Goal: Task Accomplishment & Management: Use online tool/utility

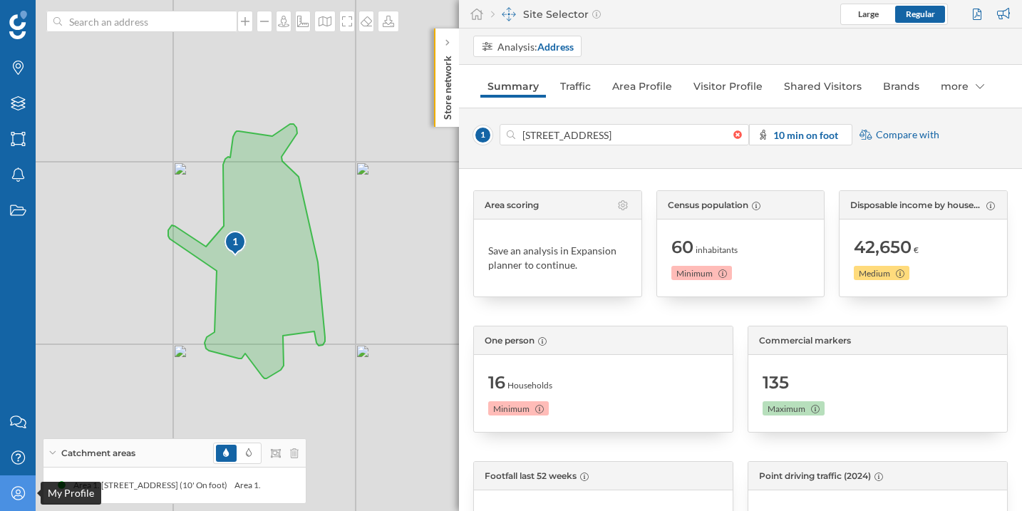
click at [19, 488] on icon "My Profile" at bounding box center [18, 493] width 18 height 14
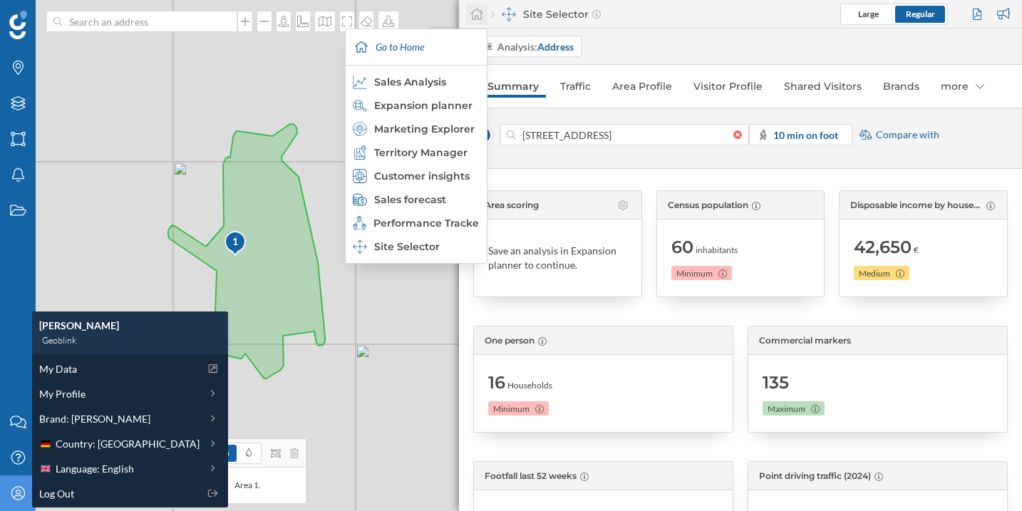
click at [483, 9] on icon at bounding box center [477, 14] width 14 height 13
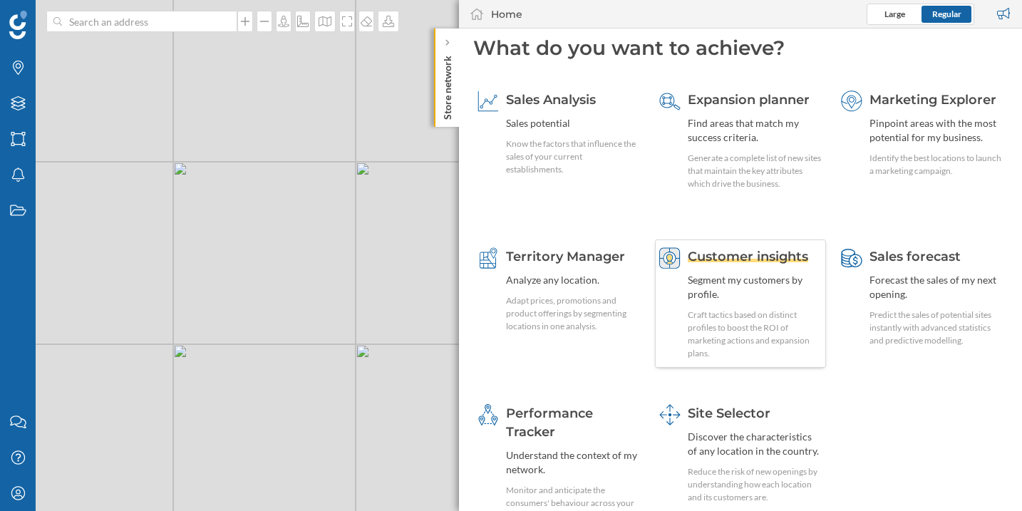
scroll to position [19, 0]
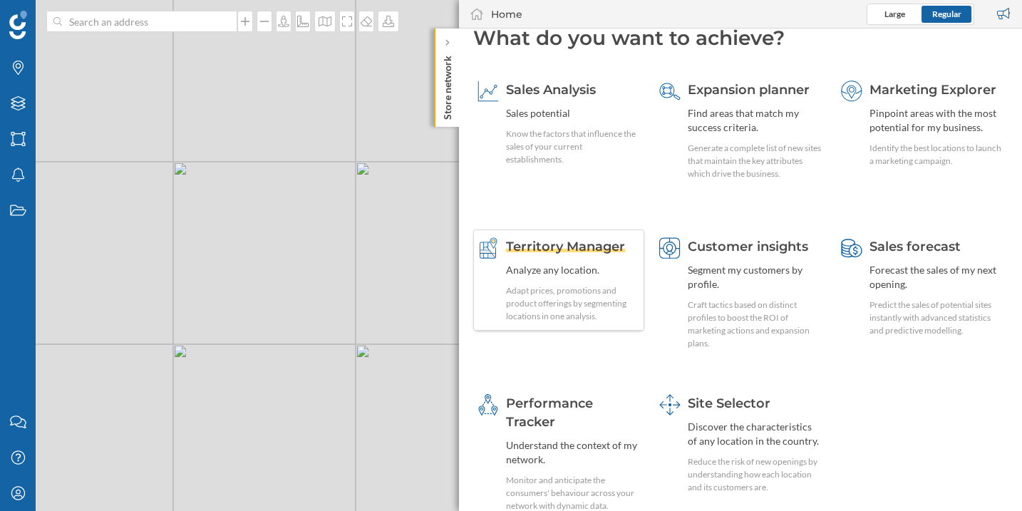
click at [575, 249] on span "Territory Manager" at bounding box center [565, 247] width 119 height 16
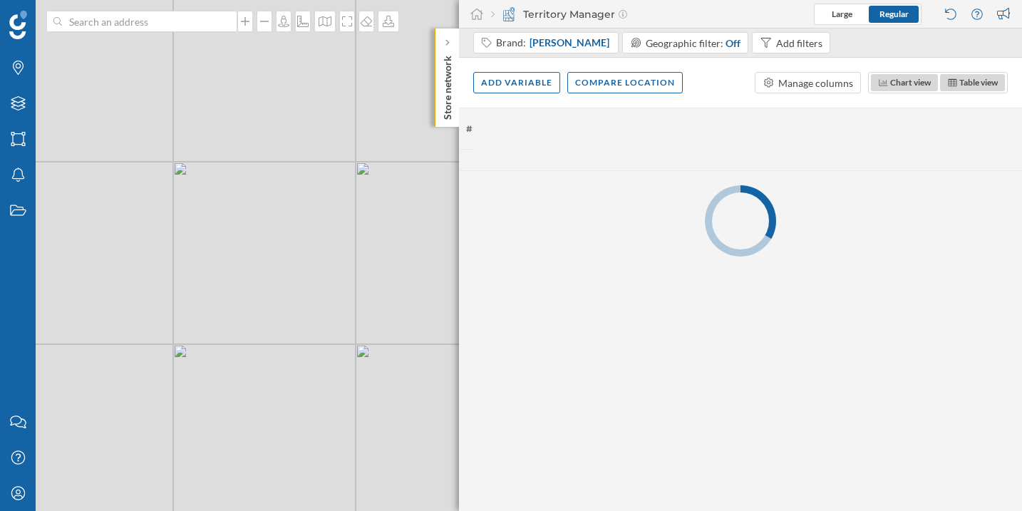
scroll to position [0, 0]
click at [523, 85] on div "Add variable" at bounding box center [516, 81] width 87 height 21
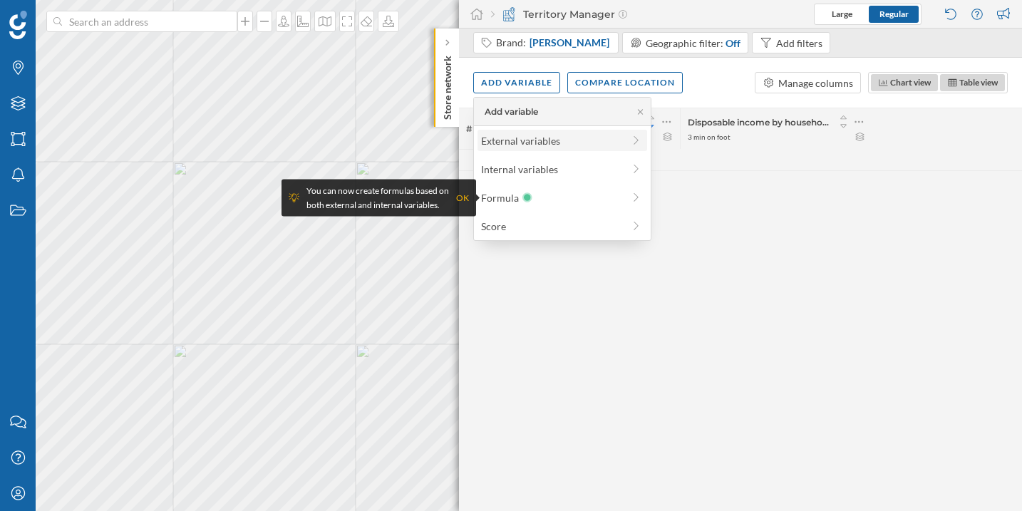
click at [518, 141] on div "External variables" at bounding box center [552, 140] width 142 height 15
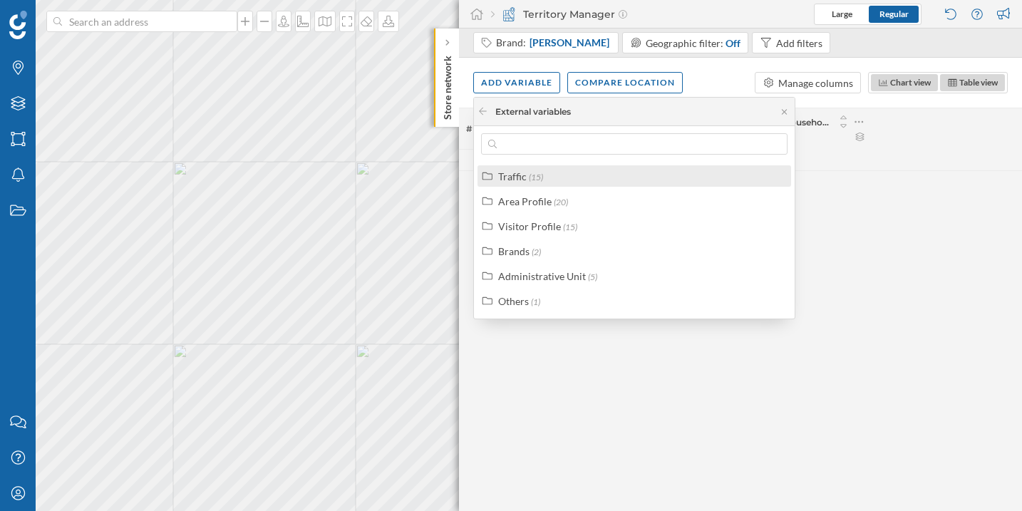
click at [527, 173] on label "Traffic (15)" at bounding box center [520, 176] width 45 height 15
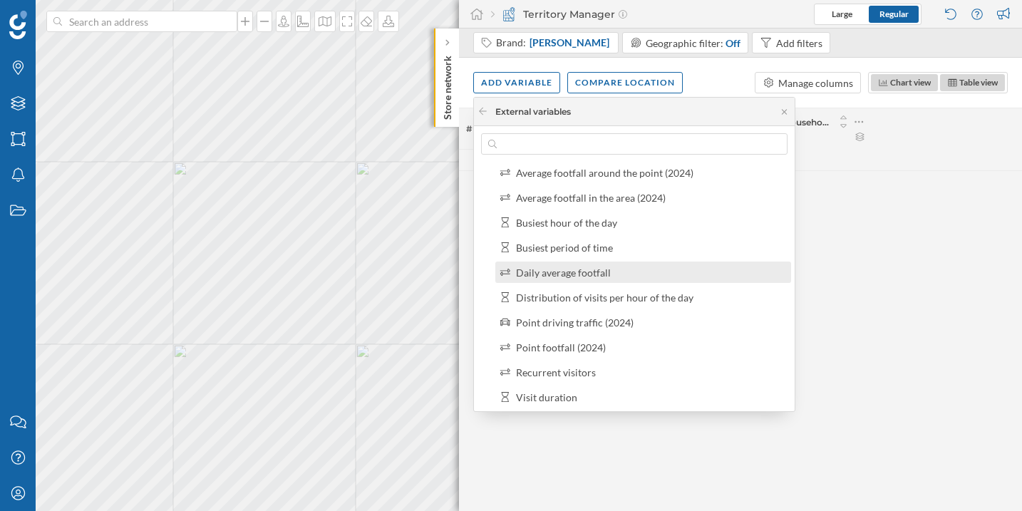
scroll to position [79, 0]
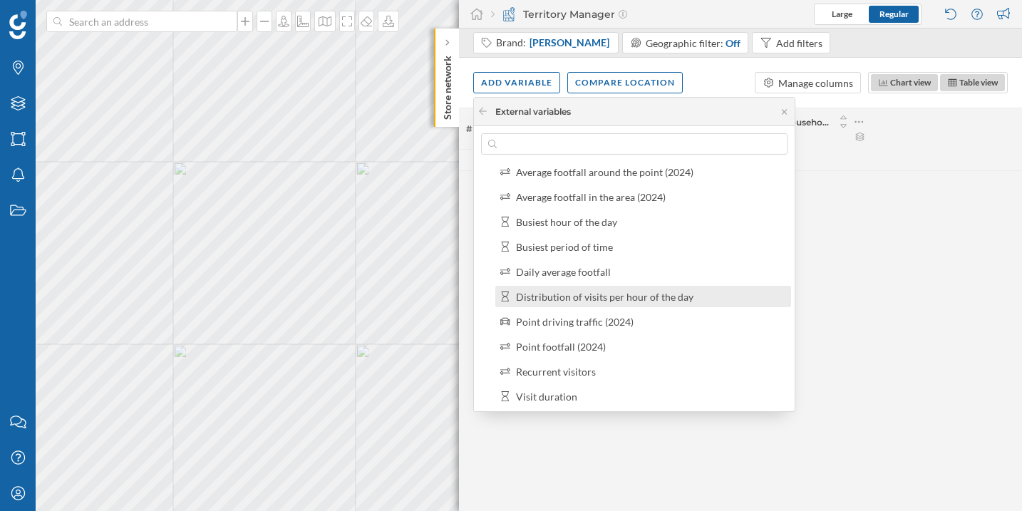
click at [600, 291] on div "Distribution of visits per hour of the day" at bounding box center [605, 297] width 178 height 12
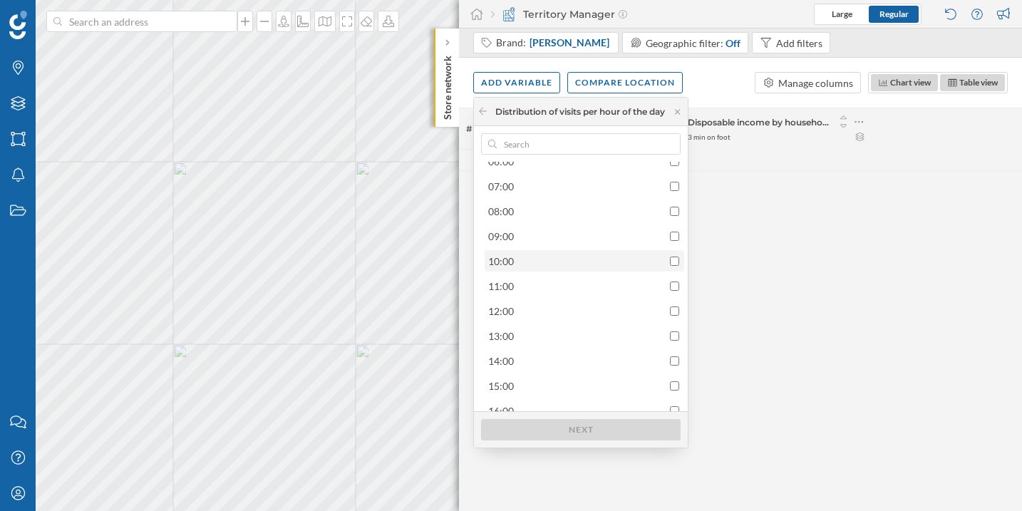
scroll to position [222, 0]
click at [487, 113] on icon at bounding box center [483, 111] width 11 height 9
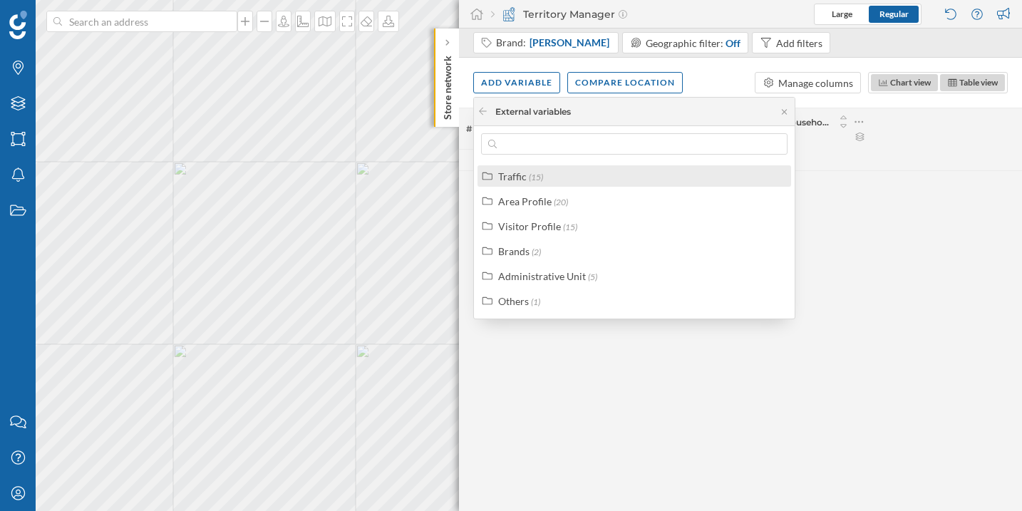
click at [544, 184] on div "Traffic (15)" at bounding box center [635, 175] width 314 height 21
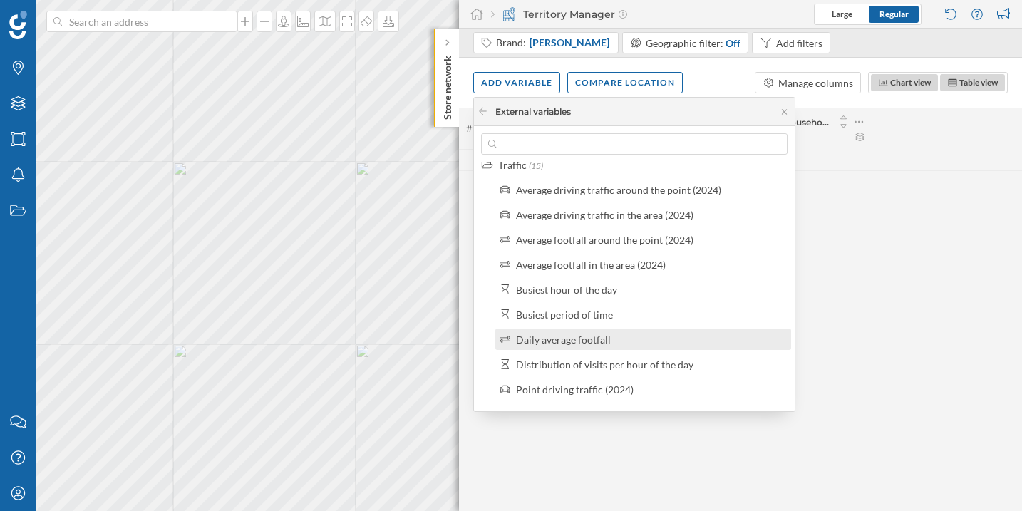
scroll to position [58, 0]
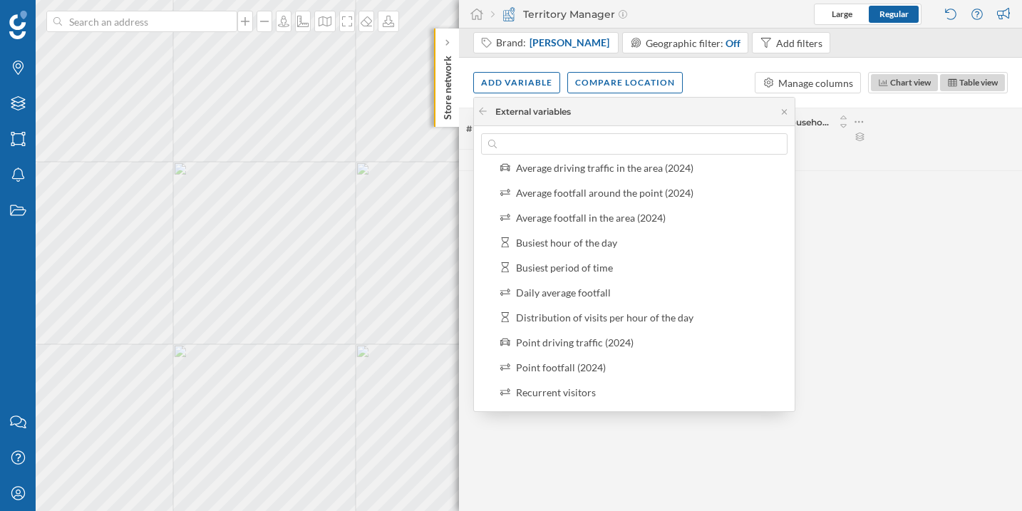
click at [979, 197] on div "# Address Census population 3 min on foot Disposable income by household 3 min …" at bounding box center [740, 310] width 563 height 404
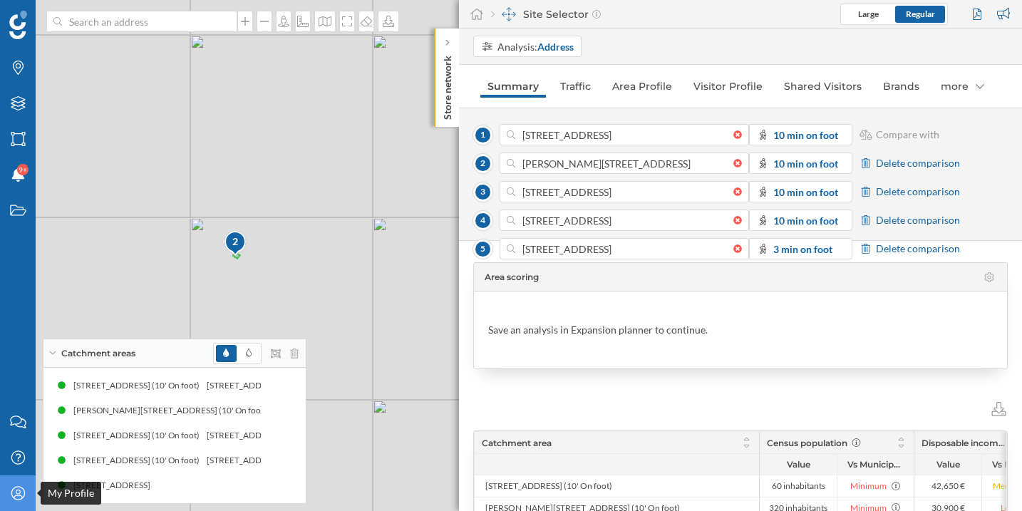
click at [16, 481] on div "My Profile" at bounding box center [18, 494] width 36 height 36
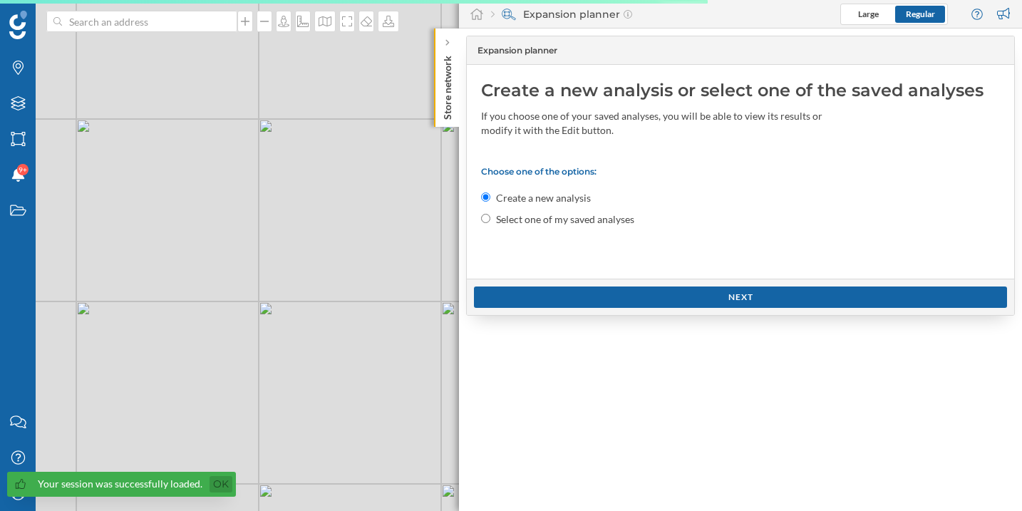
click at [224, 488] on link "Ok" at bounding box center [221, 484] width 23 height 16
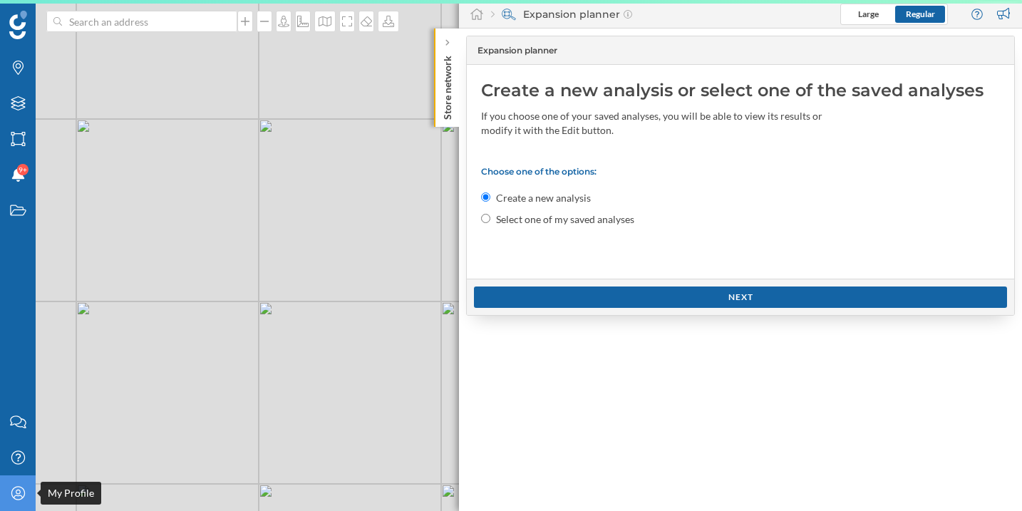
click at [29, 496] on div "My Profile" at bounding box center [18, 494] width 36 height 36
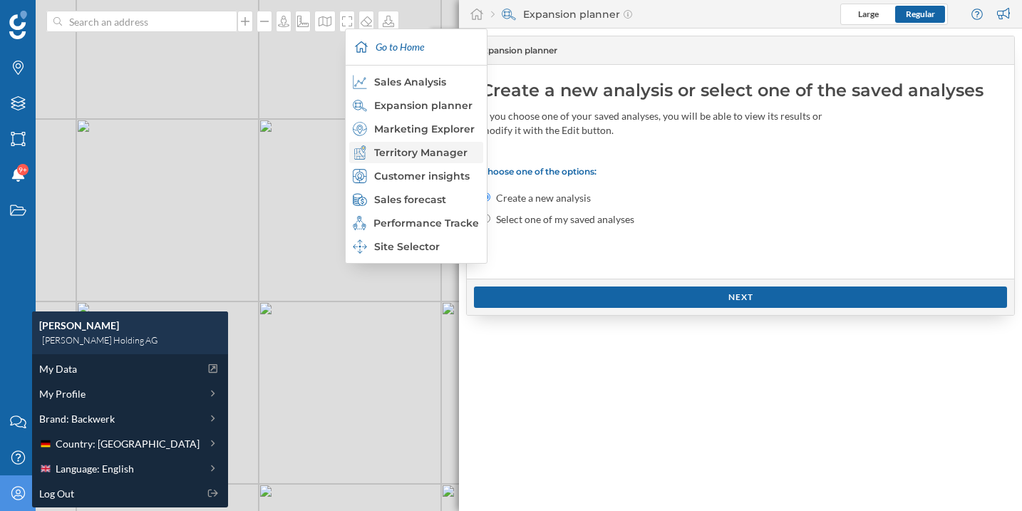
click at [414, 155] on div "Territory Manager" at bounding box center [415, 152] width 125 height 14
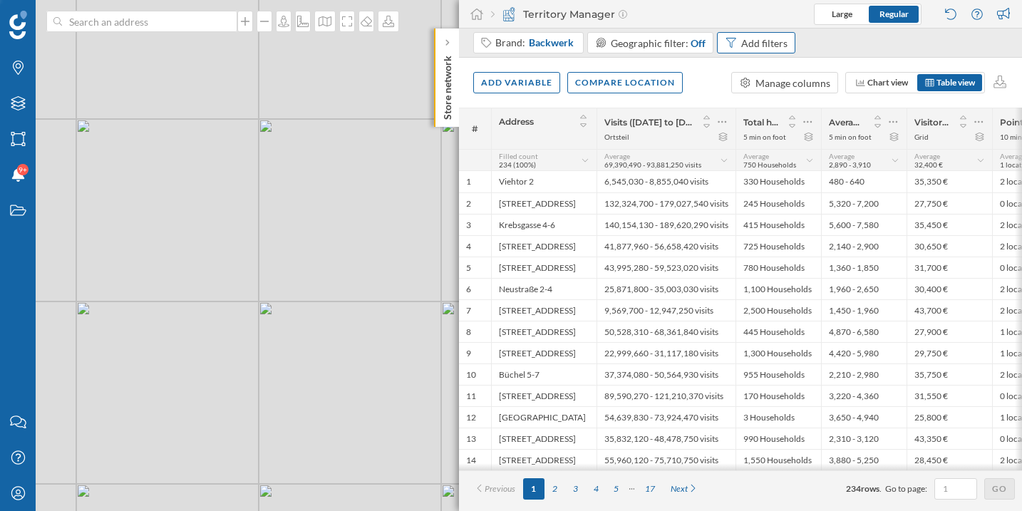
click at [729, 43] on icon at bounding box center [731, 43] width 10 height 10
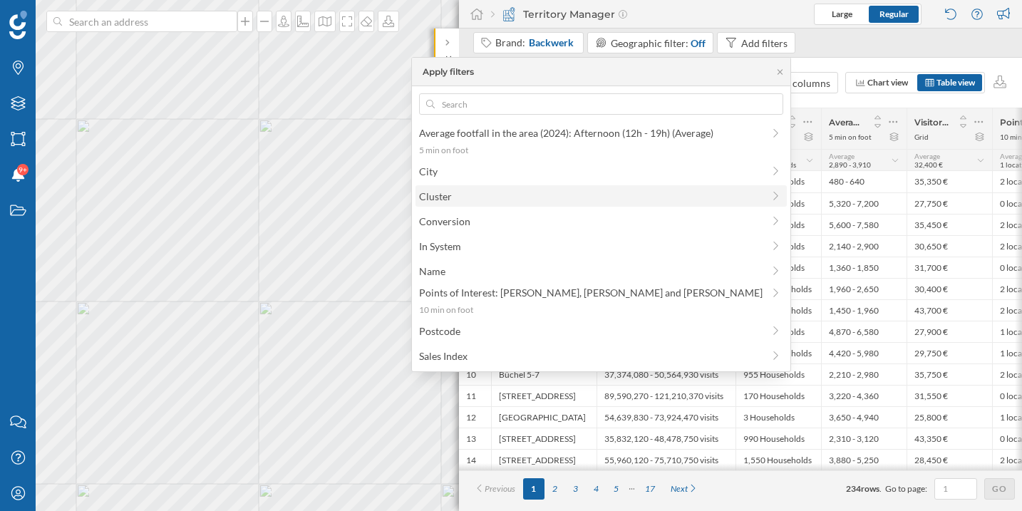
click at [577, 187] on div "Cluster" at bounding box center [602, 195] width 372 height 21
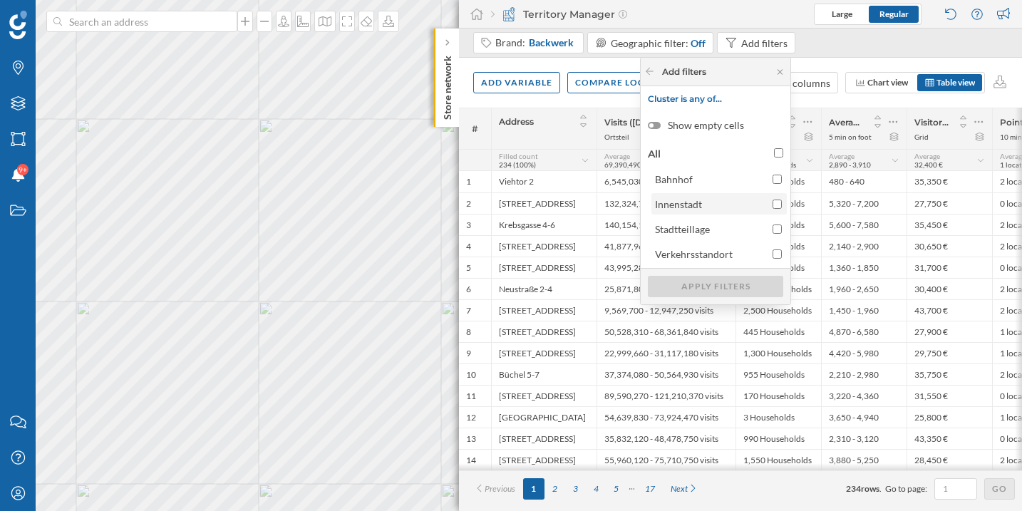
click at [776, 205] on input "Innenstadt" at bounding box center [777, 204] width 9 height 9
checkbox input "true"
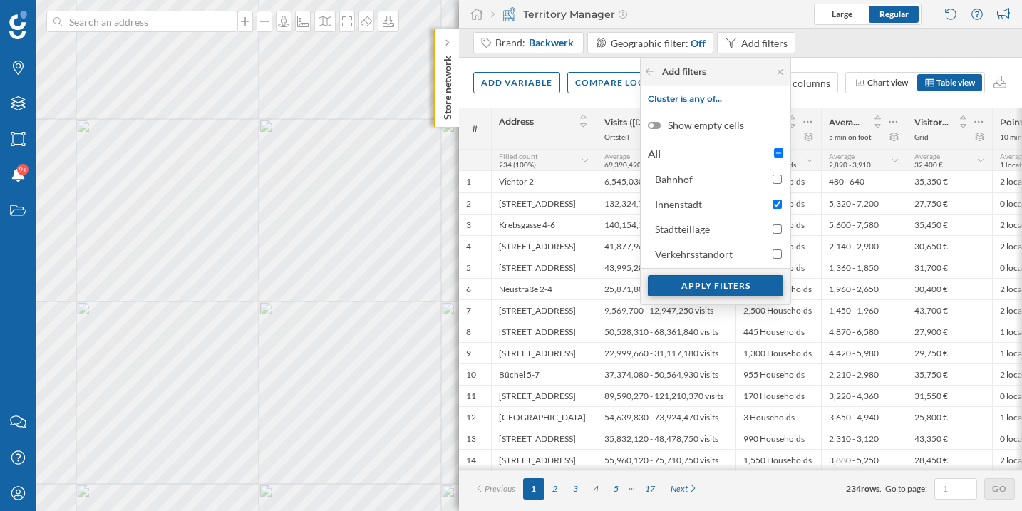
click at [734, 290] on div "Apply filters" at bounding box center [715, 285] width 135 height 21
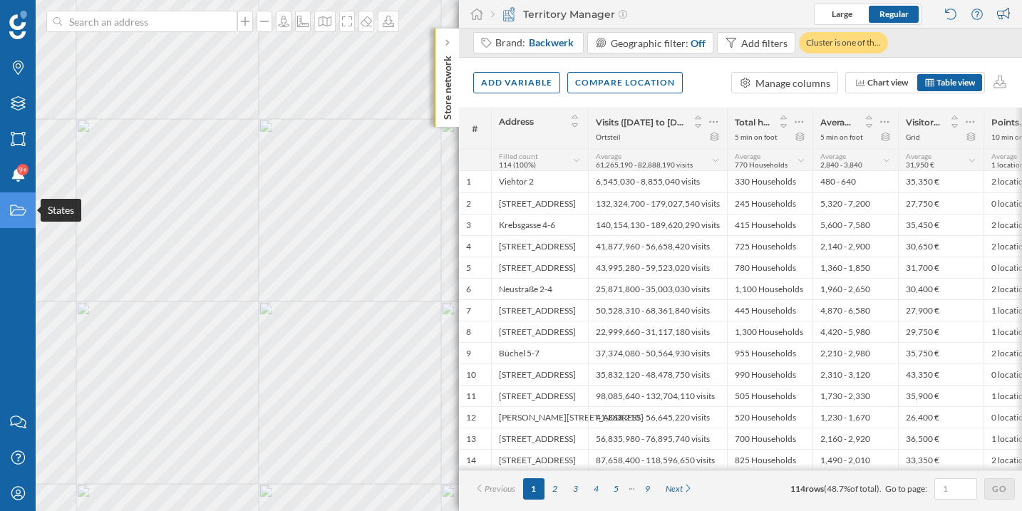
click at [19, 217] on icon "States" at bounding box center [18, 210] width 18 height 14
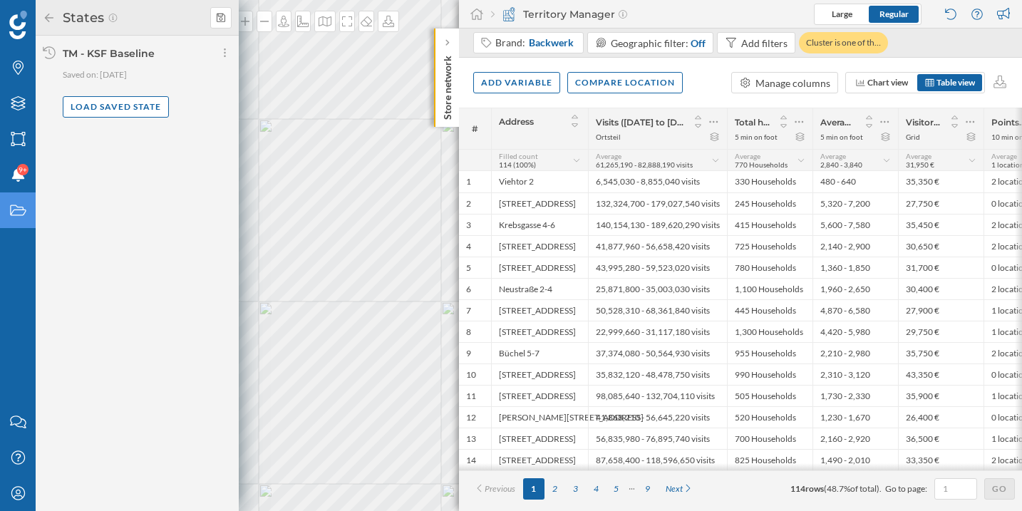
click at [700, 73] on div "Add variable Compare location Manage columns Chart view Table view" at bounding box center [740, 83] width 563 height 50
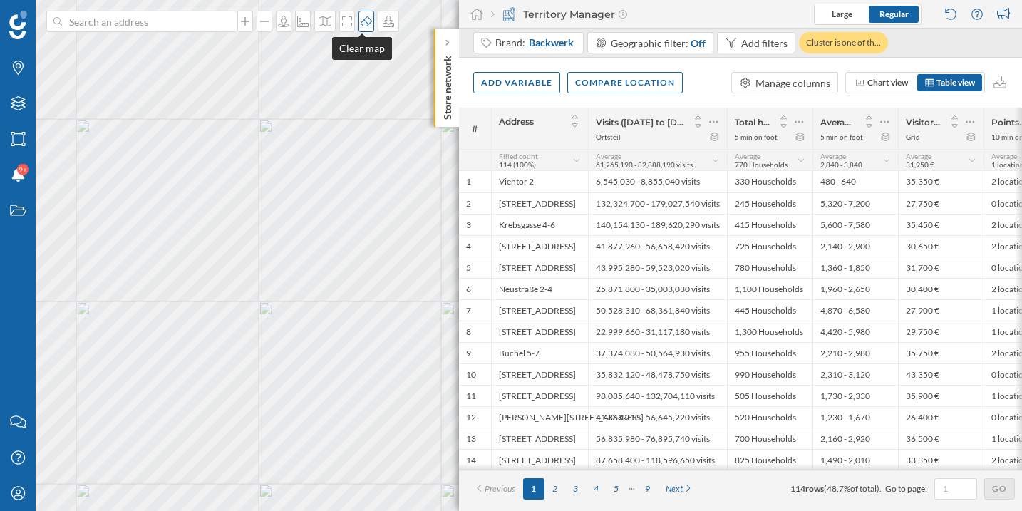
click at [360, 29] on div at bounding box center [367, 21] width 16 height 21
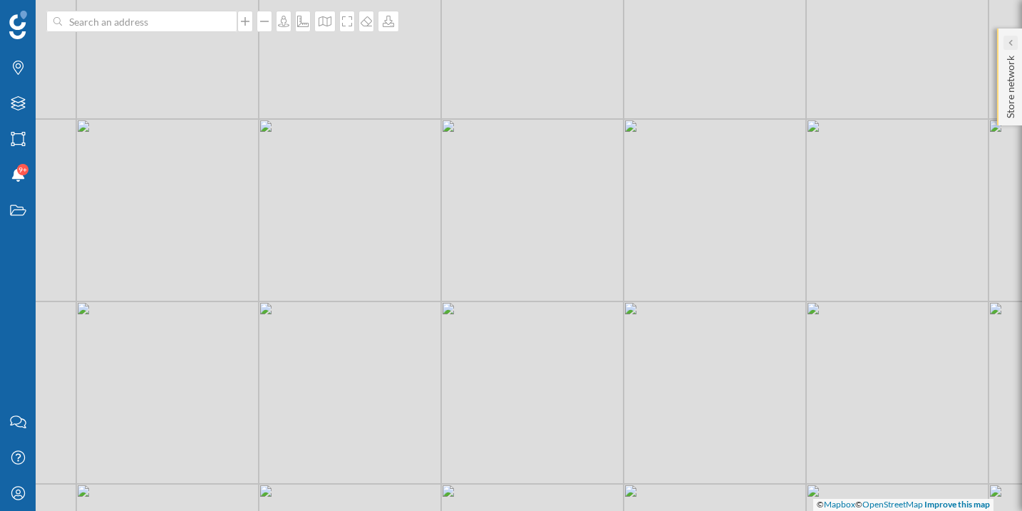
click at [1006, 45] on div at bounding box center [1011, 43] width 14 height 14
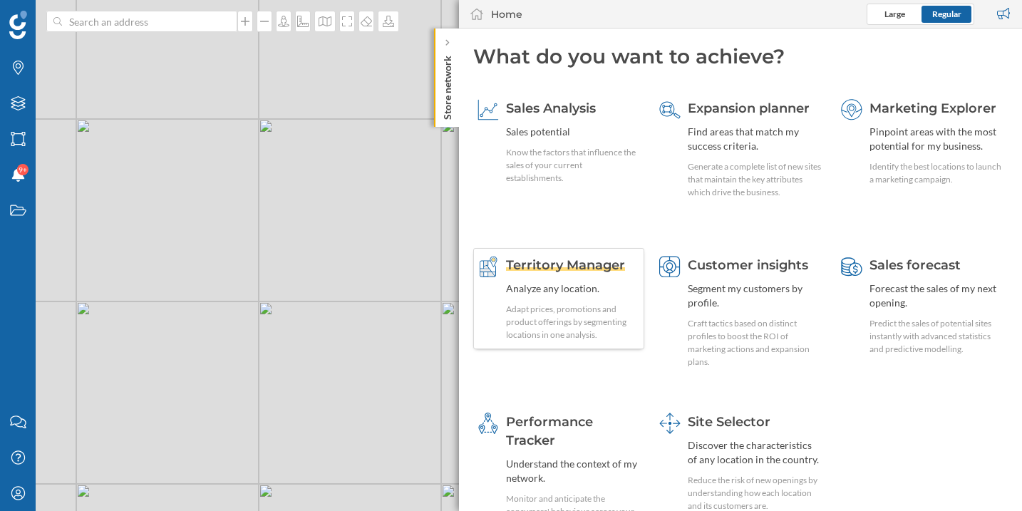
click at [576, 269] on span "Territory Manager" at bounding box center [565, 265] width 119 height 16
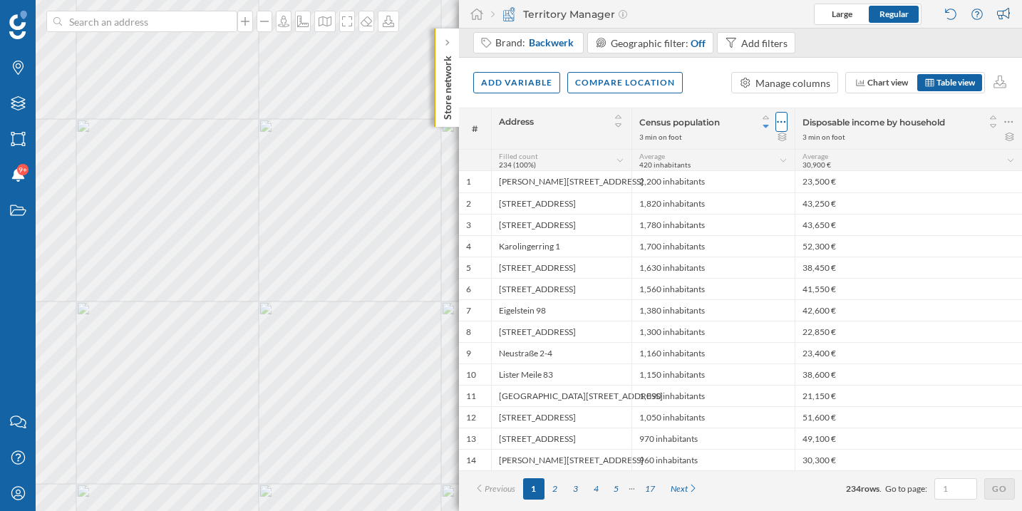
click at [781, 122] on icon at bounding box center [782, 122] width 9 height 2
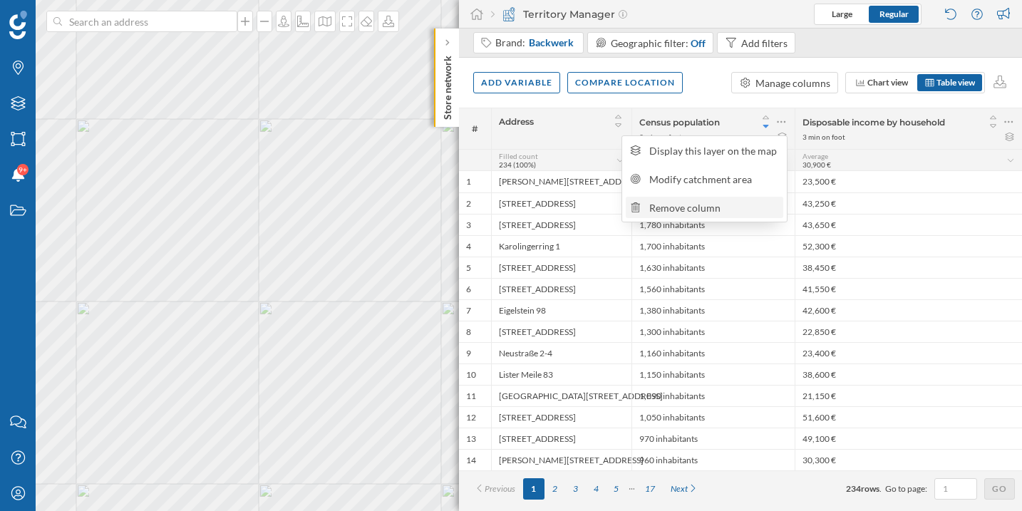
click at [755, 197] on div "Remove column" at bounding box center [705, 207] width 158 height 21
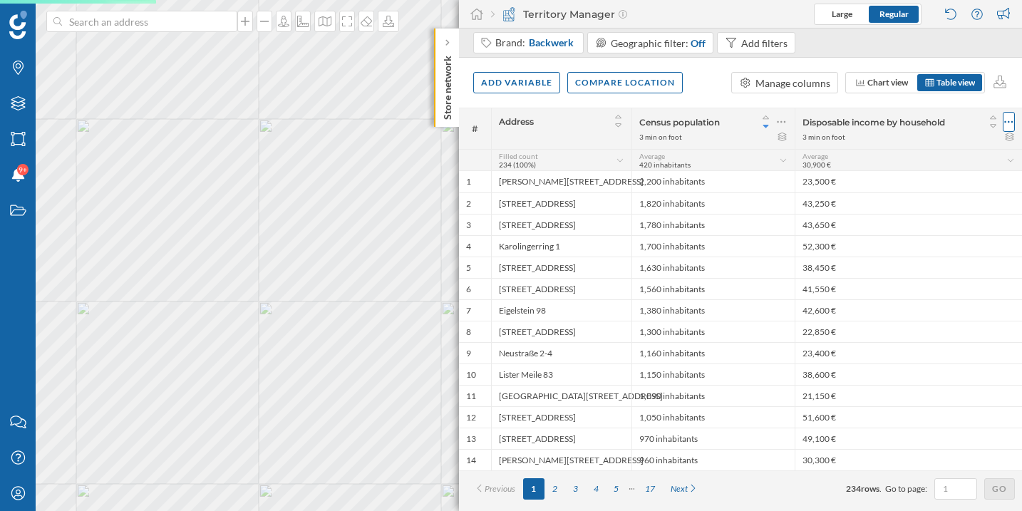
click at [1005, 120] on icon at bounding box center [1009, 122] width 9 height 14
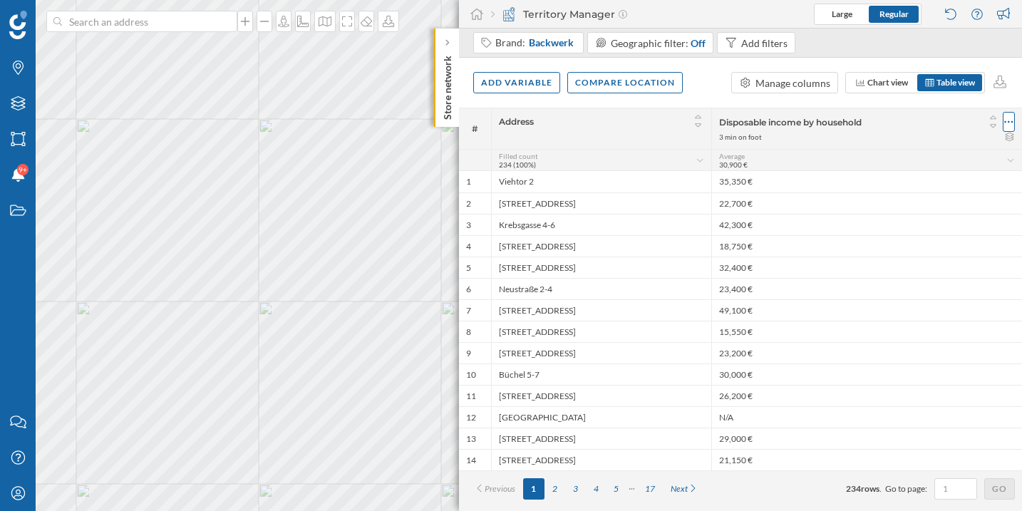
click at [1007, 122] on icon at bounding box center [1009, 122] width 9 height 14
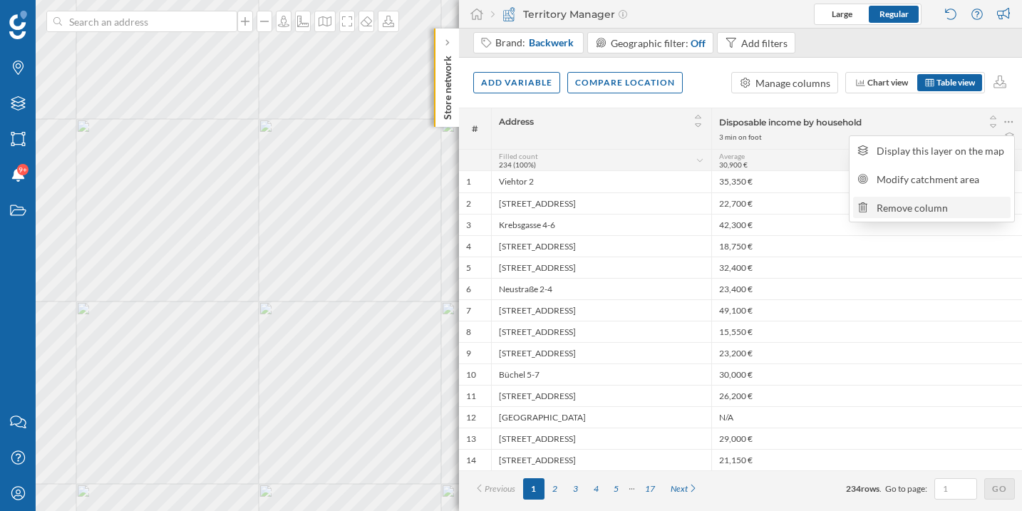
click at [903, 207] on div "Remove column" at bounding box center [942, 207] width 130 height 15
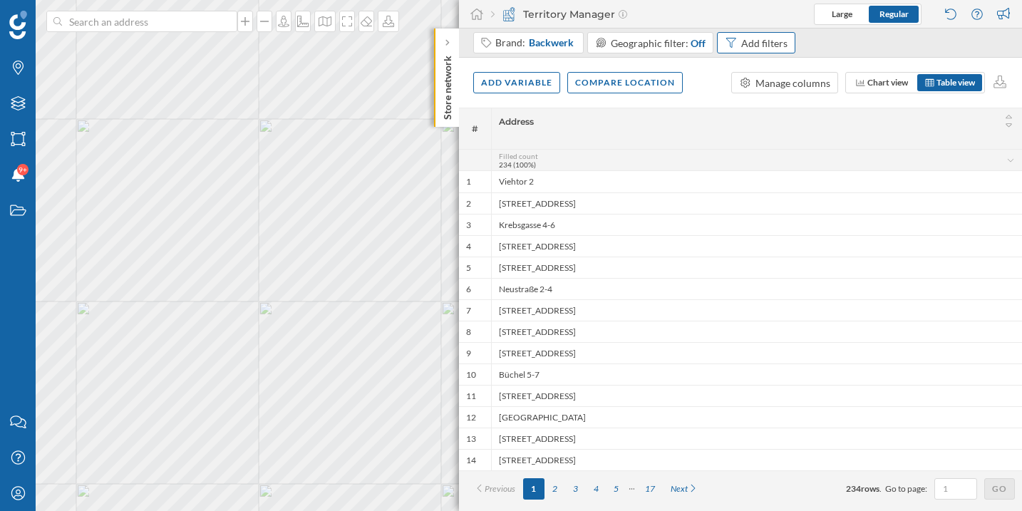
click at [747, 36] on div "Add filters" at bounding box center [764, 43] width 46 height 15
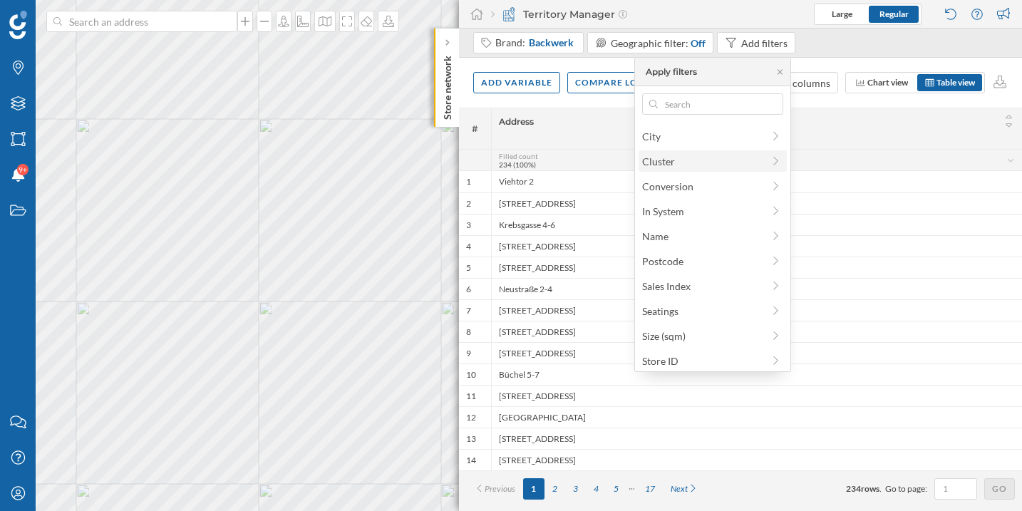
click at [712, 154] on span "Cluster" at bounding box center [702, 161] width 120 height 15
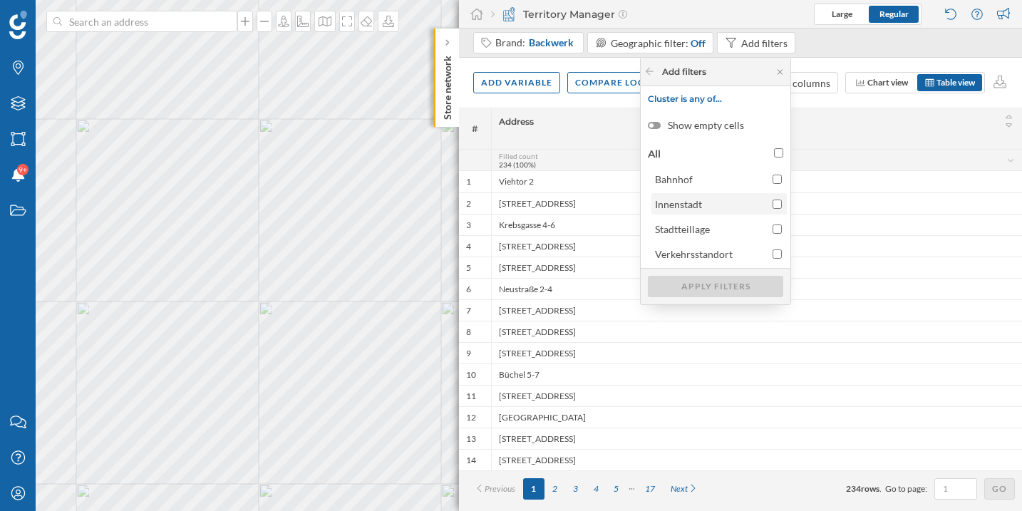
click at [773, 195] on label "Innenstadt" at bounding box center [719, 203] width 135 height 21
click at [773, 200] on input "Innenstadt" at bounding box center [777, 204] width 9 height 9
checkbox input "true"
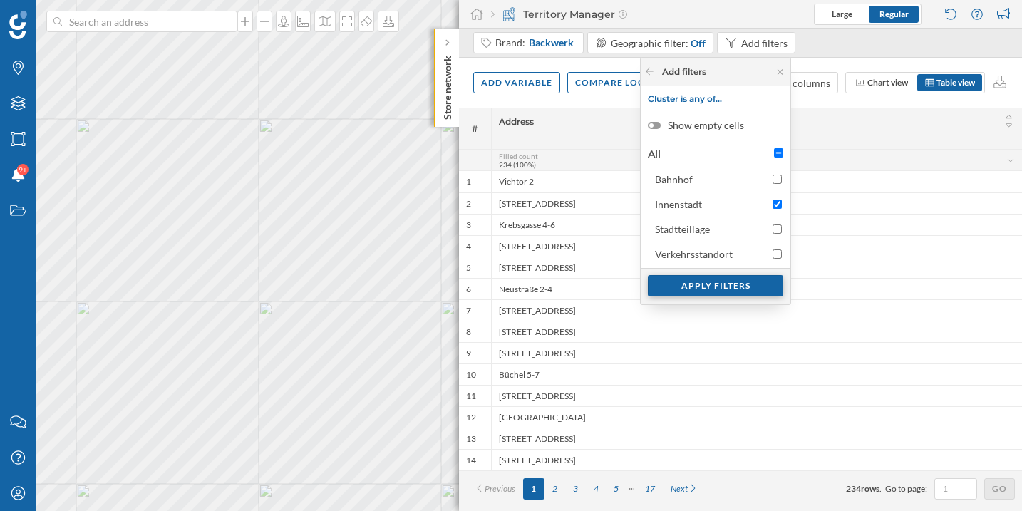
click at [742, 289] on div "Apply filters" at bounding box center [715, 285] width 135 height 21
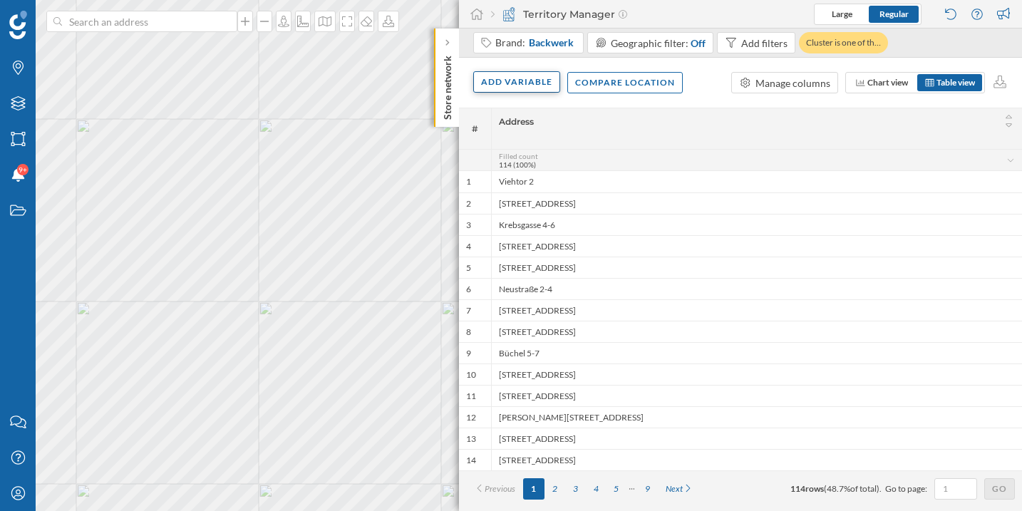
click at [500, 82] on div "Add variable" at bounding box center [516, 81] width 87 height 21
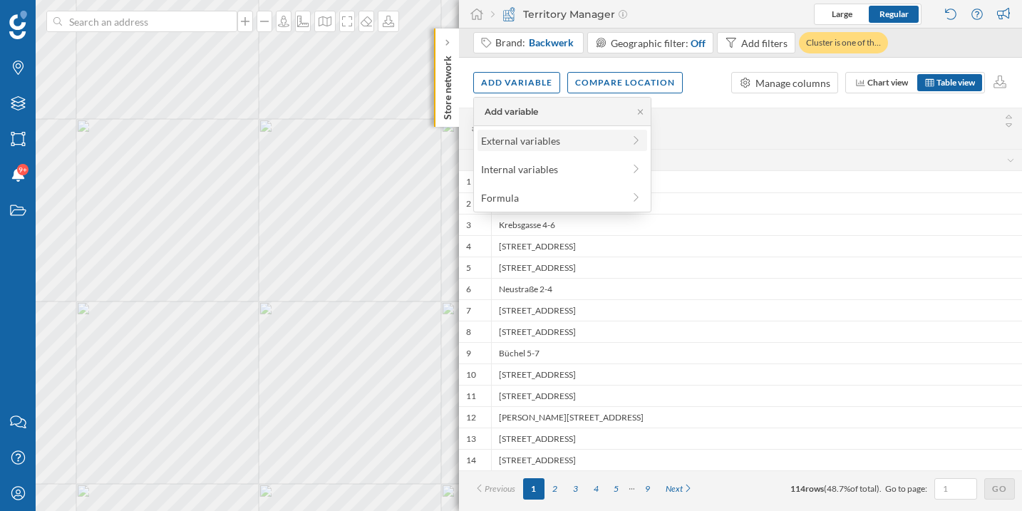
click at [528, 147] on div "External variables" at bounding box center [552, 140] width 142 height 15
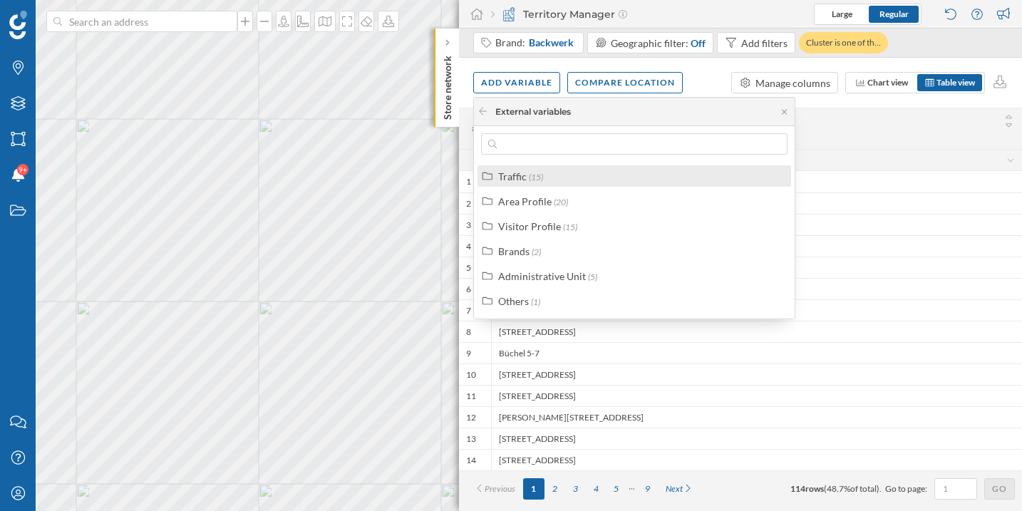
click at [568, 179] on div "Traffic (15)" at bounding box center [640, 176] width 284 height 15
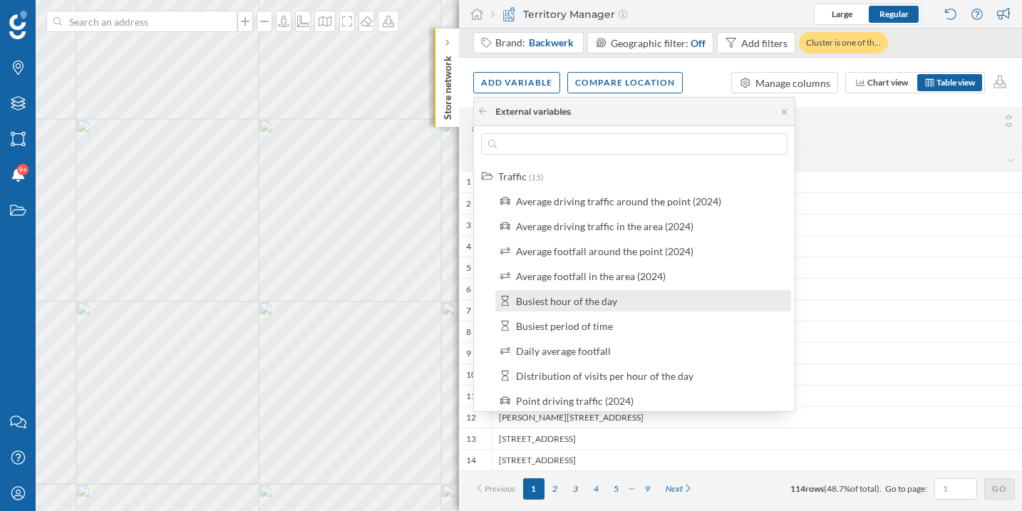
click at [606, 307] on label "Busiest hour of the day" at bounding box center [566, 301] width 101 height 15
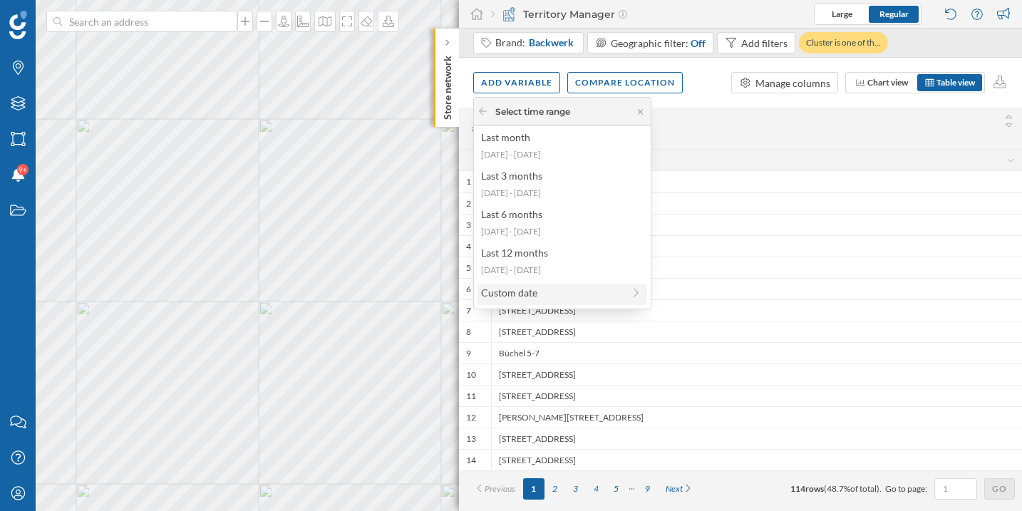
click at [536, 293] on div "Custom date" at bounding box center [552, 292] width 142 height 15
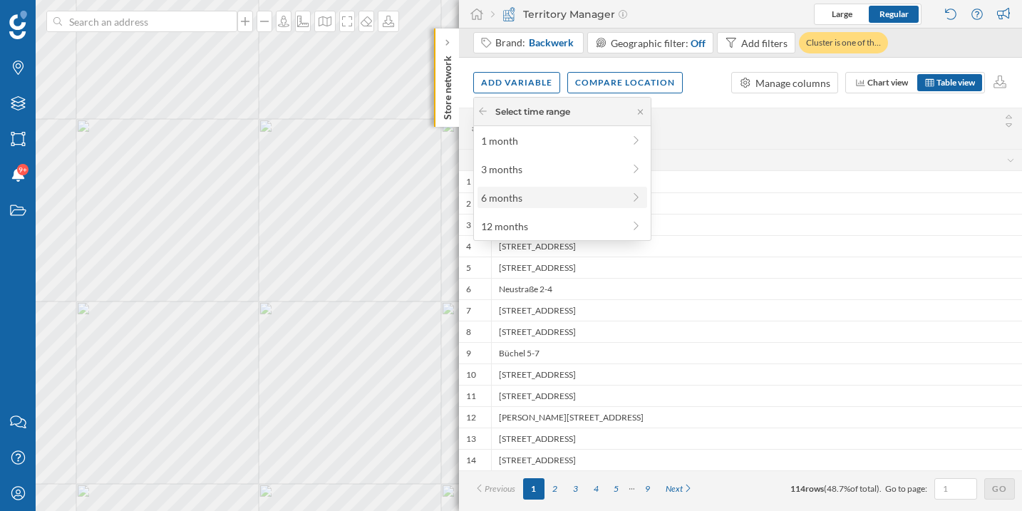
click at [545, 197] on div "6 months" at bounding box center [552, 197] width 142 height 15
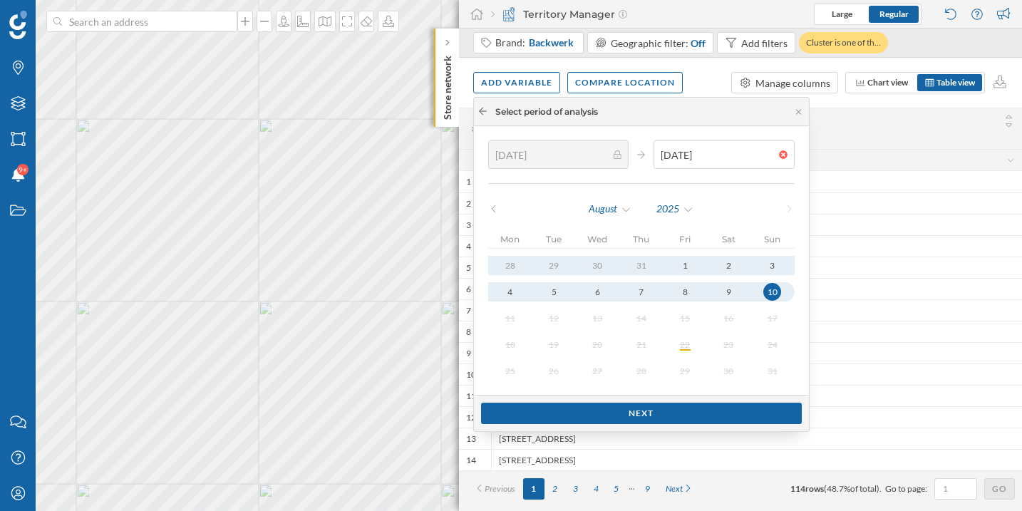
click at [482, 111] on icon at bounding box center [483, 111] width 8 height 7
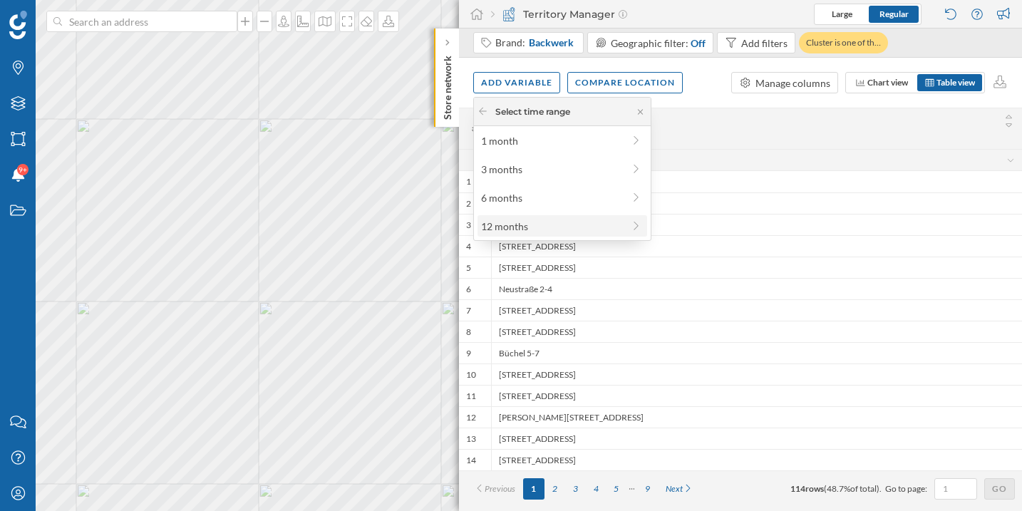
click at [534, 219] on div "12 months" at bounding box center [552, 226] width 142 height 15
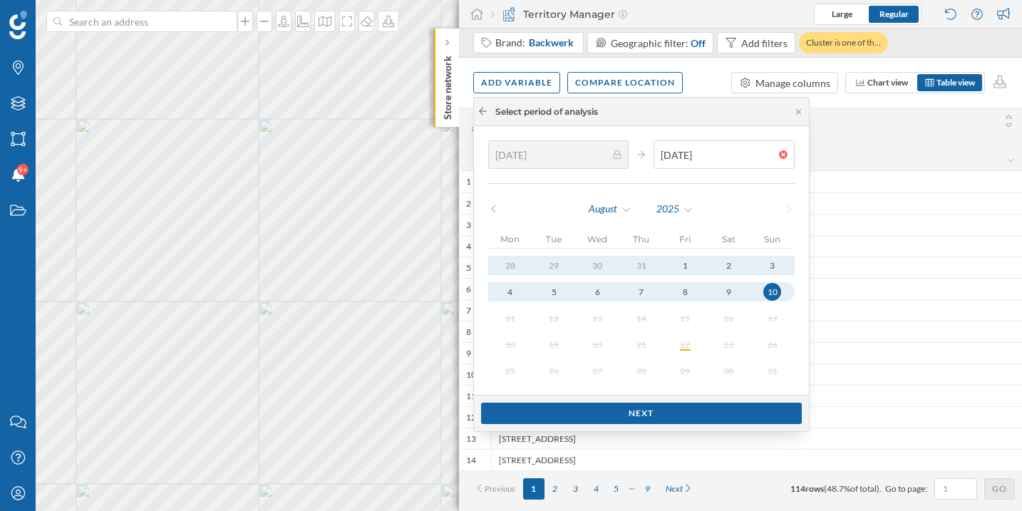
click at [485, 110] on icon at bounding box center [483, 111] width 11 height 9
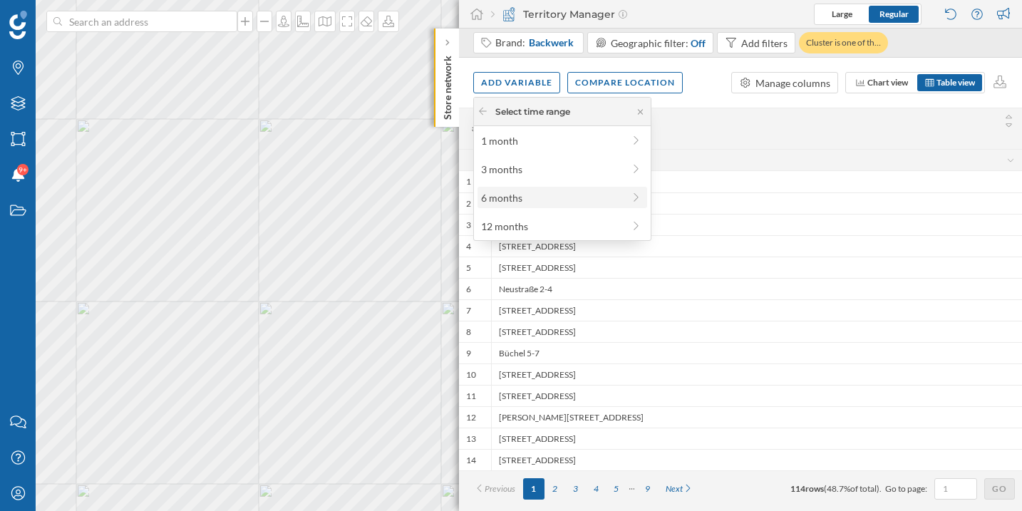
click at [553, 197] on div "6 months" at bounding box center [552, 197] width 142 height 15
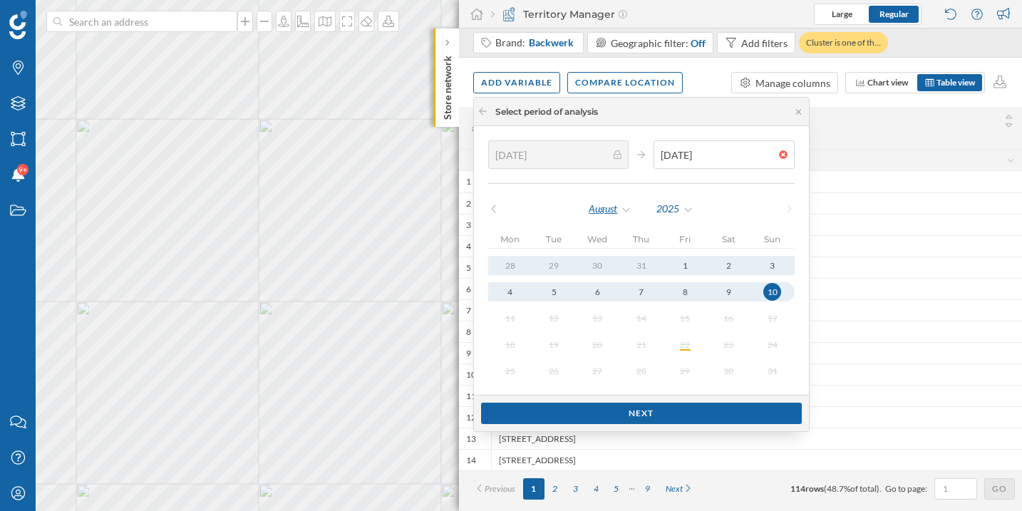
click at [619, 210] on div "August" at bounding box center [610, 208] width 44 height 21
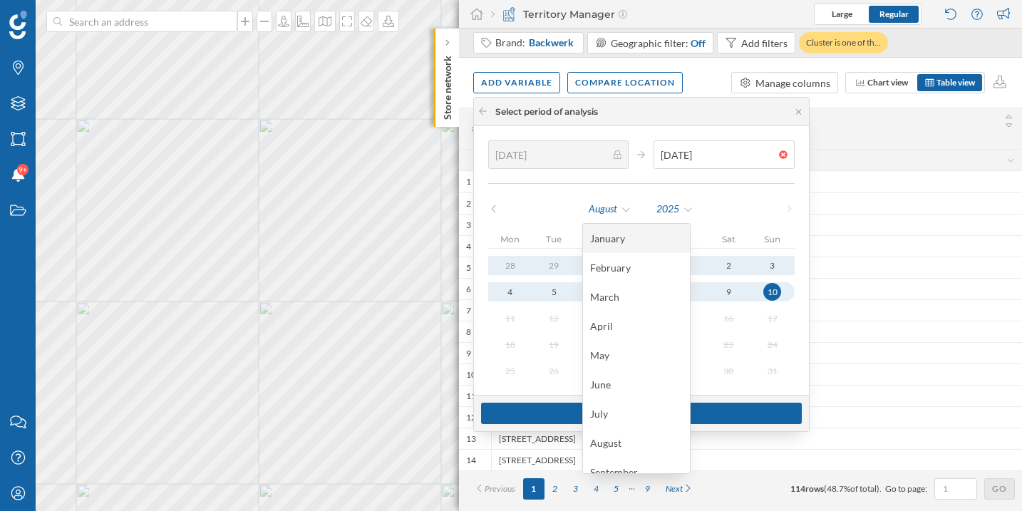
click at [616, 239] on div "January" at bounding box center [636, 238] width 93 height 15
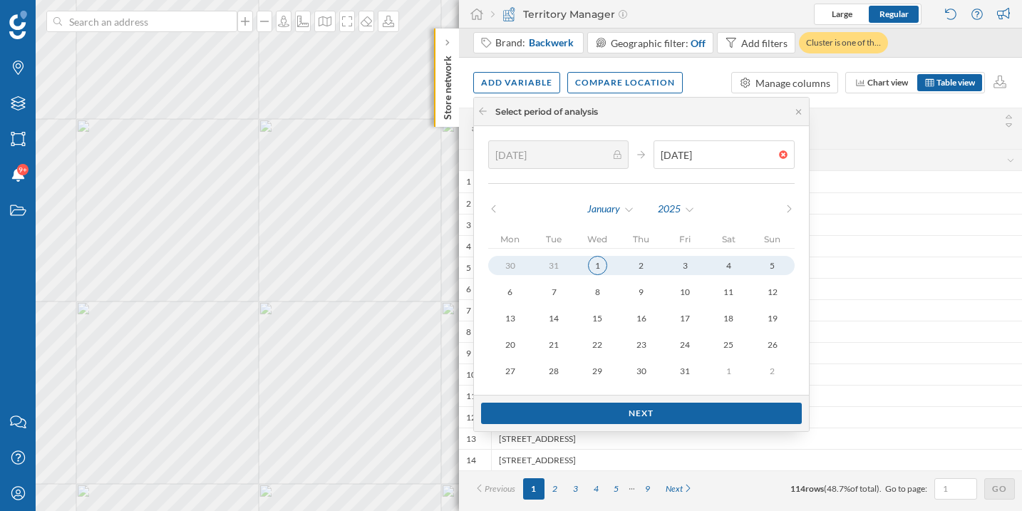
type input "22/07/2024"
type input "05/01/2025"
click at [597, 269] on div "1" at bounding box center [597, 265] width 19 height 19
click at [793, 114] on icon at bounding box center [798, 112] width 11 height 9
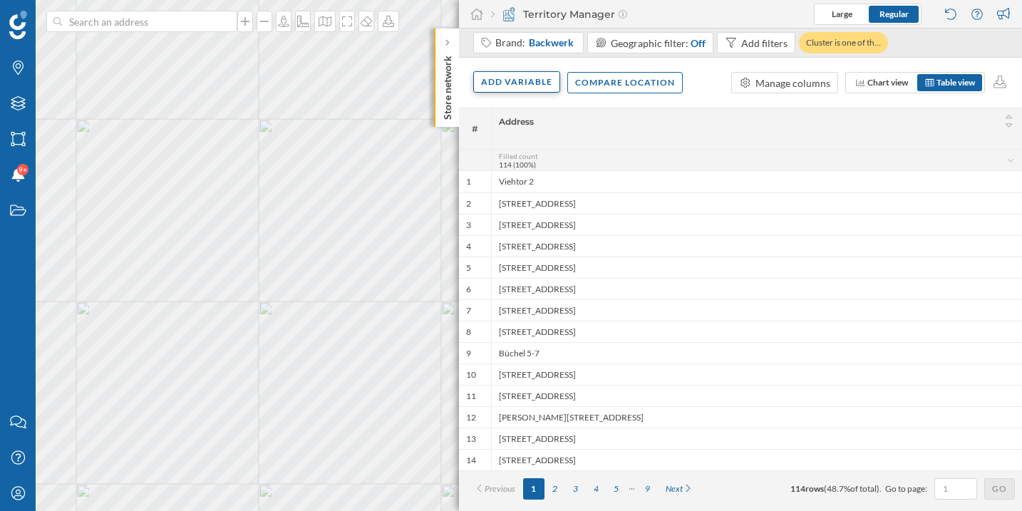
click at [518, 87] on div "Add variable" at bounding box center [516, 81] width 87 height 21
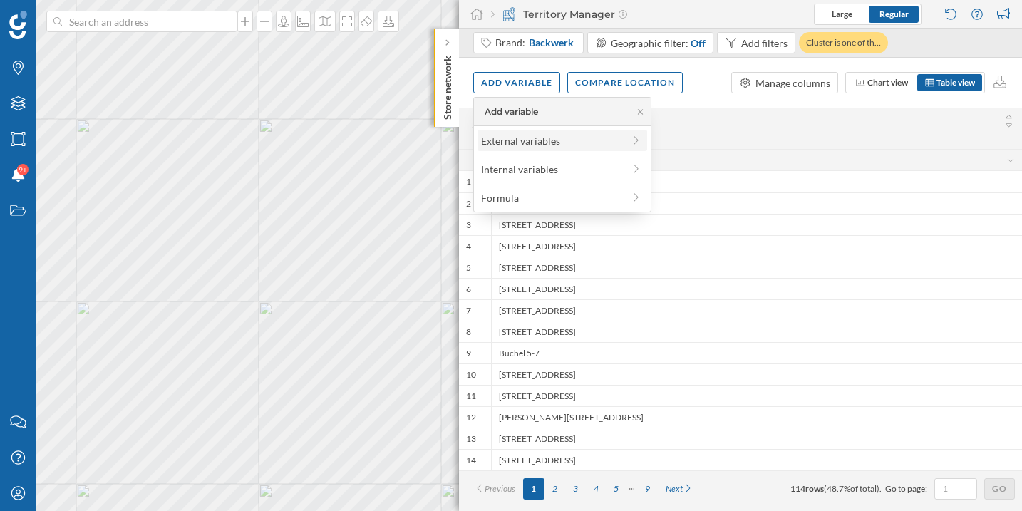
click at [510, 145] on div "External variables" at bounding box center [552, 140] width 142 height 15
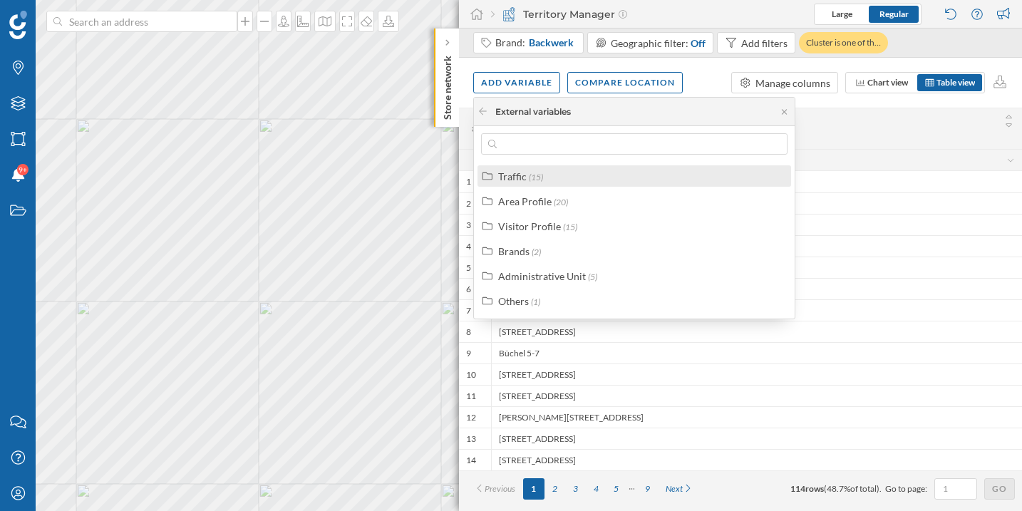
click at [526, 179] on label "Traffic (15)" at bounding box center [520, 176] width 45 height 15
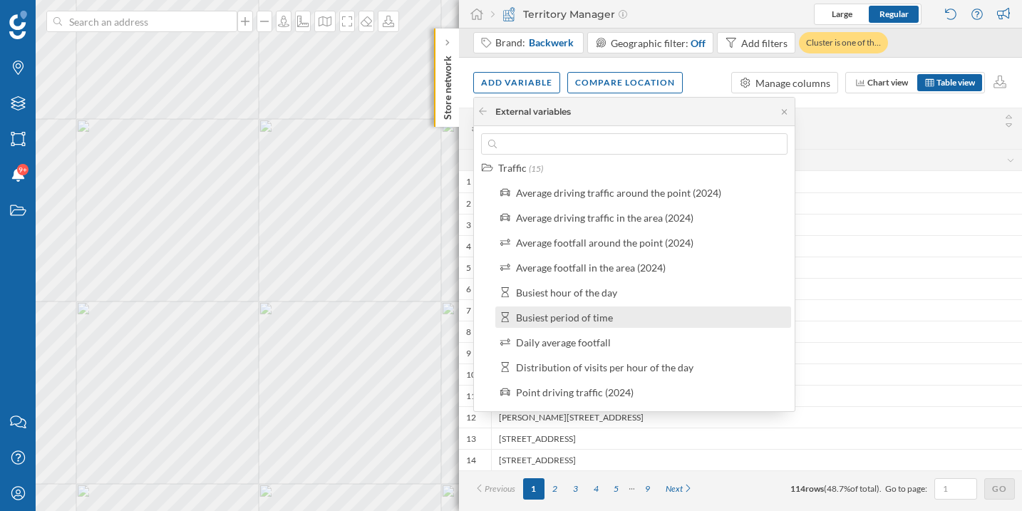
scroll to position [10, 0]
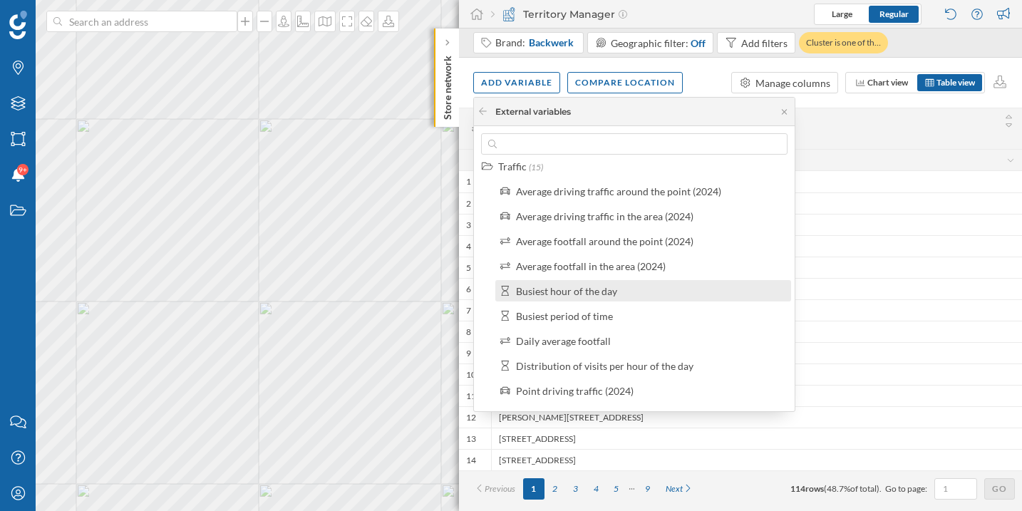
click at [578, 297] on label "Busiest hour of the day" at bounding box center [566, 291] width 101 height 15
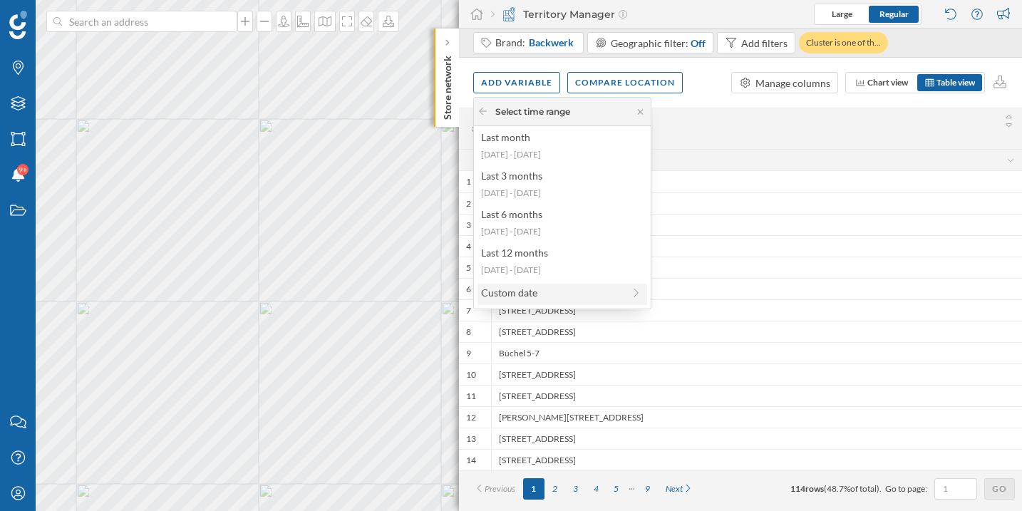
click at [533, 297] on div "Custom date" at bounding box center [552, 292] width 142 height 15
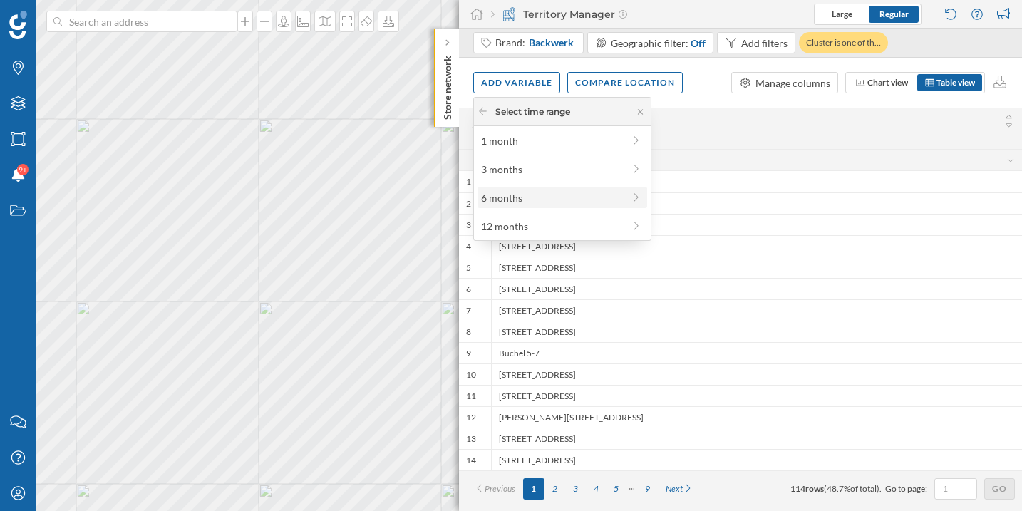
click at [528, 199] on div "6 months" at bounding box center [552, 197] width 142 height 15
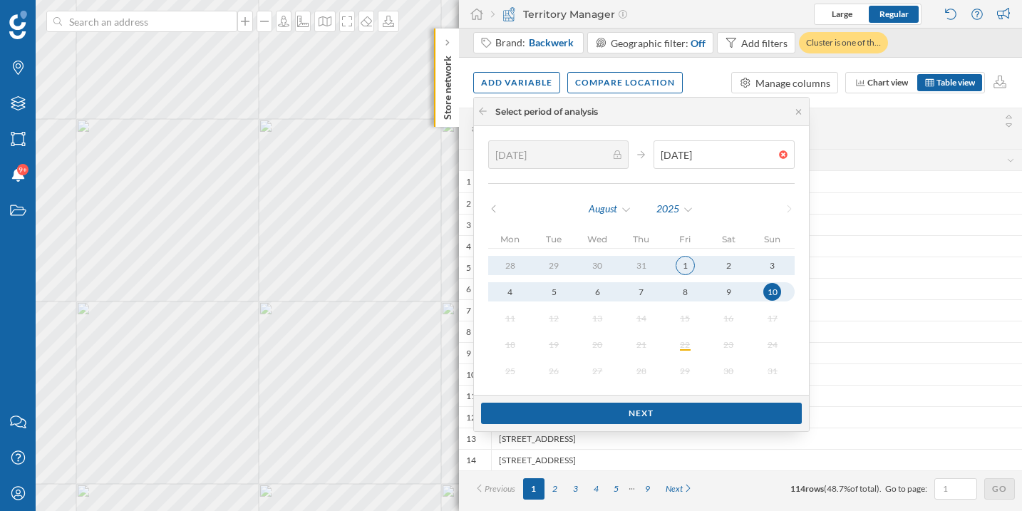
type input "17/02/2025"
type input "03/08/2025"
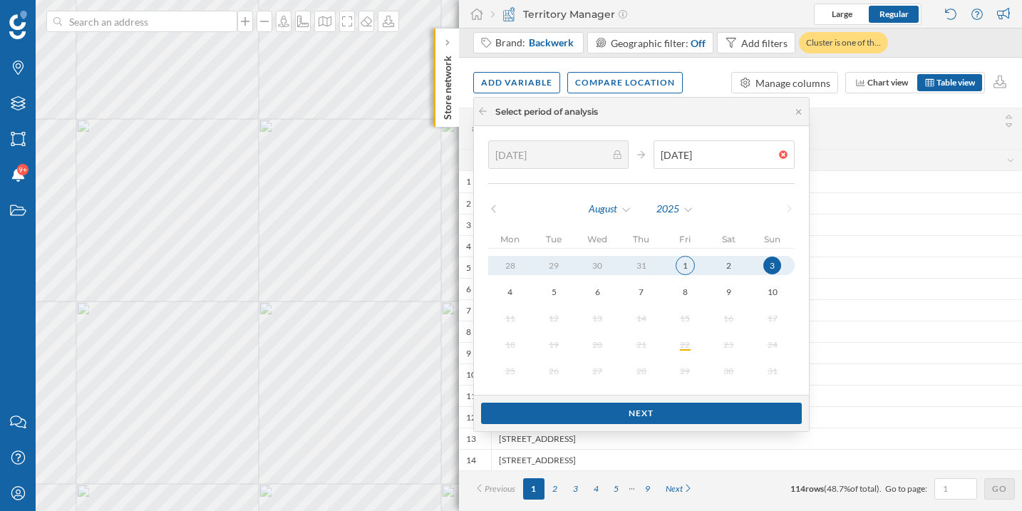
click at [676, 265] on div "1" at bounding box center [685, 265] width 19 height 19
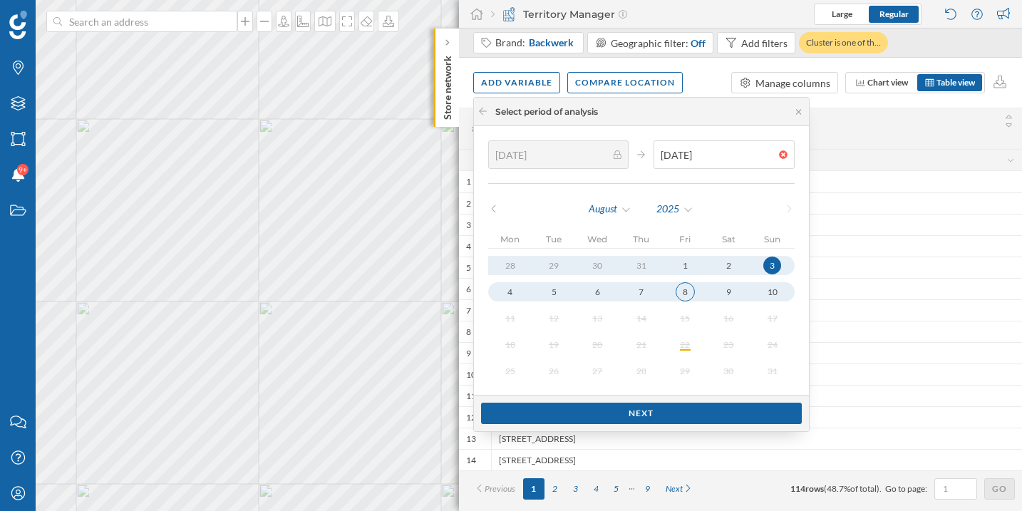
type input "24/02/2025"
type input "10/08/2025"
click at [672, 282] on button "8" at bounding box center [684, 291] width 43 height 19
click at [495, 214] on div "August 2025" at bounding box center [641, 208] width 307 height 21
click at [494, 208] on icon at bounding box center [493, 209] width 11 height 9
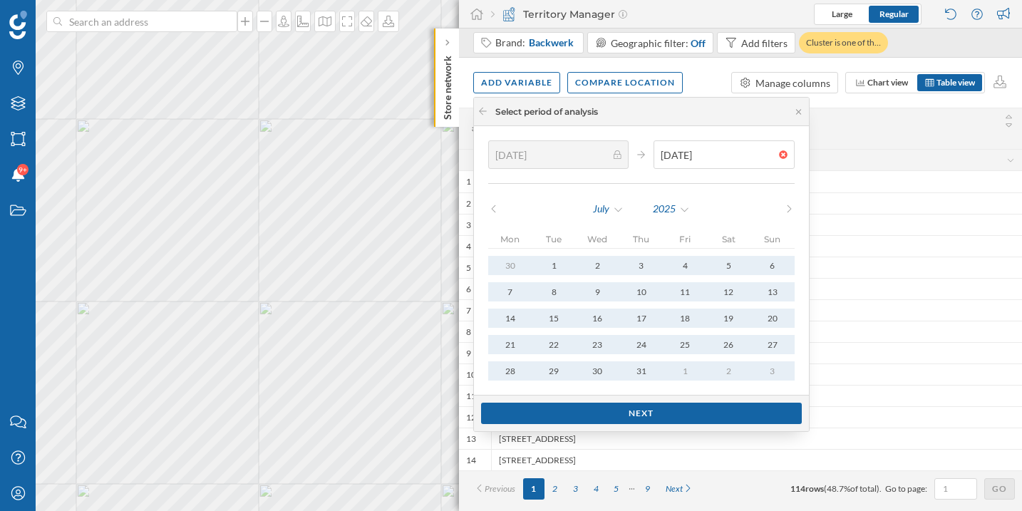
click at [494, 208] on icon at bounding box center [493, 209] width 11 height 9
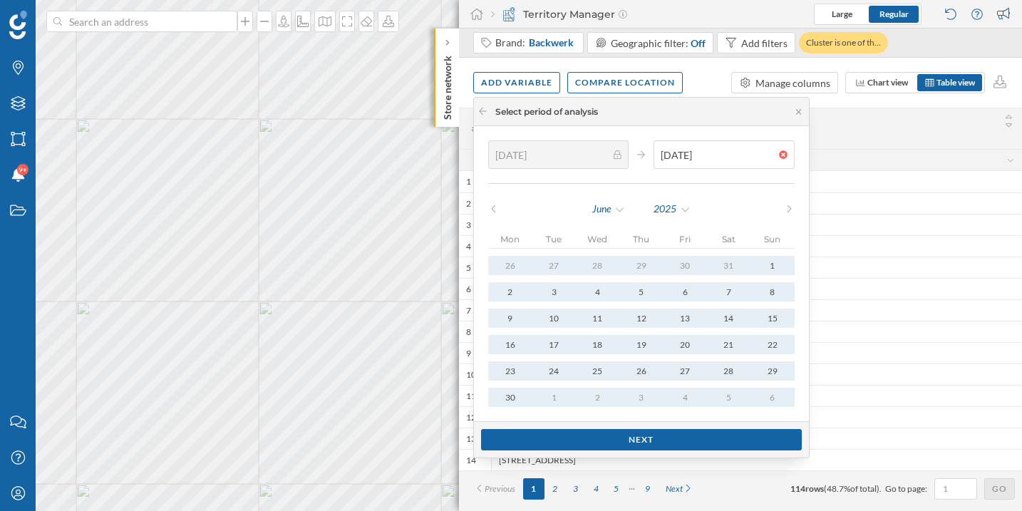
click at [494, 208] on icon at bounding box center [493, 209] width 11 height 9
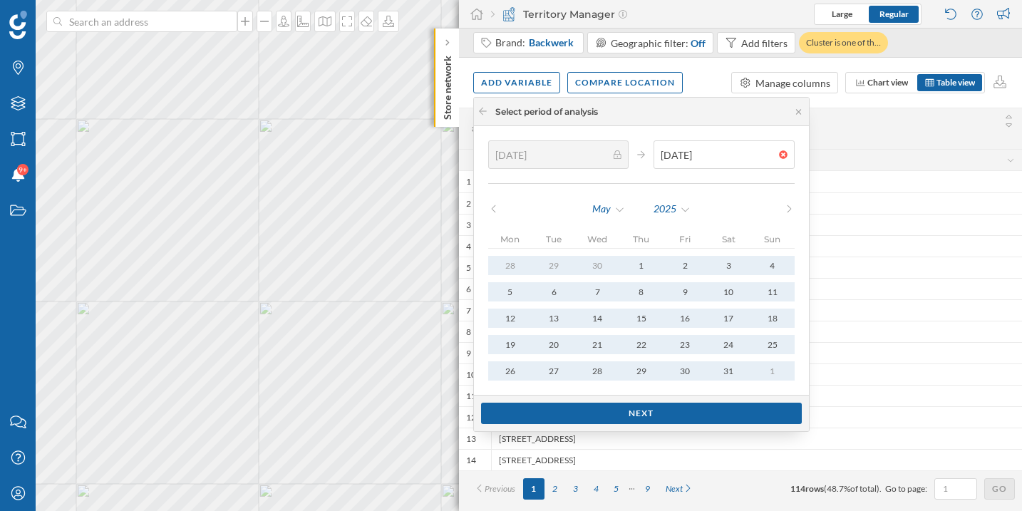
click at [494, 208] on icon at bounding box center [493, 209] width 11 height 9
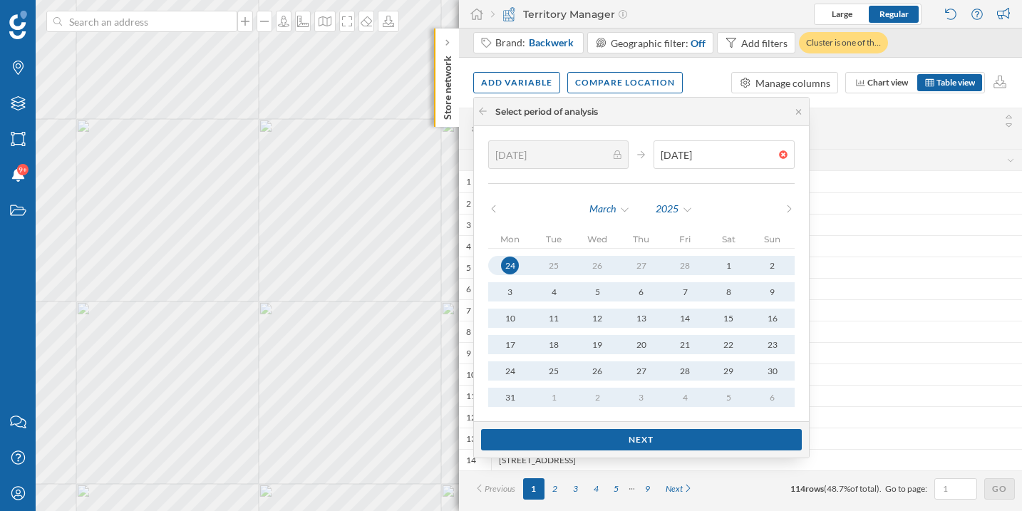
click at [784, 209] on icon at bounding box center [789, 209] width 11 height 9
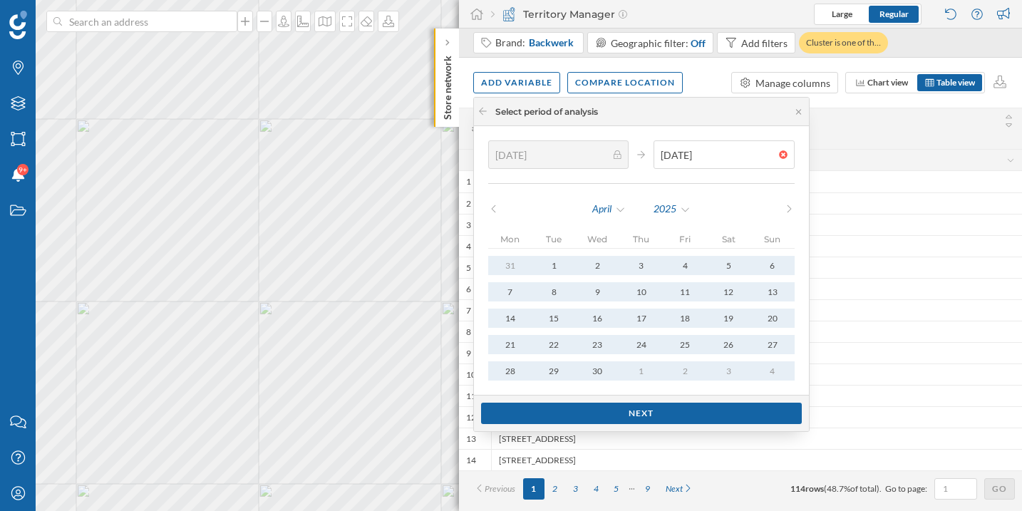
click at [784, 208] on icon at bounding box center [789, 209] width 11 height 9
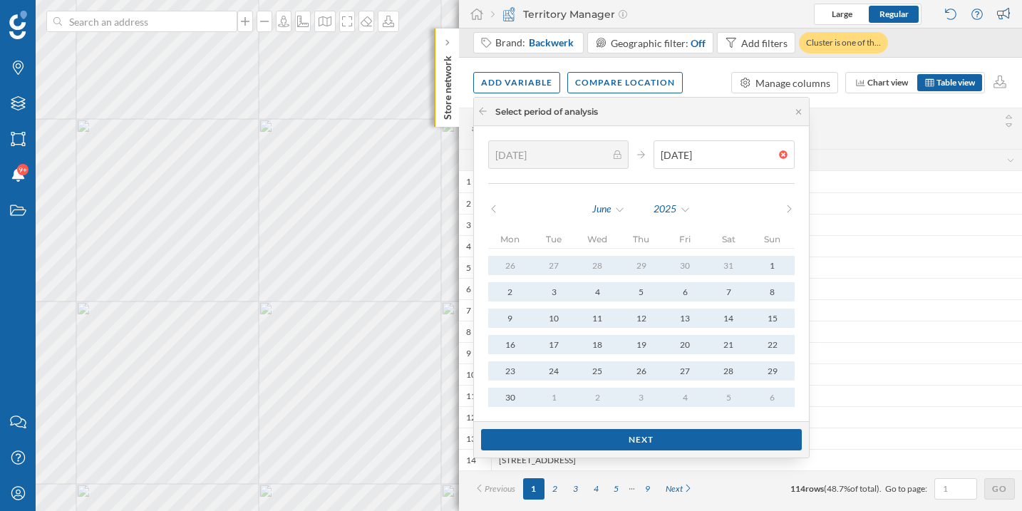
click at [784, 208] on icon at bounding box center [789, 209] width 11 height 9
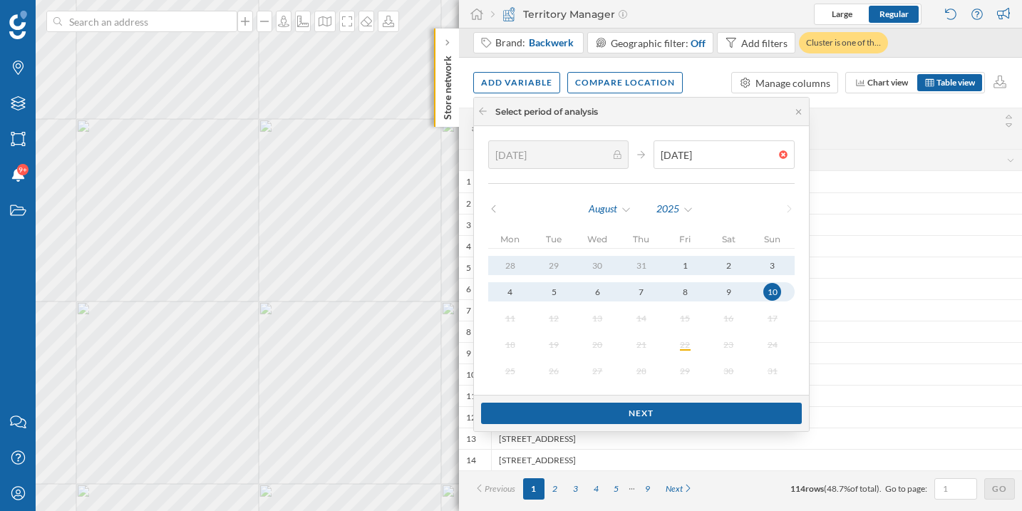
click at [784, 208] on icon at bounding box center [789, 209] width 11 height 9
click at [493, 207] on icon at bounding box center [493, 209] width 11 height 9
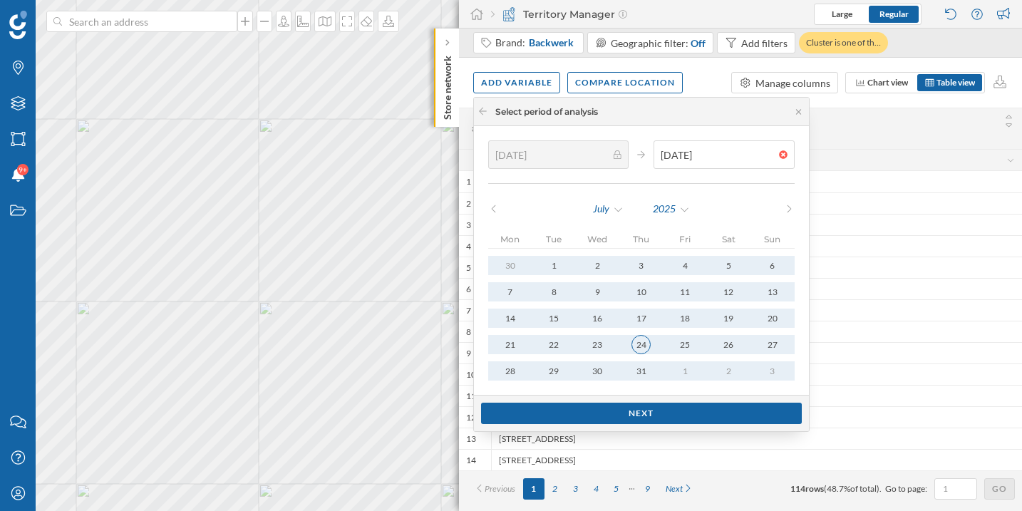
type input "10/02/2025"
type input "27/07/2025"
click at [637, 339] on div "24" at bounding box center [641, 344] width 19 height 19
click at [784, 211] on icon at bounding box center [789, 209] width 11 height 9
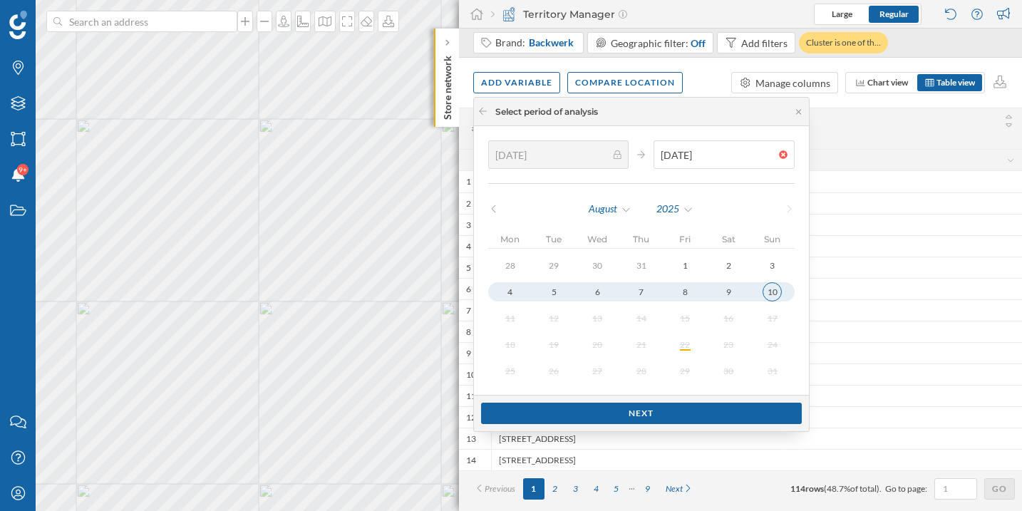
type input "24/02/2025"
type input "10/08/2025"
click at [769, 287] on div "10" at bounding box center [772, 291] width 19 height 19
click at [495, 207] on icon at bounding box center [493, 209] width 11 height 9
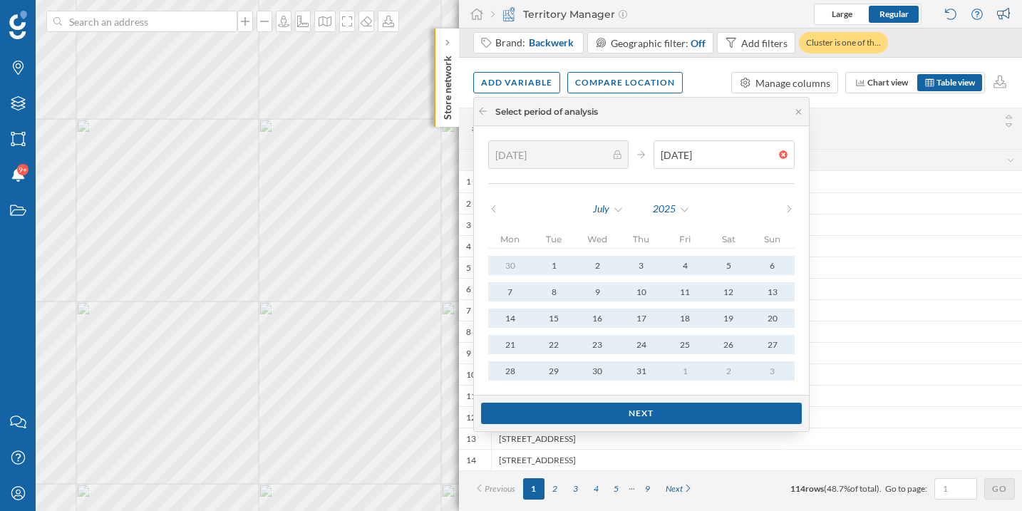
click at [495, 207] on icon at bounding box center [493, 209] width 11 height 9
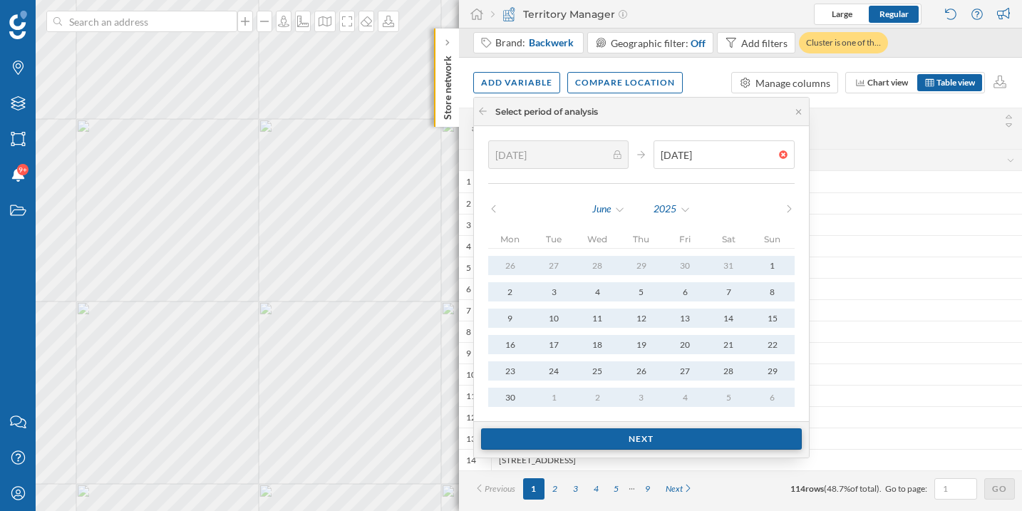
click at [617, 441] on div "Next" at bounding box center [641, 438] width 321 height 21
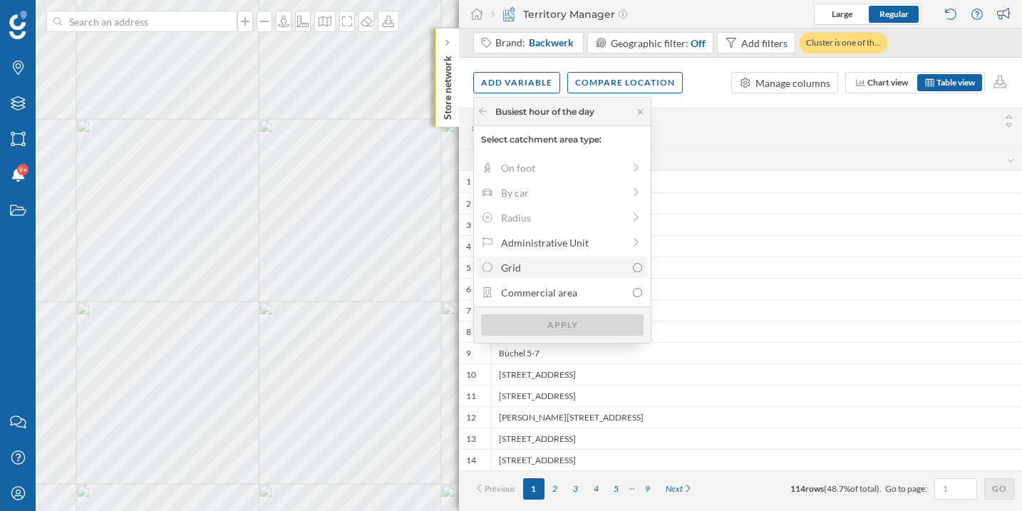
click at [635, 269] on input "Grid" at bounding box center [637, 267] width 9 height 9
radio input "true"
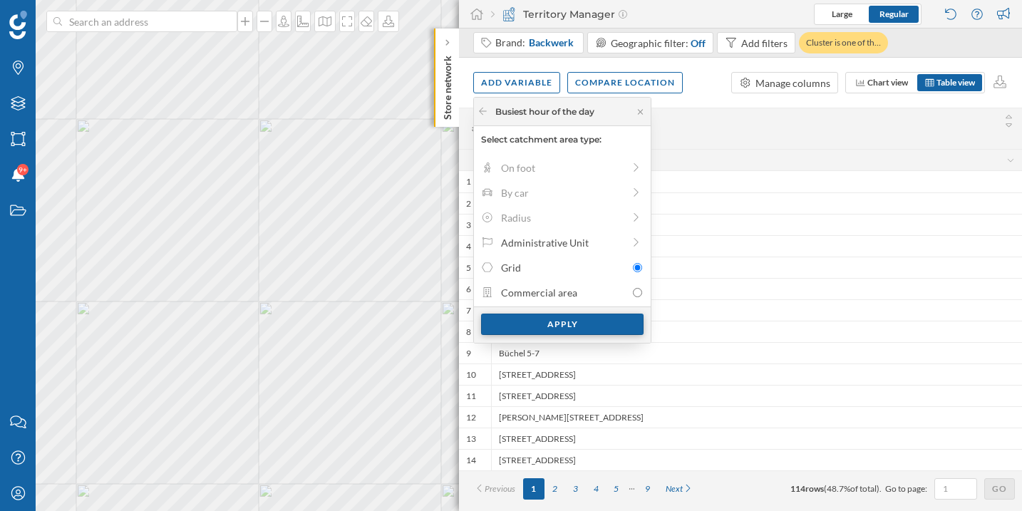
click at [620, 322] on div "Apply" at bounding box center [562, 324] width 163 height 21
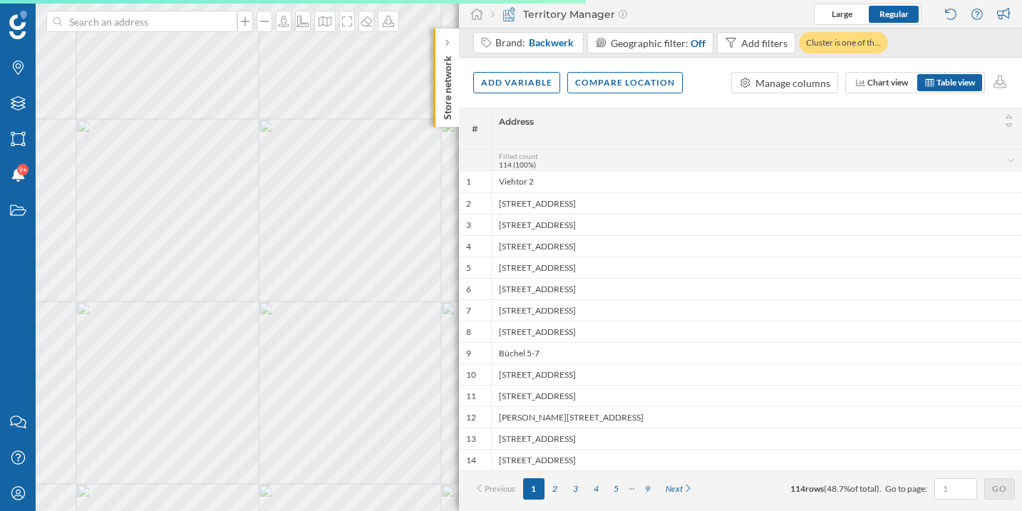
scroll to position [0, 0]
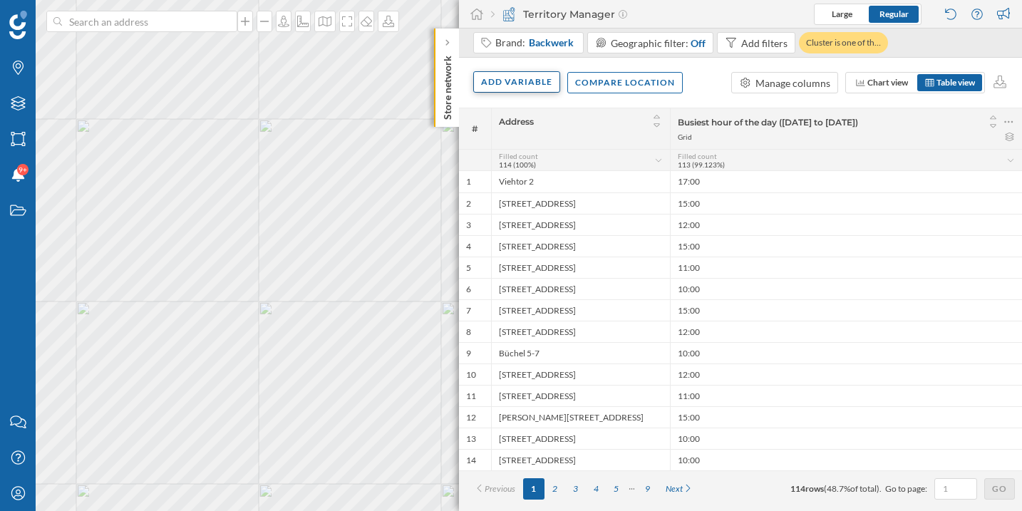
click at [497, 91] on div "Add variable" at bounding box center [516, 81] width 87 height 21
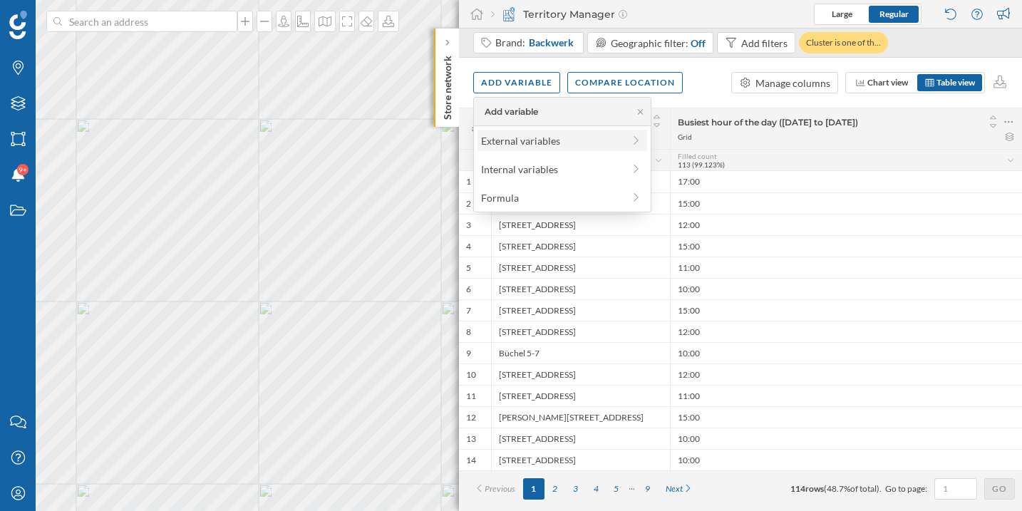
click at [513, 146] on div "External variables" at bounding box center [552, 140] width 142 height 15
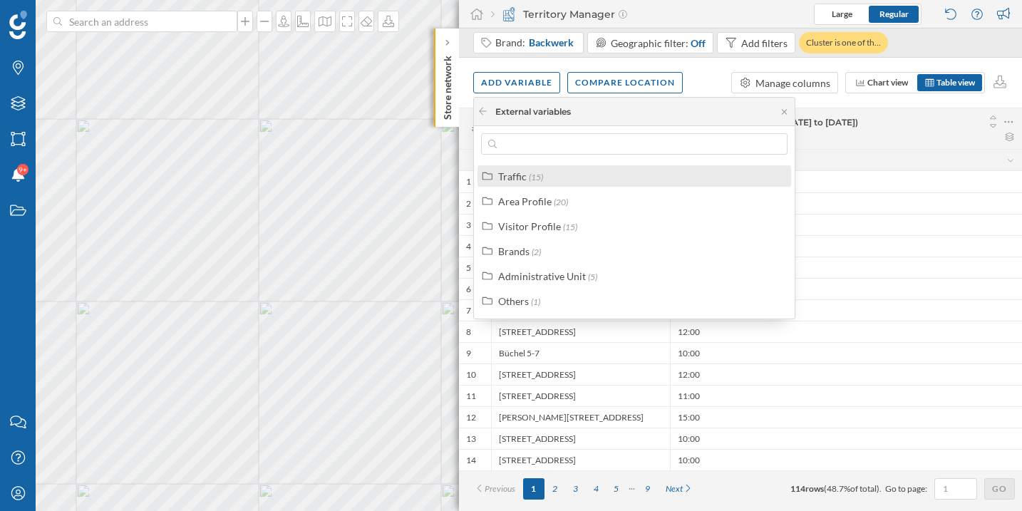
click at [535, 183] on label "Traffic (15)" at bounding box center [520, 176] width 45 height 15
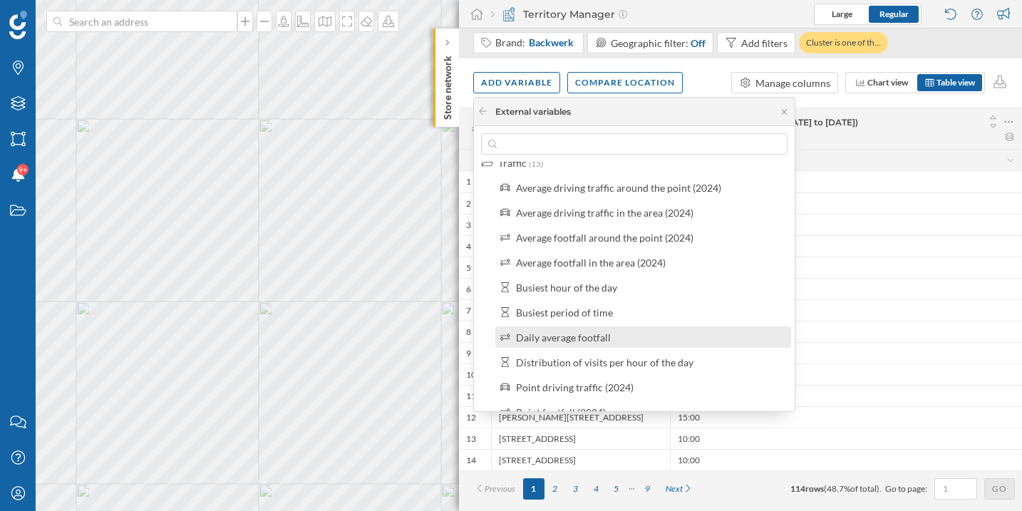
scroll to position [24, 0]
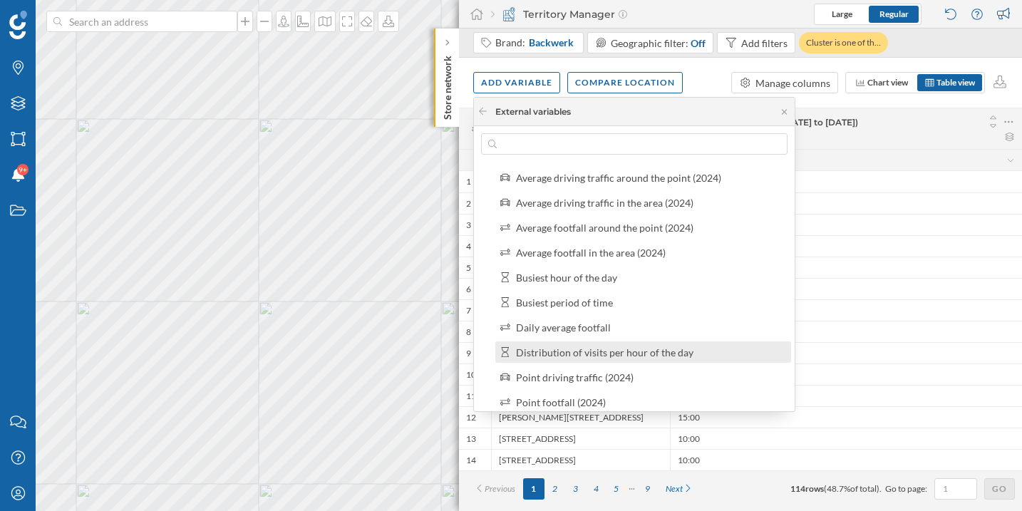
click at [566, 347] on div "Distribution of visits per hour of the day" at bounding box center [605, 352] width 178 height 12
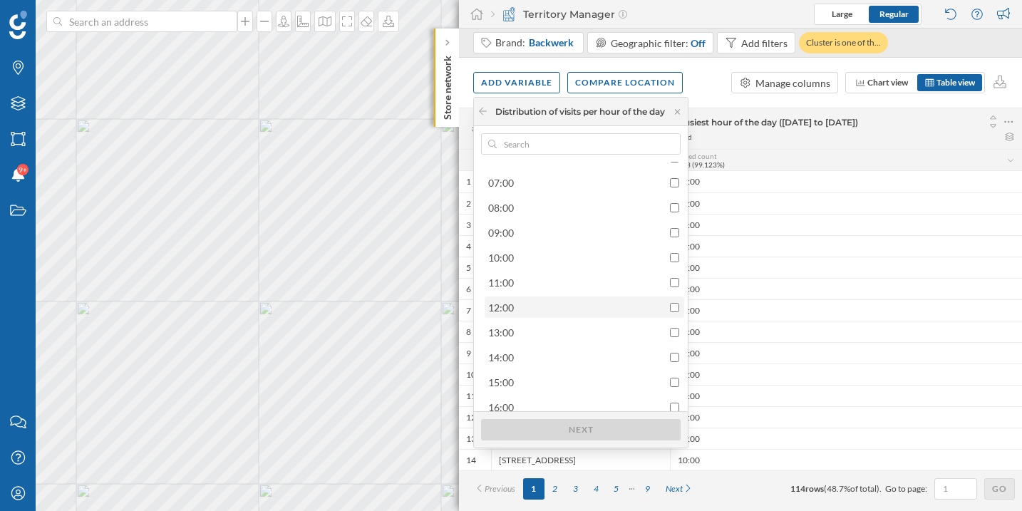
scroll to position [194, 0]
click at [672, 305] on div "12:00" at bounding box center [583, 306] width 191 height 15
checkbox input "true"
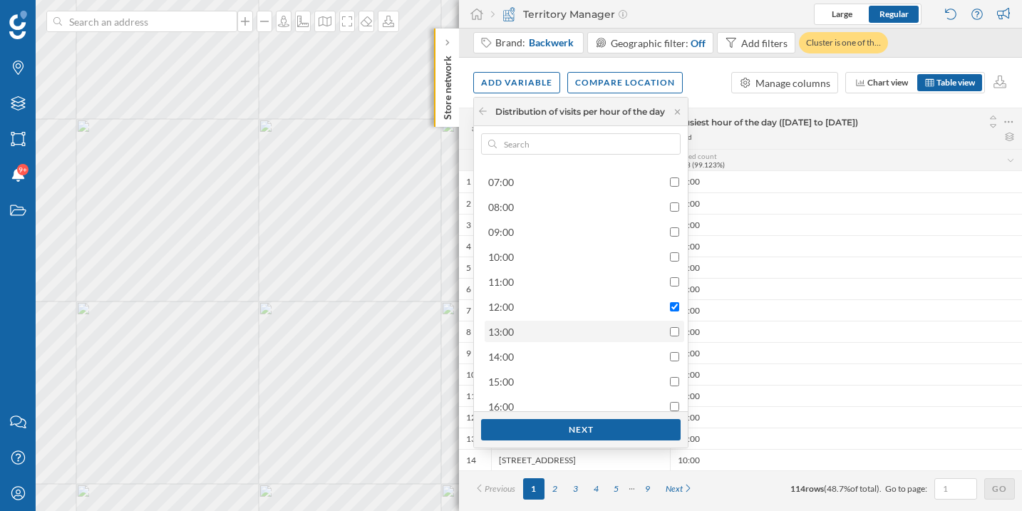
click at [676, 327] on input "checkbox" at bounding box center [674, 331] width 9 height 9
checkbox input "true"
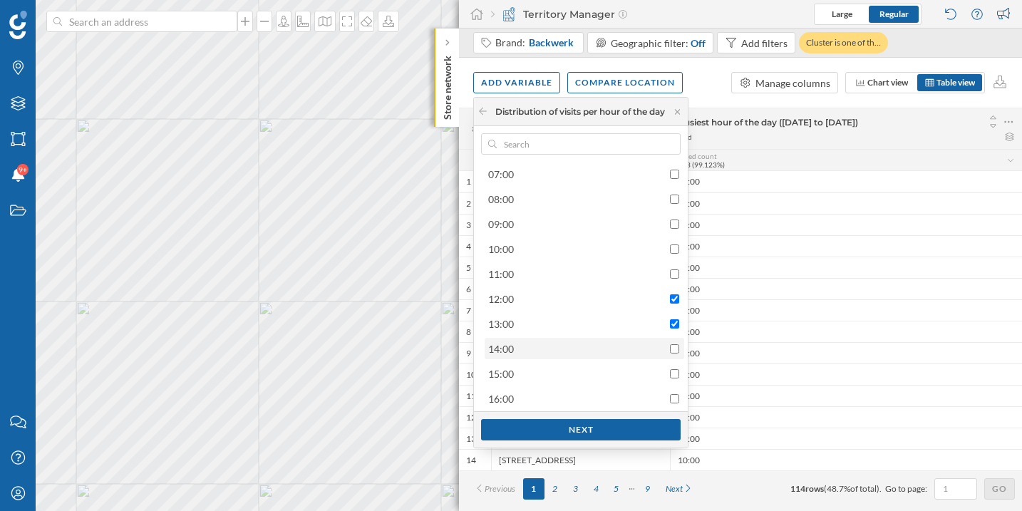
scroll to position [212, 0]
click at [672, 339] on div "14:00" at bounding box center [583, 339] width 191 height 15
checkbox input "true"
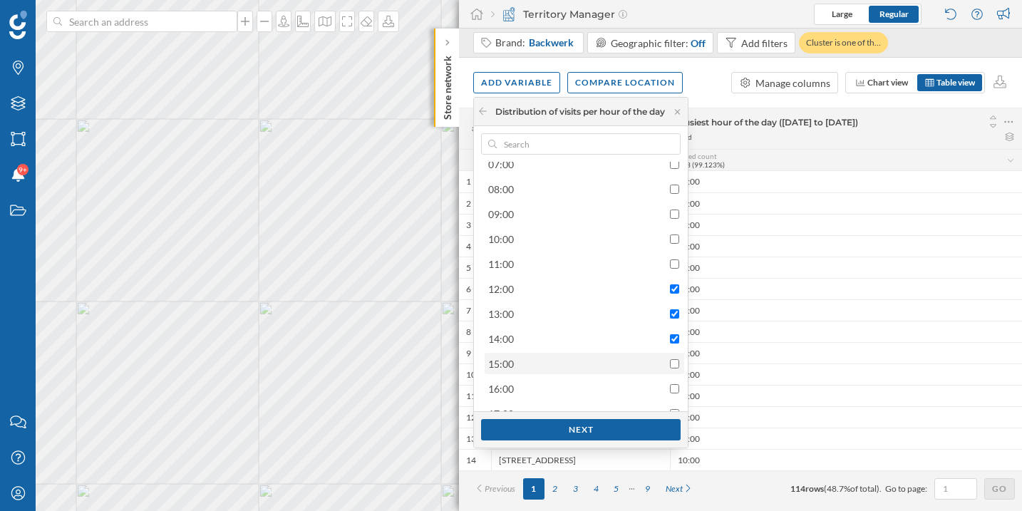
click at [673, 364] on input "checkbox" at bounding box center [674, 363] width 9 height 9
checkbox input "true"
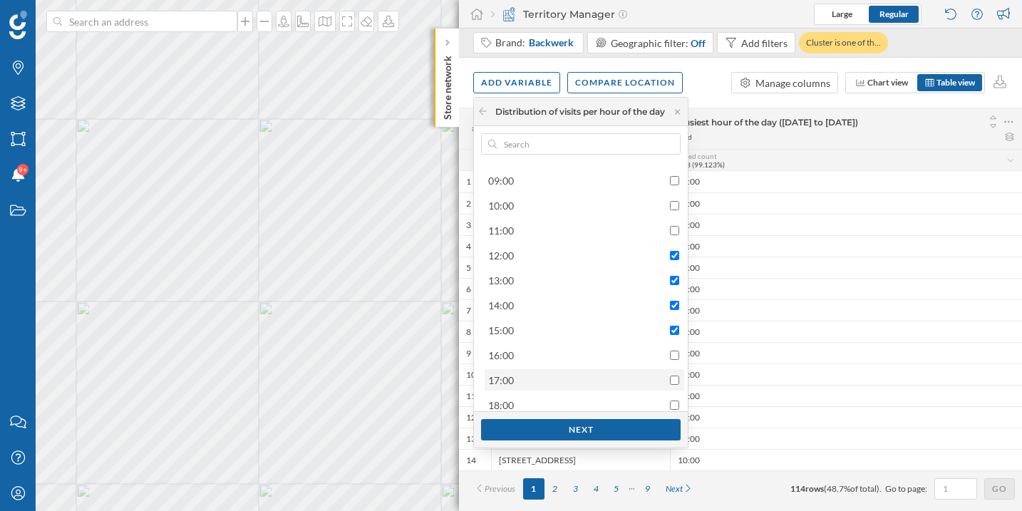
scroll to position [267, 0]
click at [676, 337] on input "checkbox" at bounding box center [674, 333] width 9 height 9
checkbox input "true"
click at [677, 351] on div "17:00" at bounding box center [583, 358] width 191 height 15
checkbox input "true"
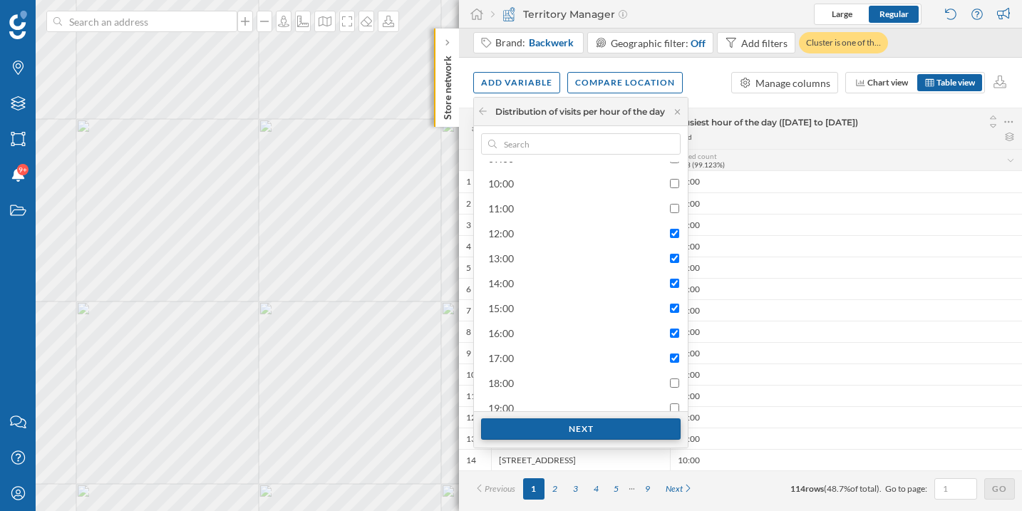
click at [591, 429] on div "Next" at bounding box center [581, 428] width 200 height 21
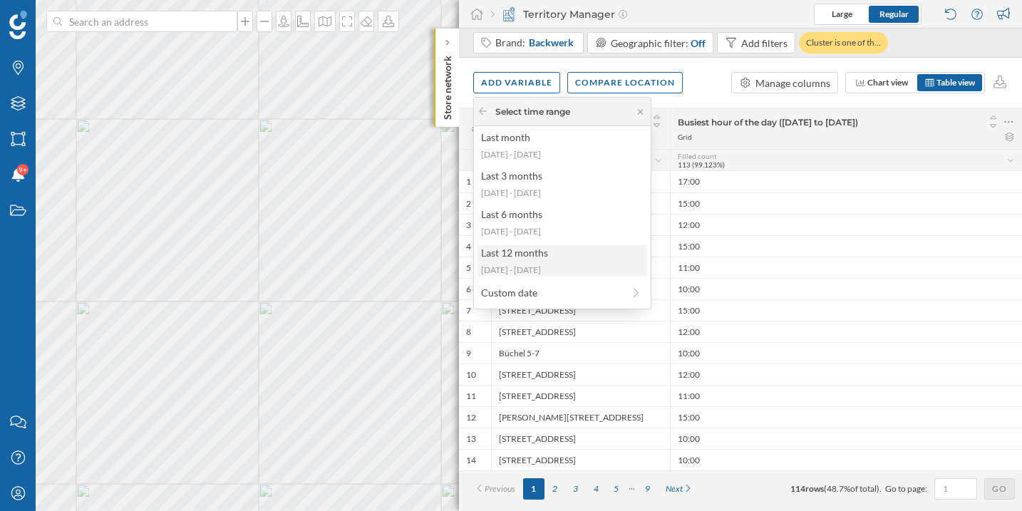
click at [567, 259] on div "Last 12 months" at bounding box center [561, 252] width 161 height 15
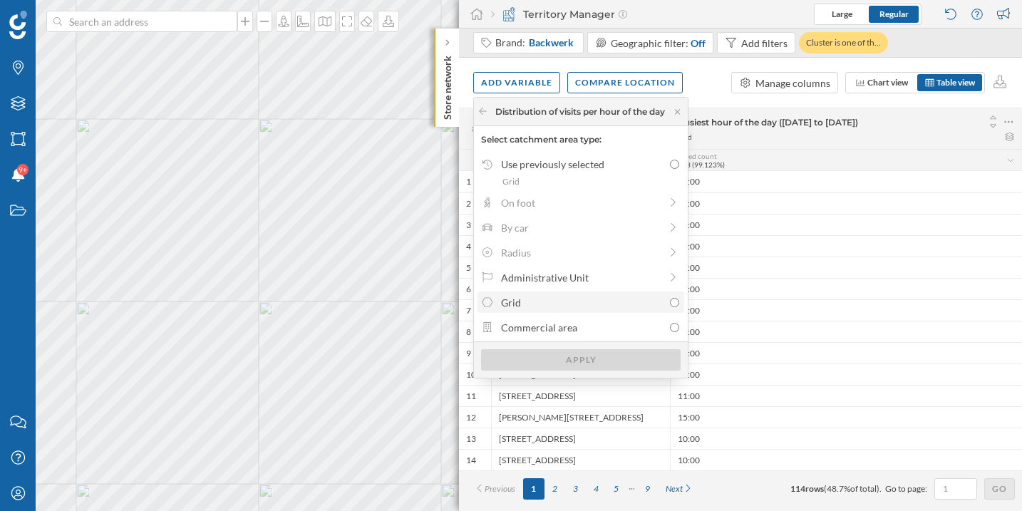
click at [572, 294] on label "Grid" at bounding box center [581, 302] width 207 height 21
click at [670, 298] on input "Grid" at bounding box center [674, 302] width 9 height 9
radio input "true"
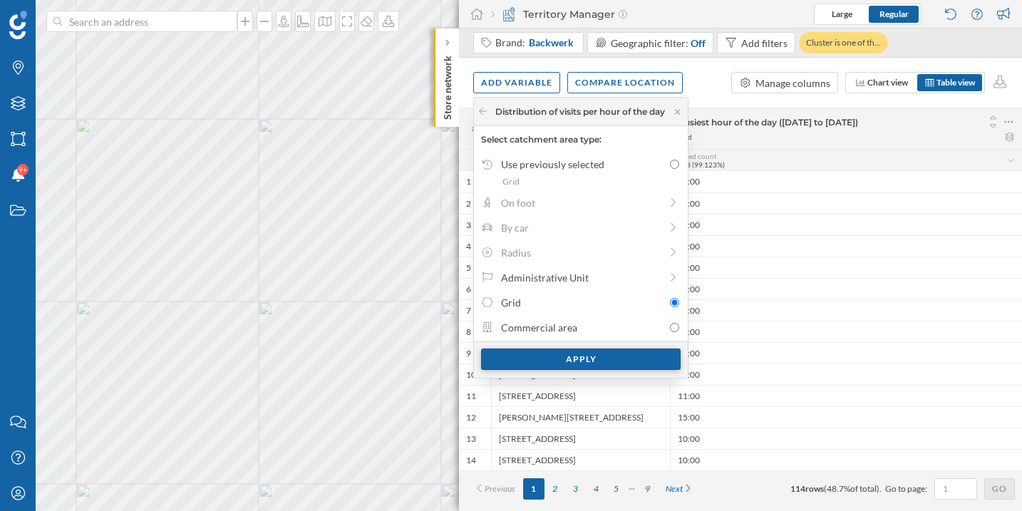
click at [580, 356] on div "Apply" at bounding box center [581, 359] width 200 height 21
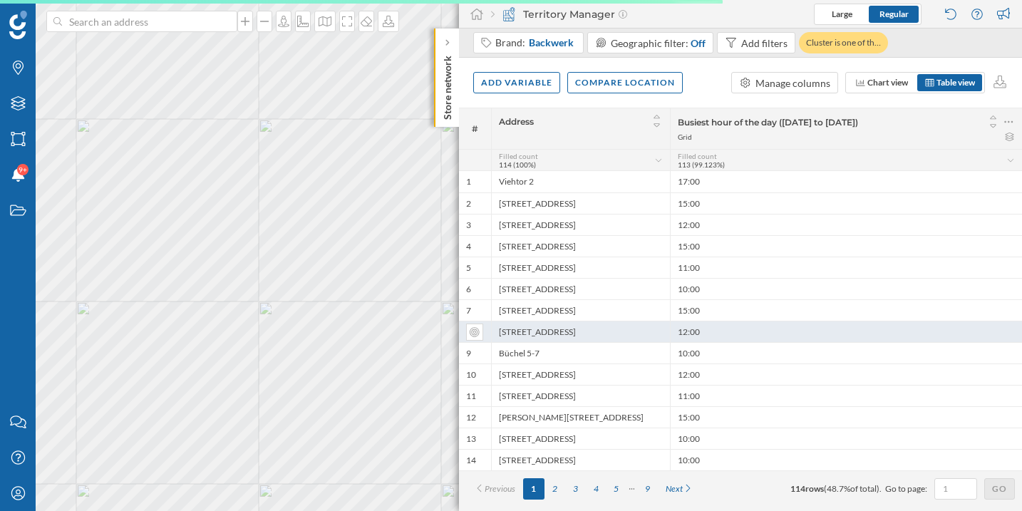
scroll to position [0, 0]
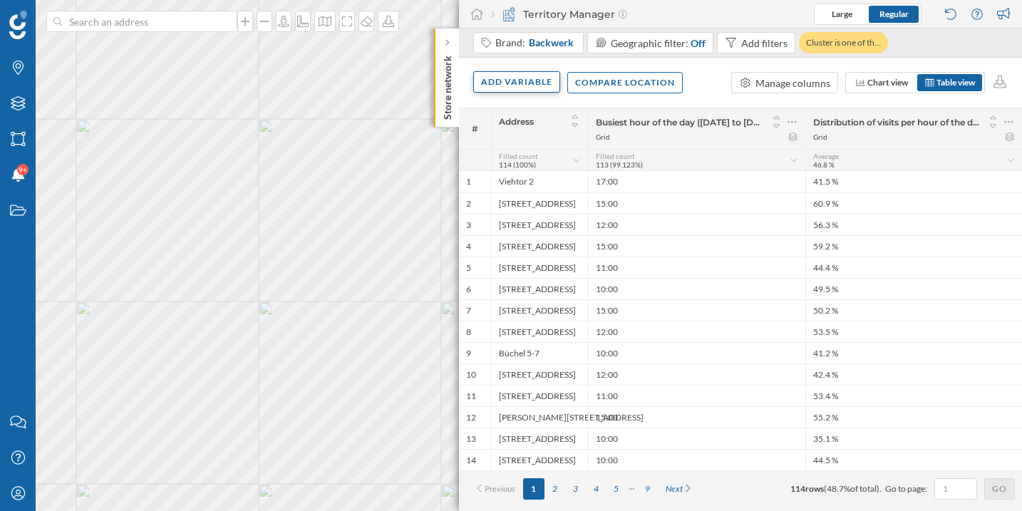
click at [528, 82] on div "Add variable" at bounding box center [516, 81] width 87 height 21
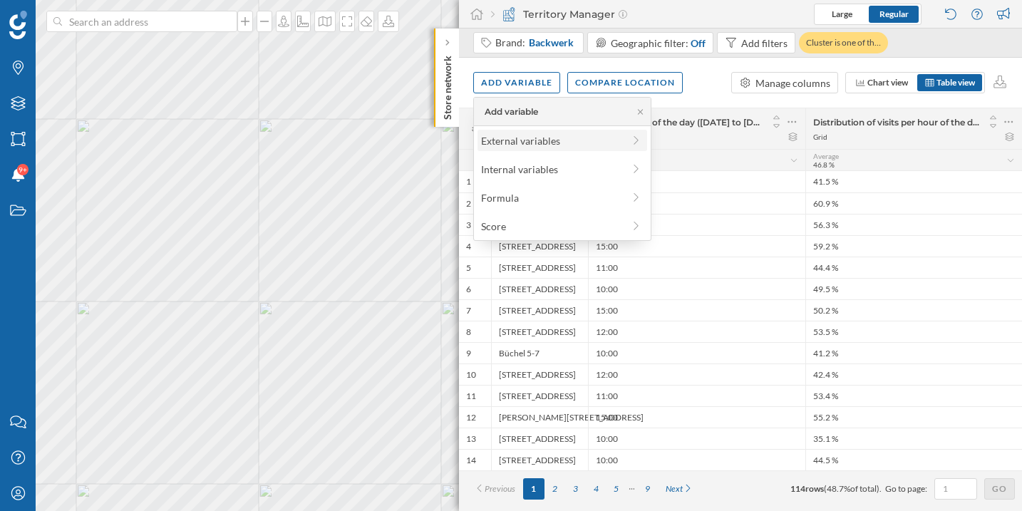
click at [523, 144] on div "External variables" at bounding box center [552, 140] width 142 height 15
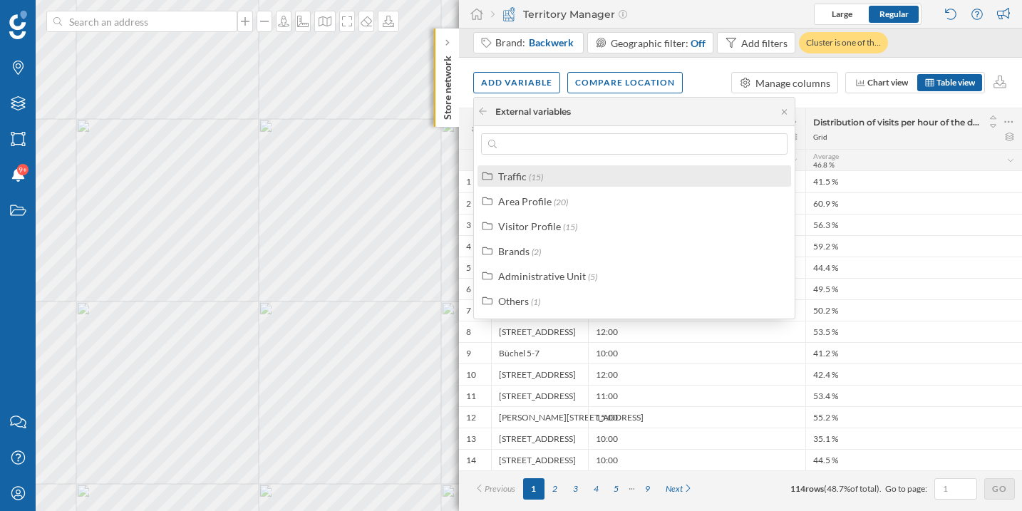
click at [571, 175] on div "Traffic (15)" at bounding box center [640, 176] width 284 height 15
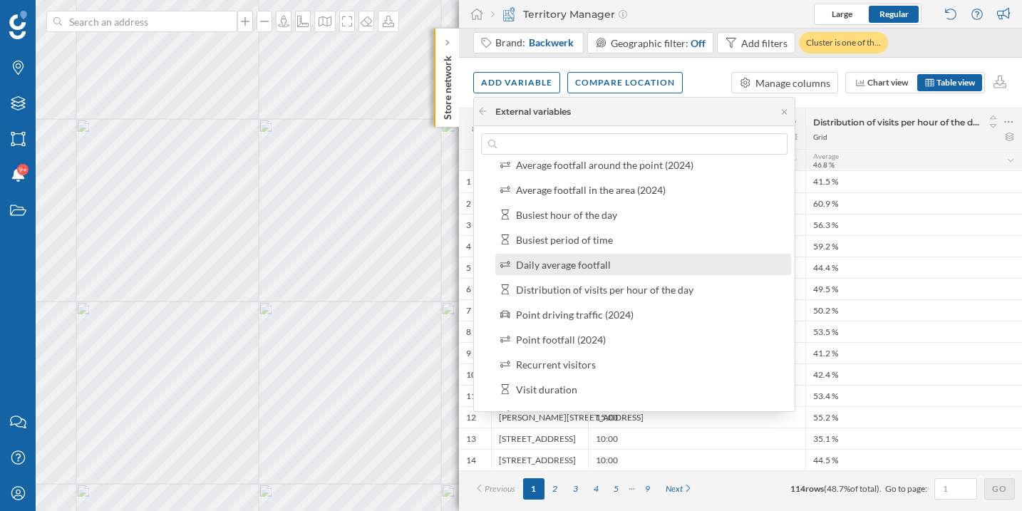
scroll to position [77, 0]
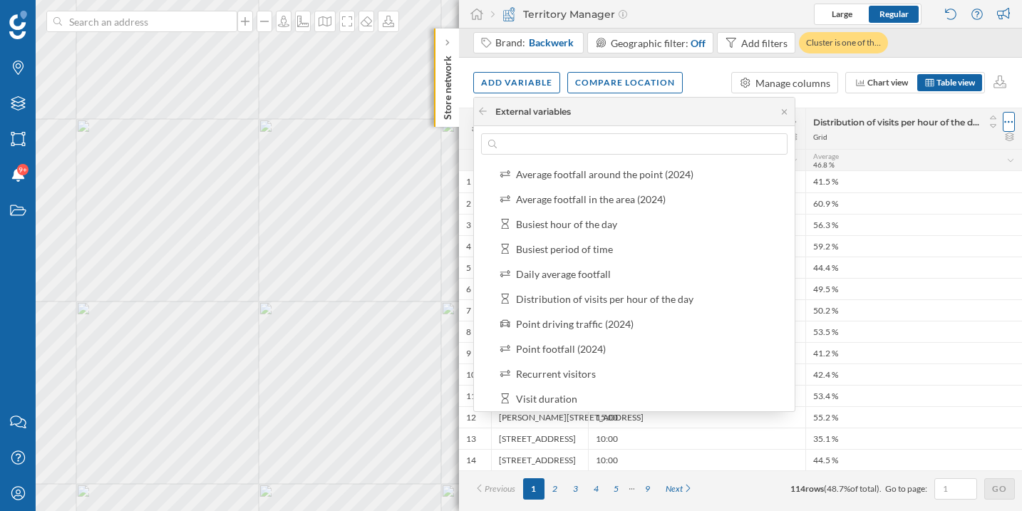
click at [1010, 118] on icon at bounding box center [1009, 122] width 9 height 14
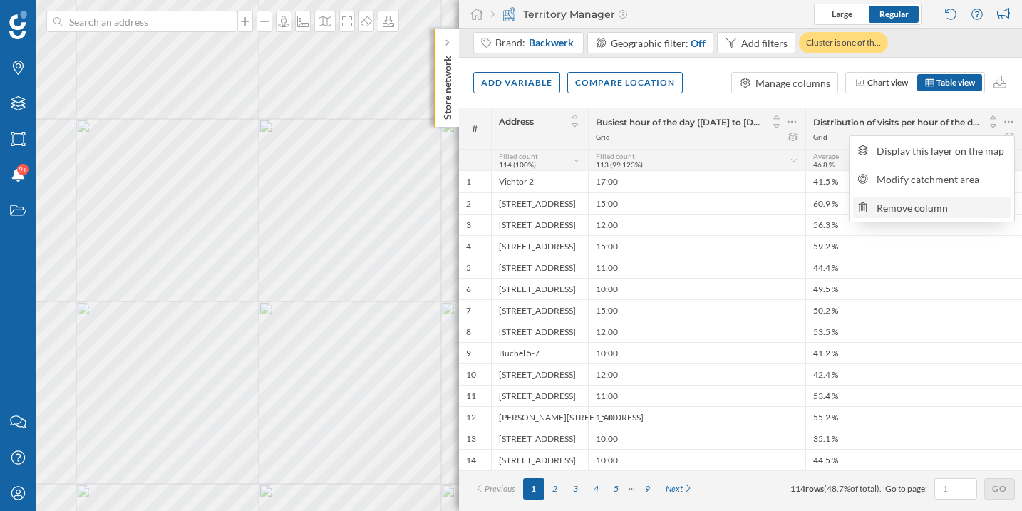
click at [896, 205] on div "Remove column" at bounding box center [942, 207] width 130 height 15
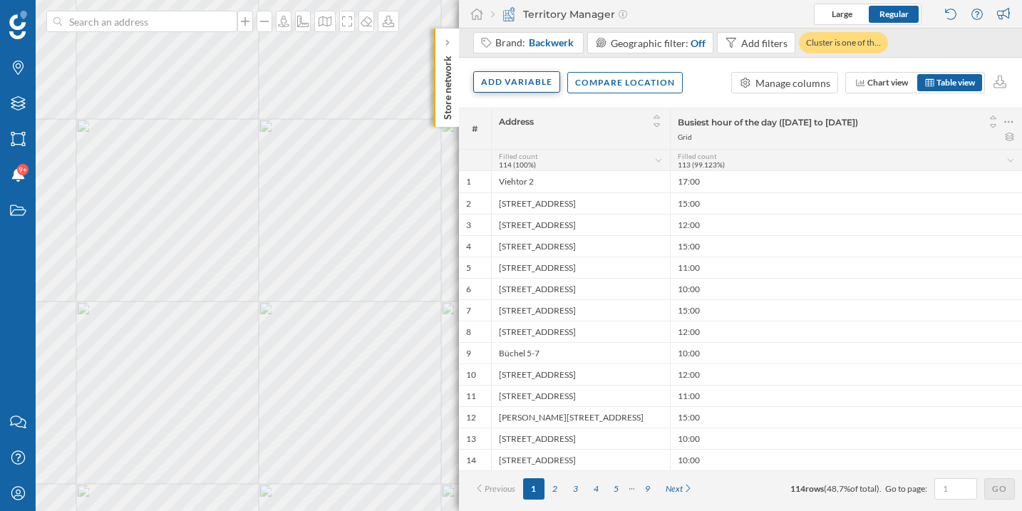
click at [540, 82] on div "Add variable" at bounding box center [516, 81] width 87 height 21
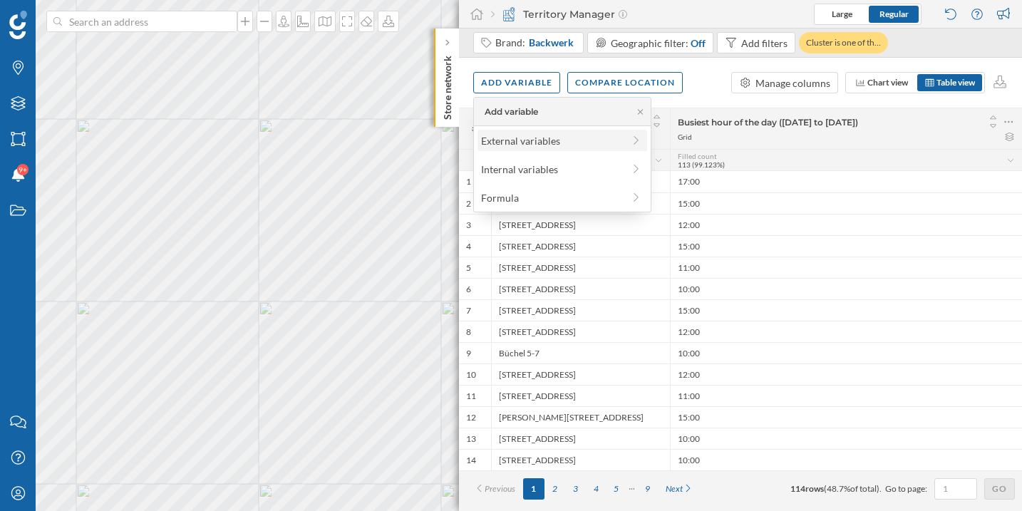
click at [522, 143] on div "External variables" at bounding box center [552, 140] width 142 height 15
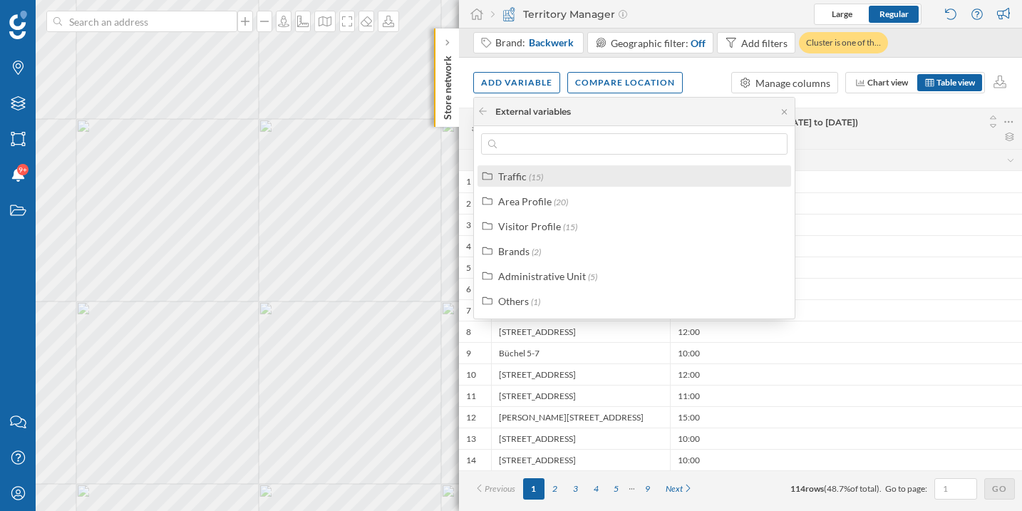
click at [522, 175] on div "Traffic" at bounding box center [512, 176] width 29 height 12
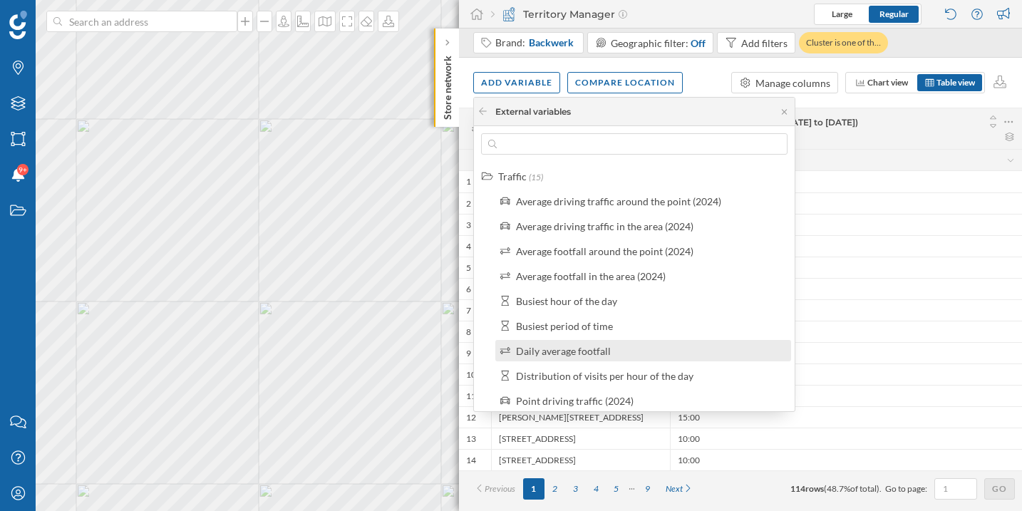
click at [557, 353] on div "Daily average footfall" at bounding box center [563, 351] width 95 height 12
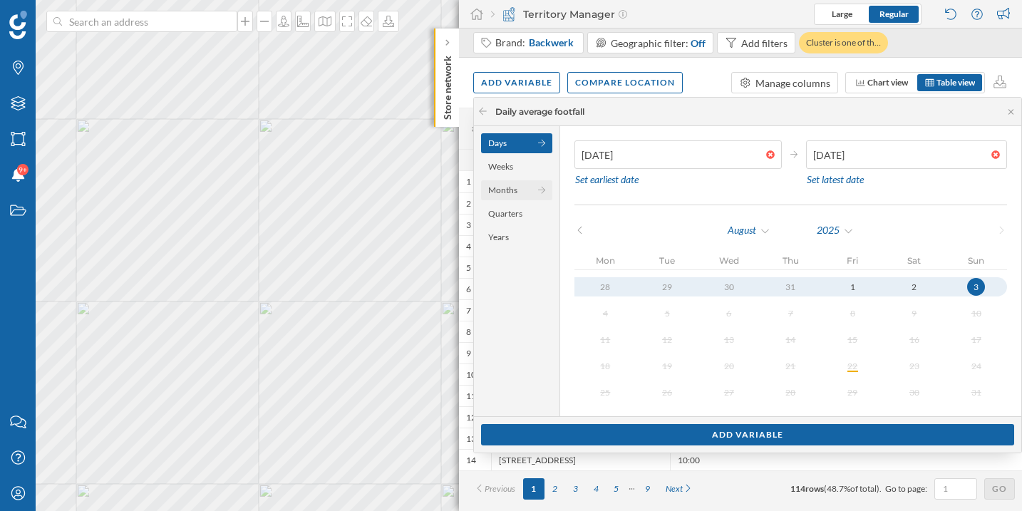
click at [513, 189] on div "Months" at bounding box center [516, 190] width 71 height 20
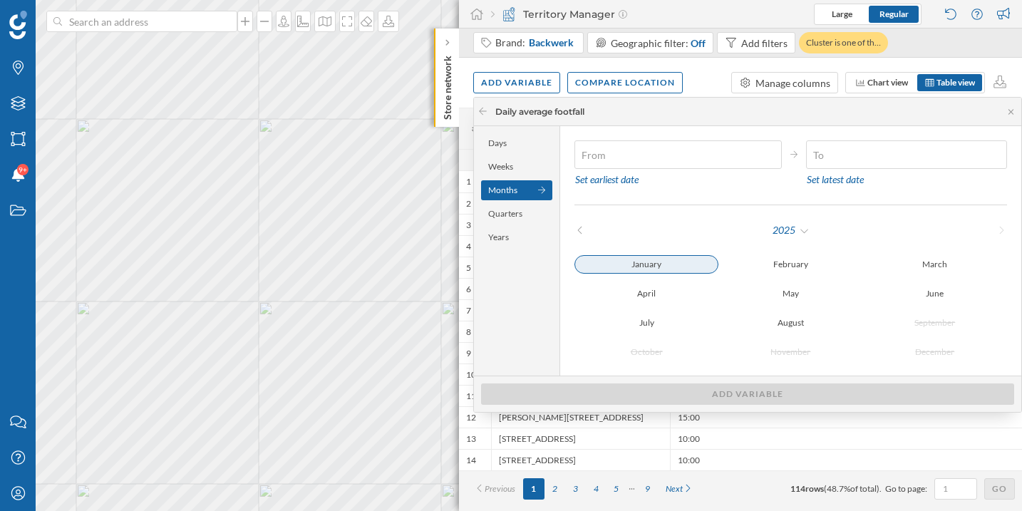
type input "01/01/2025"
click at [660, 268] on div "January" at bounding box center [647, 264] width 144 height 19
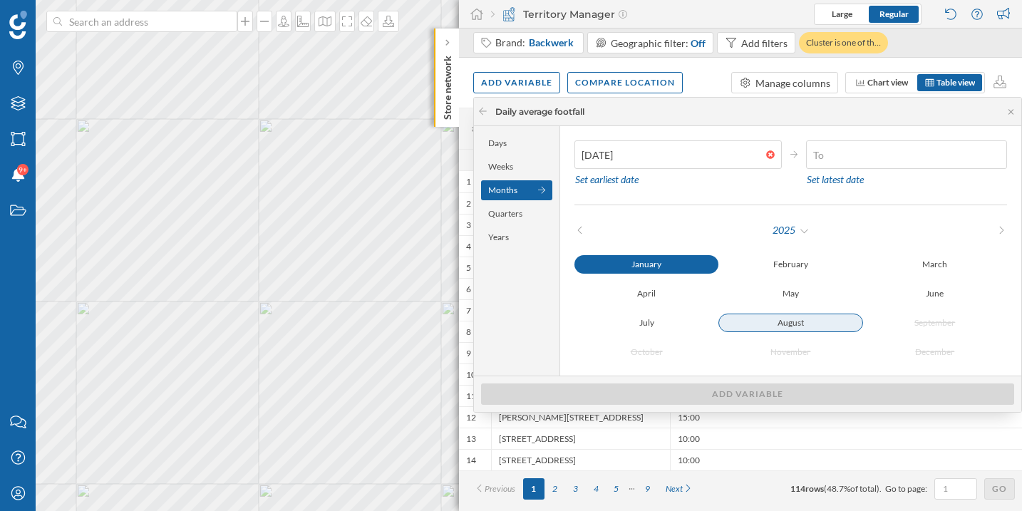
type input "03/08/2025"
click at [793, 324] on div "August" at bounding box center [791, 323] width 144 height 19
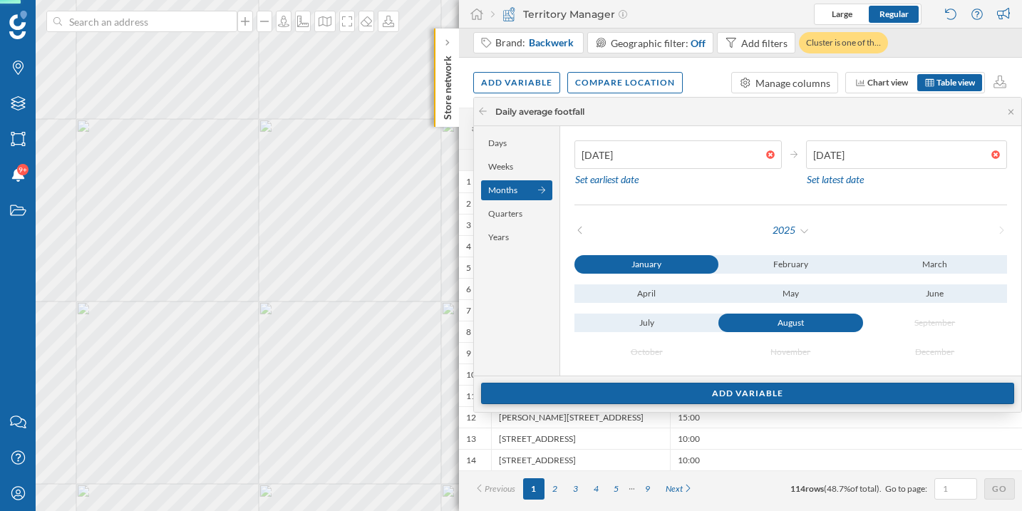
click at [684, 393] on div "Add variable" at bounding box center [747, 393] width 533 height 21
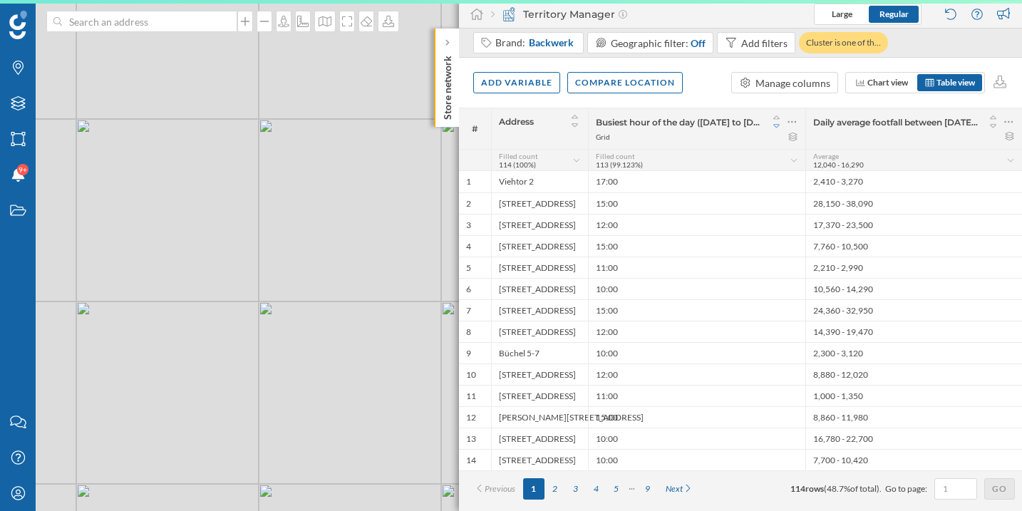
scroll to position [0, 0]
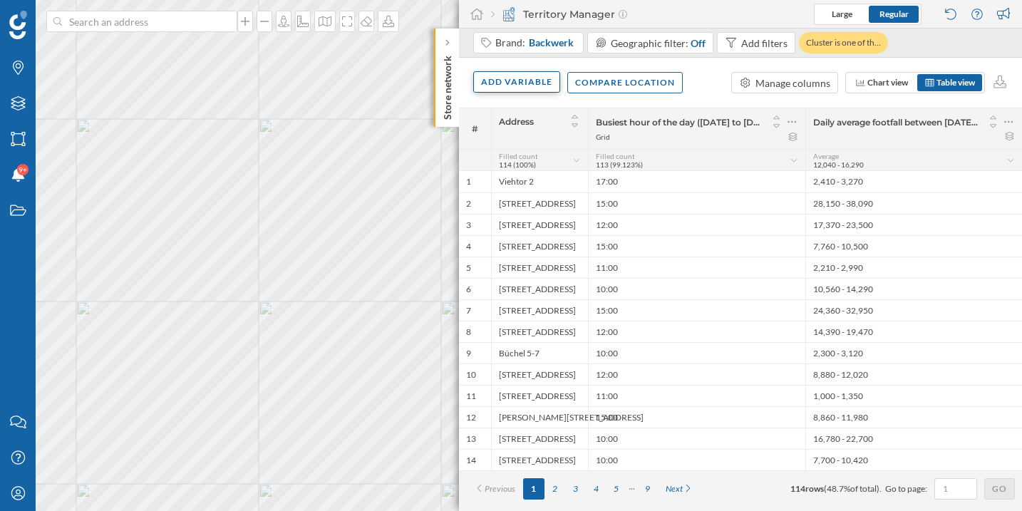
click at [502, 89] on div "Add variable" at bounding box center [516, 81] width 87 height 21
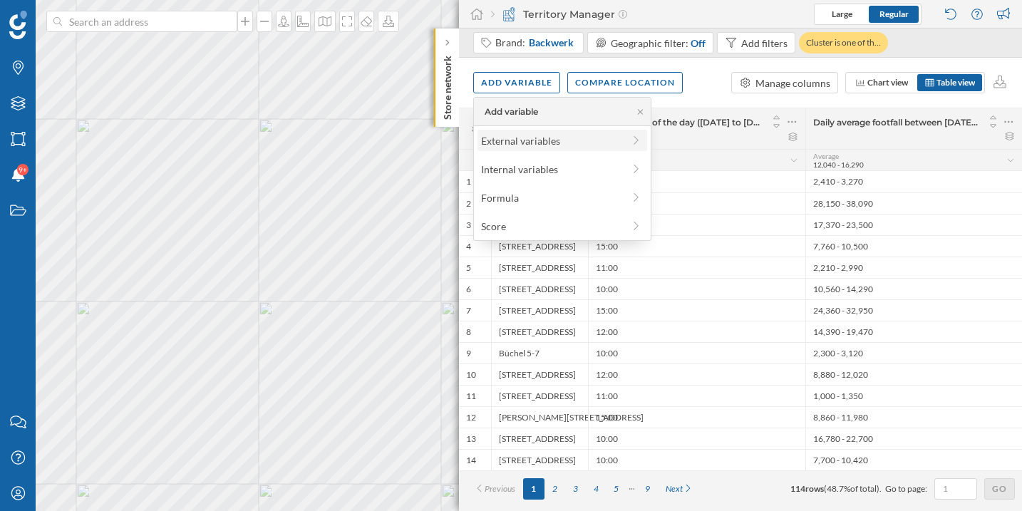
click at [520, 145] on div "External variables" at bounding box center [552, 140] width 142 height 15
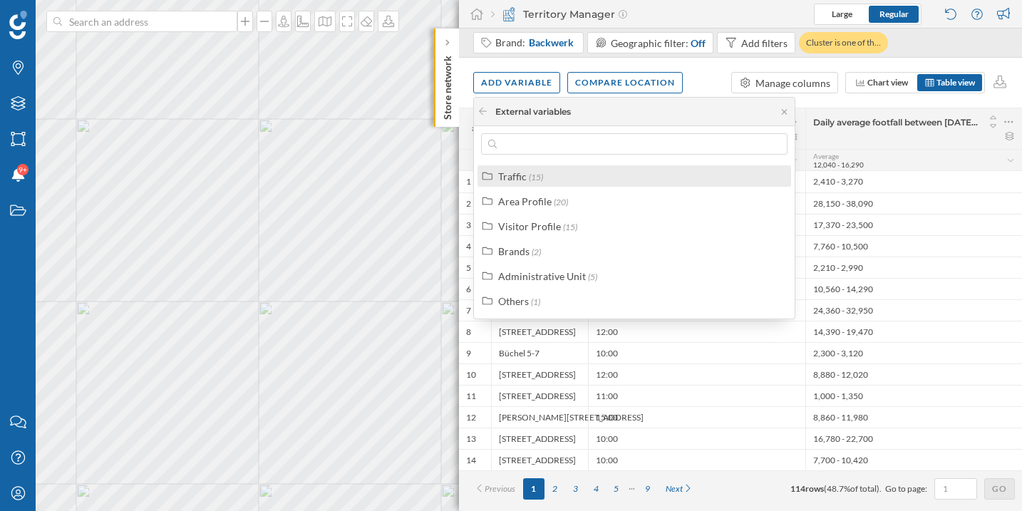
click at [554, 182] on div "Traffic (15)" at bounding box center [640, 176] width 284 height 15
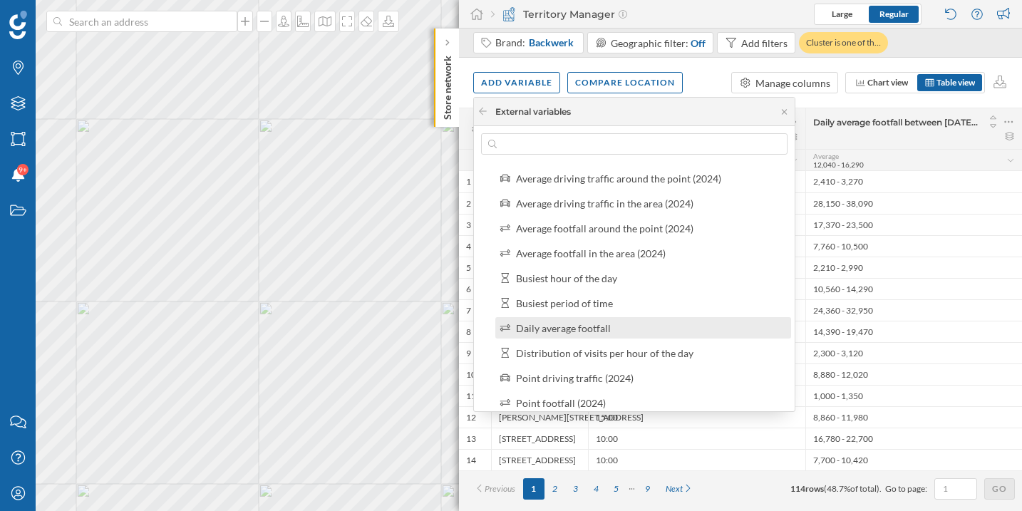
scroll to position [28, 0]
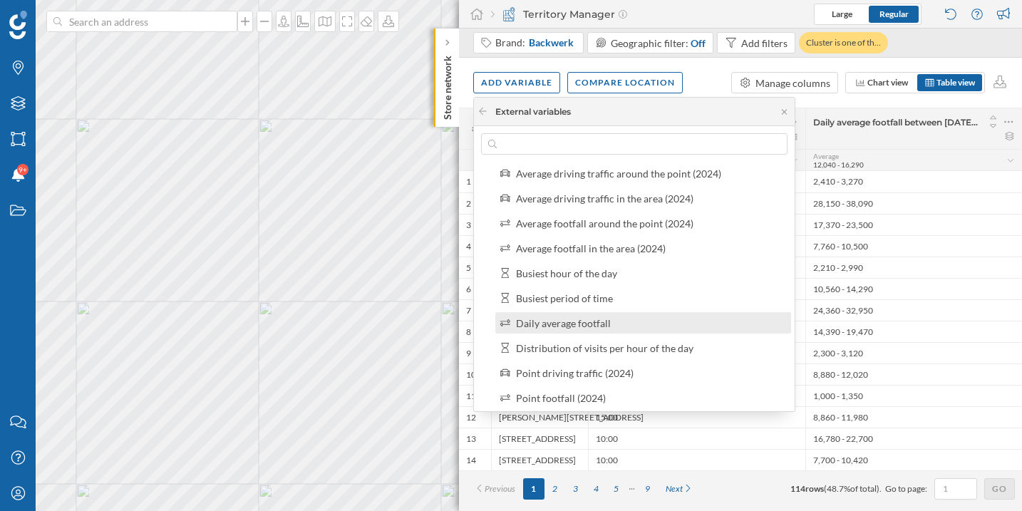
click at [630, 325] on div "Daily average footfall" at bounding box center [649, 323] width 267 height 15
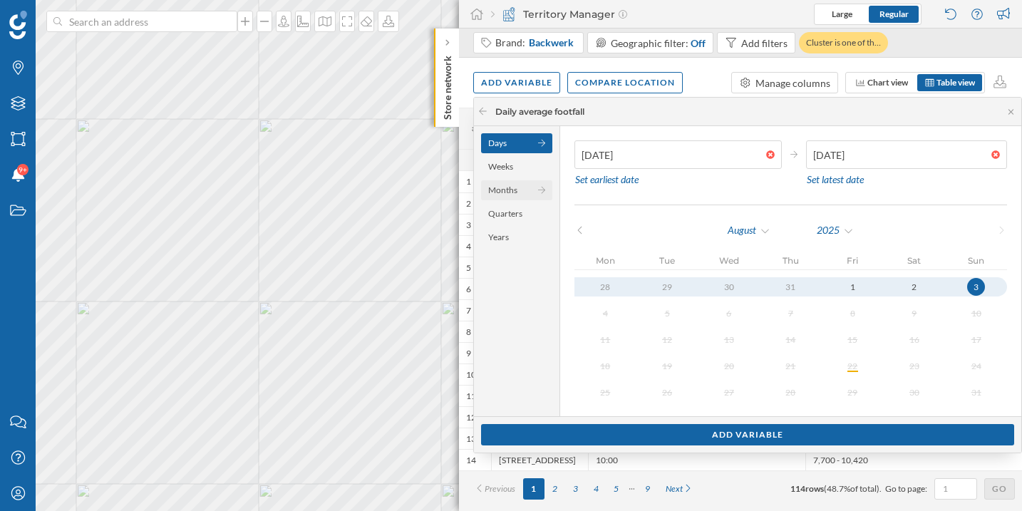
click at [517, 190] on div "Months" at bounding box center [516, 190] width 71 height 20
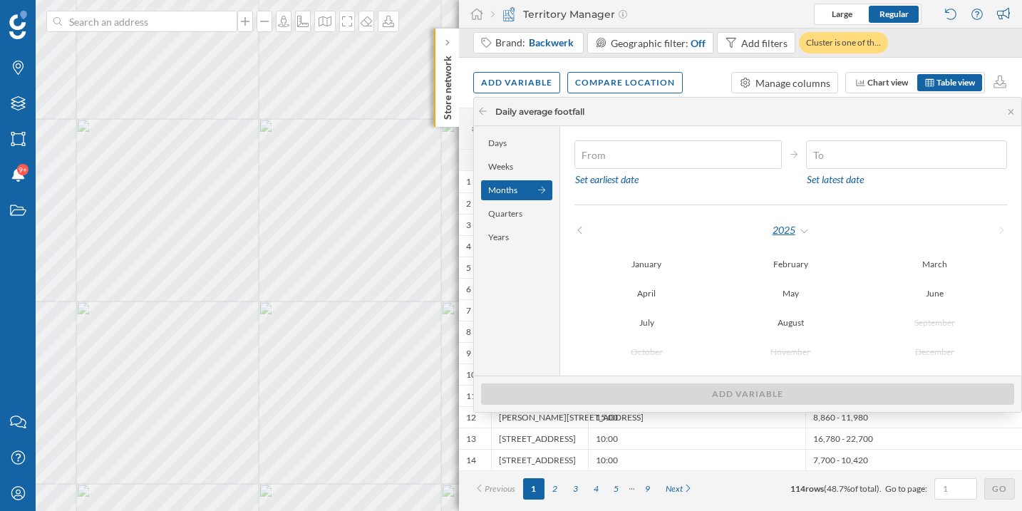
click at [805, 233] on div "2025" at bounding box center [791, 230] width 38 height 21
click at [796, 257] on div "2024" at bounding box center [821, 259] width 93 height 15
type input "01/01/2024"
click at [657, 269] on div "January" at bounding box center [647, 264] width 144 height 17
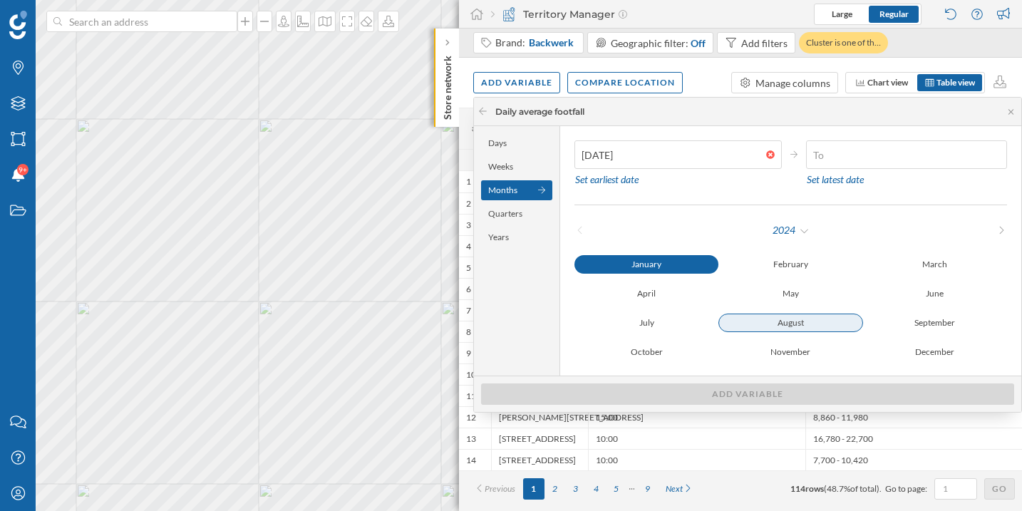
type input "31/08/2024"
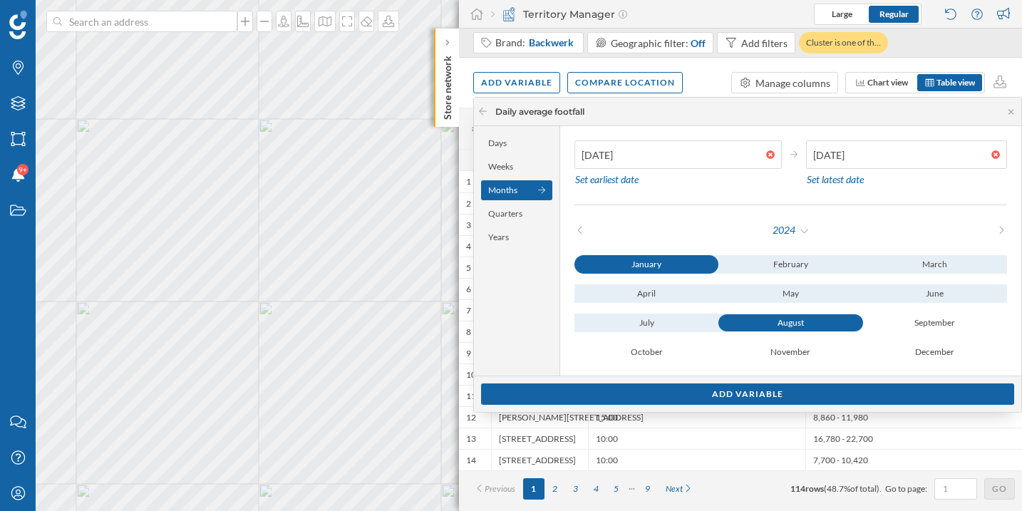
click at [817, 323] on div "August" at bounding box center [791, 322] width 144 height 17
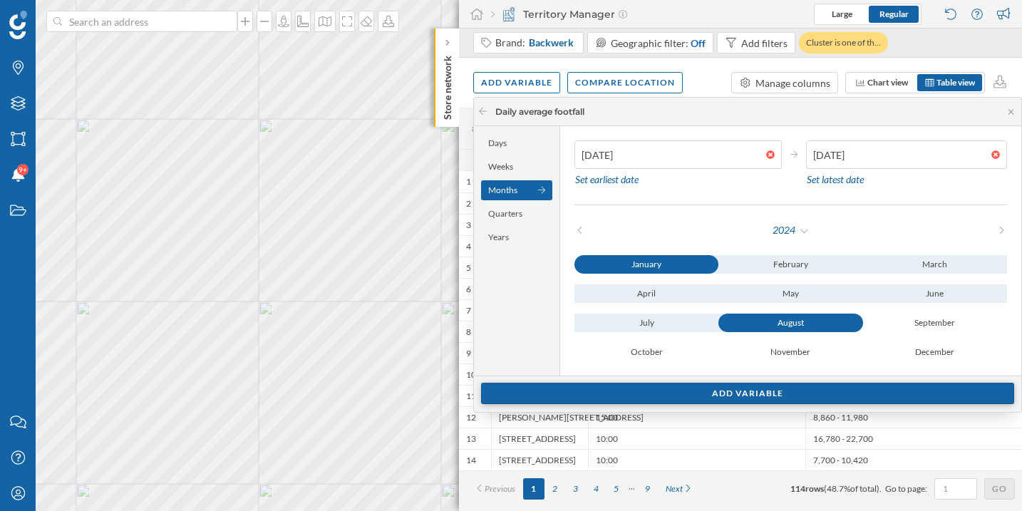
click at [779, 396] on div "Add variable" at bounding box center [747, 393] width 533 height 21
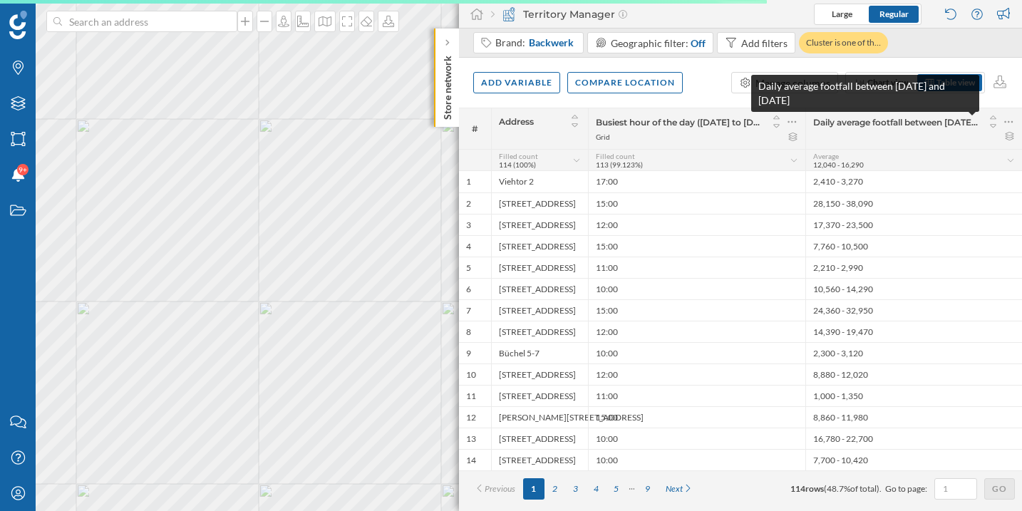
scroll to position [0, 0]
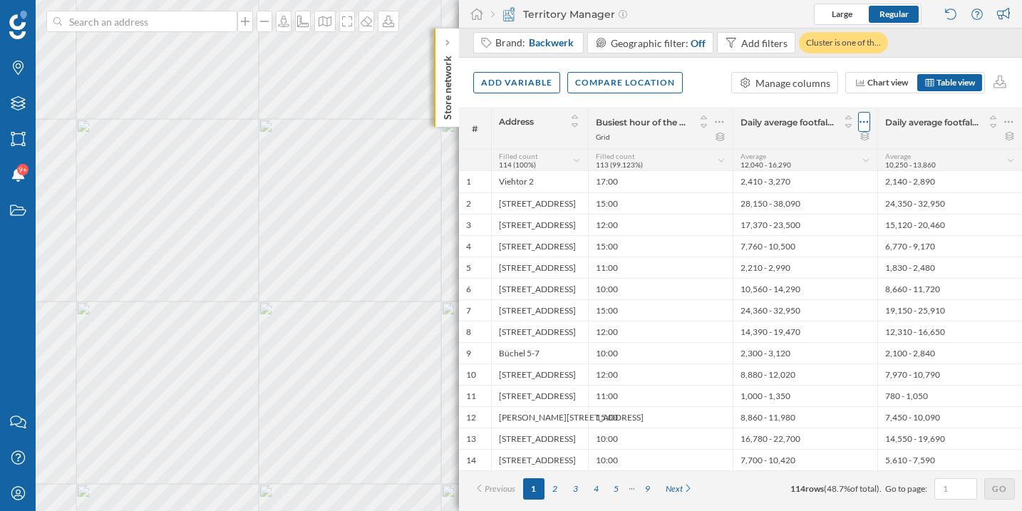
click at [862, 122] on icon at bounding box center [864, 122] width 9 height 14
click at [867, 125] on icon at bounding box center [864, 122] width 9 height 14
click at [867, 126] on icon at bounding box center [864, 122] width 9 height 14
click at [820, 179] on div "Remove column" at bounding box center [797, 179] width 130 height 15
click at [1005, 118] on icon at bounding box center [1009, 122] width 9 height 14
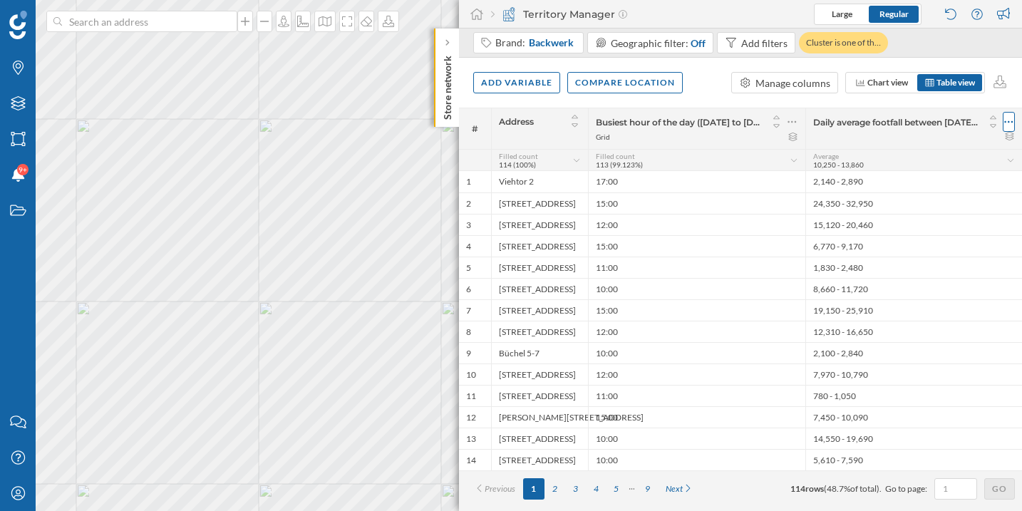
click at [1006, 120] on icon at bounding box center [1009, 122] width 9 height 14
click at [963, 166] on div "Display this layer on the map Remove column" at bounding box center [932, 164] width 166 height 58
click at [937, 174] on div "Remove column" at bounding box center [942, 179] width 130 height 15
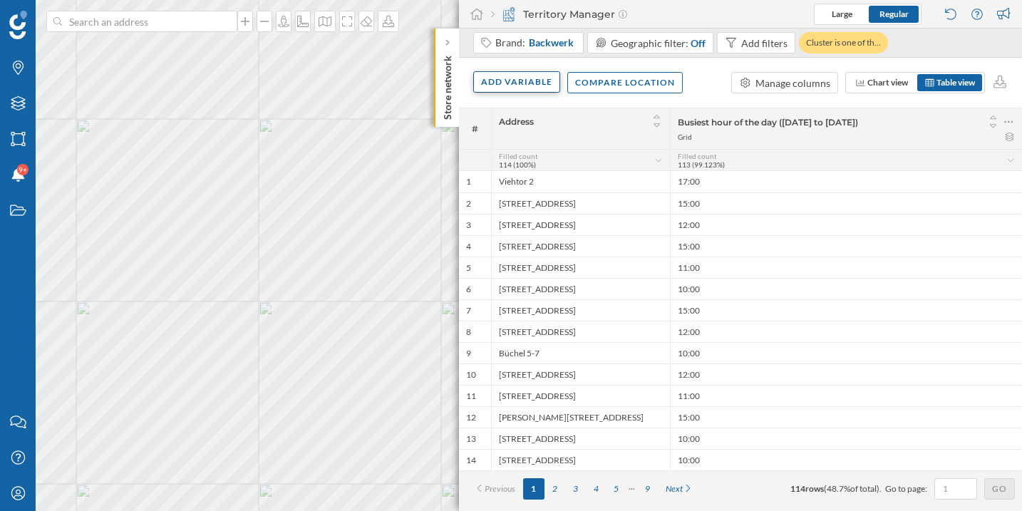
click at [488, 78] on div "Add variable" at bounding box center [516, 81] width 87 height 21
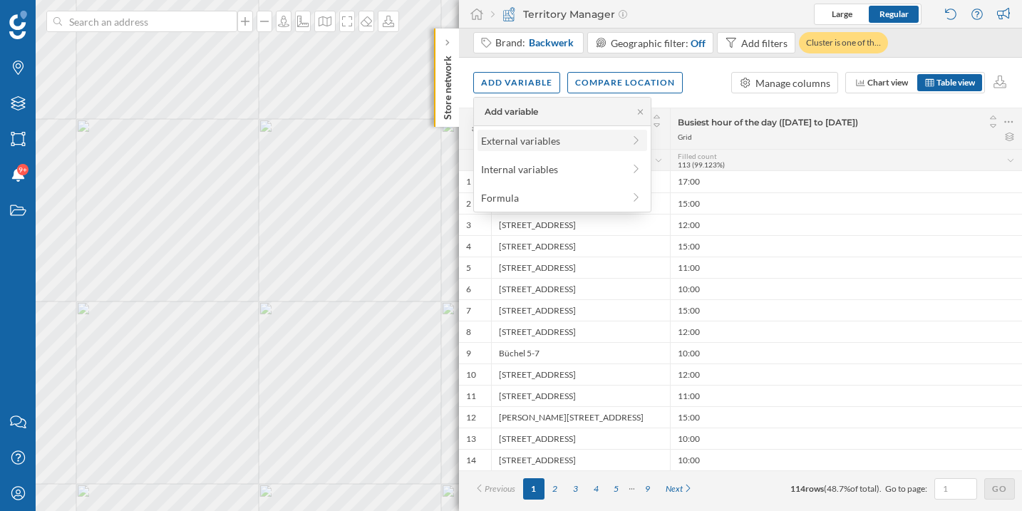
click at [511, 139] on div "External variables" at bounding box center [552, 140] width 142 height 15
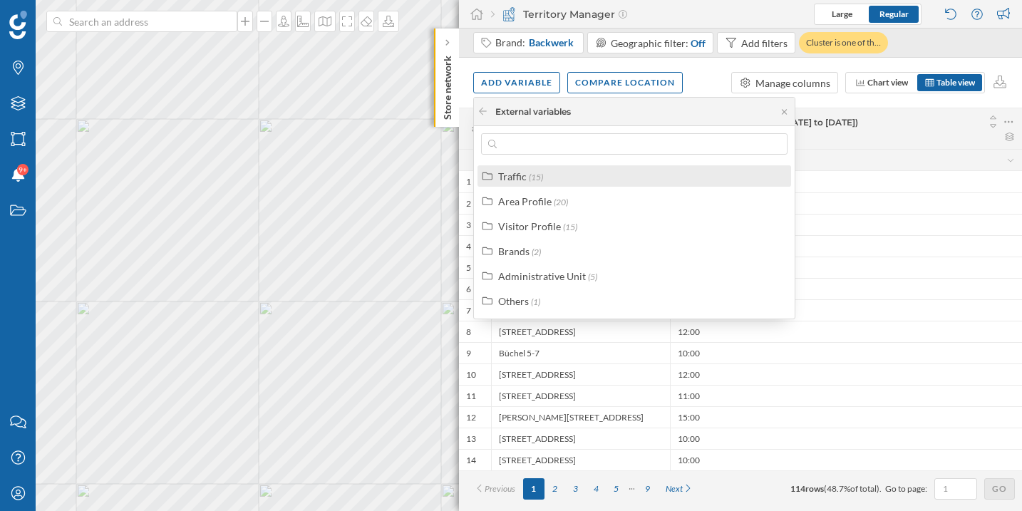
click at [529, 176] on span "(15)" at bounding box center [536, 177] width 14 height 11
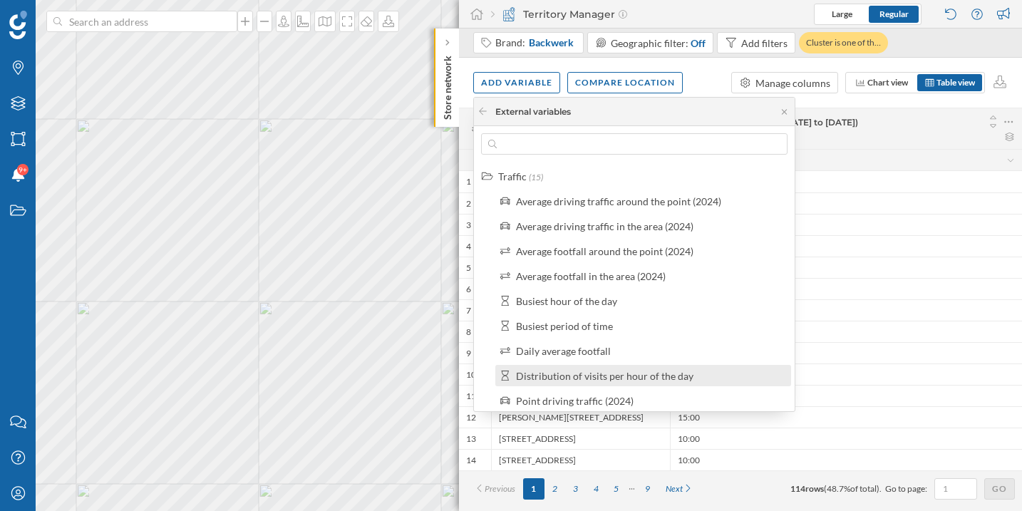
click at [593, 374] on div "Distribution of visits per hour of the day" at bounding box center [605, 376] width 178 height 12
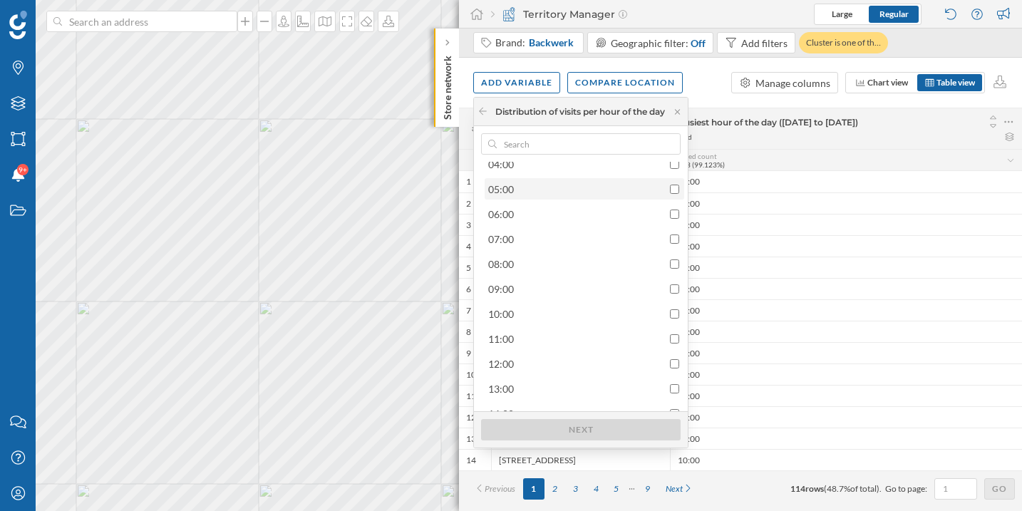
scroll to position [148, 0]
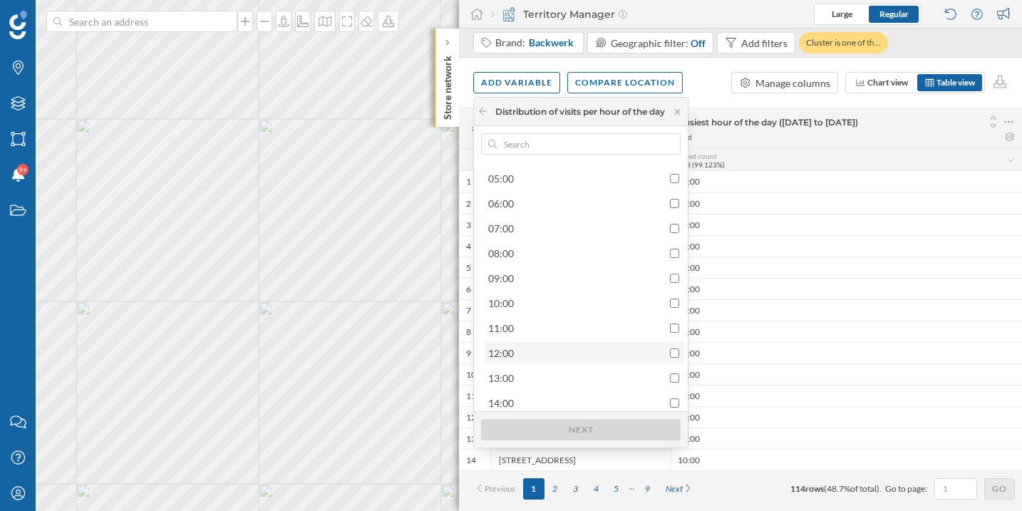
click at [667, 351] on div "12:00" at bounding box center [583, 353] width 191 height 15
checkbox input "true"
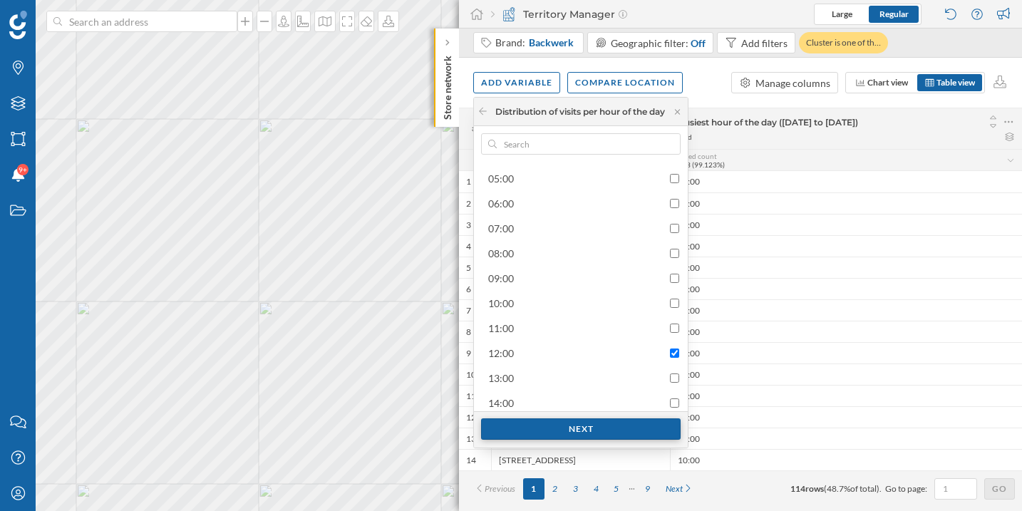
click at [596, 426] on div "Next" at bounding box center [581, 428] width 200 height 21
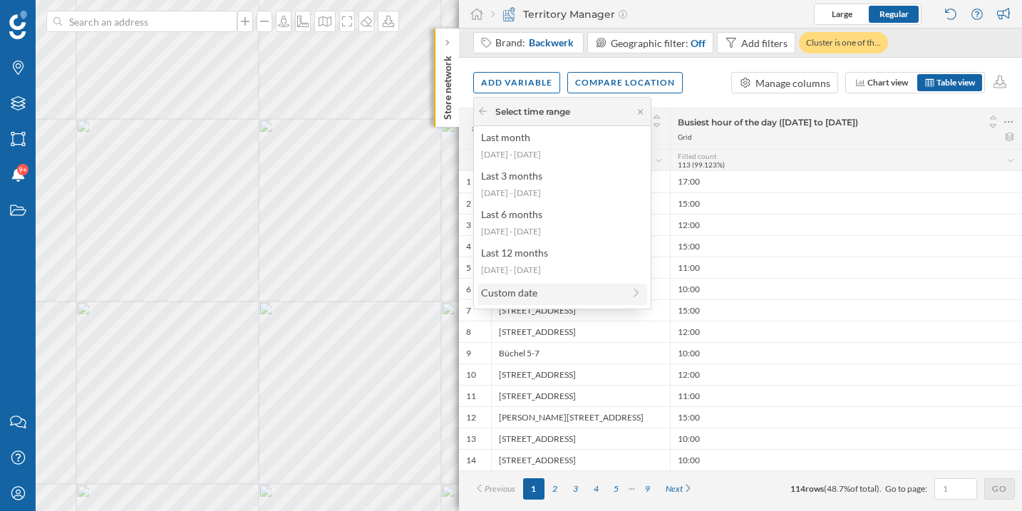
click at [540, 291] on div "Custom date" at bounding box center [552, 292] width 142 height 15
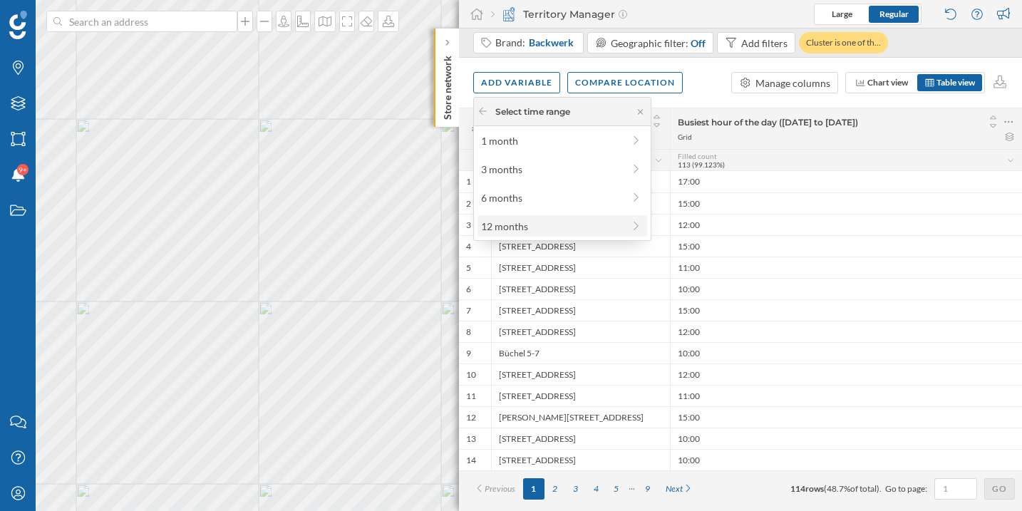
click at [583, 226] on div "12 months" at bounding box center [552, 226] width 142 height 15
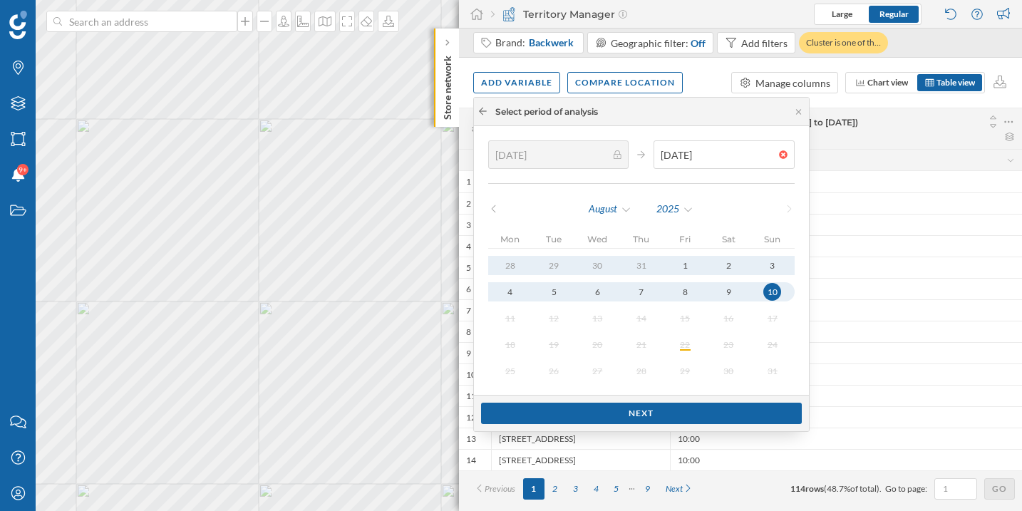
click at [487, 108] on icon at bounding box center [483, 111] width 11 height 9
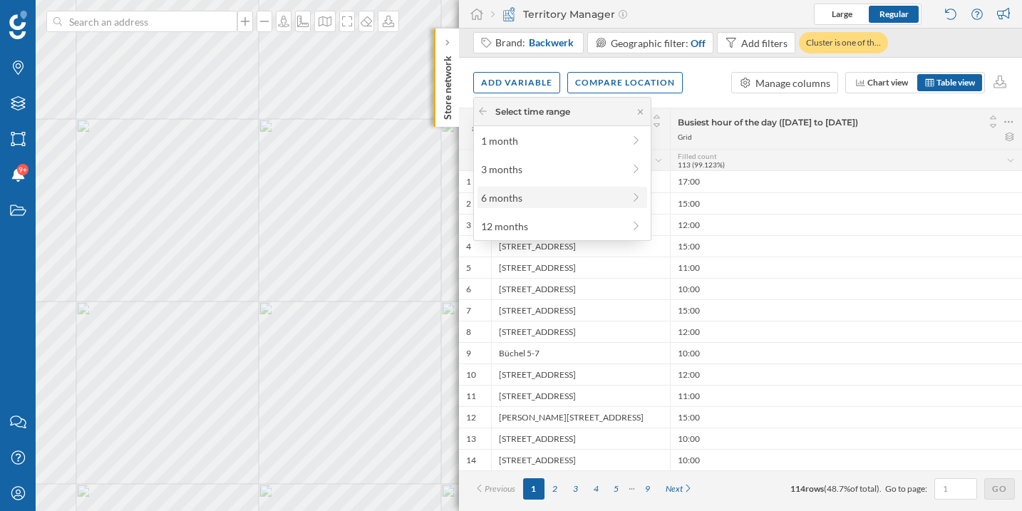
click at [570, 203] on div "6 months" at bounding box center [552, 197] width 142 height 15
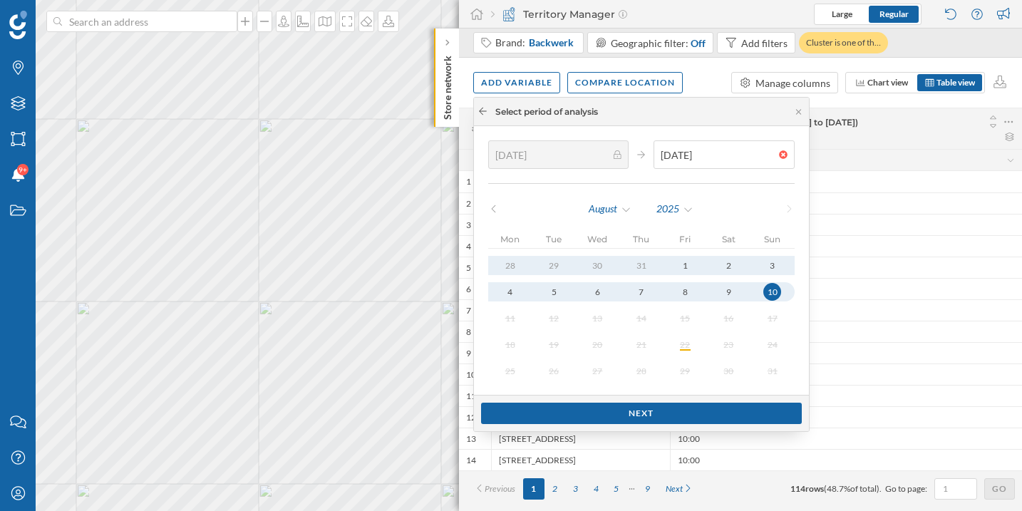
click at [483, 113] on icon at bounding box center [483, 111] width 11 height 9
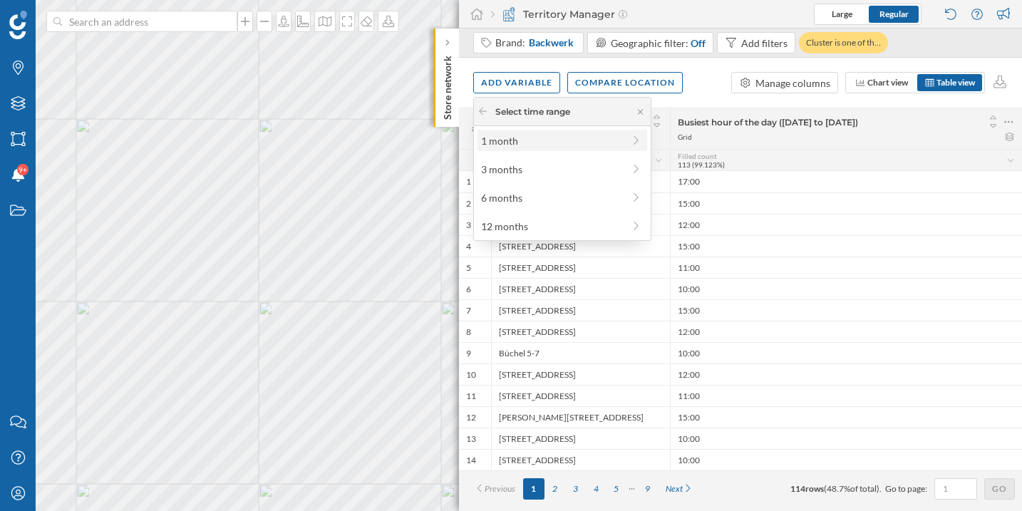
click at [549, 149] on div "1 month" at bounding box center [563, 140] width 170 height 21
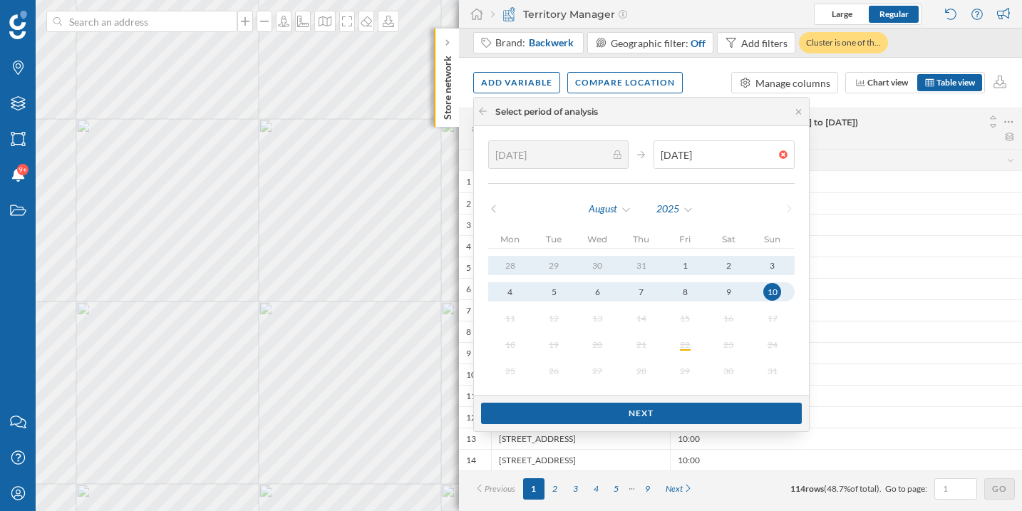
click at [488, 111] on div "Select period of analysis" at bounding box center [538, 112] width 120 height 13
click at [485, 111] on icon at bounding box center [483, 111] width 8 height 7
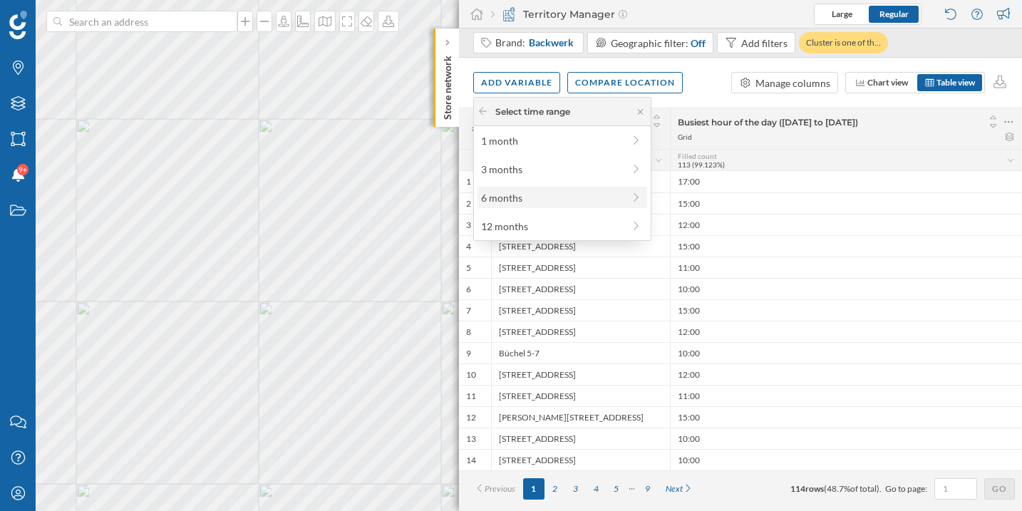
click at [521, 200] on div "6 months" at bounding box center [552, 197] width 142 height 15
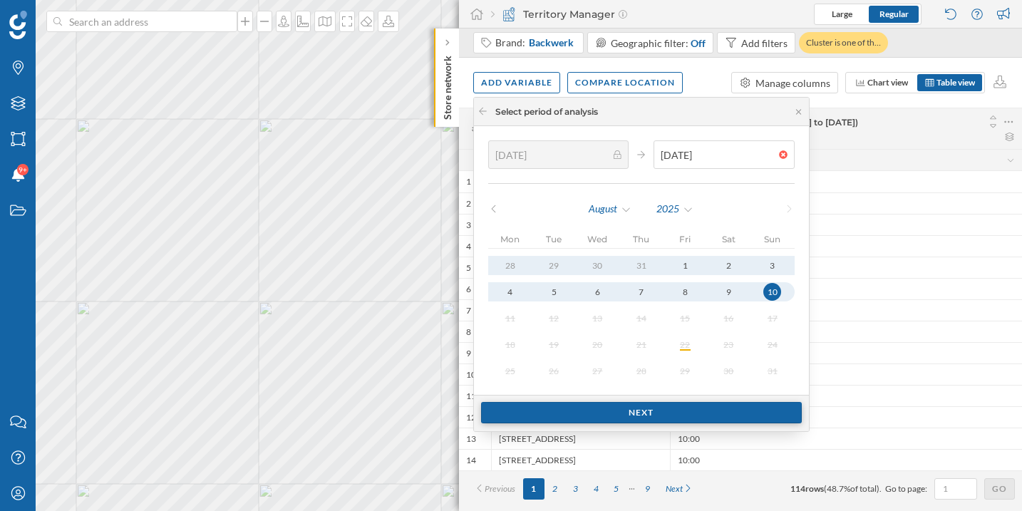
click at [633, 418] on div "Next" at bounding box center [641, 412] width 321 height 21
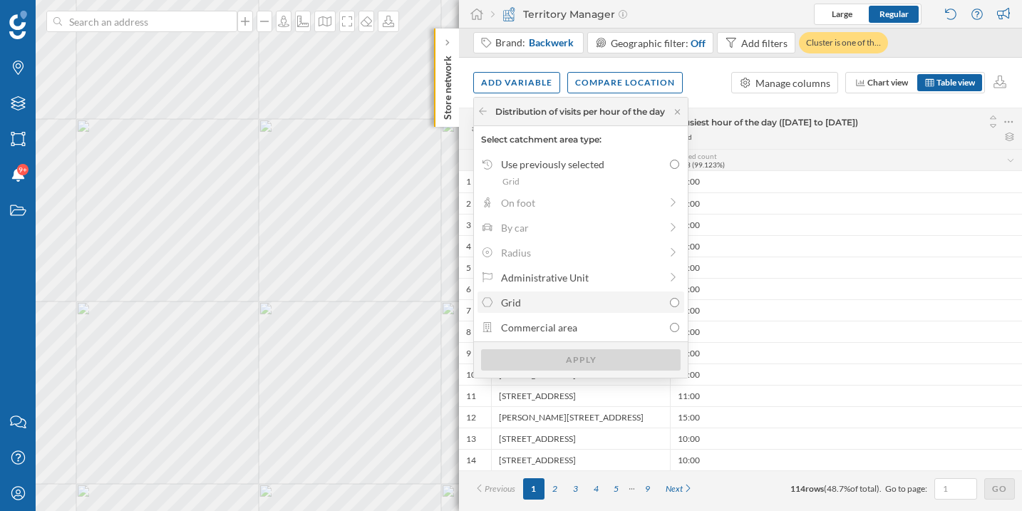
click at [489, 304] on icon at bounding box center [487, 302] width 13 height 10
click at [670, 304] on input "Grid" at bounding box center [674, 302] width 9 height 9
radio input "true"
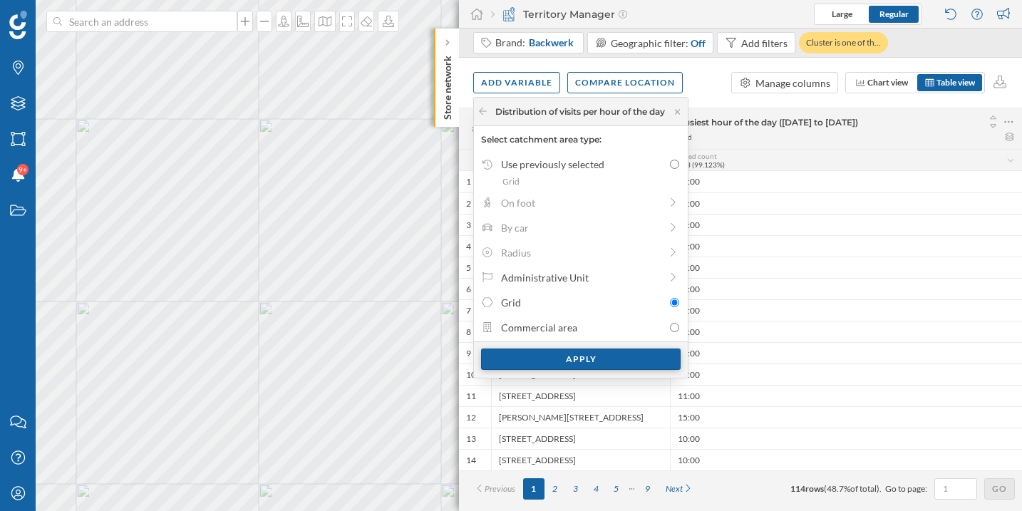
click at [535, 361] on div "Apply" at bounding box center [581, 359] width 200 height 21
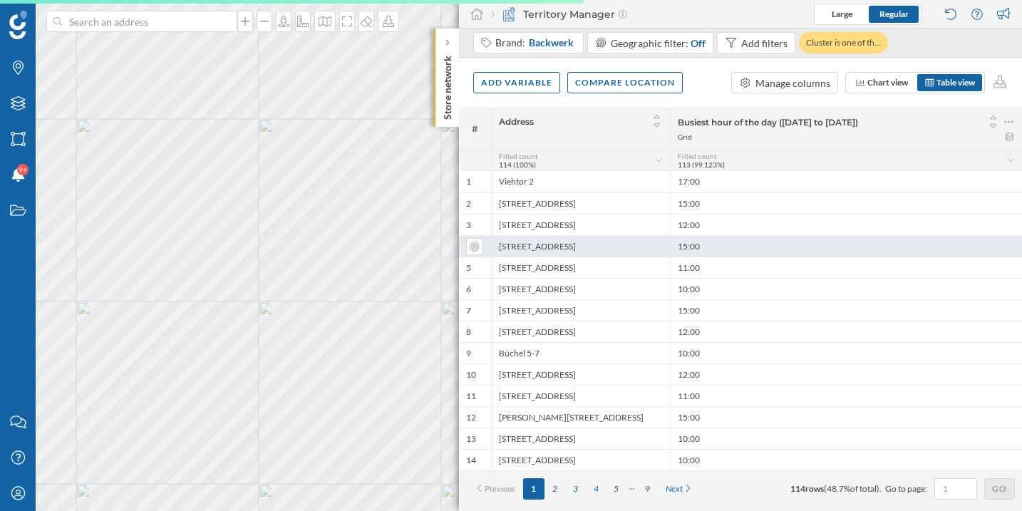
scroll to position [0, 0]
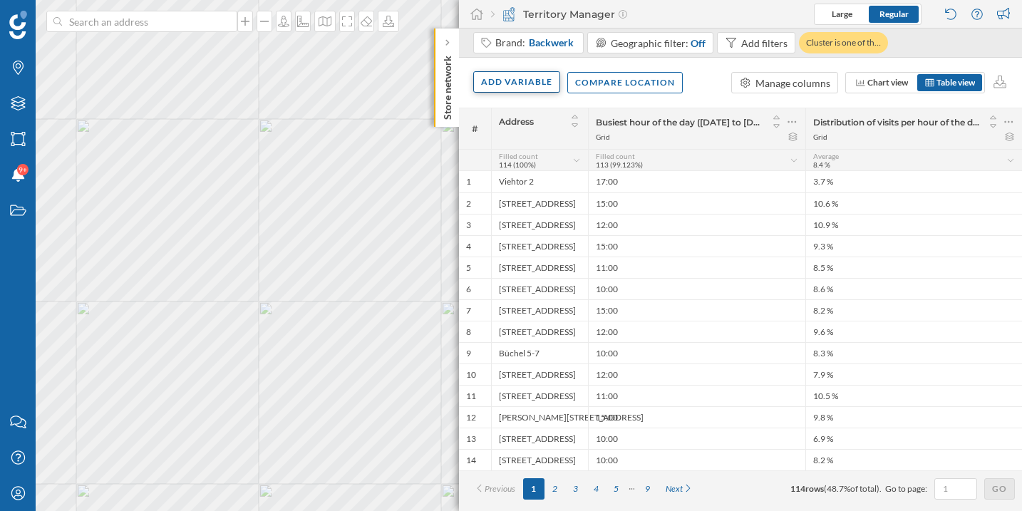
click at [520, 73] on div "Add variable" at bounding box center [516, 81] width 87 height 21
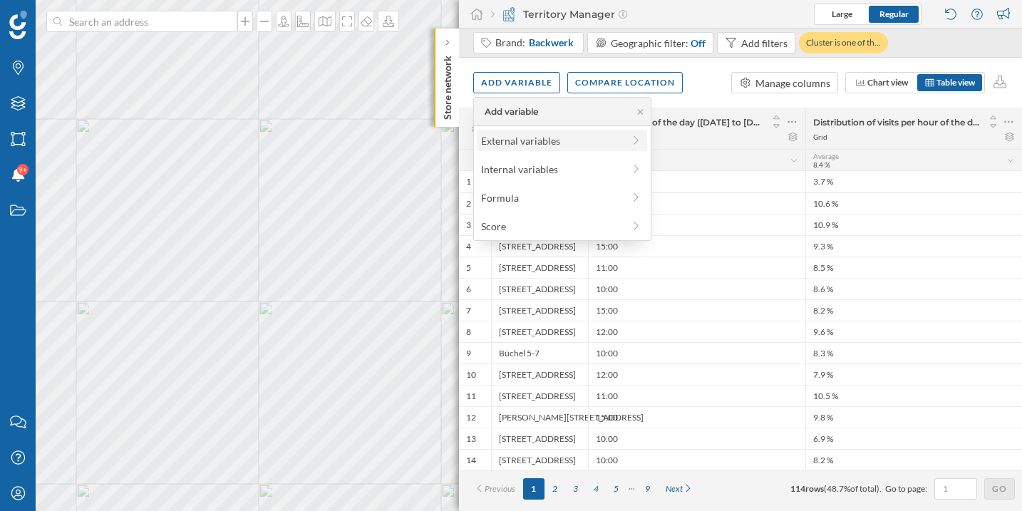
click at [528, 144] on div "External variables" at bounding box center [552, 140] width 142 height 15
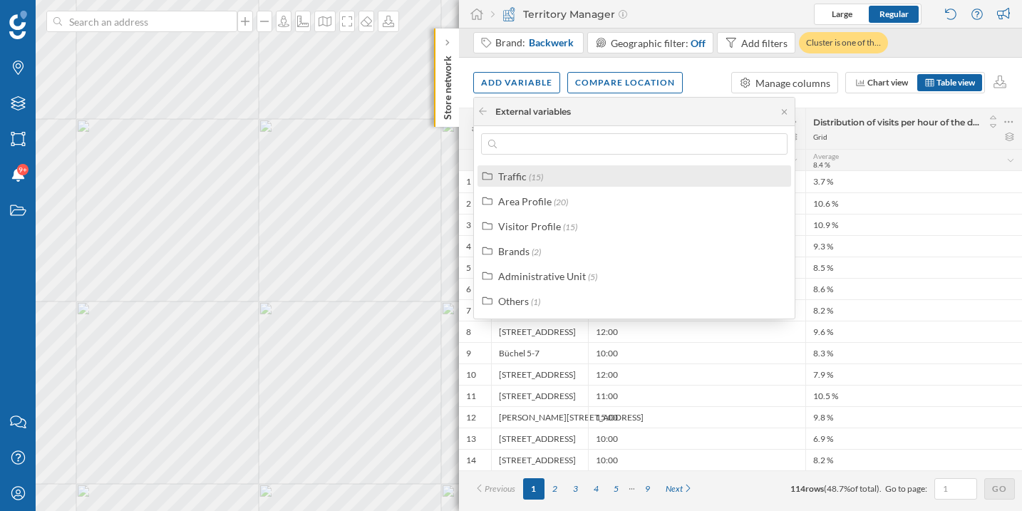
click at [549, 185] on div "Traffic (15)" at bounding box center [635, 175] width 314 height 21
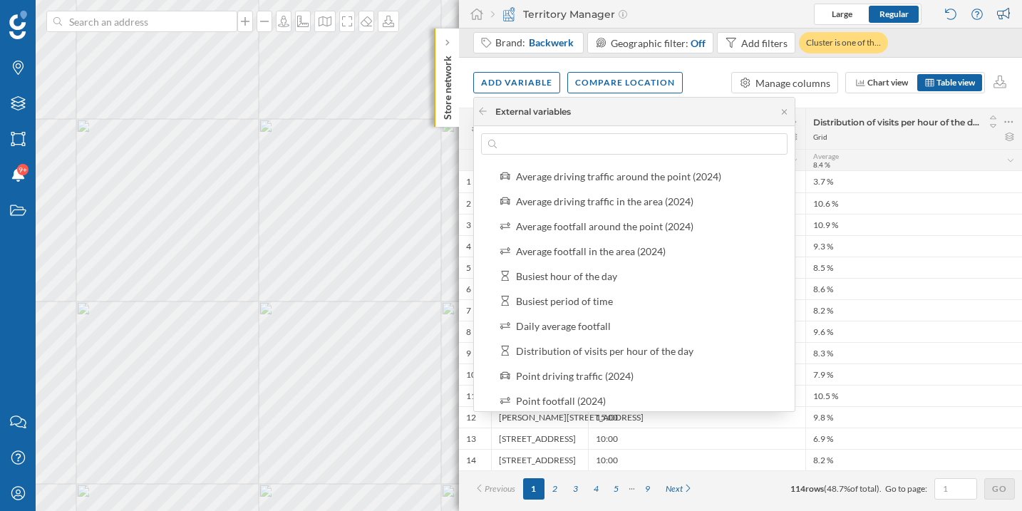
scroll to position [87, 0]
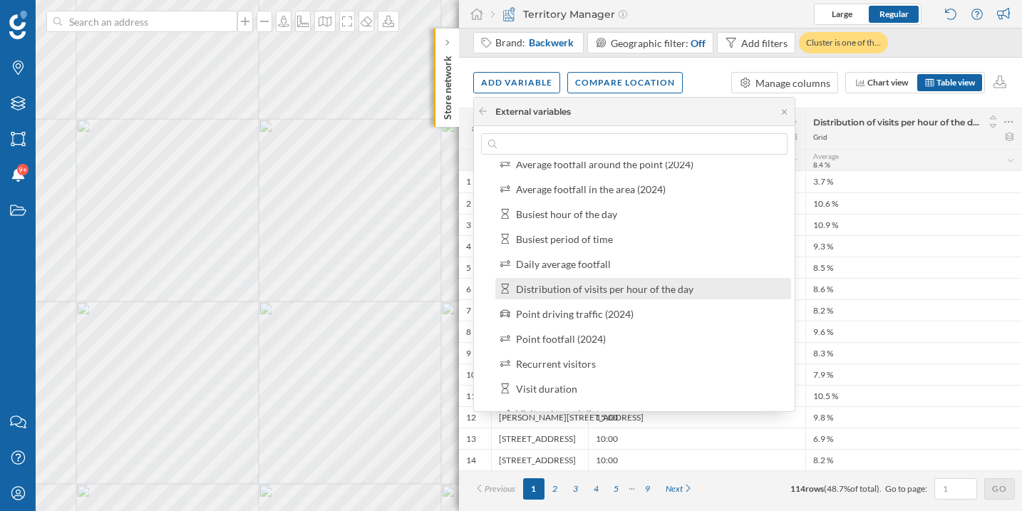
click at [580, 282] on label "Distribution of visits per hour of the day" at bounding box center [605, 289] width 178 height 15
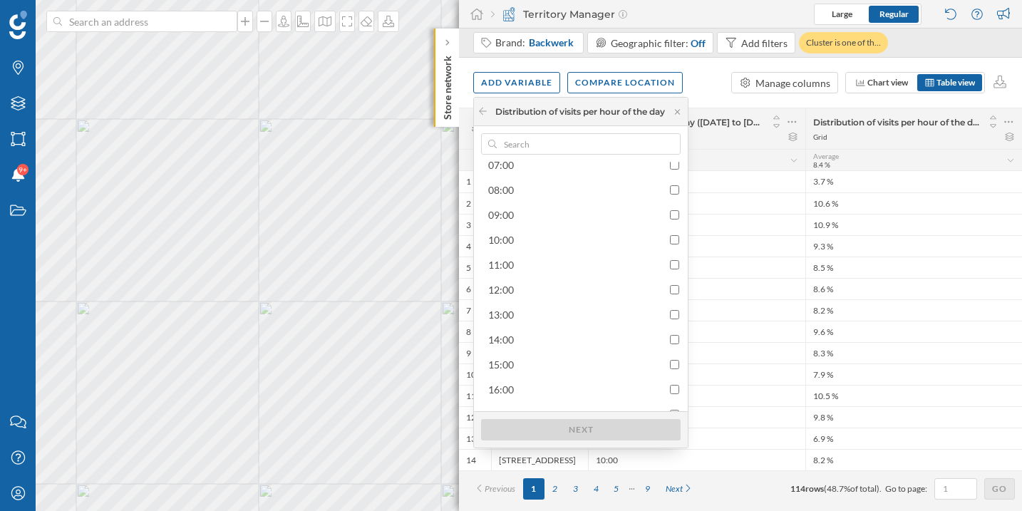
scroll to position [211, 0]
click at [673, 317] on input "checkbox" at bounding box center [674, 314] width 9 height 9
checkbox input "true"
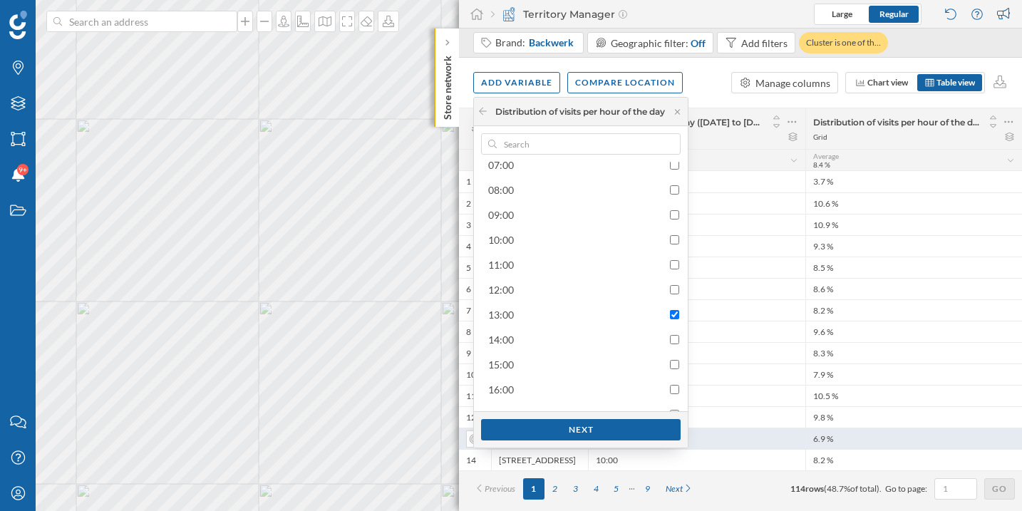
click at [589, 429] on div "Next" at bounding box center [581, 429] width 200 height 21
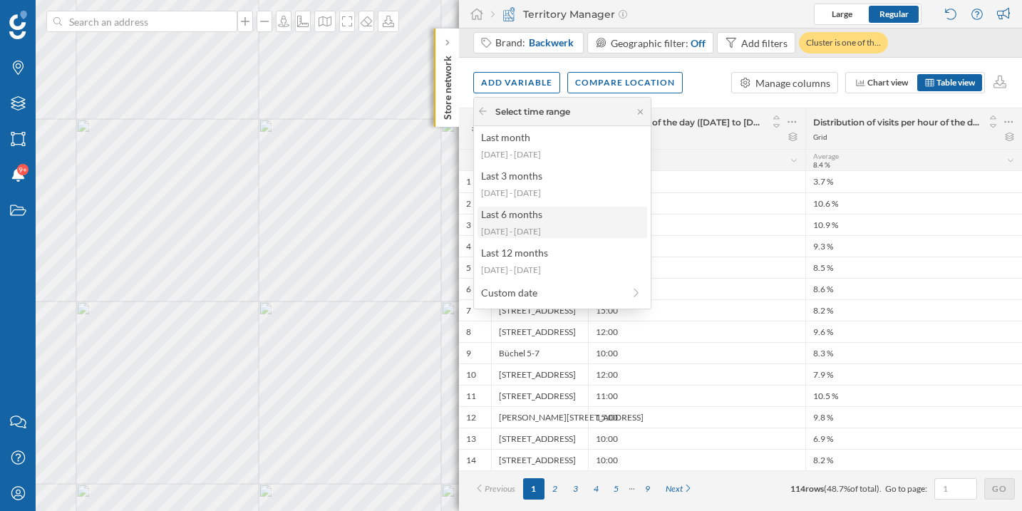
click at [539, 219] on div "Last 6 months" at bounding box center [561, 214] width 161 height 15
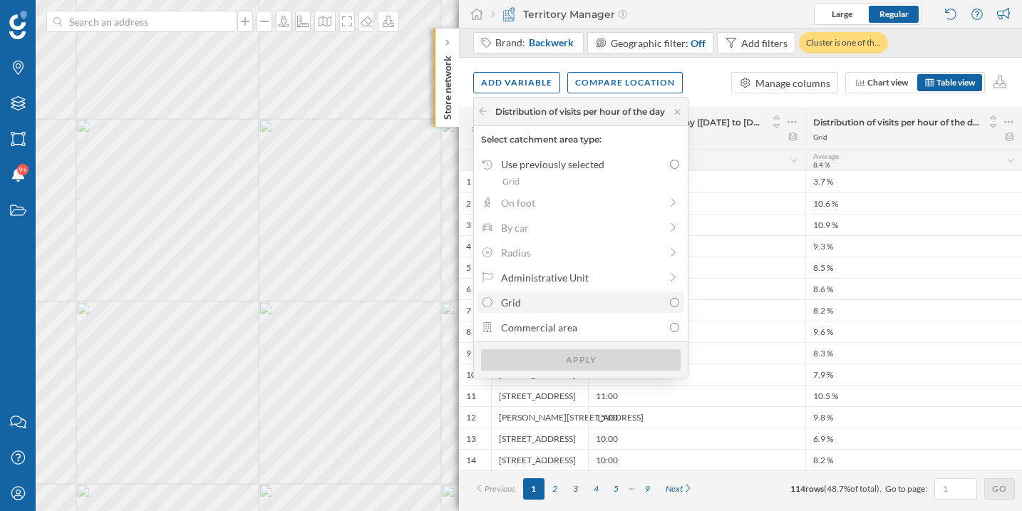
click at [537, 307] on div "Grid" at bounding box center [582, 302] width 162 height 15
click at [670, 307] on input "Grid" at bounding box center [674, 302] width 9 height 9
radio input "true"
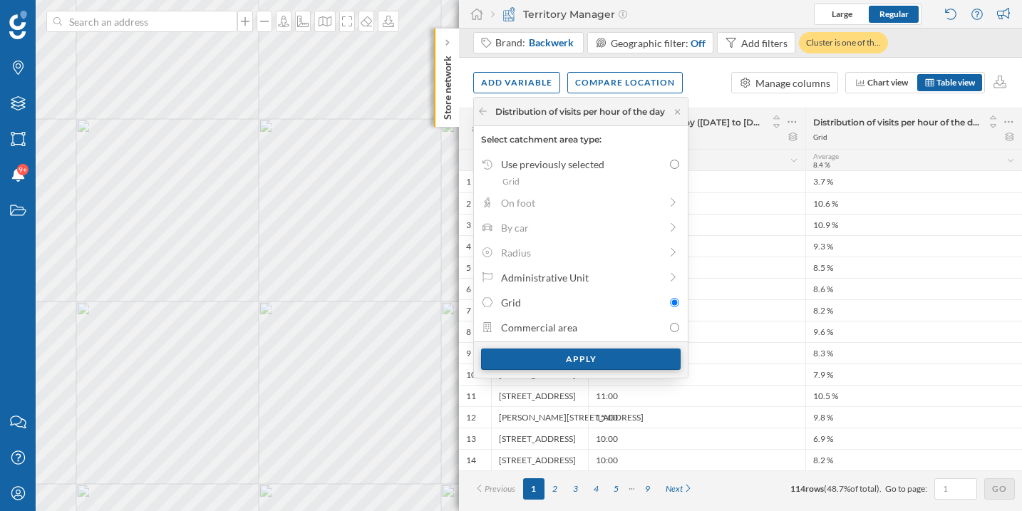
click at [562, 362] on div "Apply" at bounding box center [581, 359] width 200 height 21
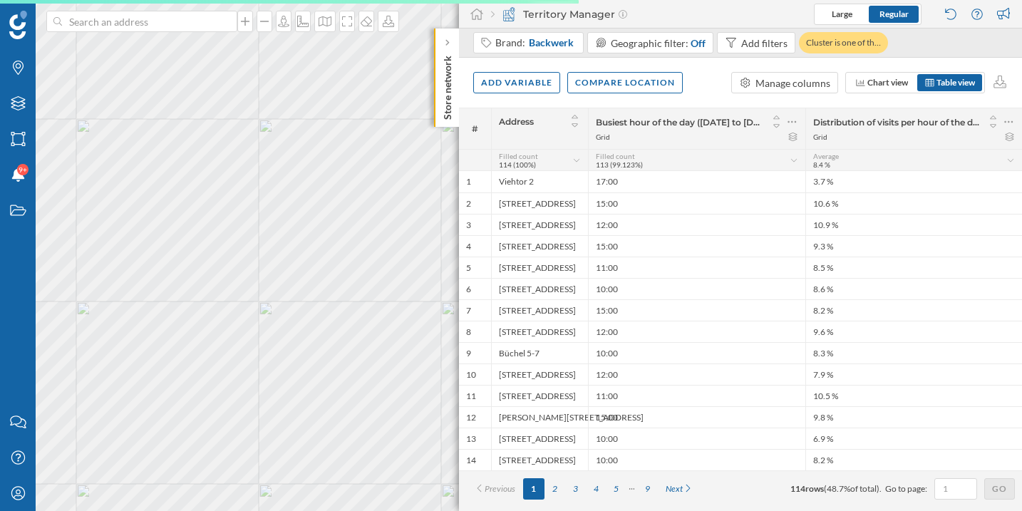
scroll to position [0, 0]
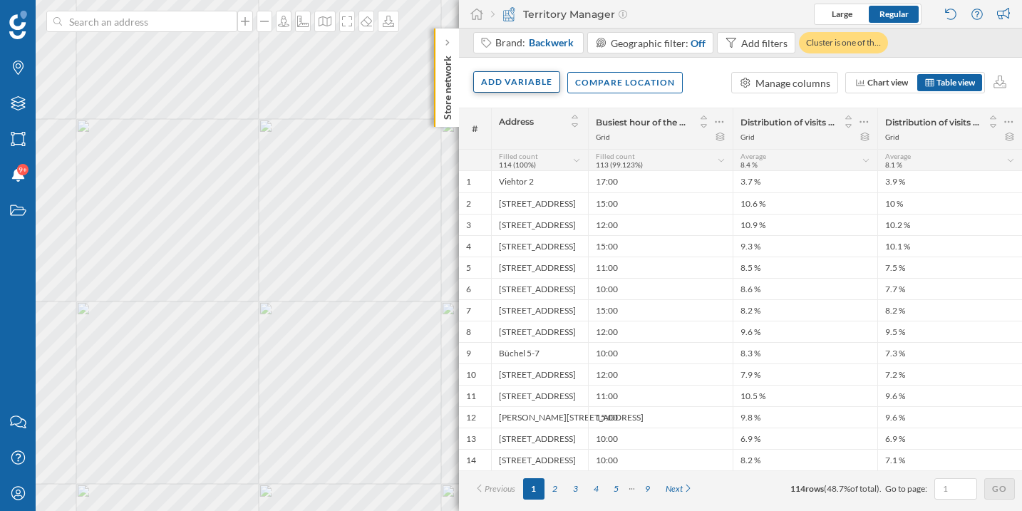
click at [509, 90] on div "Add variable" at bounding box center [516, 81] width 87 height 21
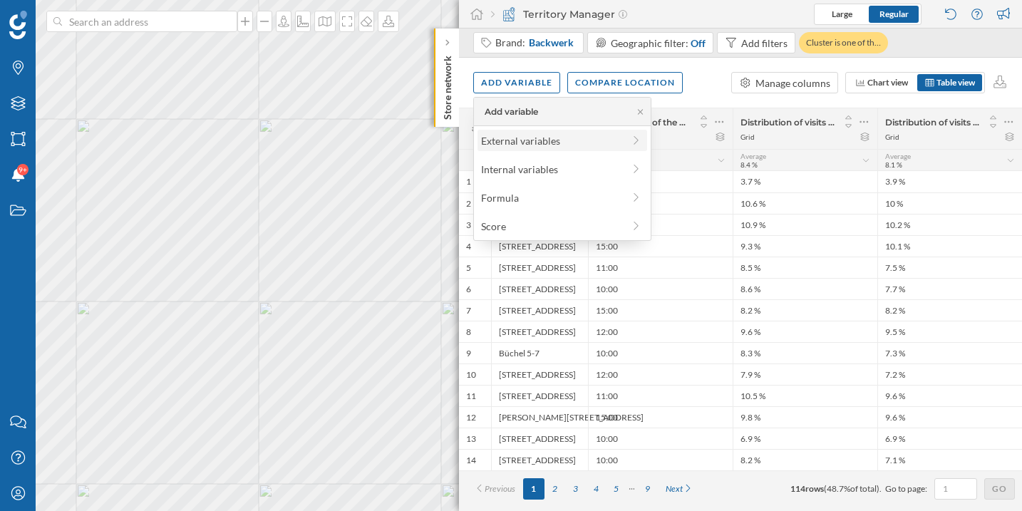
click at [523, 142] on div "External variables" at bounding box center [552, 140] width 142 height 15
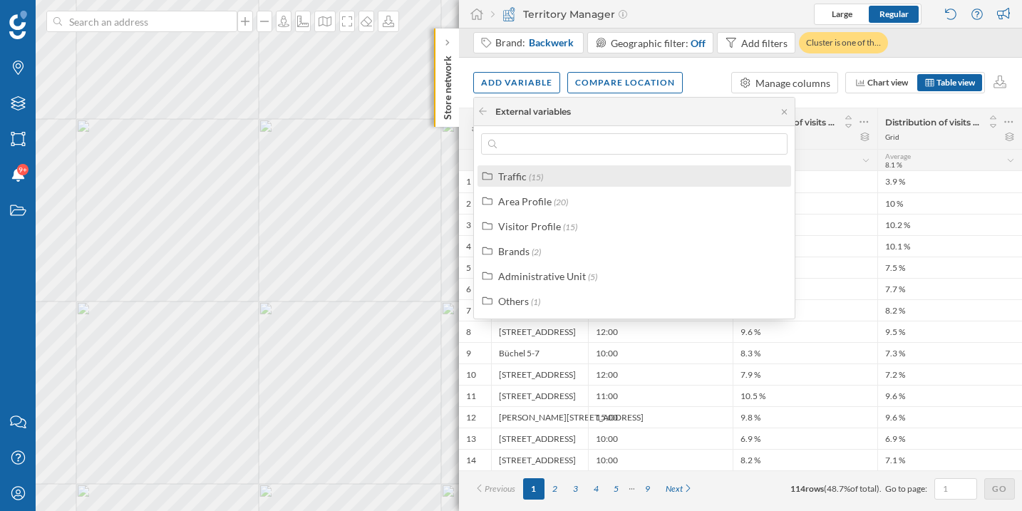
click at [548, 183] on div "Traffic (15)" at bounding box center [640, 176] width 284 height 15
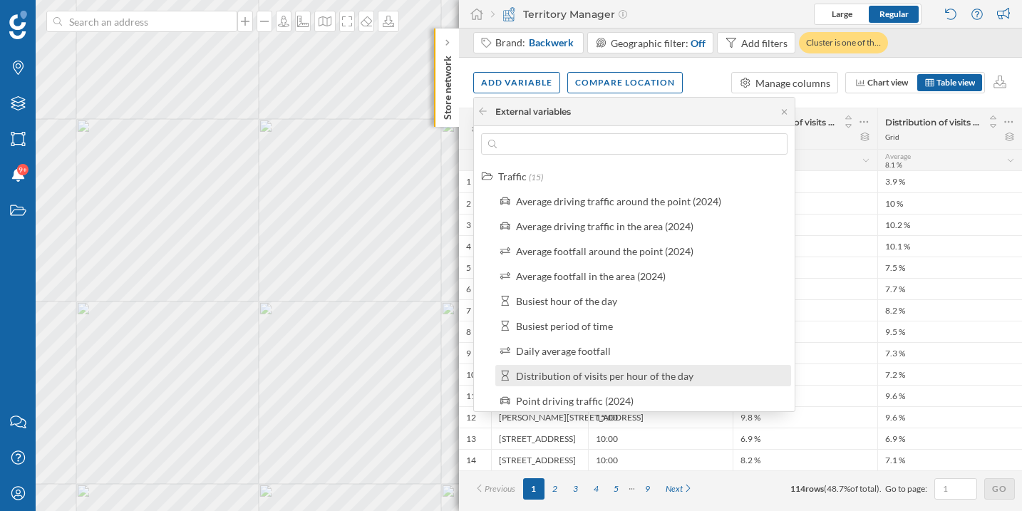
click at [580, 371] on div "Distribution of visits per hour of the day" at bounding box center [605, 376] width 178 height 12
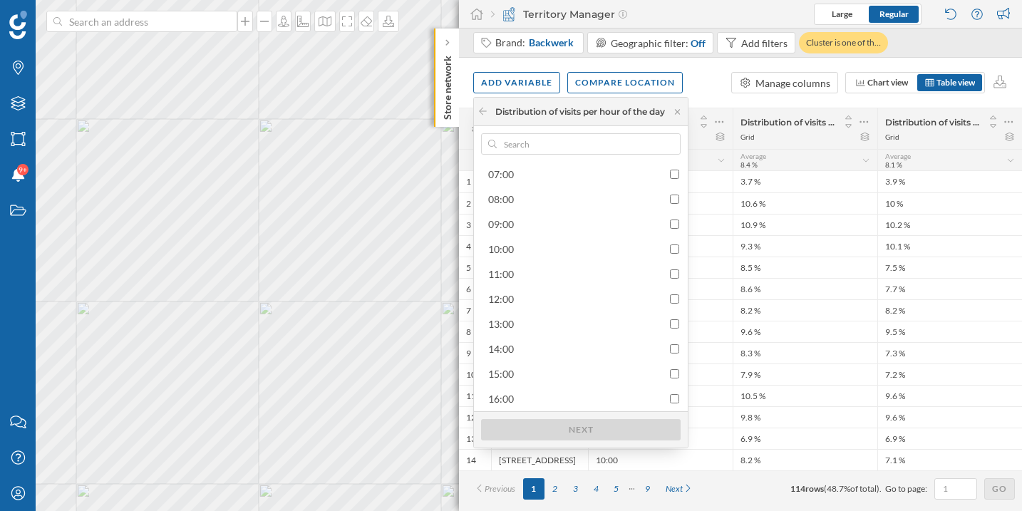
scroll to position [308, 0]
click at [672, 247] on div "14:00" at bounding box center [583, 242] width 191 height 15
checkbox input "true"
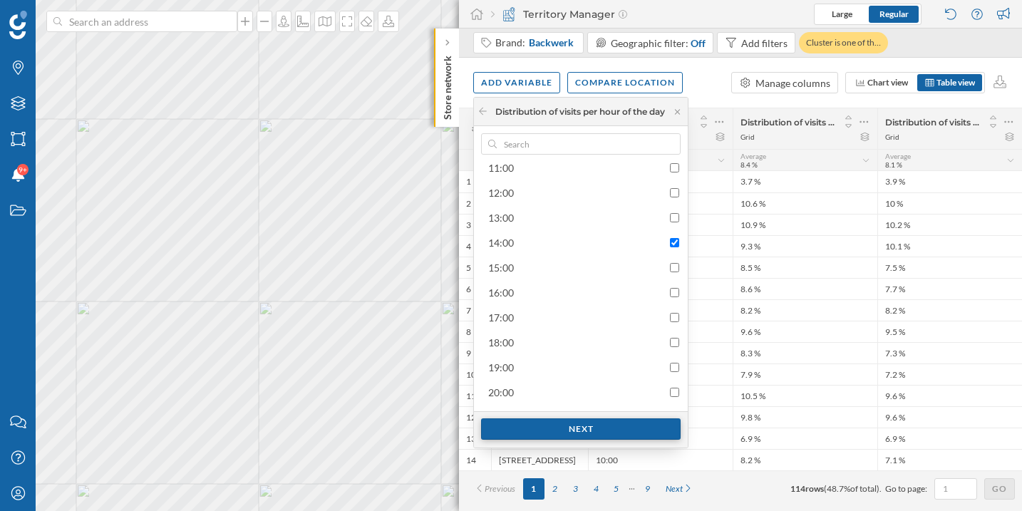
click at [607, 436] on div "Next" at bounding box center [581, 428] width 200 height 21
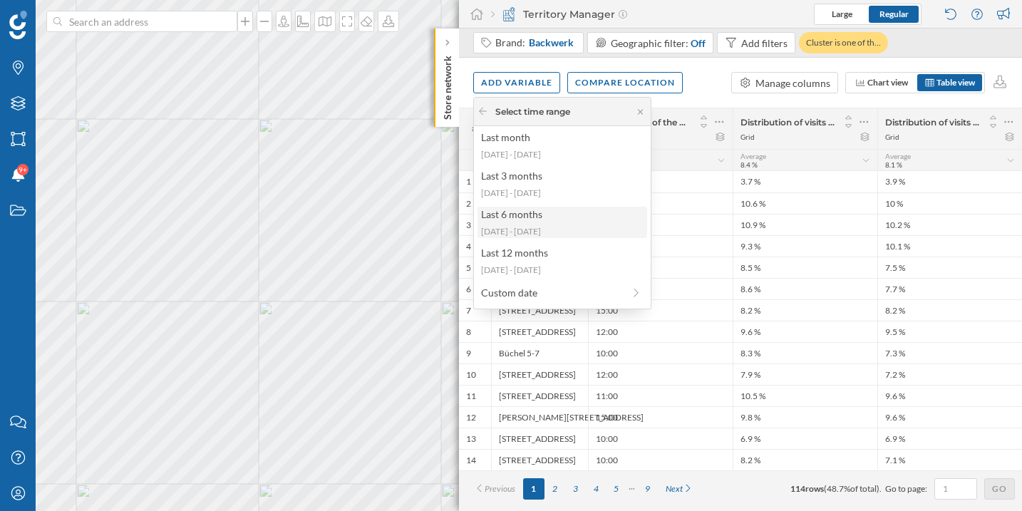
click at [531, 228] on div "2025-02-24 - 2025-08-10" at bounding box center [561, 231] width 161 height 13
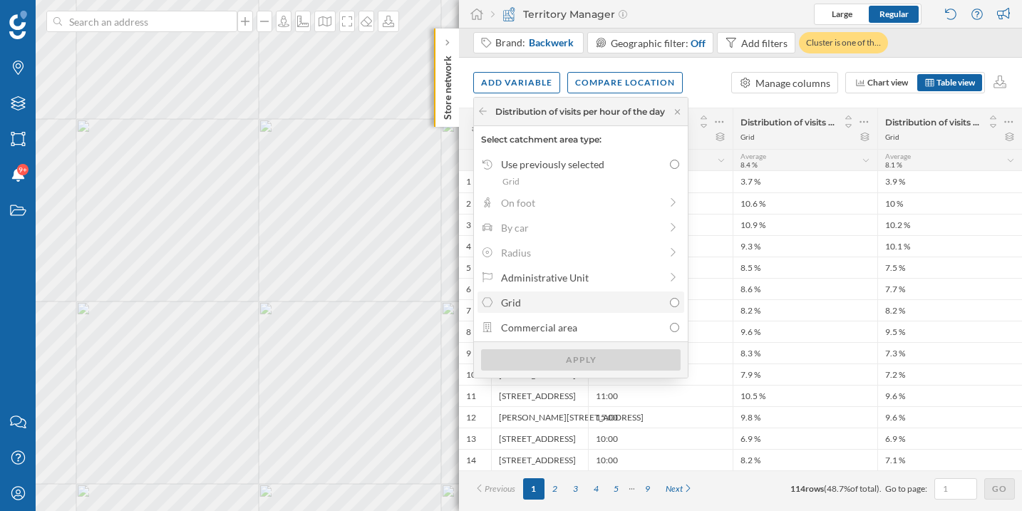
click at [564, 302] on div "Grid" at bounding box center [582, 302] width 162 height 15
click at [670, 302] on input "Grid" at bounding box center [674, 302] width 9 height 9
radio input "true"
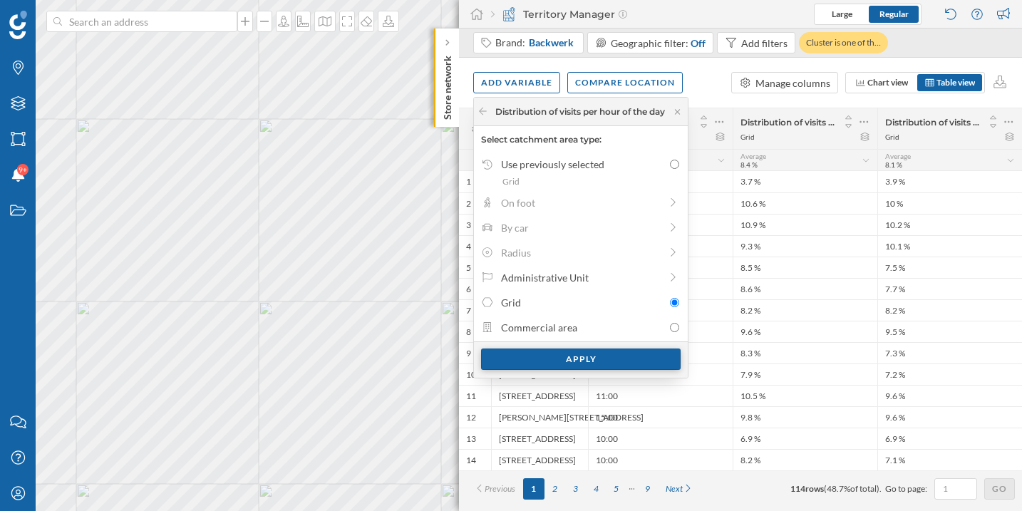
click at [584, 356] on div "Apply" at bounding box center [581, 359] width 200 height 21
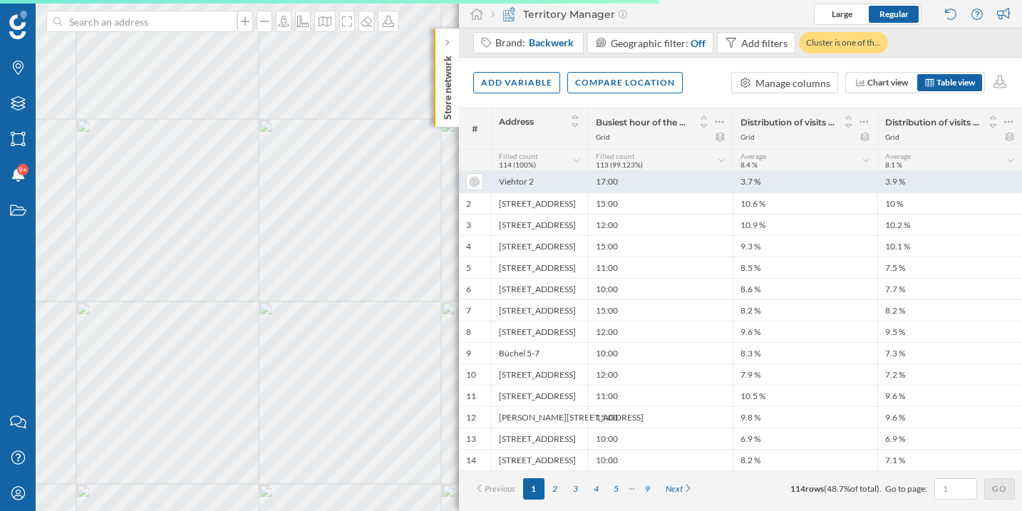
scroll to position [0, 0]
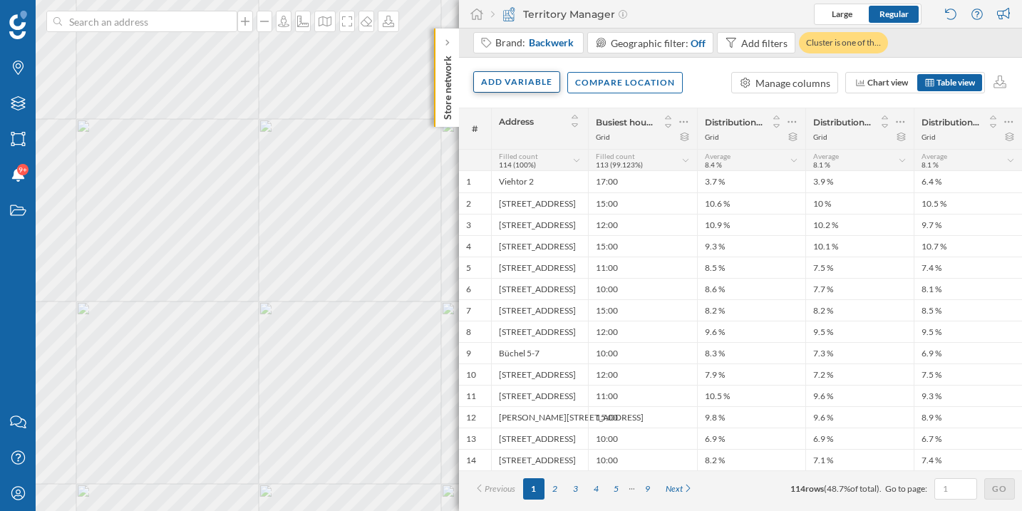
drag, startPoint x: 515, startPoint y: 79, endPoint x: 520, endPoint y: 85, distance: 7.6
click at [515, 78] on div "Add variable" at bounding box center [516, 81] width 87 height 21
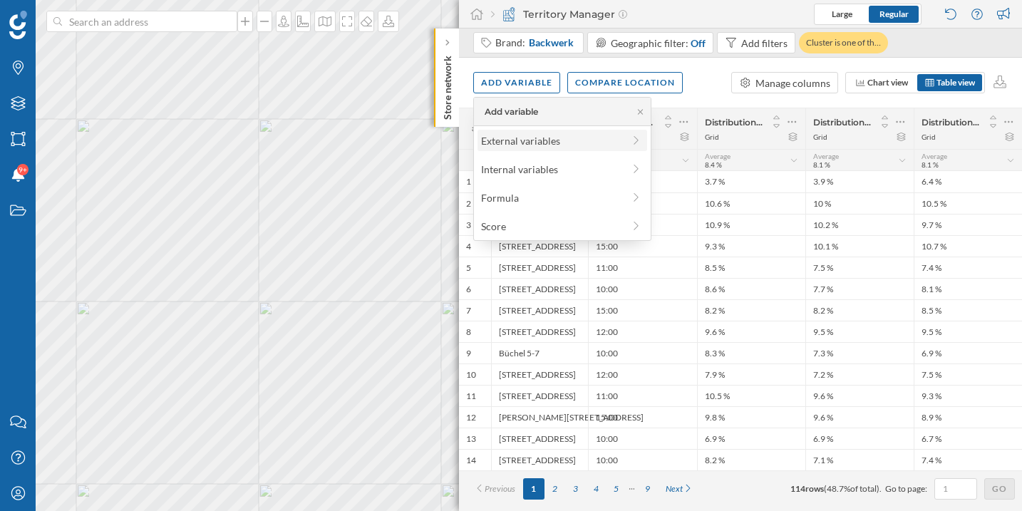
click at [525, 143] on div "External variables" at bounding box center [552, 140] width 142 height 15
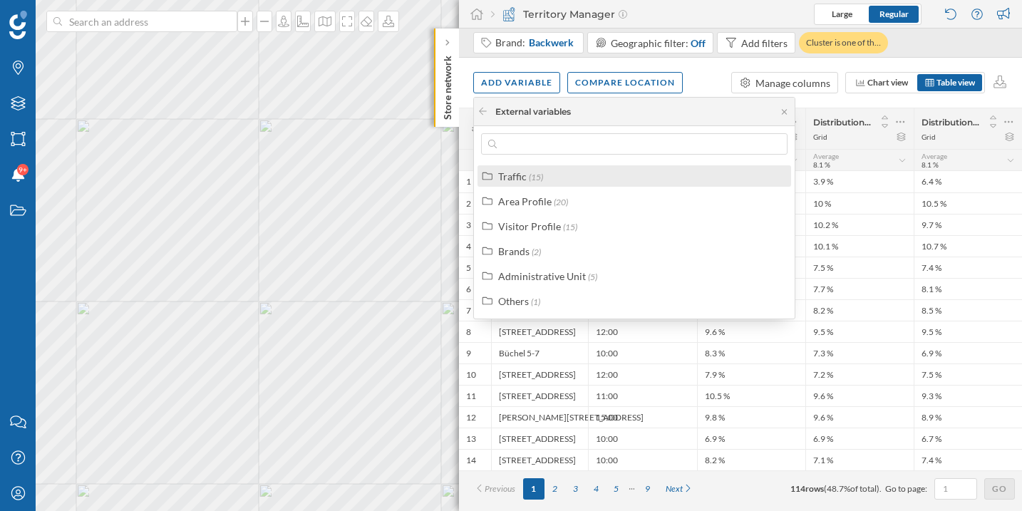
click at [540, 175] on span "(15)" at bounding box center [536, 177] width 14 height 11
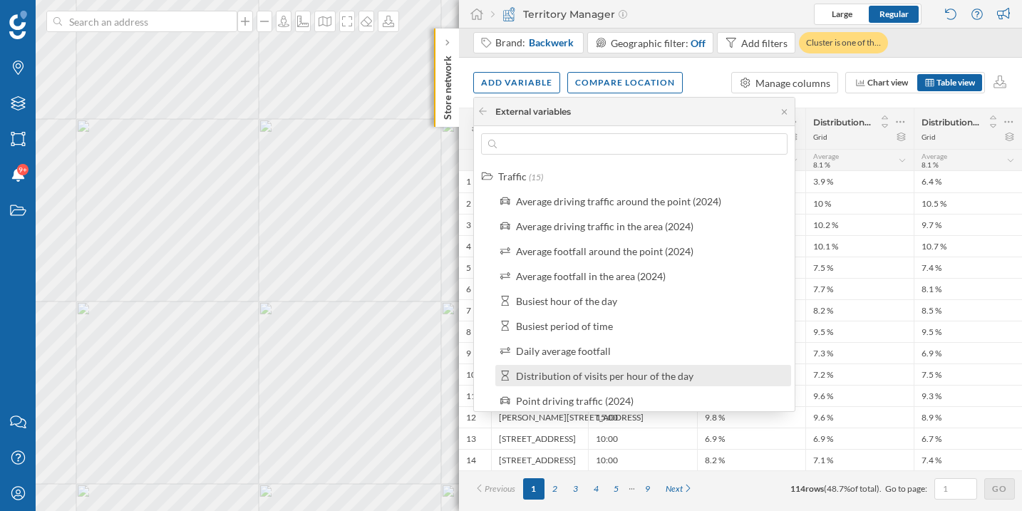
click at [590, 375] on div "Distribution of visits per hour of the day" at bounding box center [605, 376] width 178 height 12
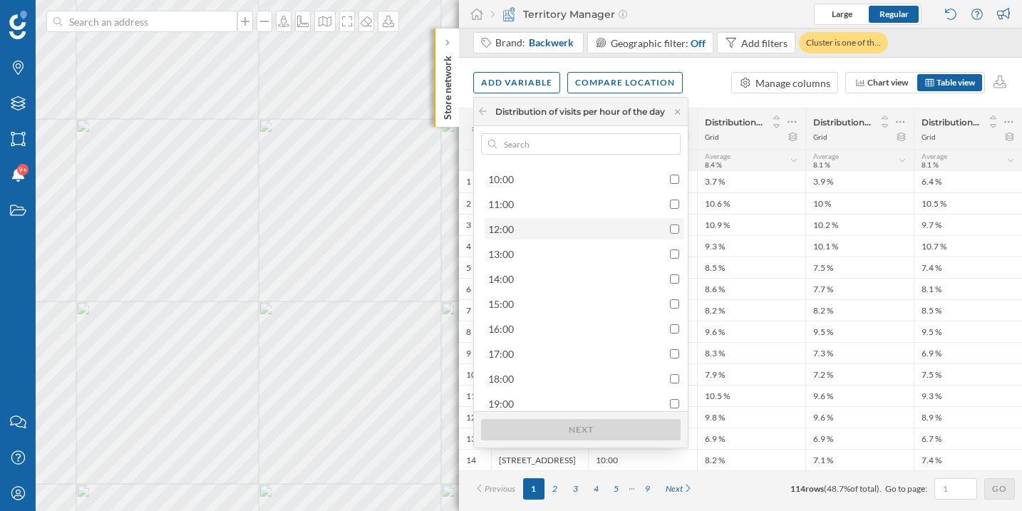
scroll to position [284, 0]
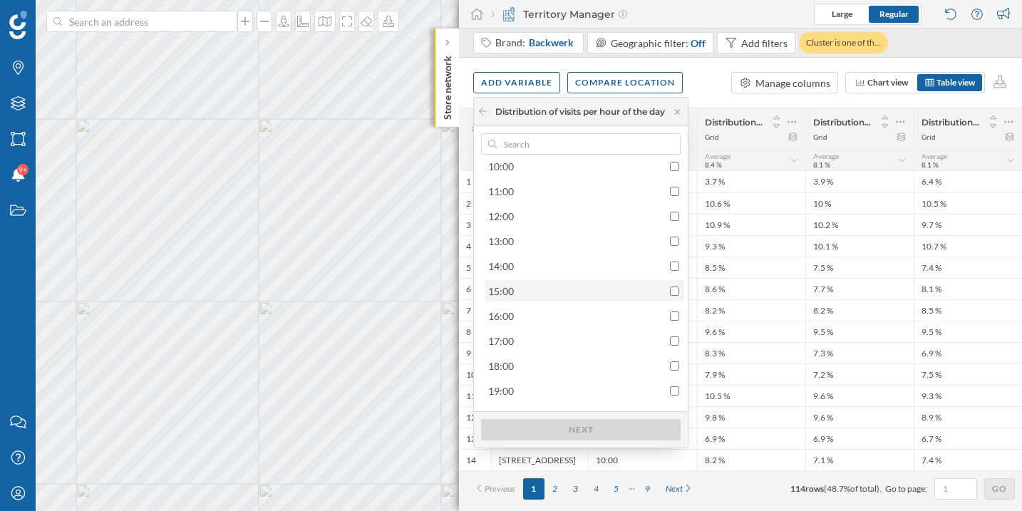
click at [682, 292] on div "15:00" at bounding box center [585, 290] width 200 height 21
checkbox input "true"
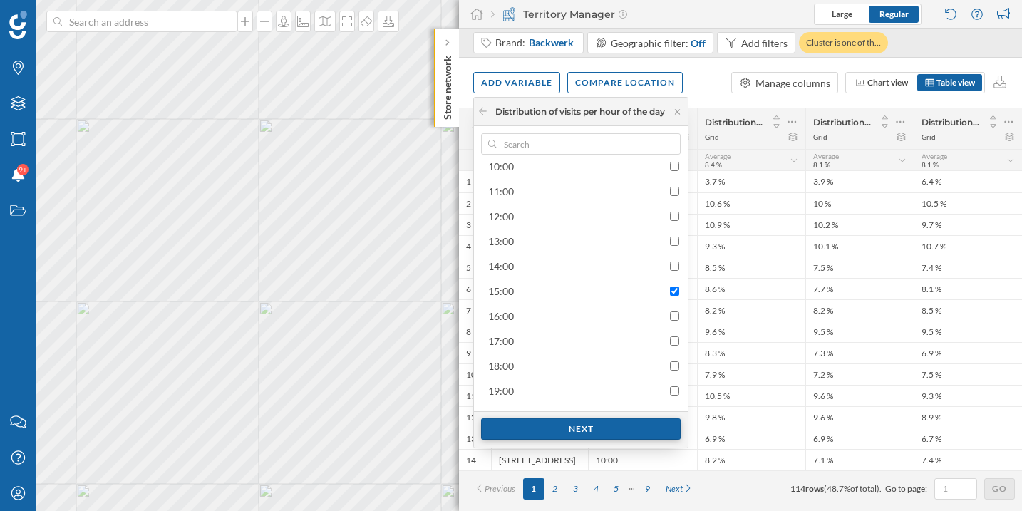
click at [644, 423] on div "Next" at bounding box center [581, 428] width 200 height 21
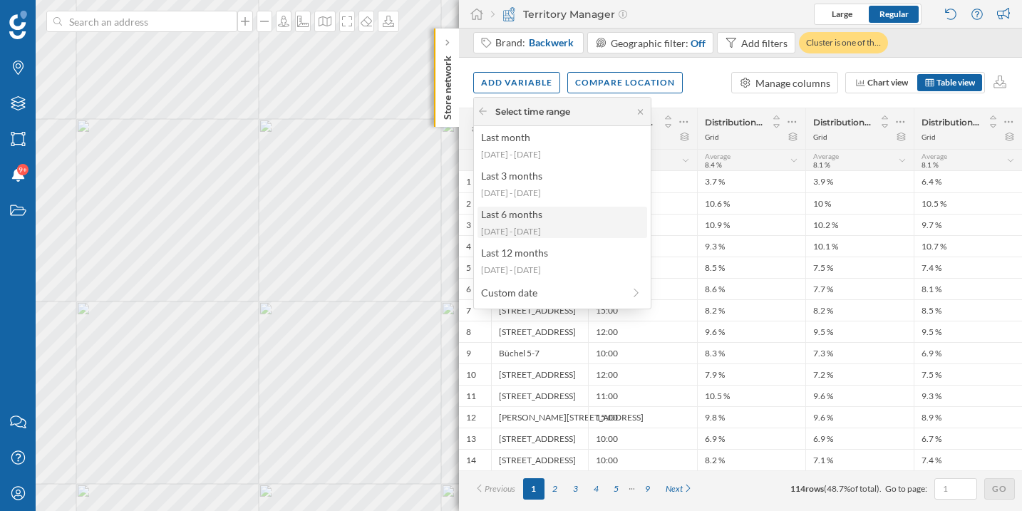
click at [555, 230] on div "2025-02-24 - 2025-08-10" at bounding box center [561, 231] width 161 height 13
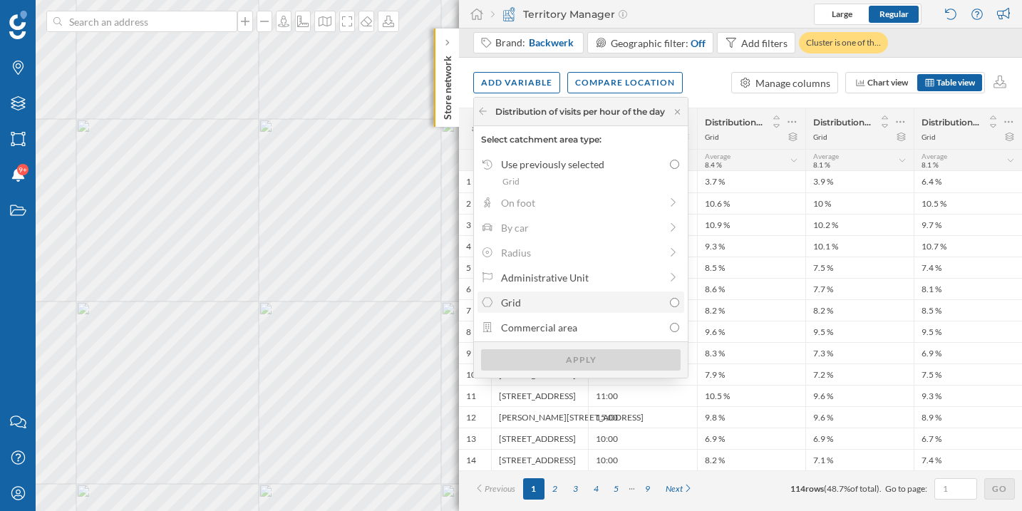
click at [560, 299] on div "Grid" at bounding box center [582, 302] width 162 height 15
click at [670, 299] on input "Grid" at bounding box center [674, 302] width 9 height 9
radio input "true"
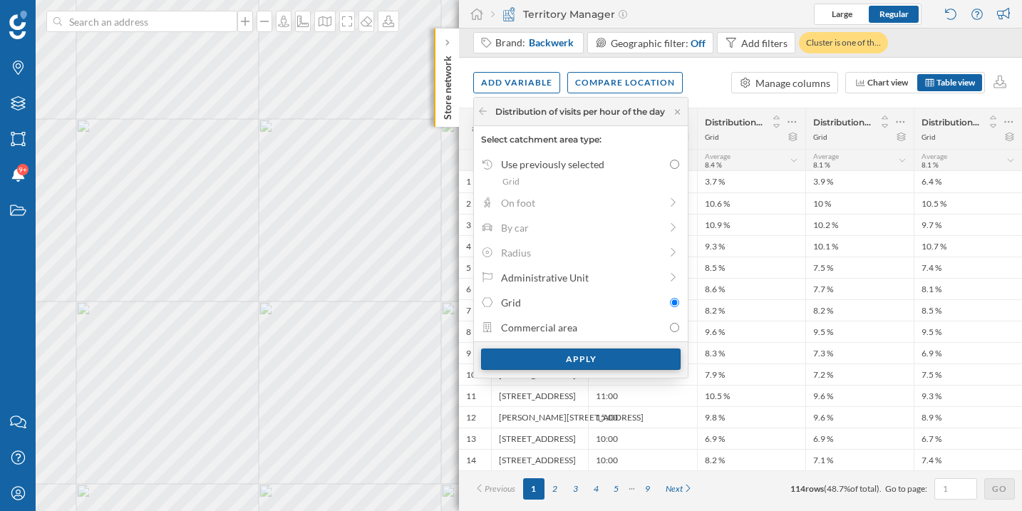
click at [613, 361] on div "Apply" at bounding box center [581, 359] width 200 height 21
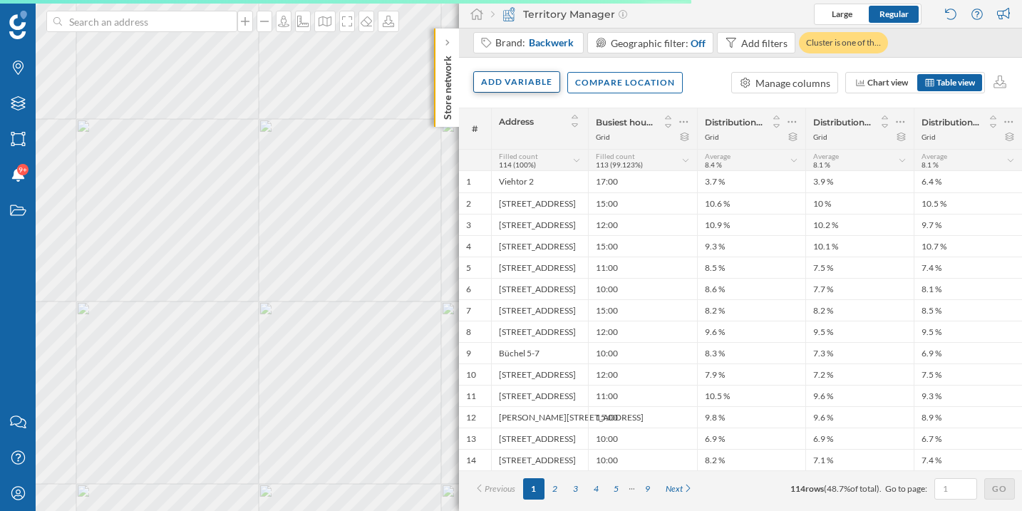
scroll to position [0, 0]
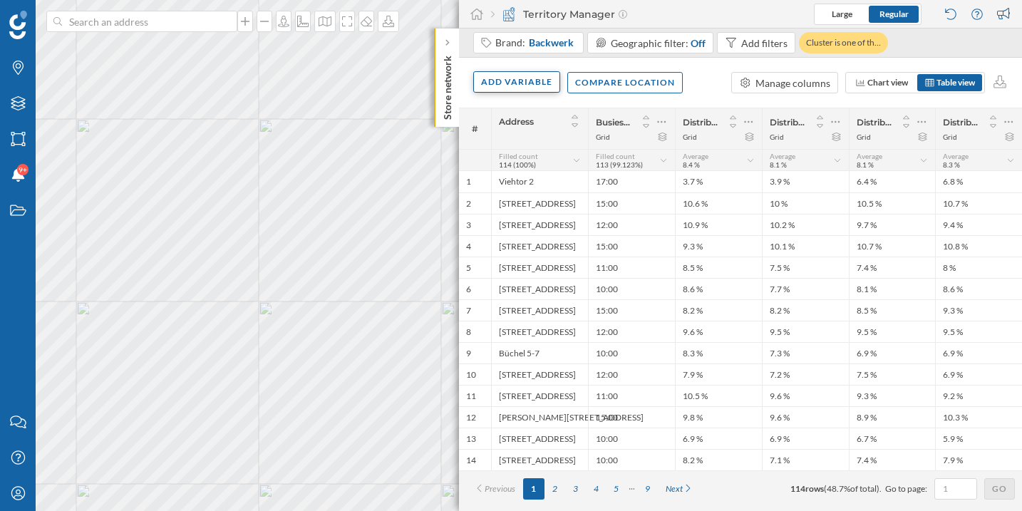
click at [502, 88] on div "Add variable" at bounding box center [516, 81] width 87 height 21
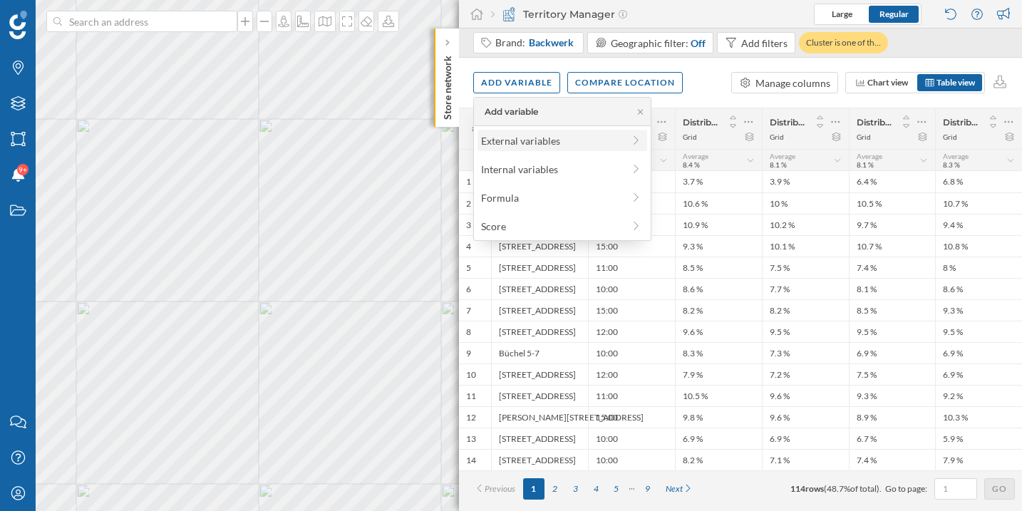
click at [515, 142] on div "External variables" at bounding box center [552, 140] width 142 height 15
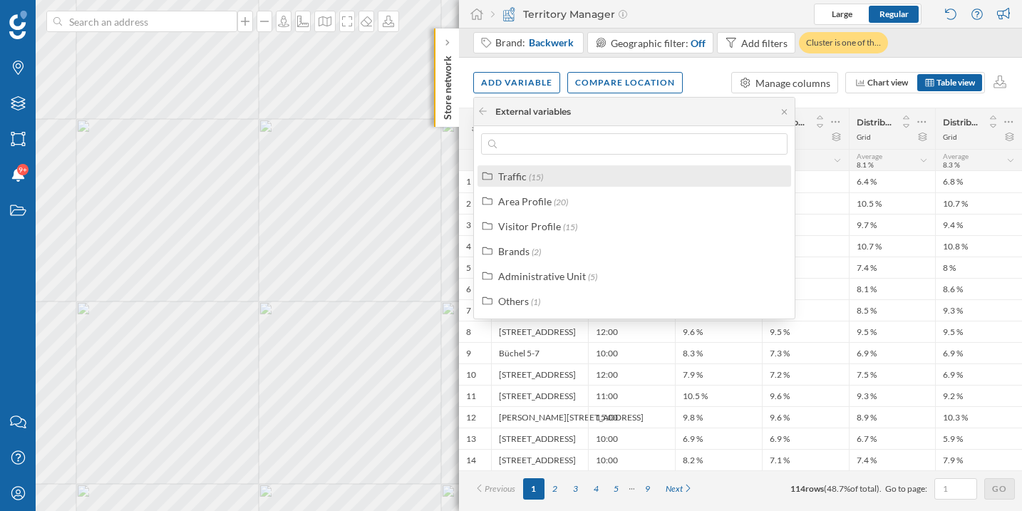
click at [529, 173] on span "(15)" at bounding box center [536, 177] width 14 height 11
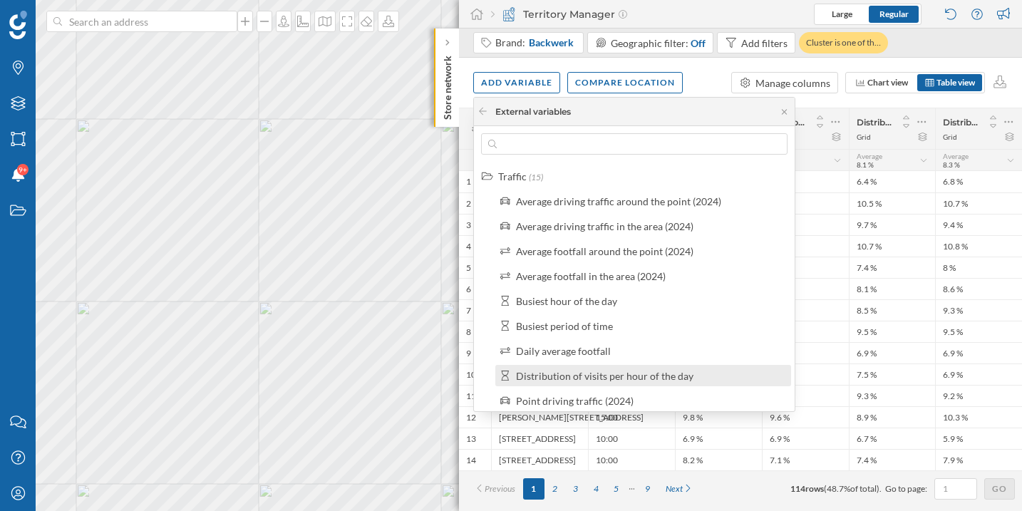
click at [567, 368] on div "Distribution of visits per hour of the day" at bounding box center [643, 375] width 296 height 21
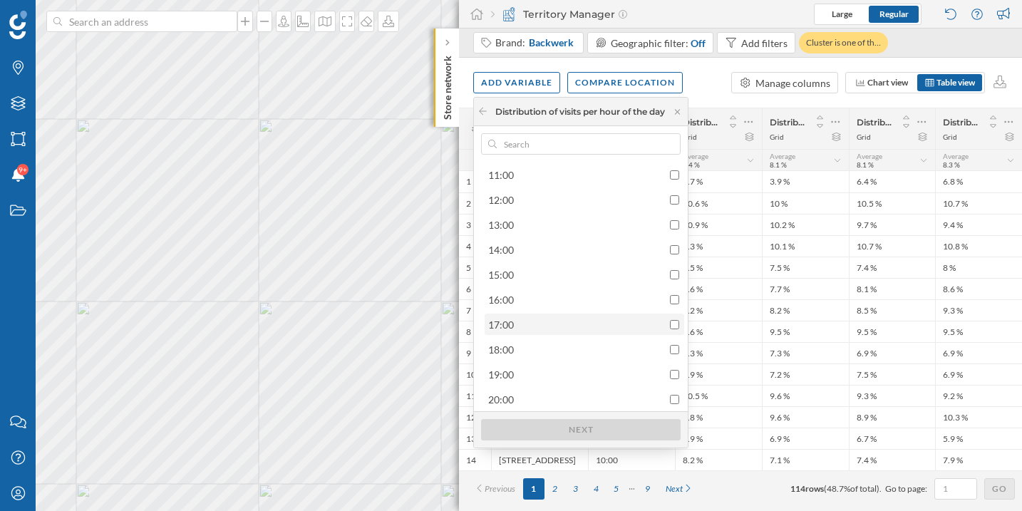
scroll to position [314, 0]
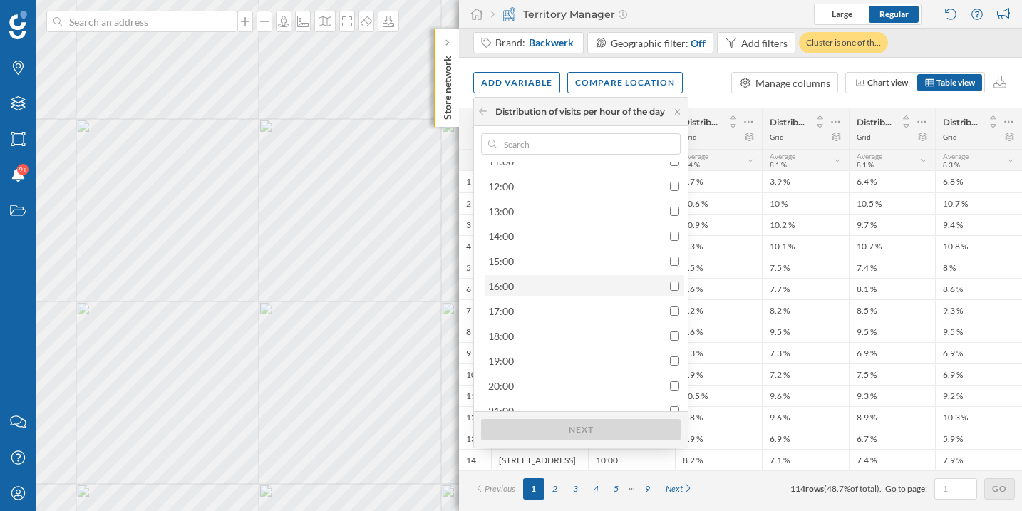
click at [539, 280] on div "16:00" at bounding box center [583, 286] width 191 height 15
checkbox input "true"
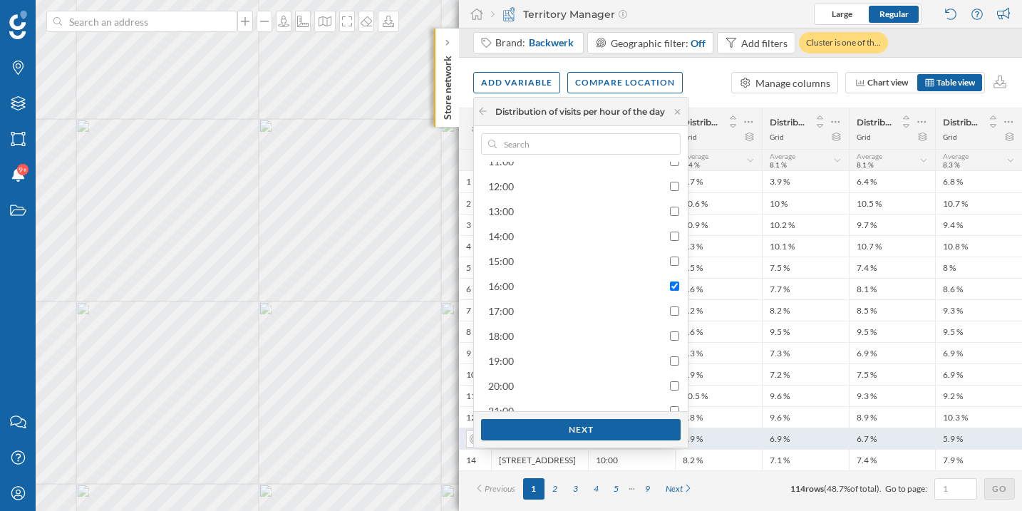
click at [560, 428] on div "Next" at bounding box center [581, 429] width 200 height 21
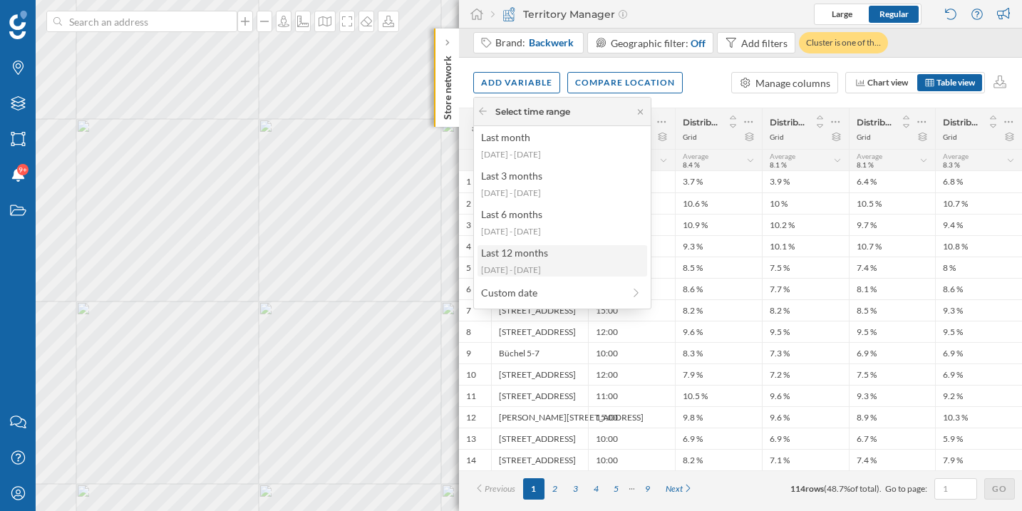
click at [524, 260] on div "Last 12 months" at bounding box center [561, 252] width 161 height 15
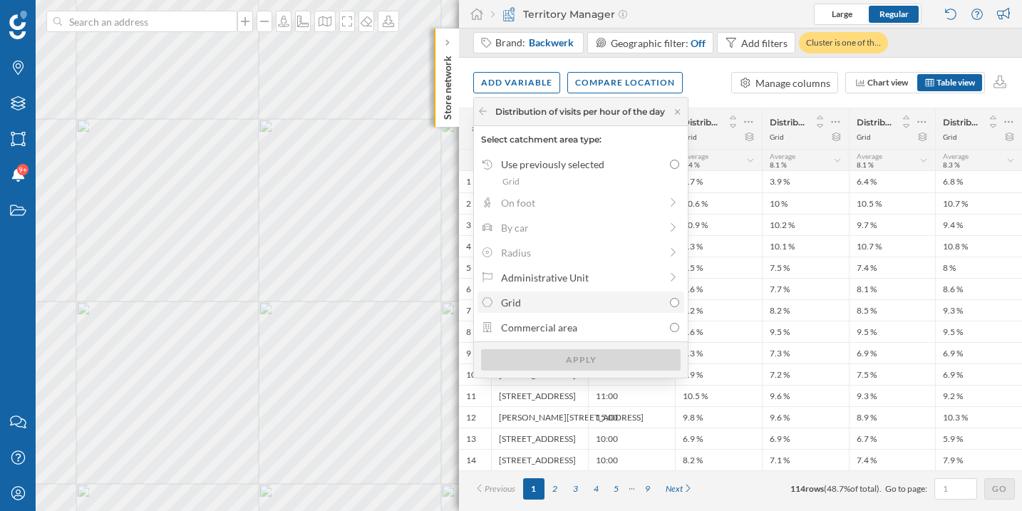
click at [538, 312] on label "Grid" at bounding box center [581, 302] width 207 height 21
click at [670, 307] on input "Grid" at bounding box center [674, 302] width 9 height 9
radio input "true"
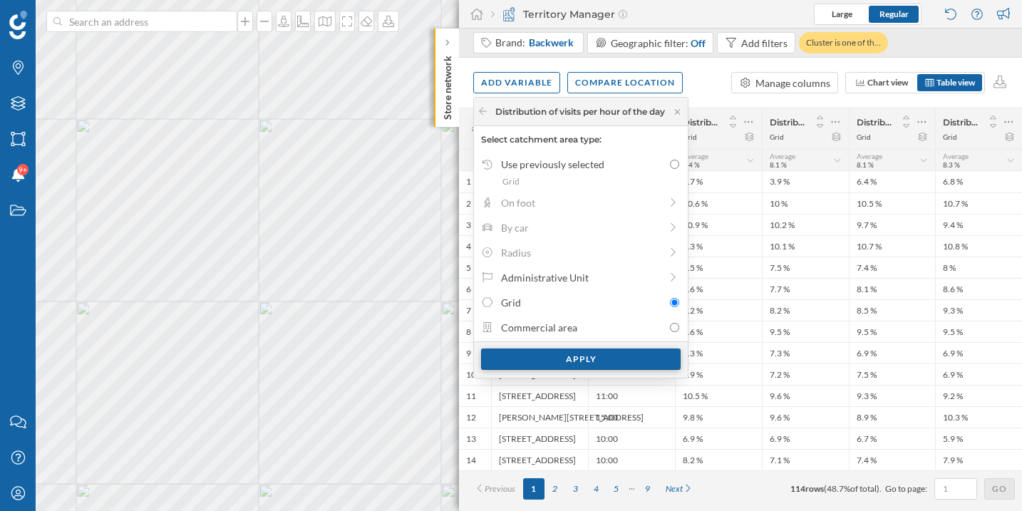
click at [549, 364] on div "Apply" at bounding box center [581, 359] width 200 height 21
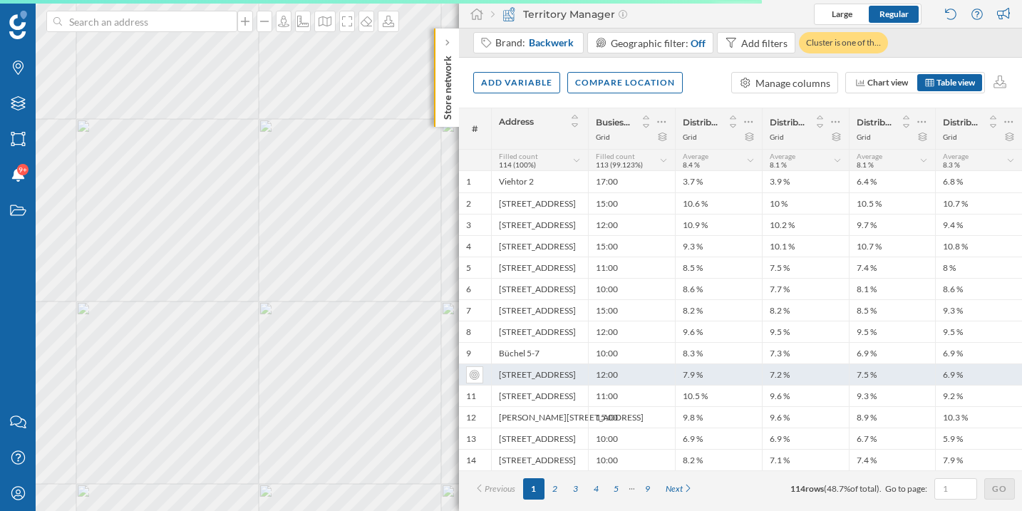
scroll to position [0, 0]
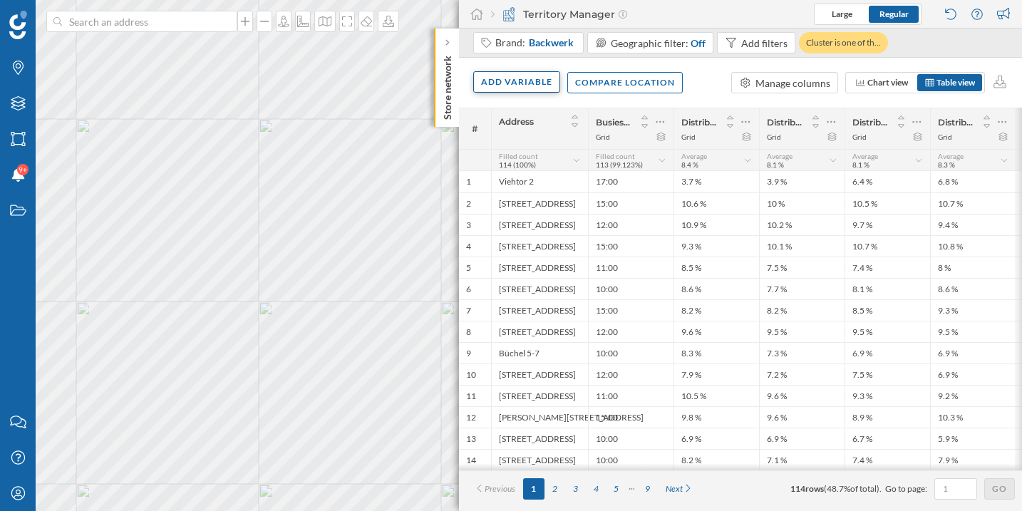
click at [505, 76] on div "Add variable" at bounding box center [516, 81] width 87 height 21
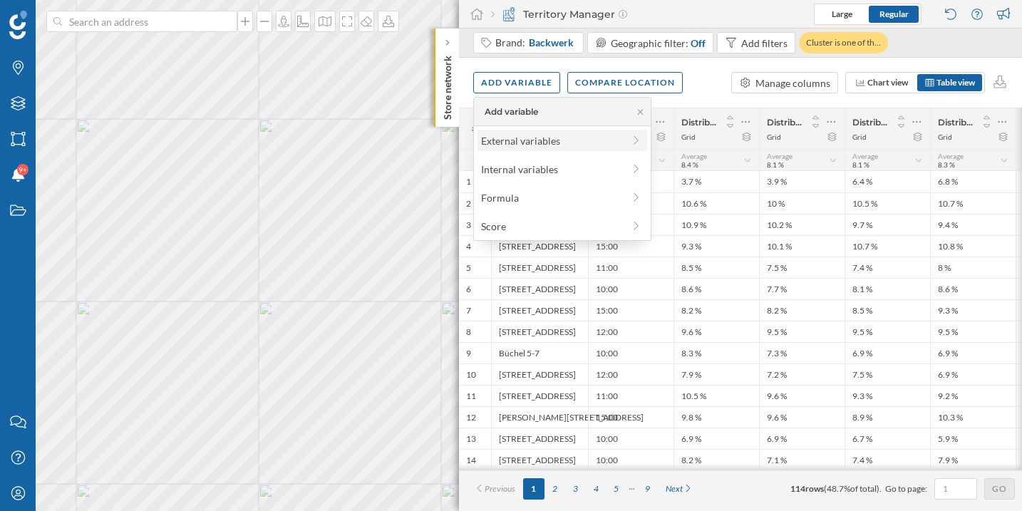
click at [505, 145] on div "External variables" at bounding box center [552, 140] width 142 height 15
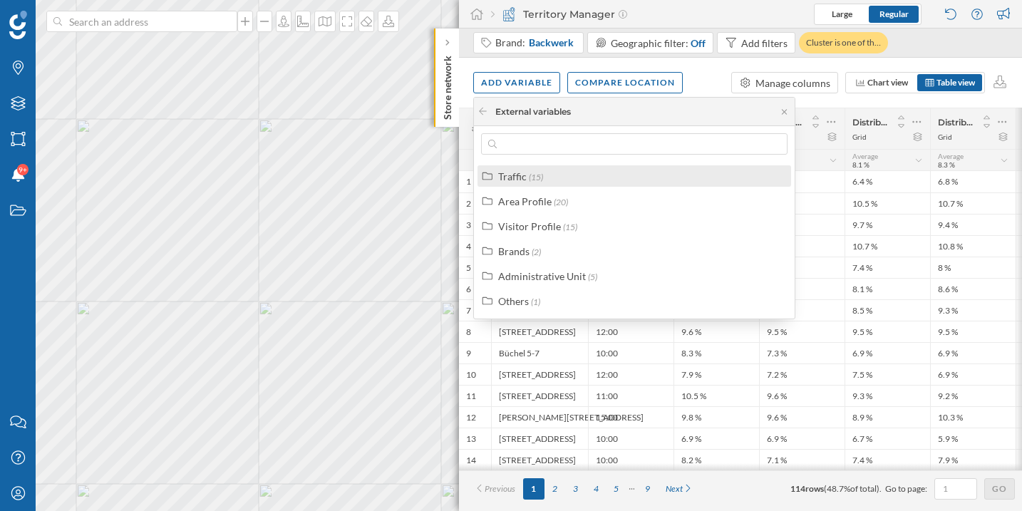
click at [524, 175] on div "Traffic" at bounding box center [512, 176] width 29 height 12
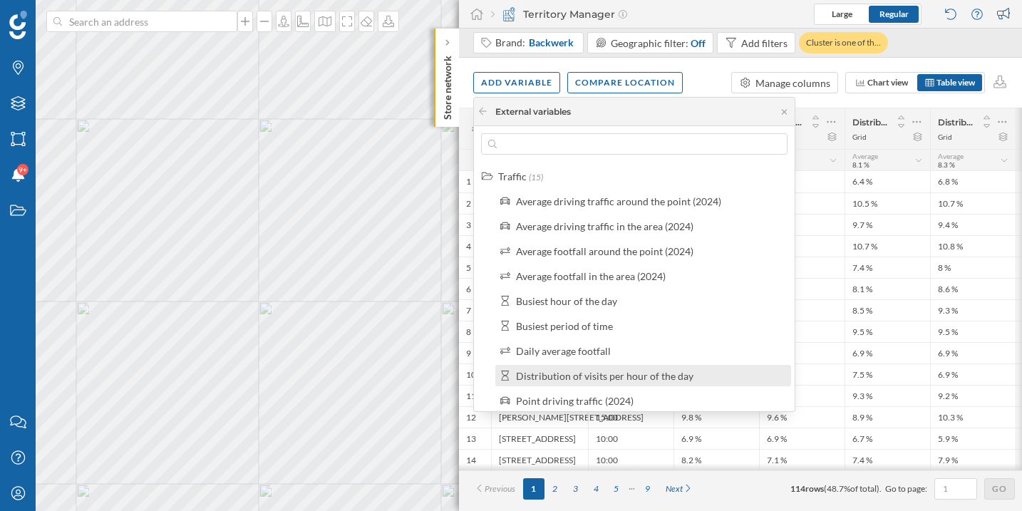
click at [538, 371] on div "Distribution of visits per hour of the day" at bounding box center [605, 376] width 178 height 12
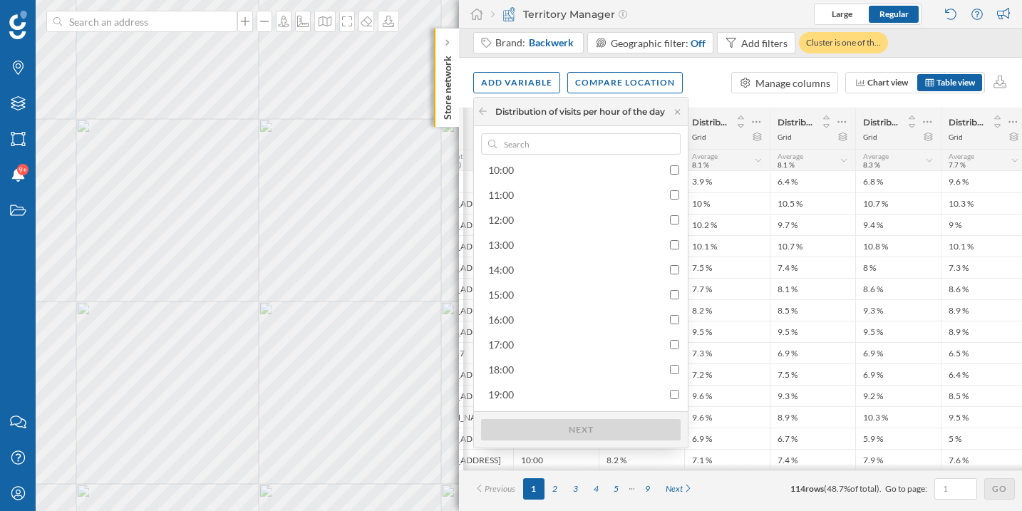
scroll to position [0, 79]
click at [670, 342] on div "17:00" at bounding box center [583, 344] width 191 height 15
checkbox input "true"
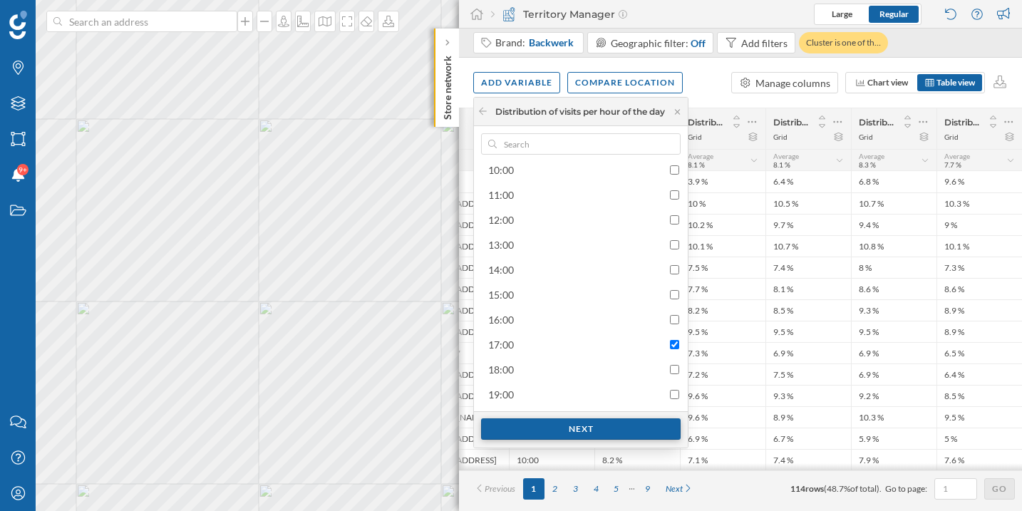
click at [609, 426] on div "Next" at bounding box center [581, 428] width 200 height 21
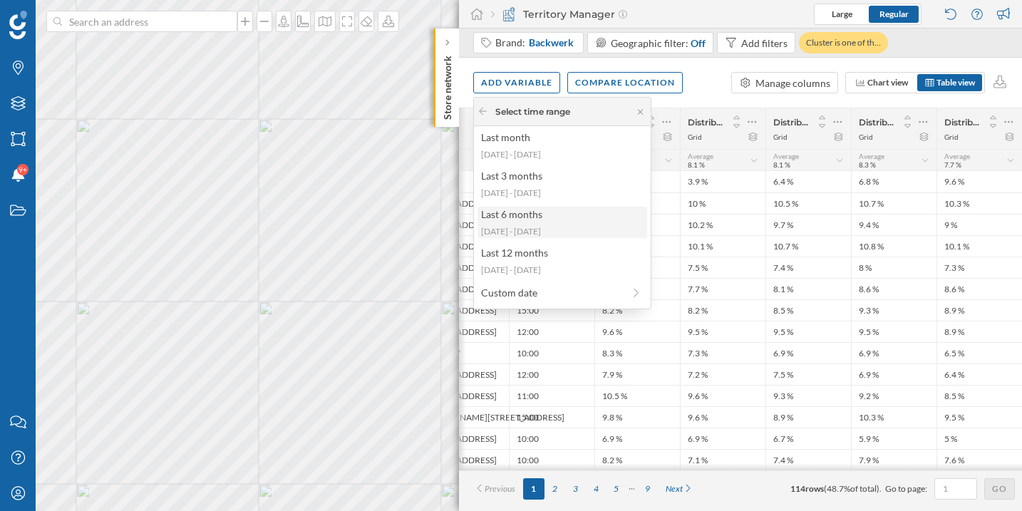
click at [539, 228] on div "2025-02-24 - 2025-08-10" at bounding box center [561, 231] width 161 height 13
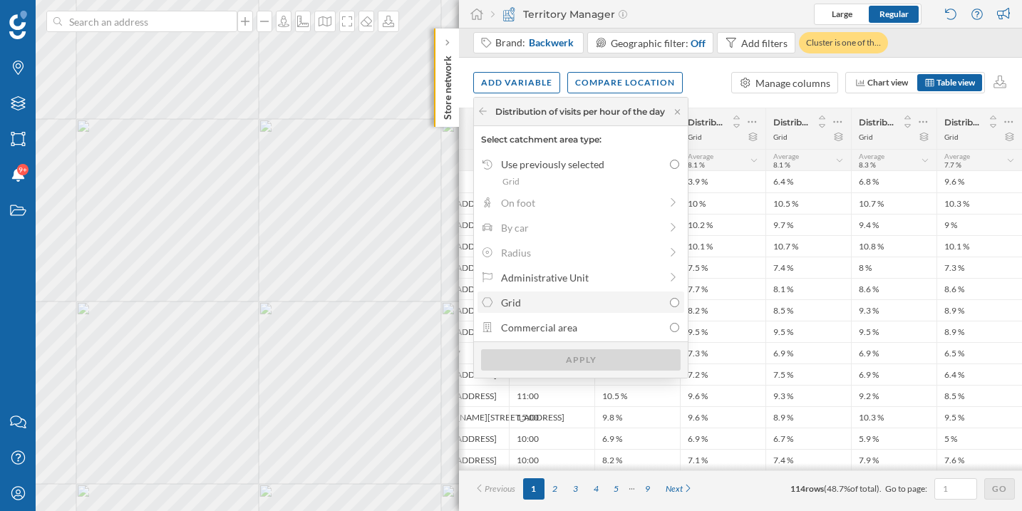
click at [587, 311] on label "Grid" at bounding box center [581, 302] width 207 height 21
click at [670, 307] on input "Grid" at bounding box center [674, 302] width 9 height 9
radio input "true"
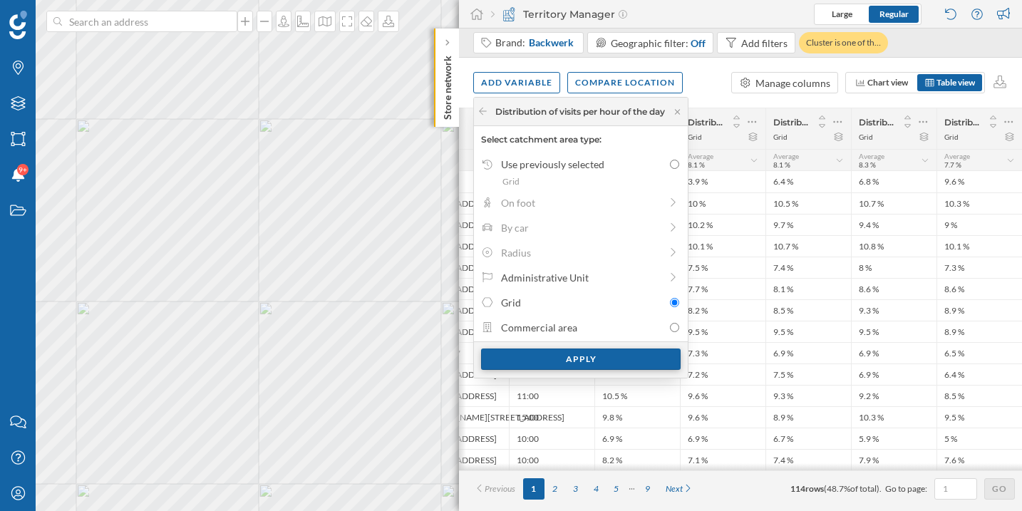
click at [598, 354] on div "Apply" at bounding box center [581, 359] width 200 height 21
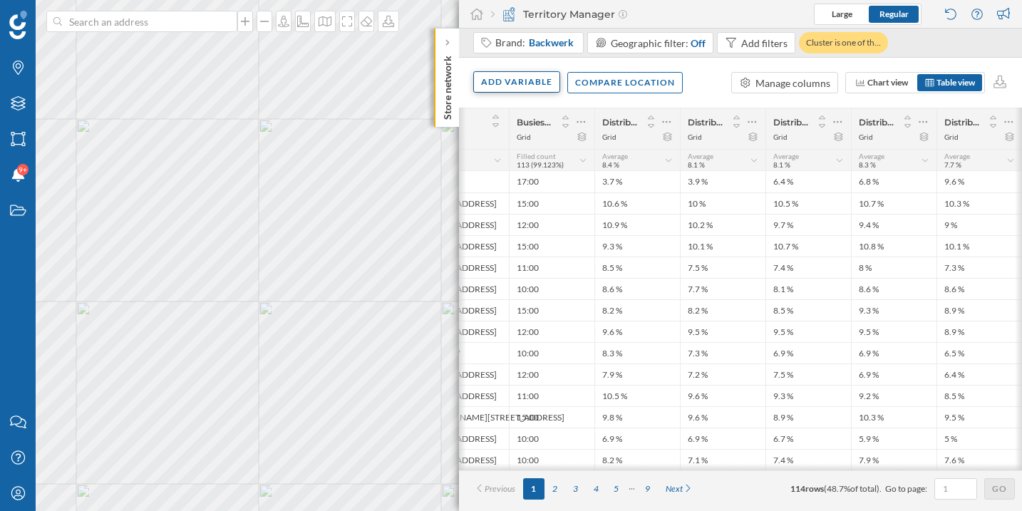
click at [525, 89] on div "Add variable" at bounding box center [516, 81] width 87 height 21
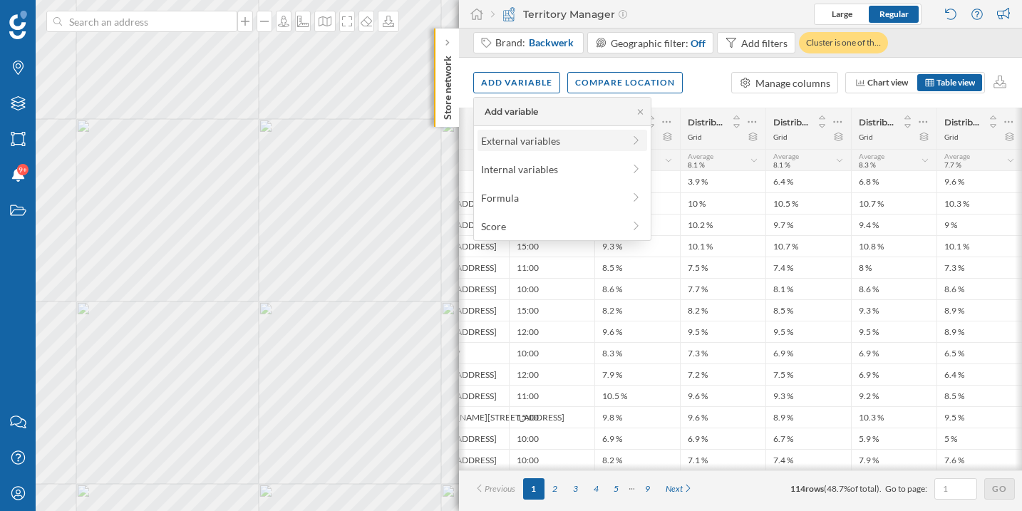
click at [518, 138] on div "External variables" at bounding box center [552, 140] width 142 height 15
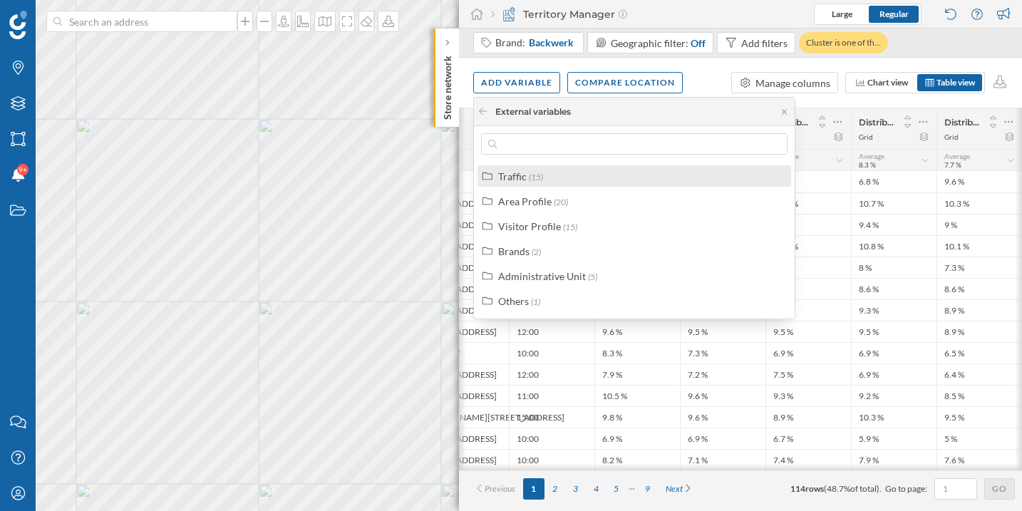
click at [526, 180] on label "Traffic (15)" at bounding box center [520, 176] width 45 height 15
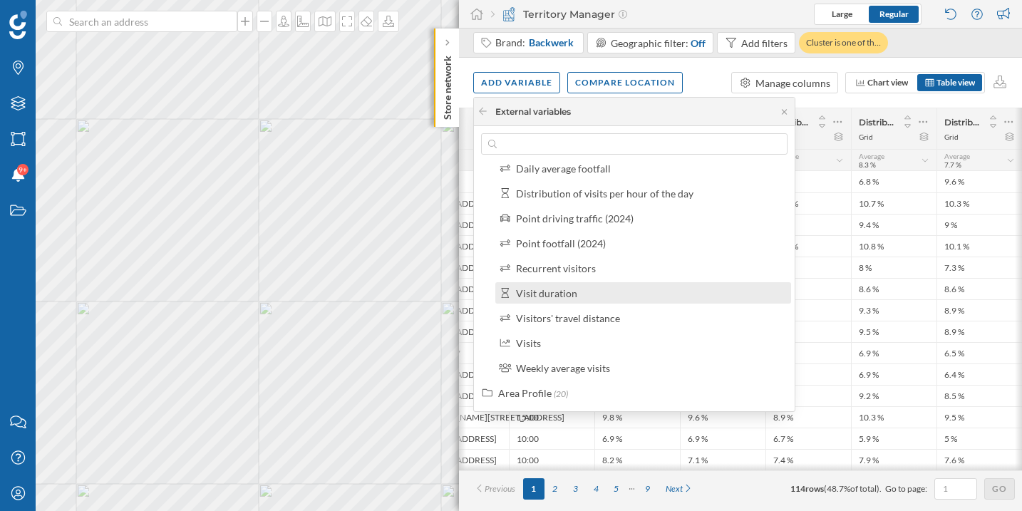
scroll to position [180, 0]
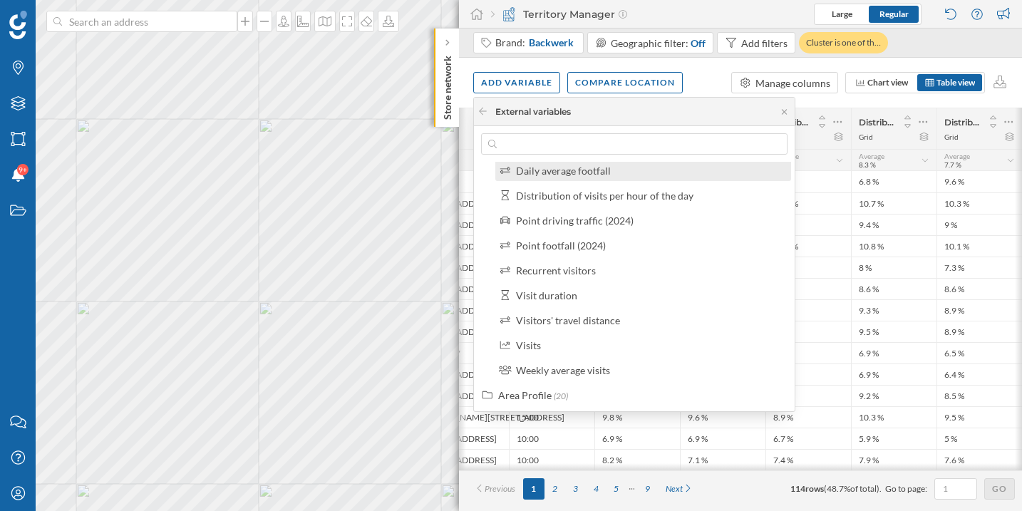
click at [558, 174] on div "Daily average footfall" at bounding box center [563, 171] width 95 height 12
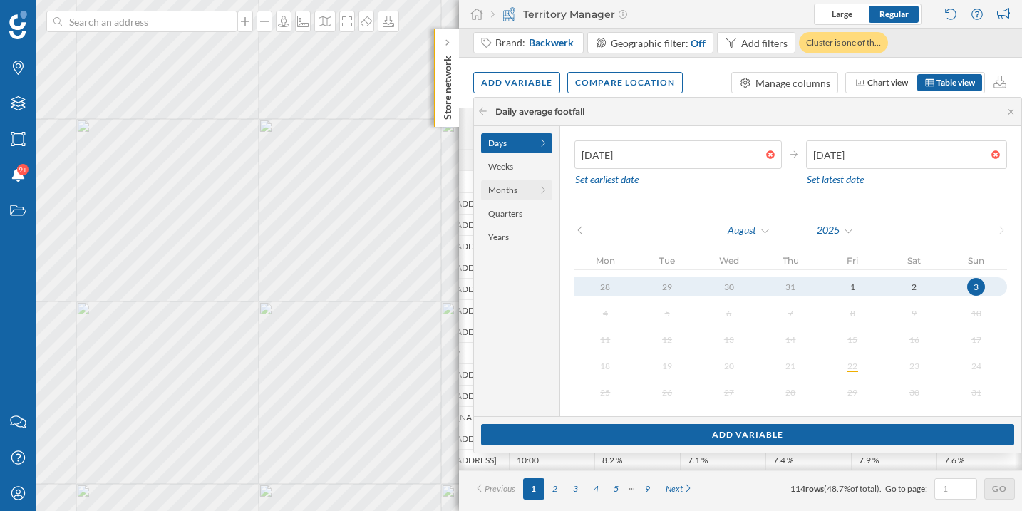
click at [520, 195] on div "Months" at bounding box center [516, 190] width 71 height 20
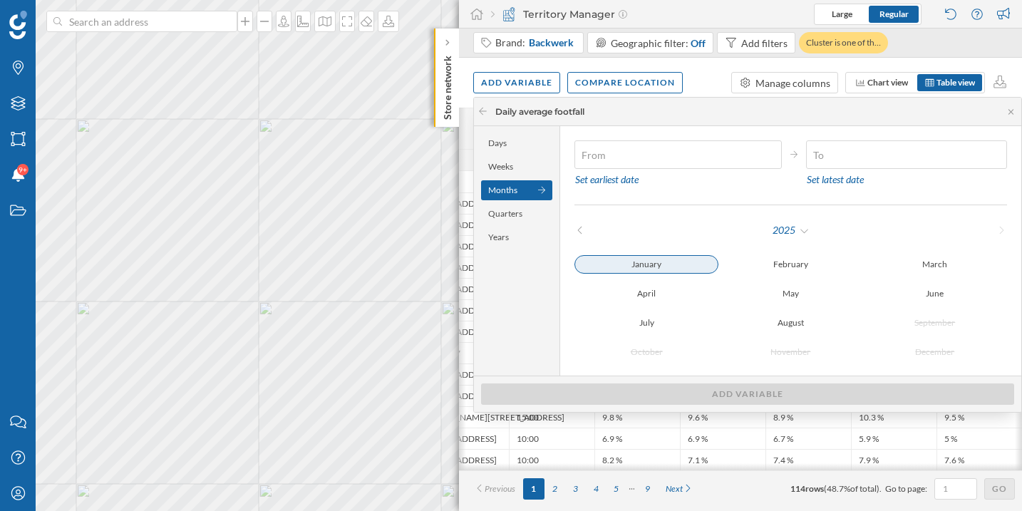
type input "01/01/2025"
click at [654, 269] on div "January" at bounding box center [647, 264] width 144 height 17
click at [517, 163] on div "Weeks" at bounding box center [516, 167] width 71 height 20
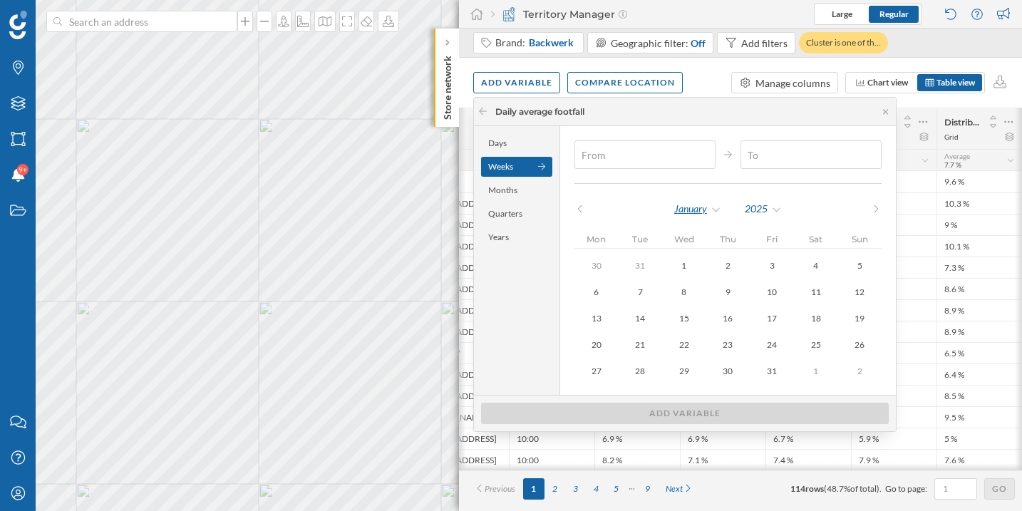
click at [708, 208] on div "January" at bounding box center [698, 208] width 48 height 21
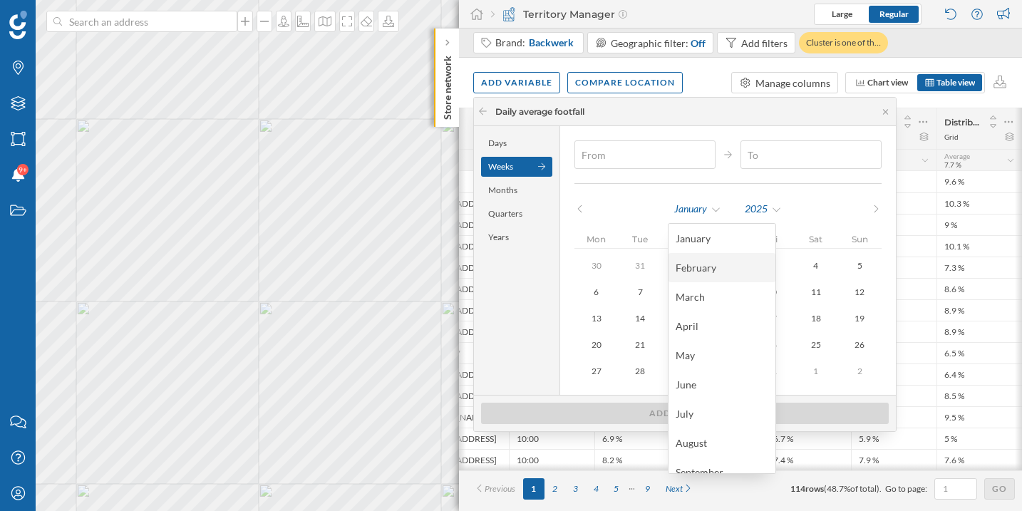
click at [707, 262] on div "February" at bounding box center [722, 267] width 93 height 15
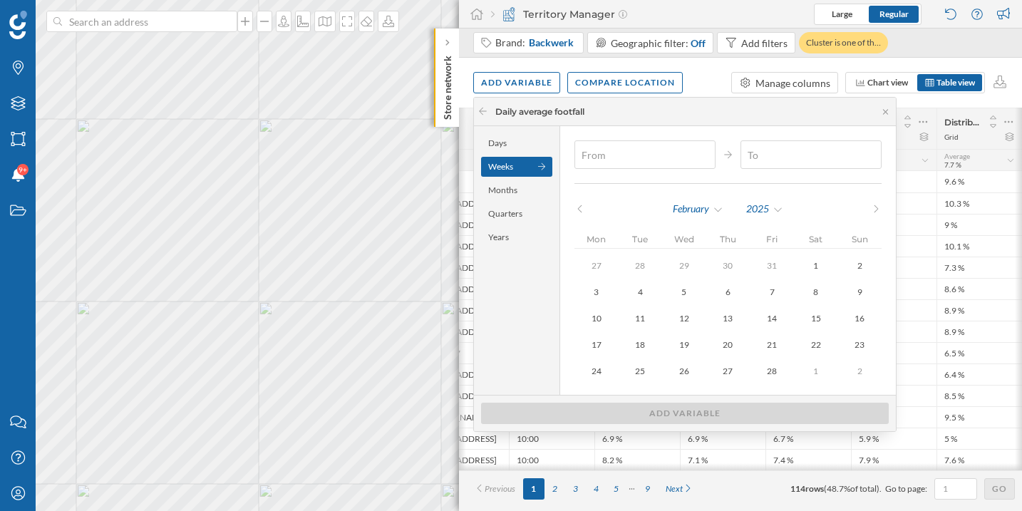
drag, startPoint x: 702, startPoint y: 117, endPoint x: 695, endPoint y: 115, distance: 7.4
click at [695, 115] on div "Daily average footfall" at bounding box center [685, 112] width 422 height 29
type input "24/02/2025"
click at [593, 374] on div "24" at bounding box center [596, 371] width 18 height 18
click at [706, 210] on div "February" at bounding box center [698, 208] width 52 height 21
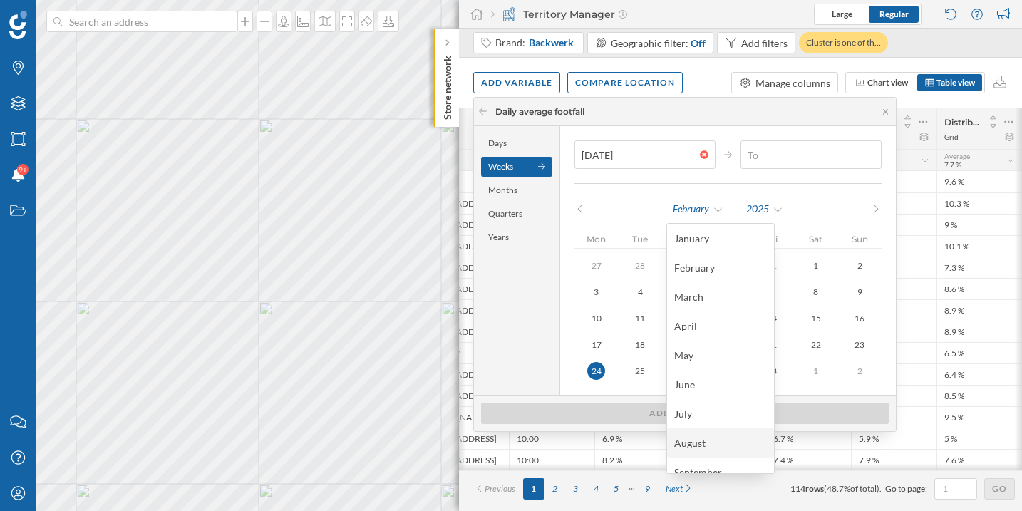
click at [703, 434] on div "August" at bounding box center [720, 442] width 107 height 29
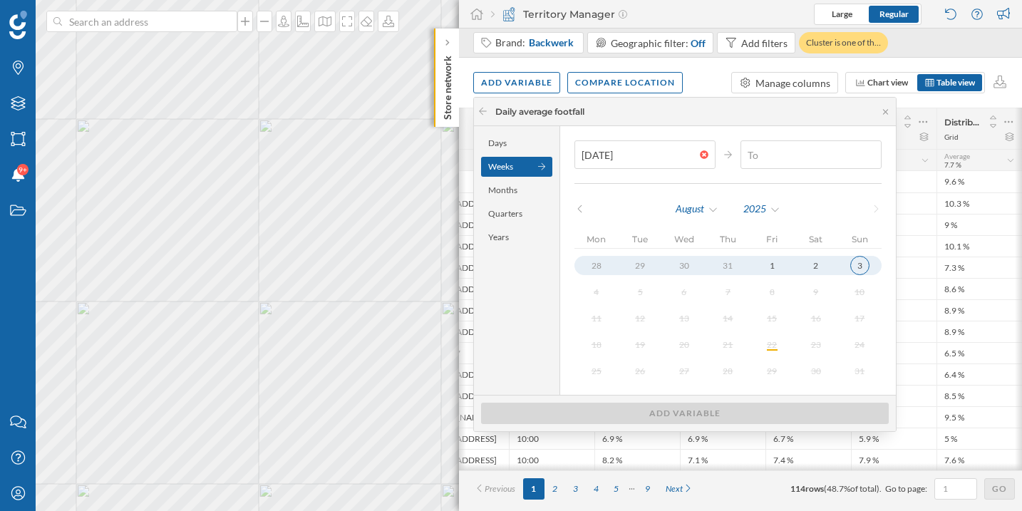
type input "03/08/2025"
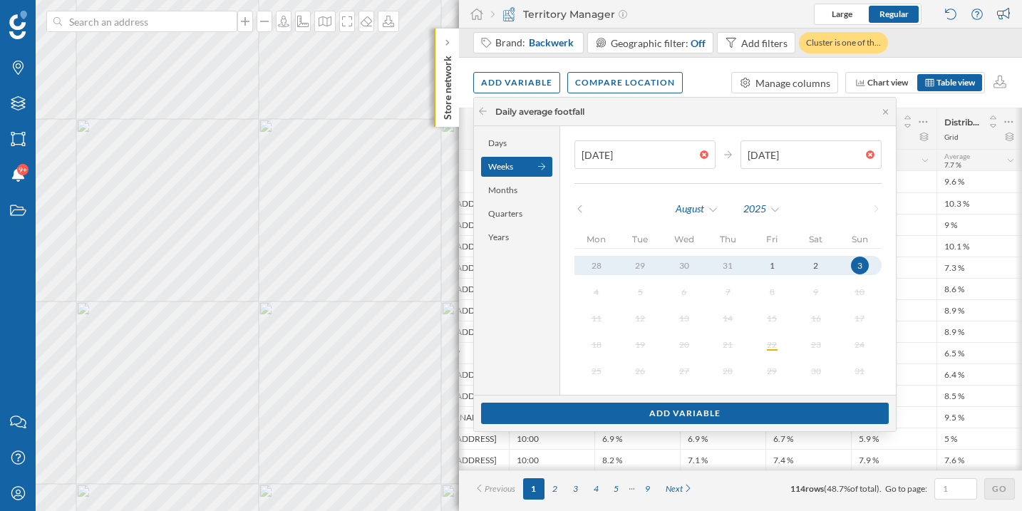
click at [851, 267] on div "3" at bounding box center [860, 266] width 18 height 18
click at [726, 418] on div "Add variable" at bounding box center [685, 412] width 408 height 21
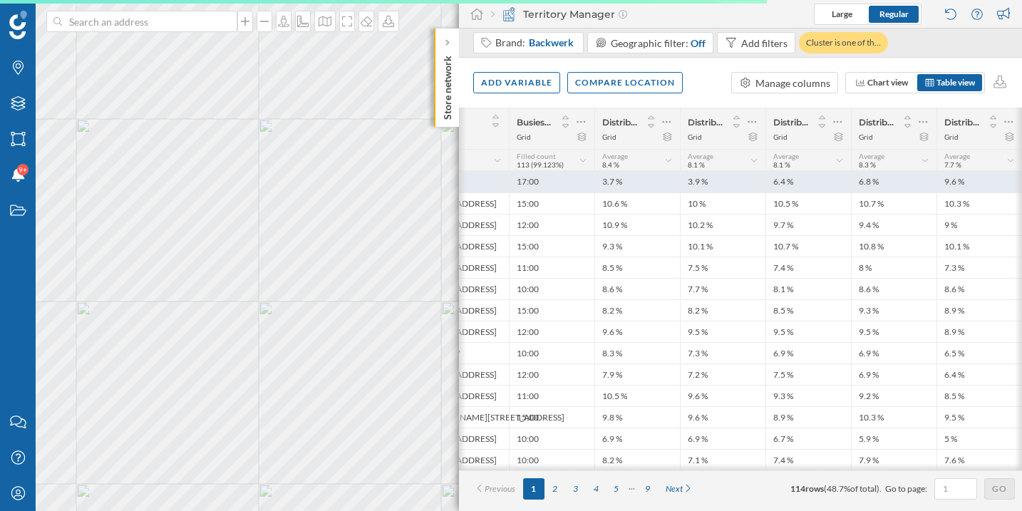
scroll to position [0, 165]
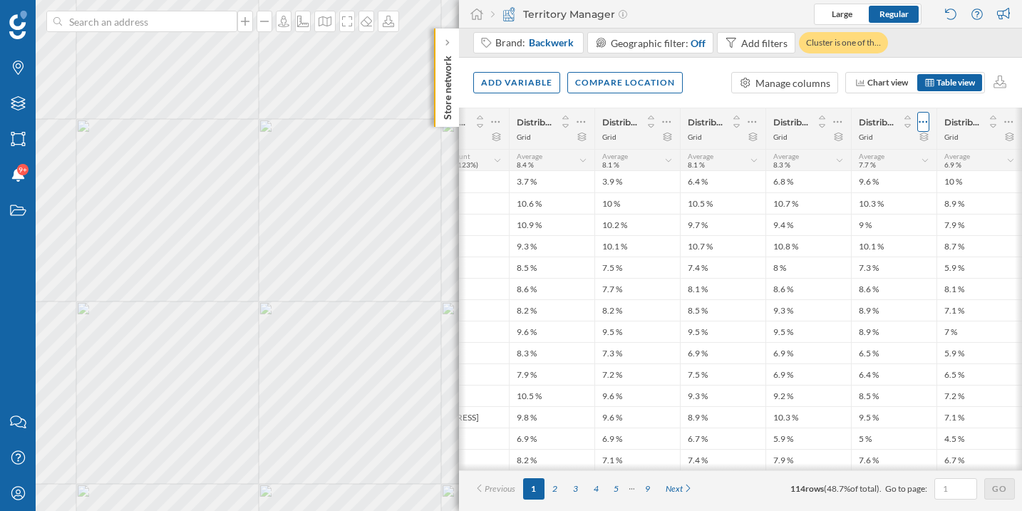
click at [928, 130] on div at bounding box center [924, 122] width 12 height 20
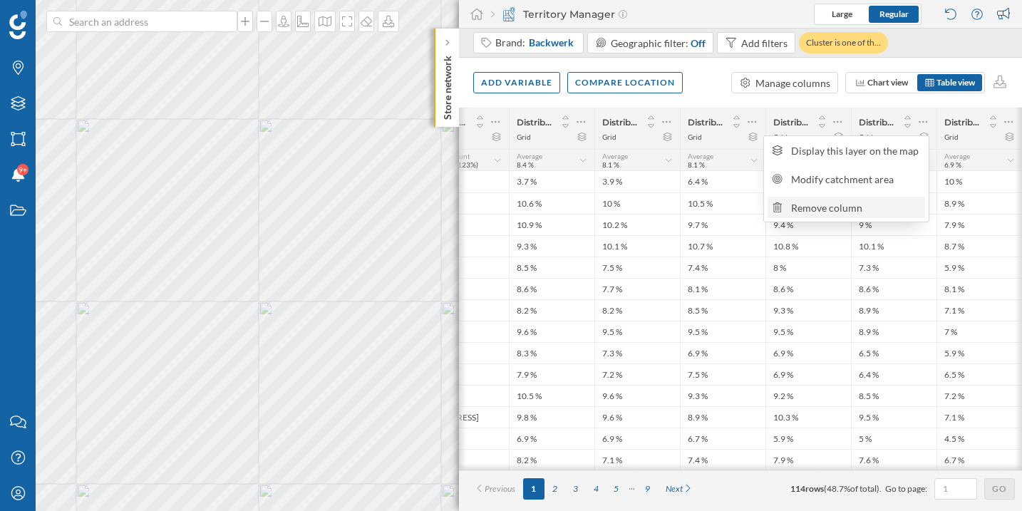
click at [860, 209] on div "Remove column" at bounding box center [856, 207] width 130 height 15
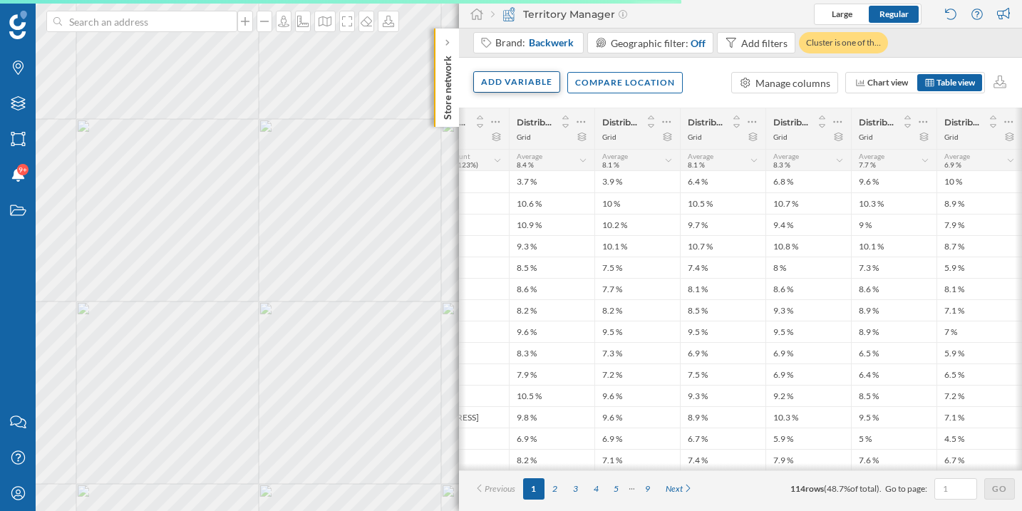
click at [524, 84] on div "Add variable" at bounding box center [516, 81] width 87 height 21
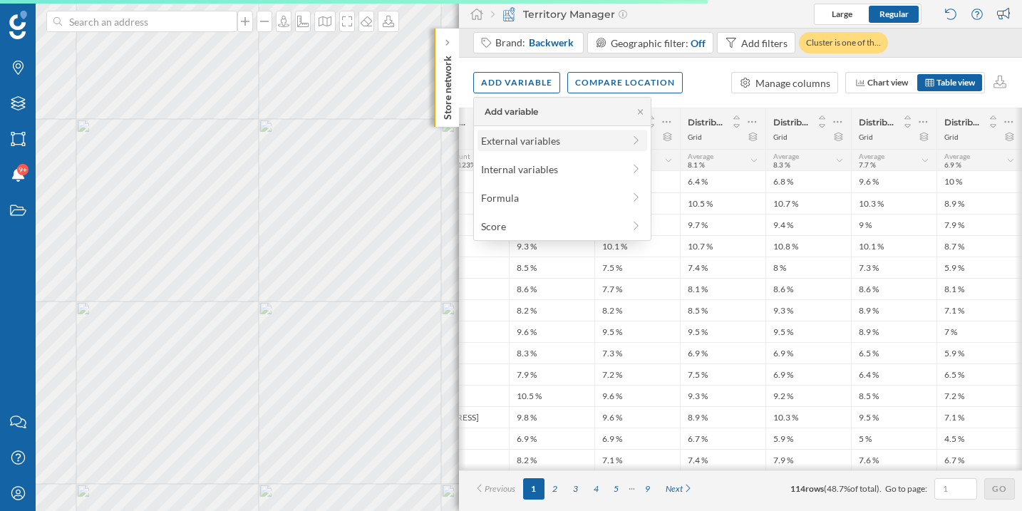
click at [523, 138] on div "External variables" at bounding box center [552, 140] width 142 height 15
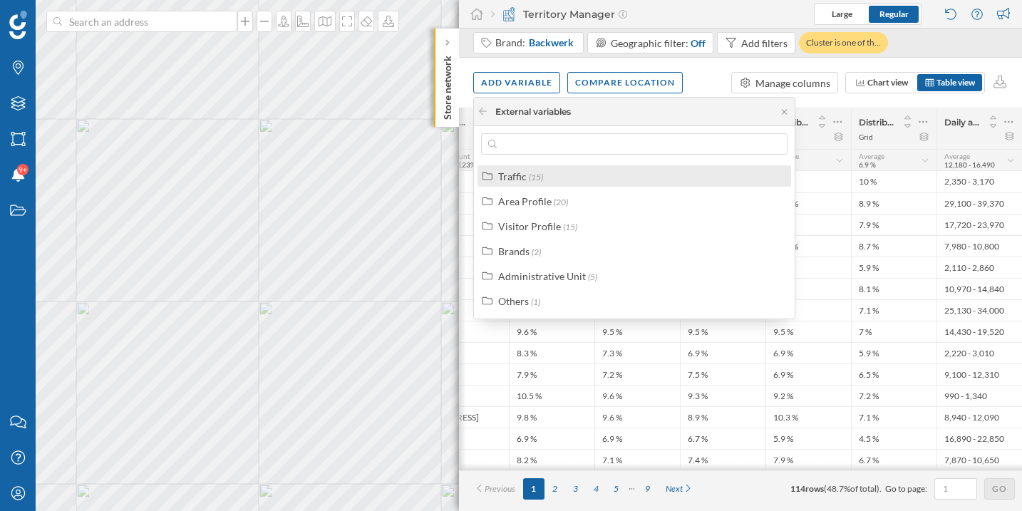
click at [531, 182] on label "Traffic (15)" at bounding box center [520, 176] width 45 height 15
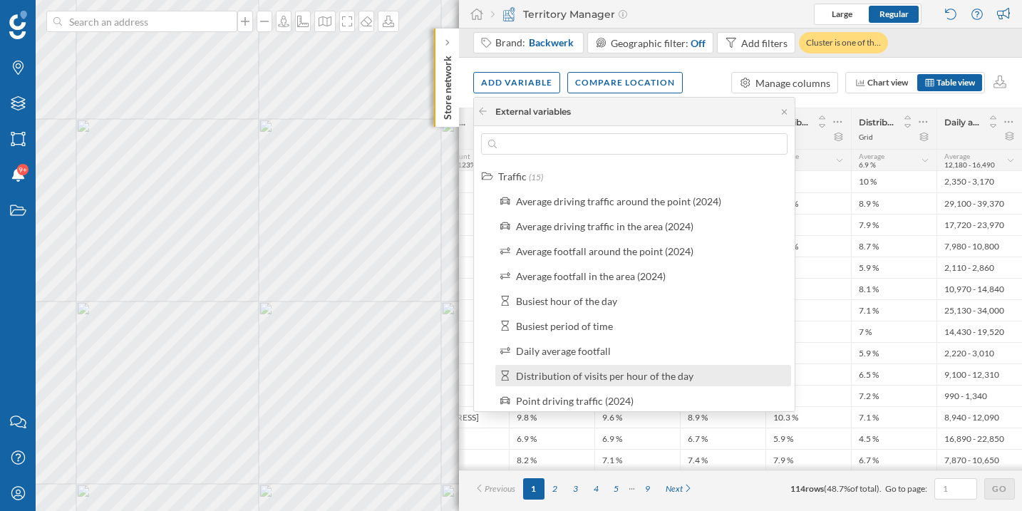
click at [574, 367] on div "Distribution of visits per hour of the day" at bounding box center [643, 375] width 296 height 21
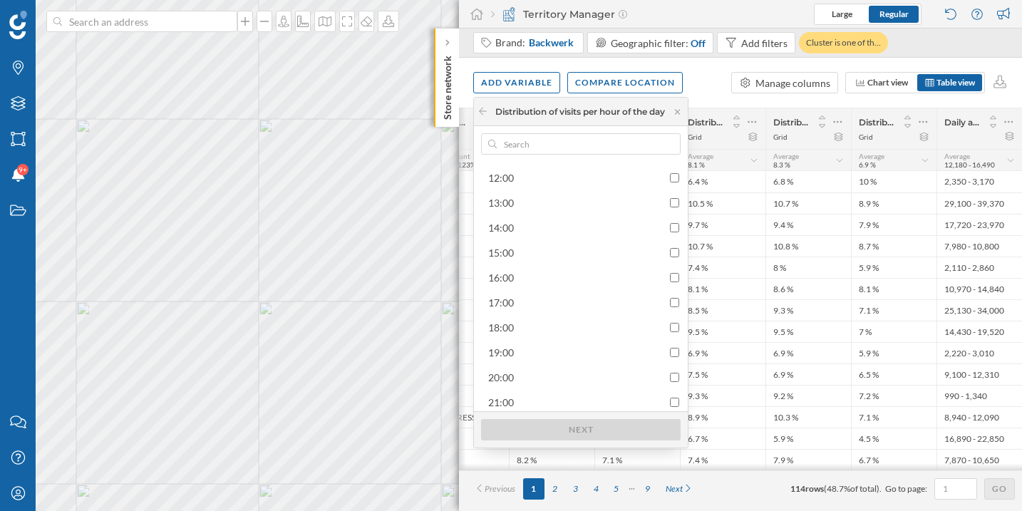
scroll to position [329, 0]
click at [677, 274] on input "checkbox" at bounding box center [674, 271] width 9 height 9
checkbox input "true"
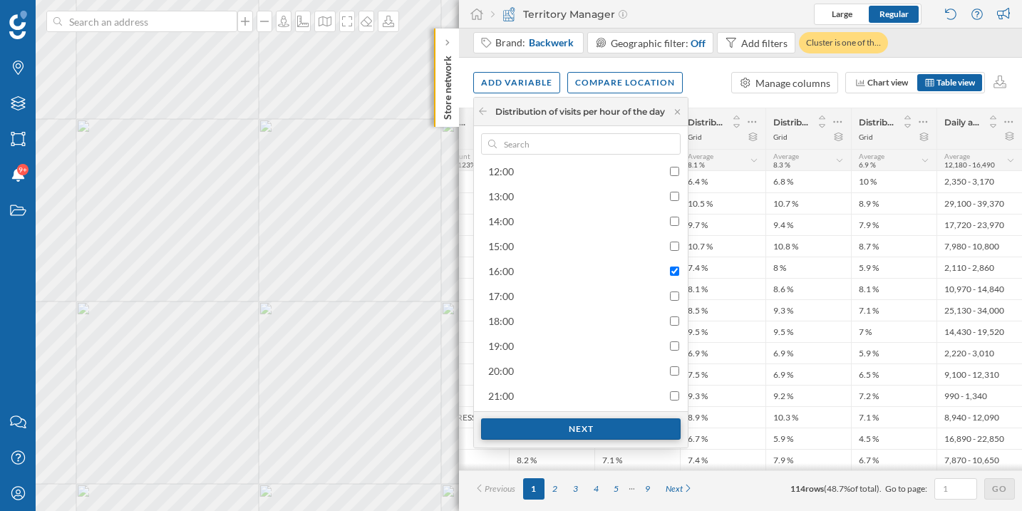
click at [577, 422] on div "Next" at bounding box center [581, 428] width 200 height 21
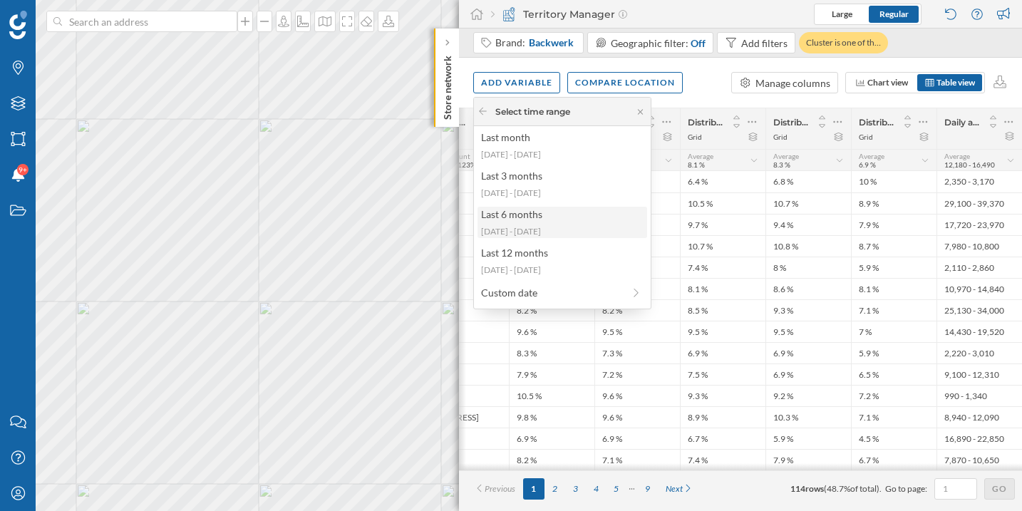
click at [560, 219] on div "Last 6 months" at bounding box center [561, 214] width 161 height 15
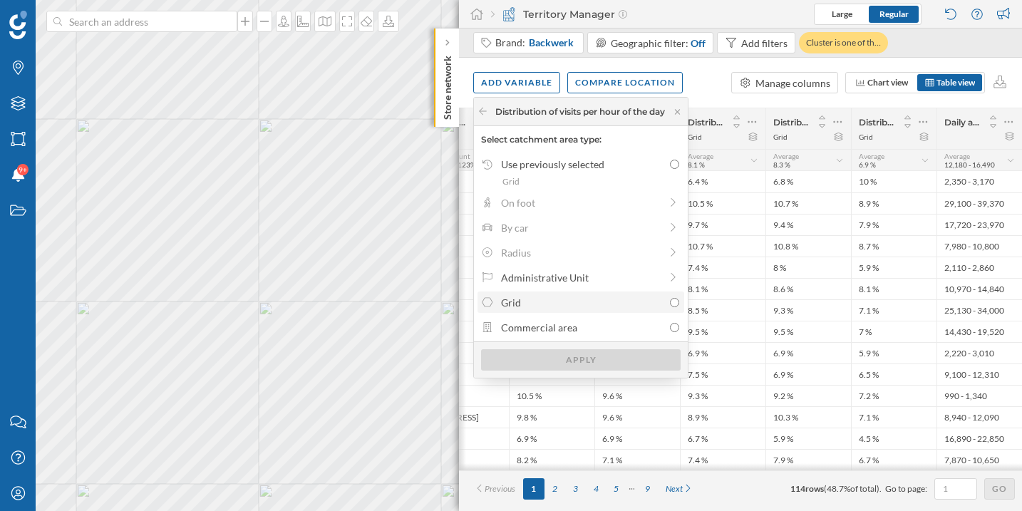
click at [560, 299] on div "Grid" at bounding box center [582, 302] width 162 height 15
click at [670, 299] on input "Grid" at bounding box center [674, 302] width 9 height 9
radio input "true"
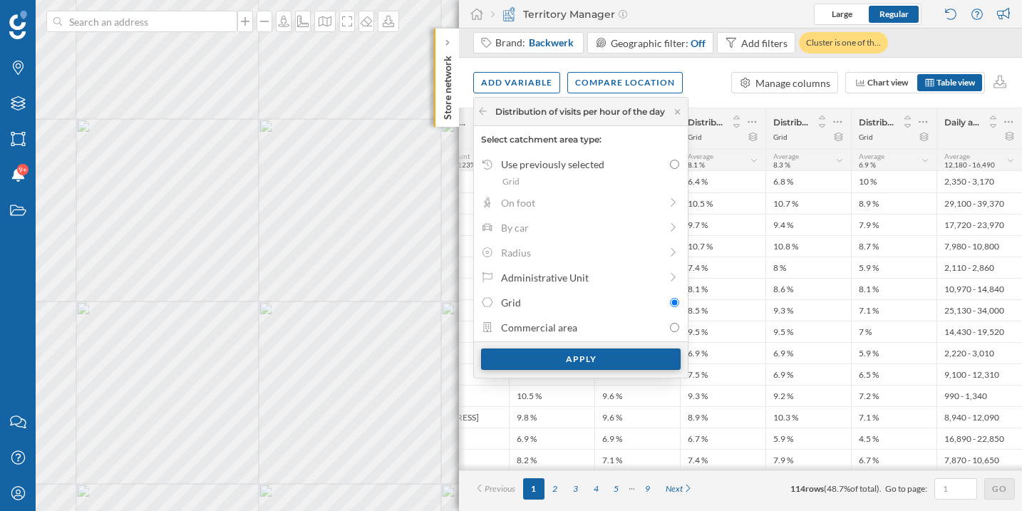
click at [587, 357] on div "Apply" at bounding box center [581, 359] width 200 height 21
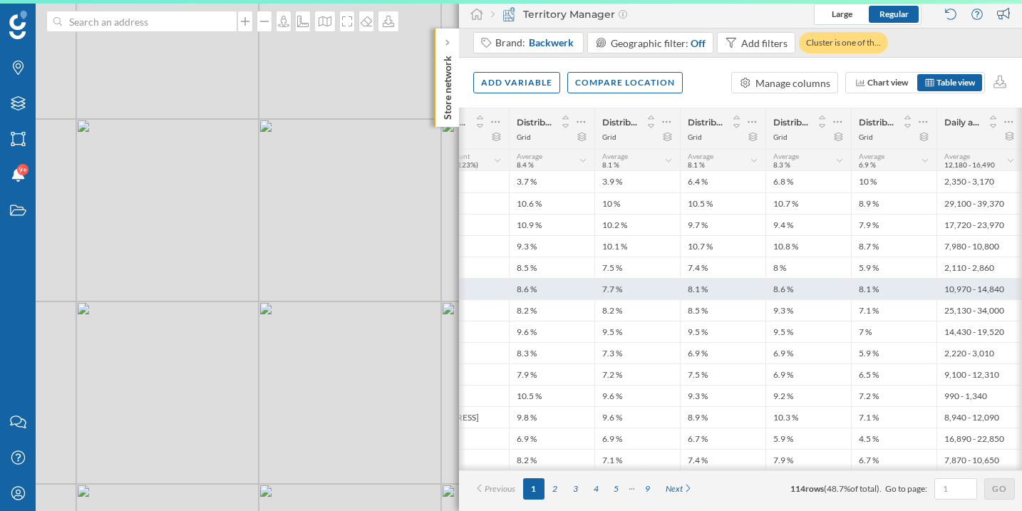
scroll to position [0, 165]
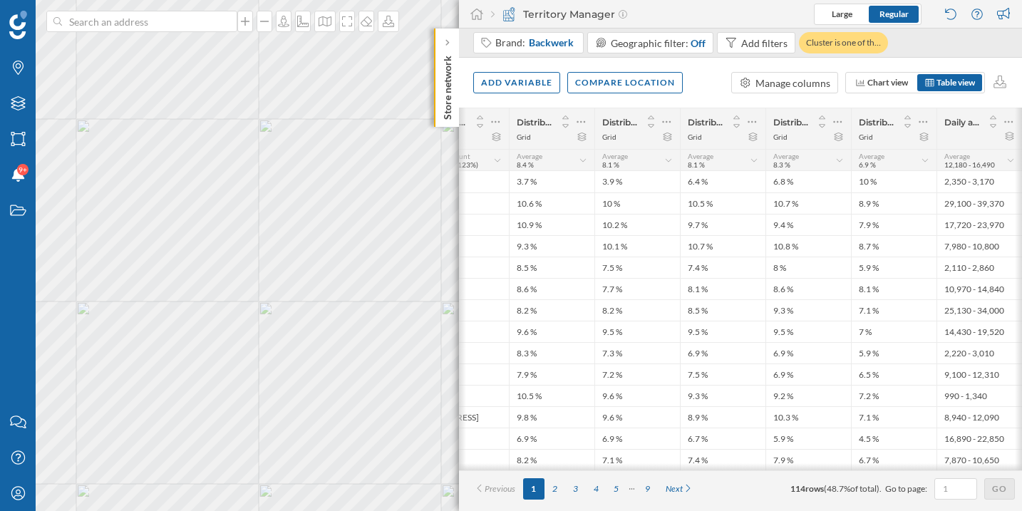
drag, startPoint x: 699, startPoint y: 474, endPoint x: 651, endPoint y: 473, distance: 47.8
click at [651, 473] on div "# Address Busiest hour of the day (24/02/2025 to 10/08/2025) Grid Distribution …" at bounding box center [740, 310] width 563 height 404
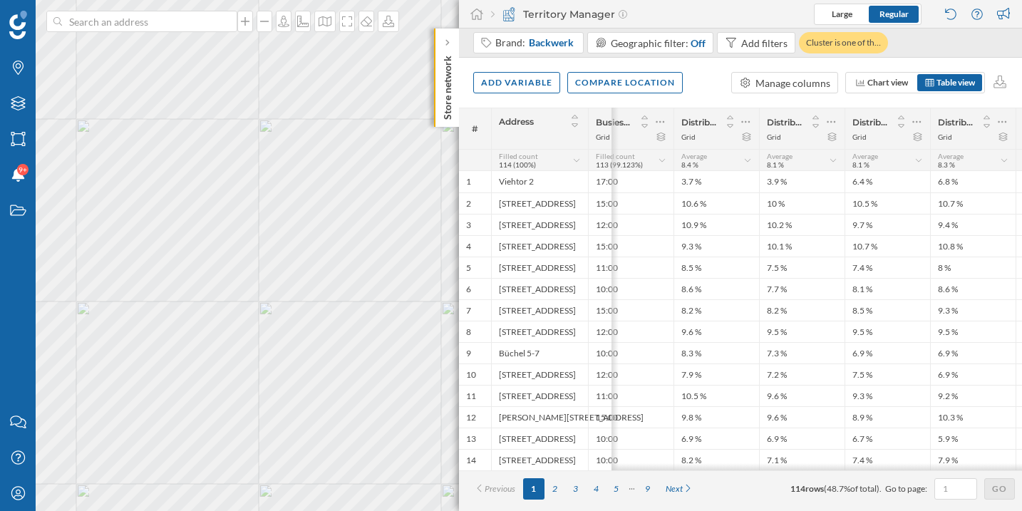
scroll to position [0, 250]
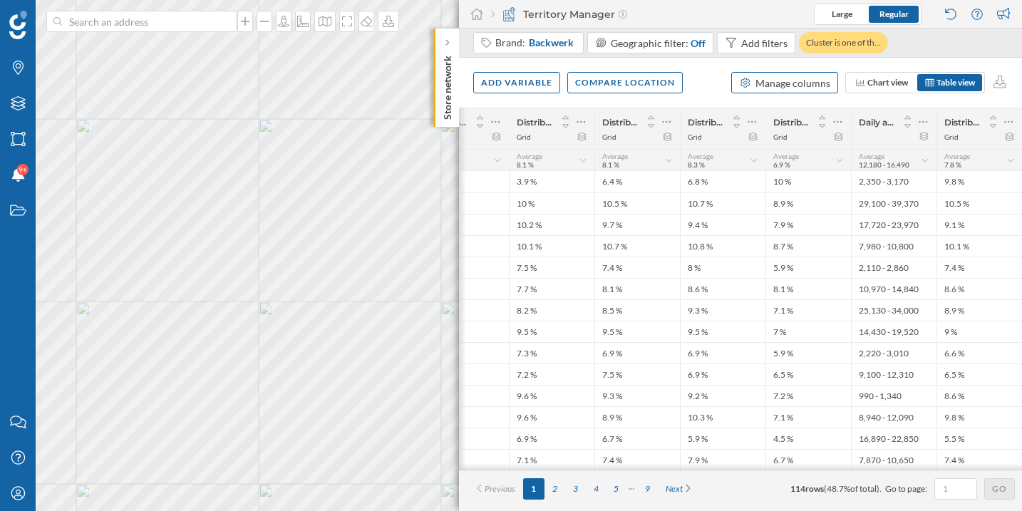
click at [775, 78] on div "Manage columns" at bounding box center [793, 83] width 75 height 15
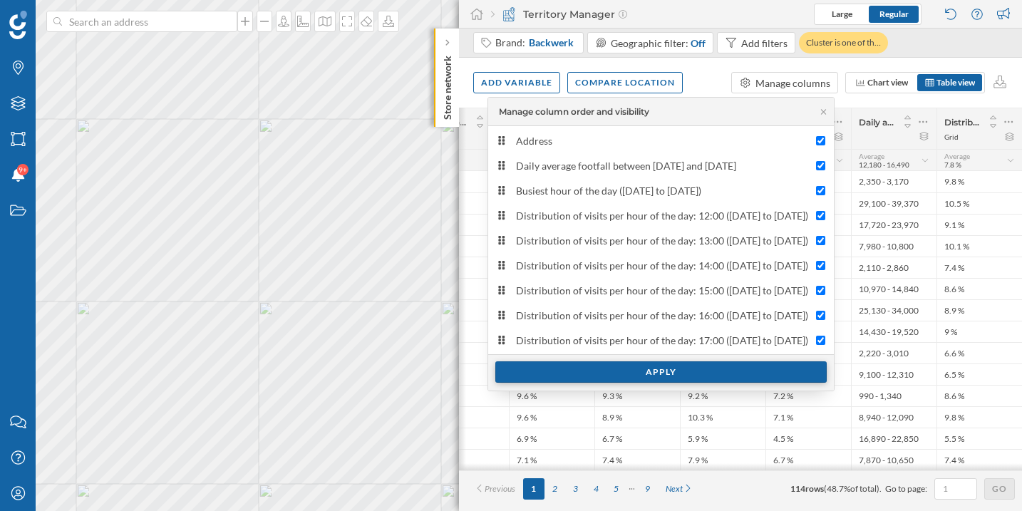
click at [639, 373] on div "Apply" at bounding box center [661, 371] width 332 height 21
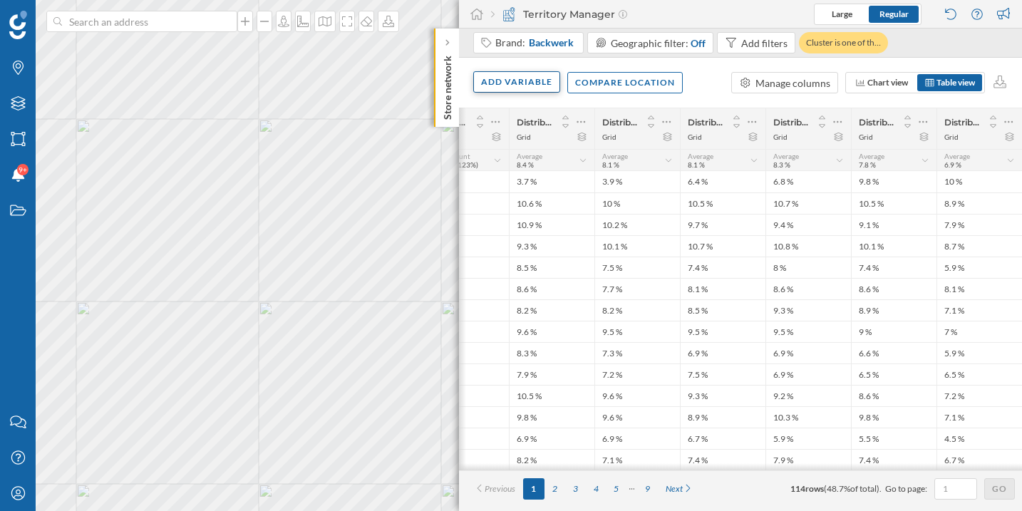
click at [527, 91] on div "Add variable" at bounding box center [516, 81] width 87 height 21
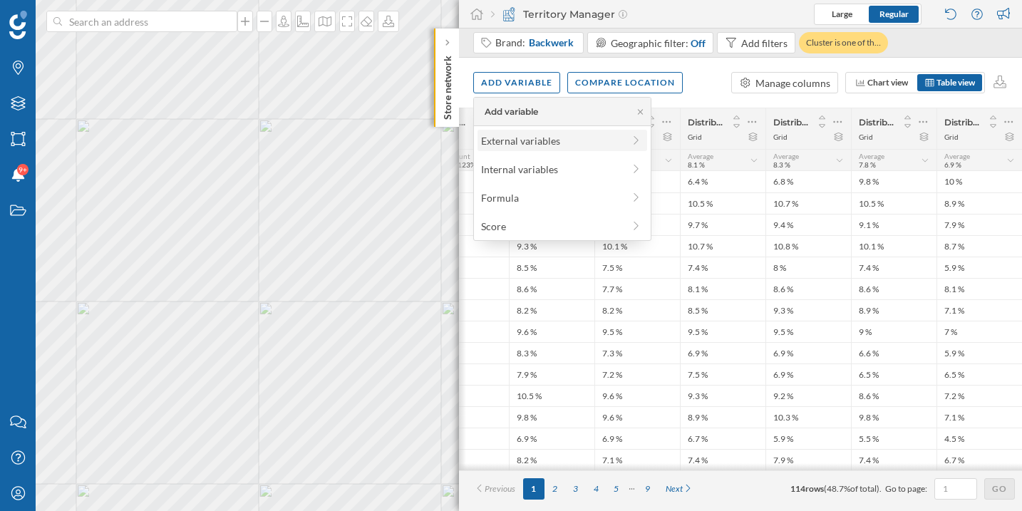
click at [504, 143] on div "External variables" at bounding box center [552, 140] width 142 height 15
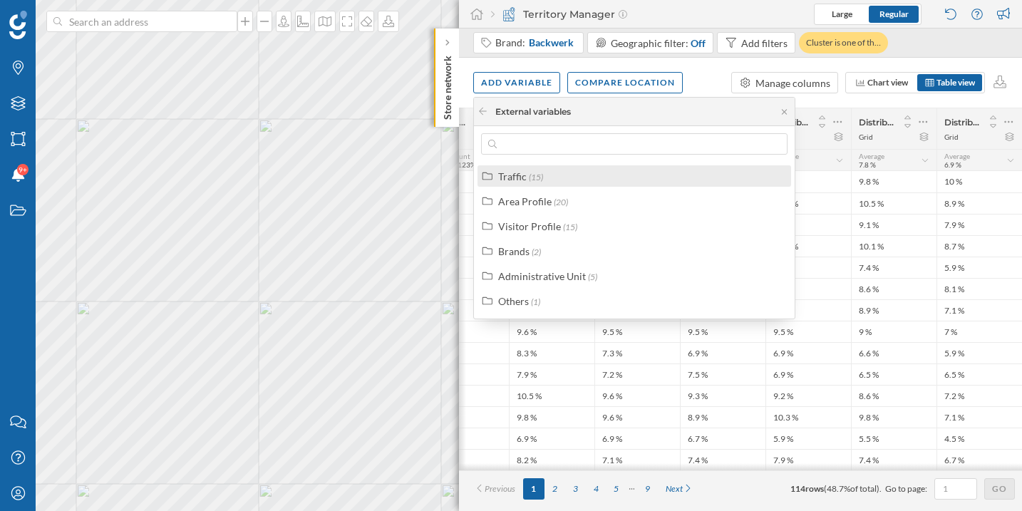
click at [543, 183] on div "Traffic (15)" at bounding box center [635, 175] width 314 height 21
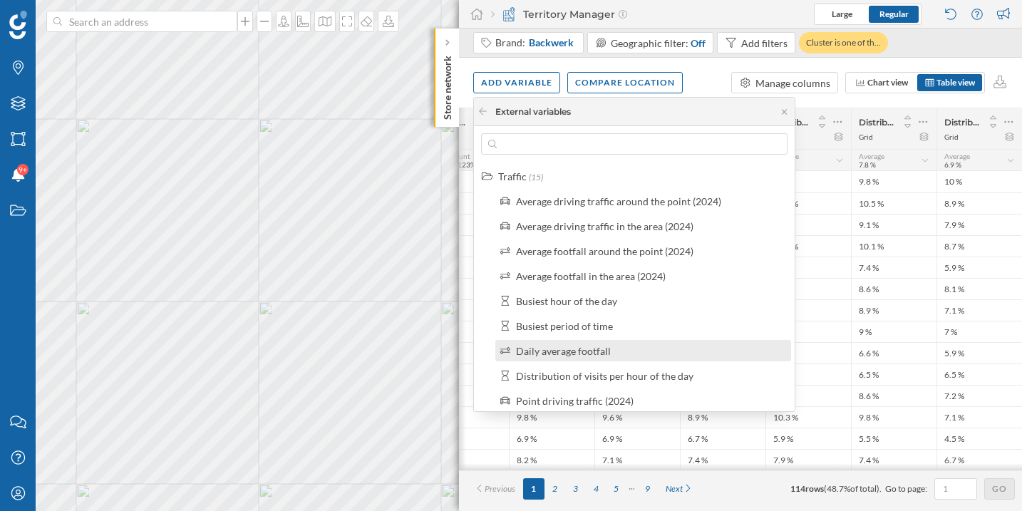
click at [590, 347] on div "Daily average footfall" at bounding box center [563, 351] width 95 height 12
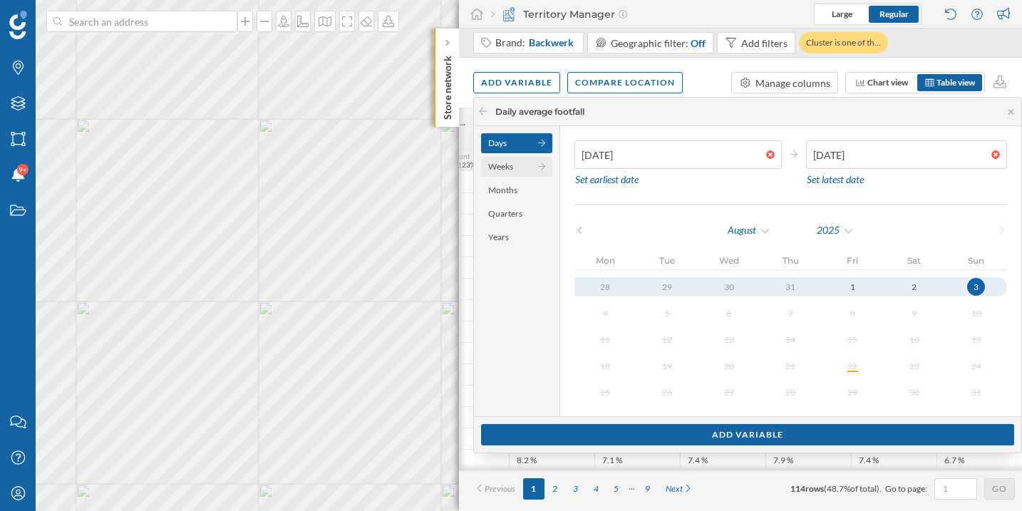
click at [521, 168] on div "Weeks" at bounding box center [516, 167] width 71 height 20
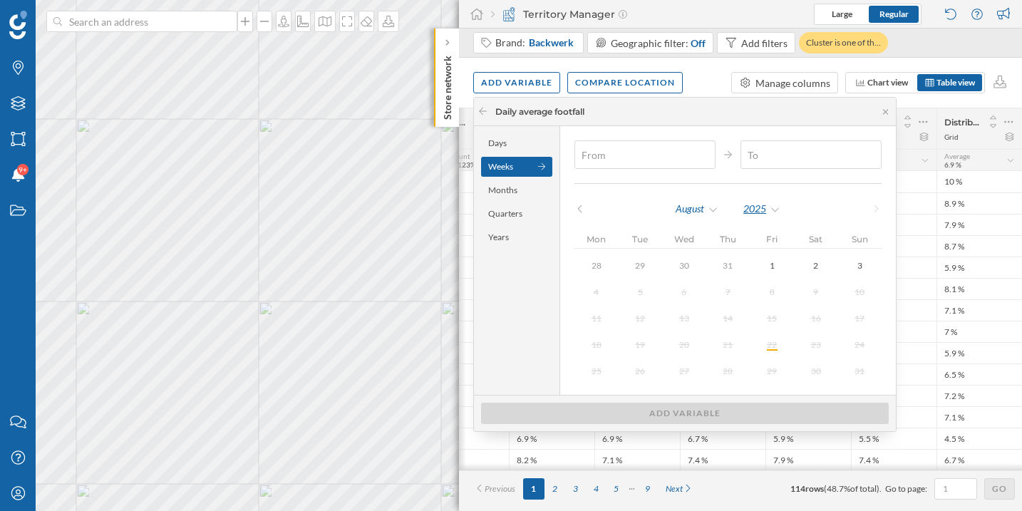
click at [769, 209] on div "2025" at bounding box center [762, 208] width 38 height 21
click at [771, 227] on div "2024" at bounding box center [789, 238] width 107 height 29
click at [688, 210] on div "August" at bounding box center [697, 208] width 44 height 21
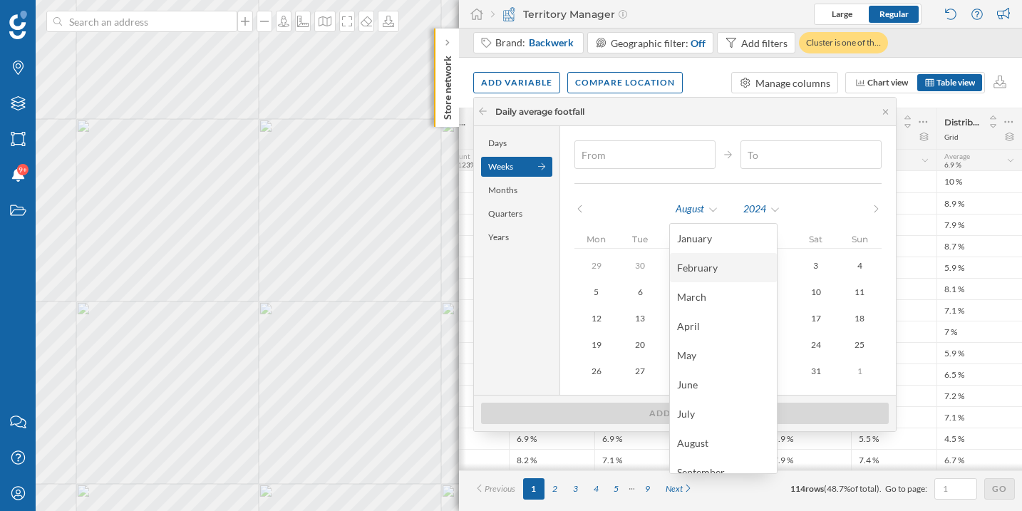
click at [698, 258] on div "February" at bounding box center [723, 267] width 107 height 29
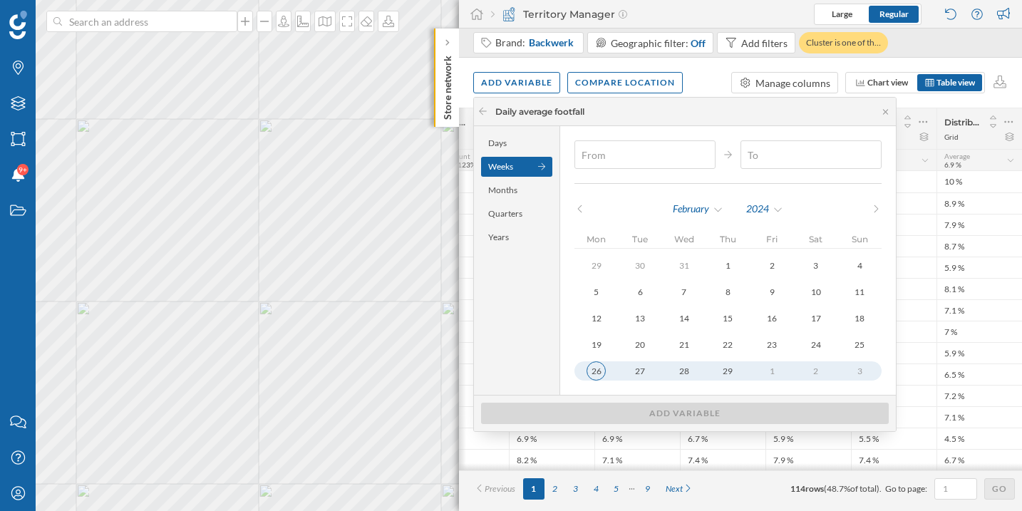
type input "26/02/2024"
click at [600, 372] on div "26" at bounding box center [596, 371] width 18 height 18
click at [714, 210] on div "February" at bounding box center [698, 208] width 52 height 21
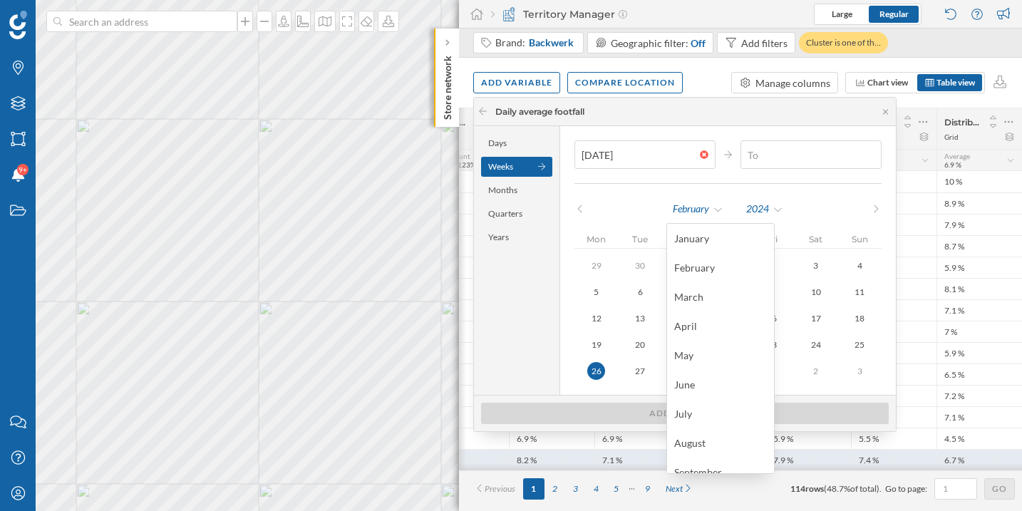
click at [702, 451] on div "August" at bounding box center [720, 442] width 107 height 29
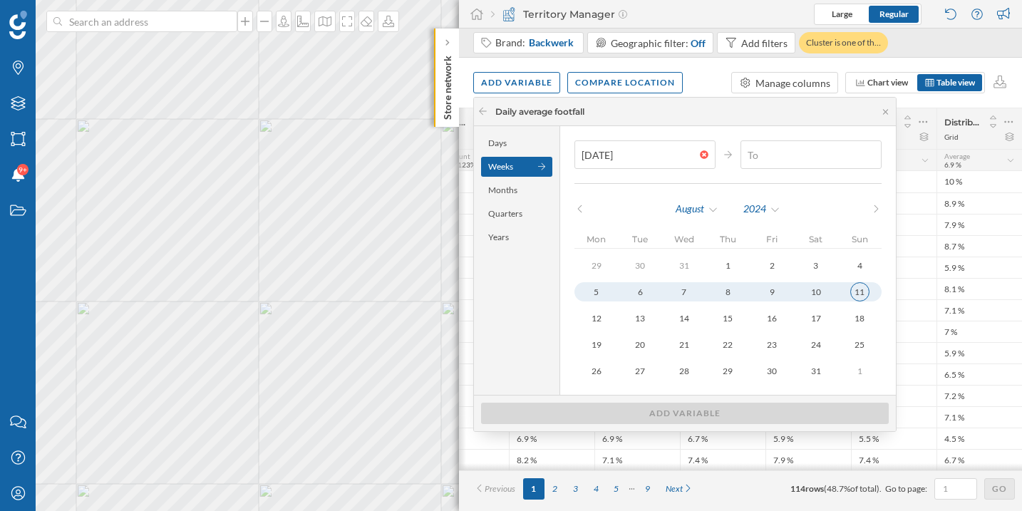
type input "11/08/2024"
click at [851, 290] on div "11" at bounding box center [860, 291] width 19 height 19
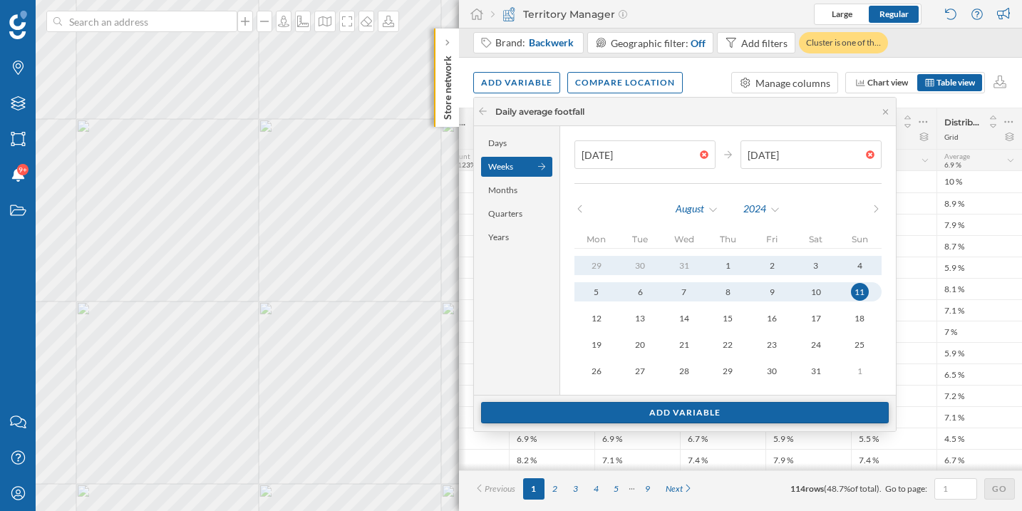
click at [746, 411] on div "Add variable" at bounding box center [685, 412] width 408 height 21
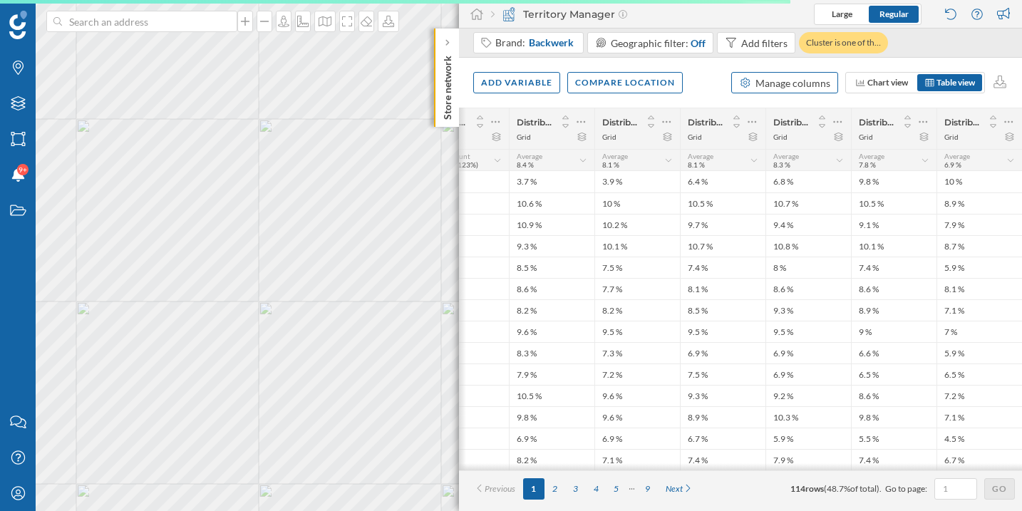
click at [799, 85] on div "Manage columns" at bounding box center [793, 83] width 75 height 15
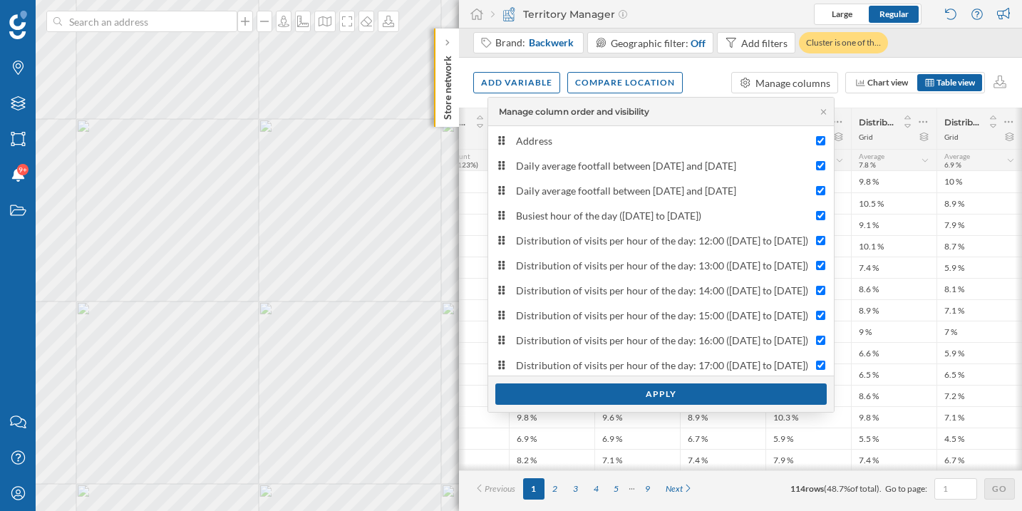
click at [873, 98] on div "Add variable Compare location Manage columns Chart view Table view" at bounding box center [740, 83] width 563 height 50
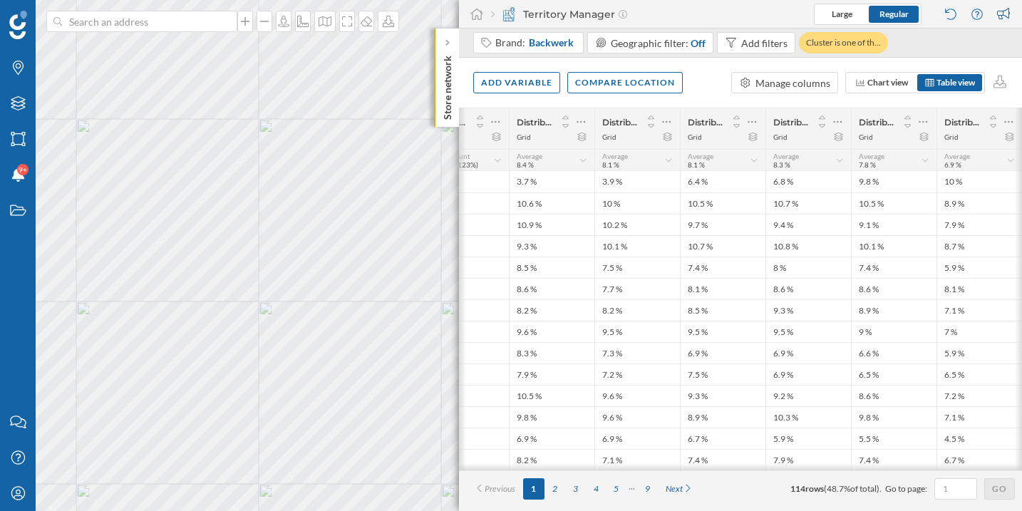
drag, startPoint x: 648, startPoint y: 475, endPoint x: 624, endPoint y: 477, distance: 24.3
click at [624, 477] on div "Previous 1 2 3 4 5 9 Next 114 rows ( 48.7% of total). Go to page: Go" at bounding box center [740, 489] width 563 height 36
drag, startPoint x: 630, startPoint y: 473, endPoint x: 614, endPoint y: 474, distance: 16.4
click at [614, 474] on div "# Address Daily average footfall between 24/02/2025 and 03/08/2025 Busiest hour…" at bounding box center [740, 310] width 563 height 404
click at [635, 476] on div "Previous 1 2 3 4 5 9 Next 114 rows ( 48.7% of total). Go to page: Go" at bounding box center [740, 489] width 563 height 36
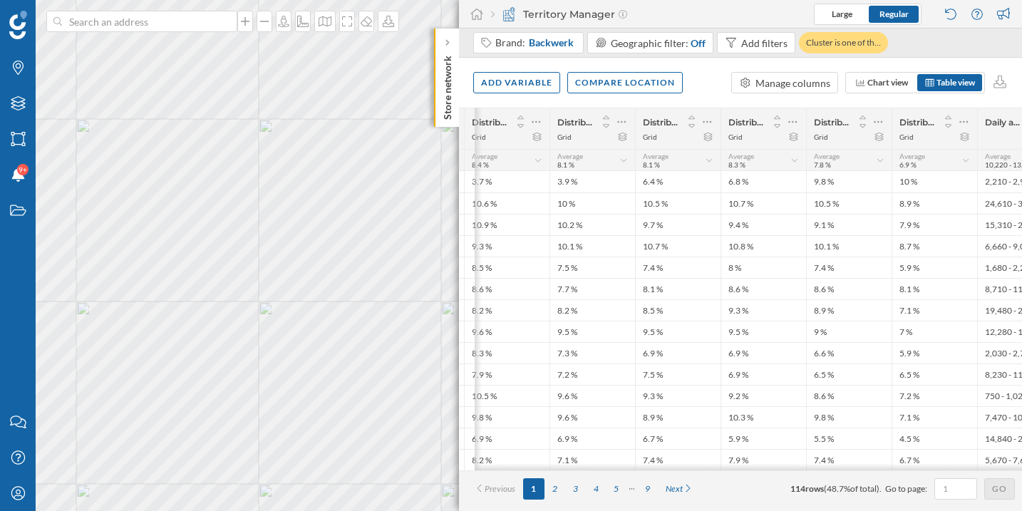
scroll to position [0, 336]
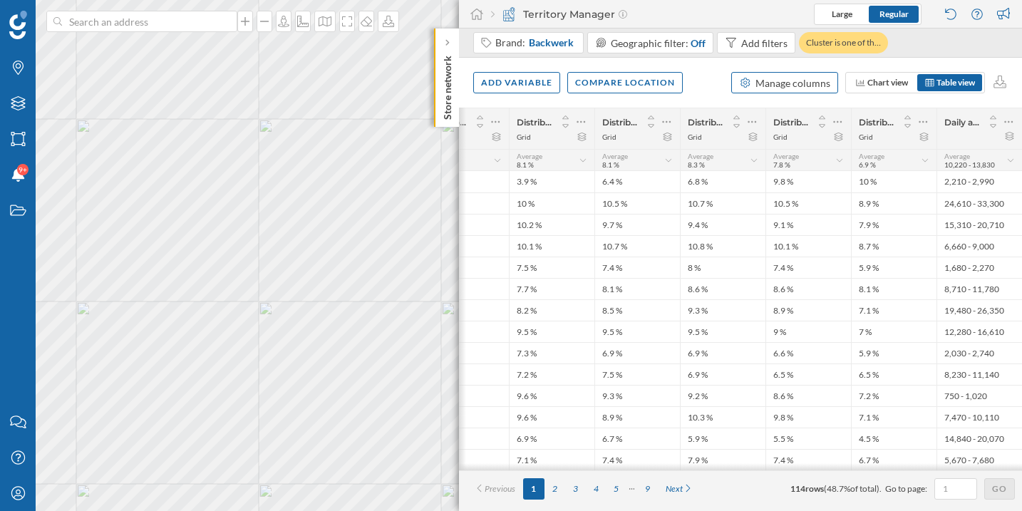
click at [806, 88] on div "Manage columns" at bounding box center [793, 83] width 75 height 15
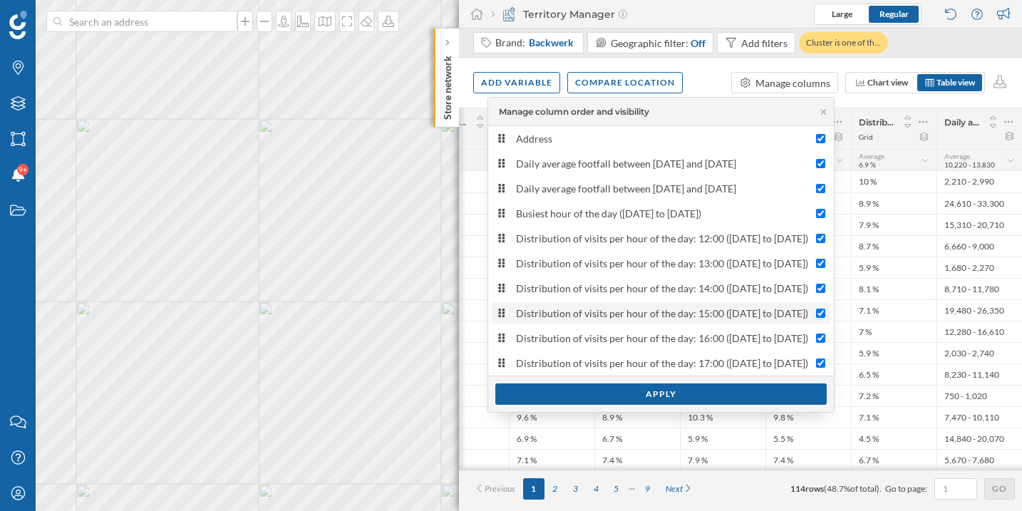
scroll to position [4, 0]
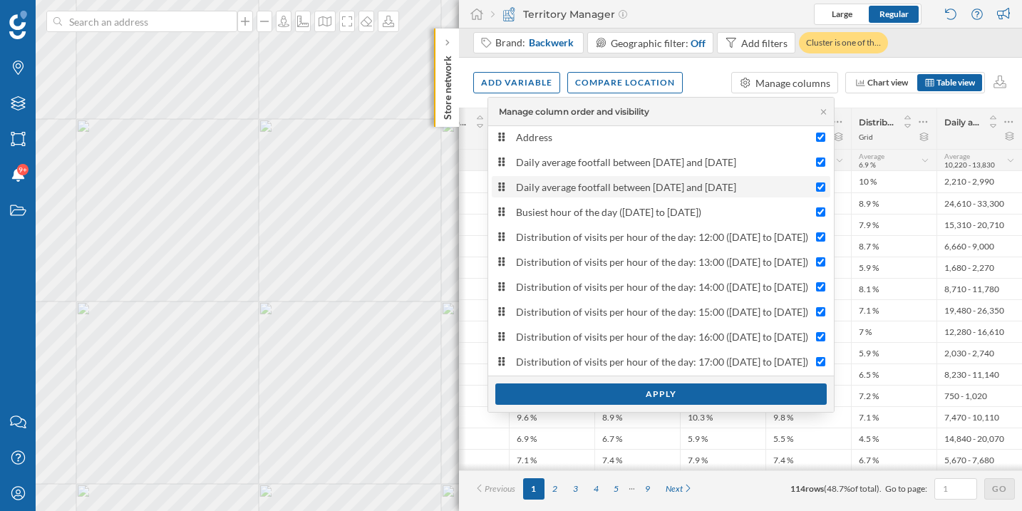
click at [590, 186] on div "Daily average footfall between 26/02/2024 and 11/08/2024" at bounding box center [662, 187] width 293 height 15
click at [816, 186] on input "Daily average footfall between 26/02/2024 and 11/08/2024" at bounding box center [820, 187] width 9 height 9
checkbox input "false"
click at [601, 389] on div "Apply" at bounding box center [661, 393] width 332 height 21
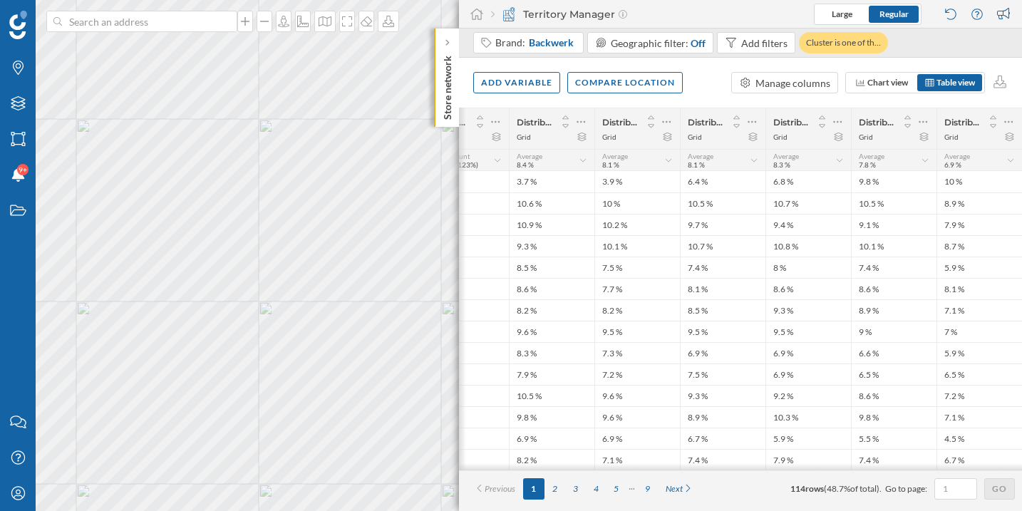
scroll to position [0, 250]
drag, startPoint x: 668, startPoint y: 473, endPoint x: 603, endPoint y: 470, distance: 65.0
click at [603, 470] on div "# Address Daily average footfall between 24/02/2025 and 03/08/2025 Busiest hour…" at bounding box center [740, 289] width 563 height 363
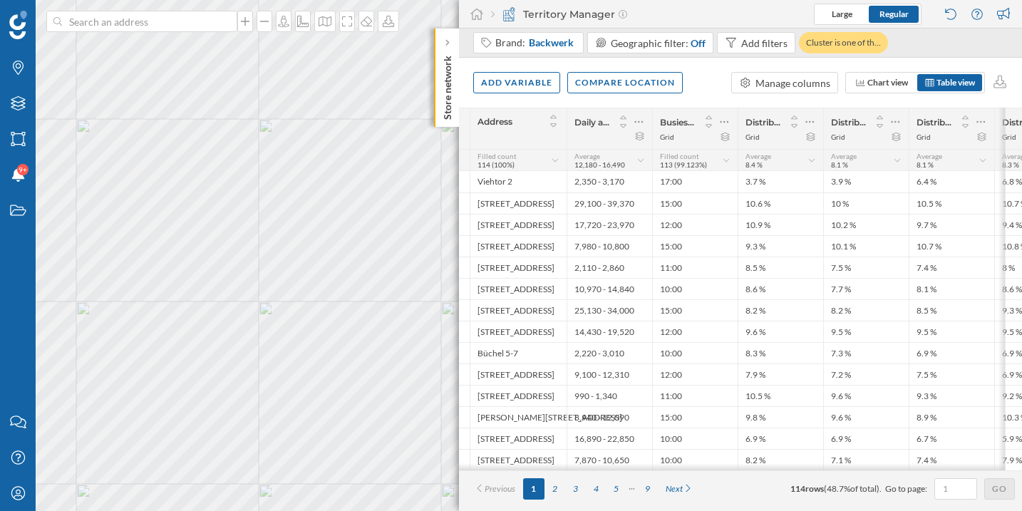
scroll to position [0, 0]
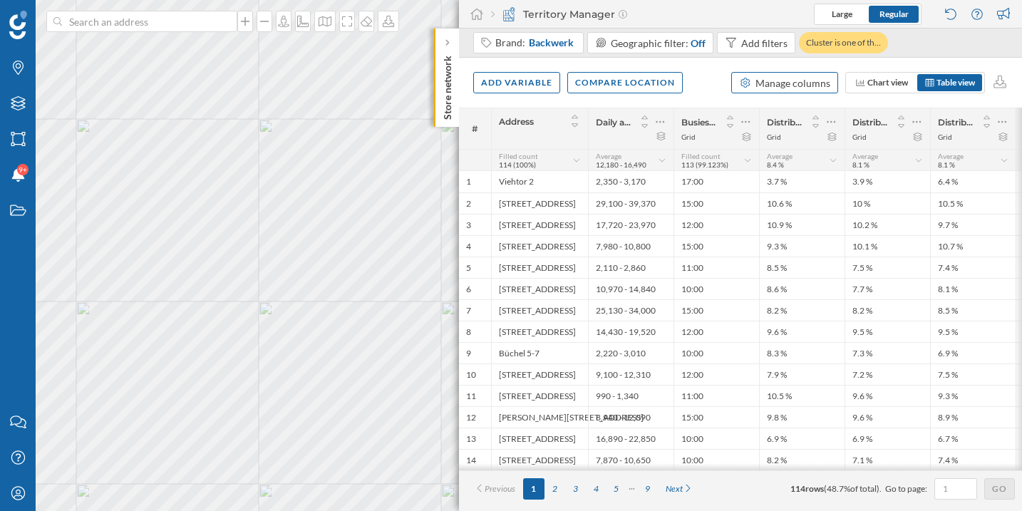
click at [741, 84] on icon at bounding box center [745, 83] width 13 height 10
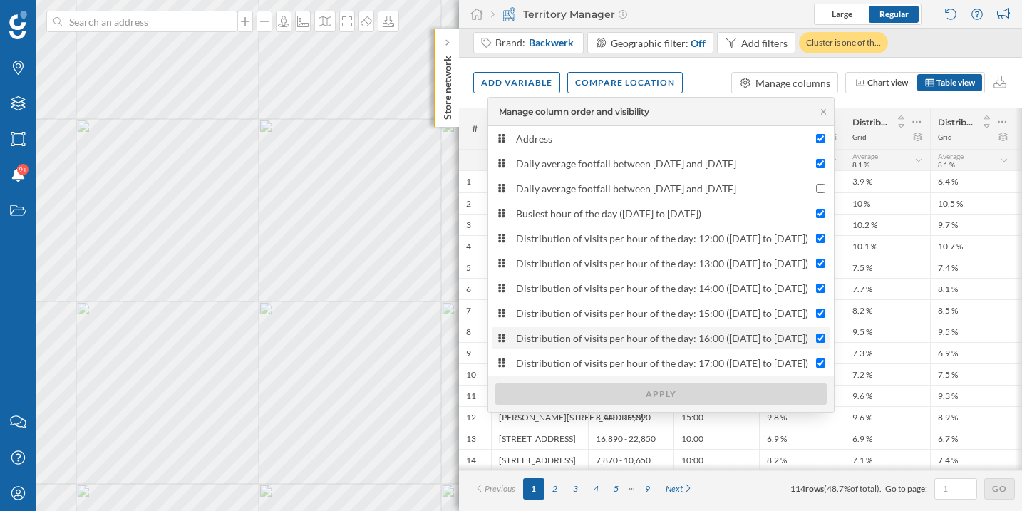
scroll to position [4, 0]
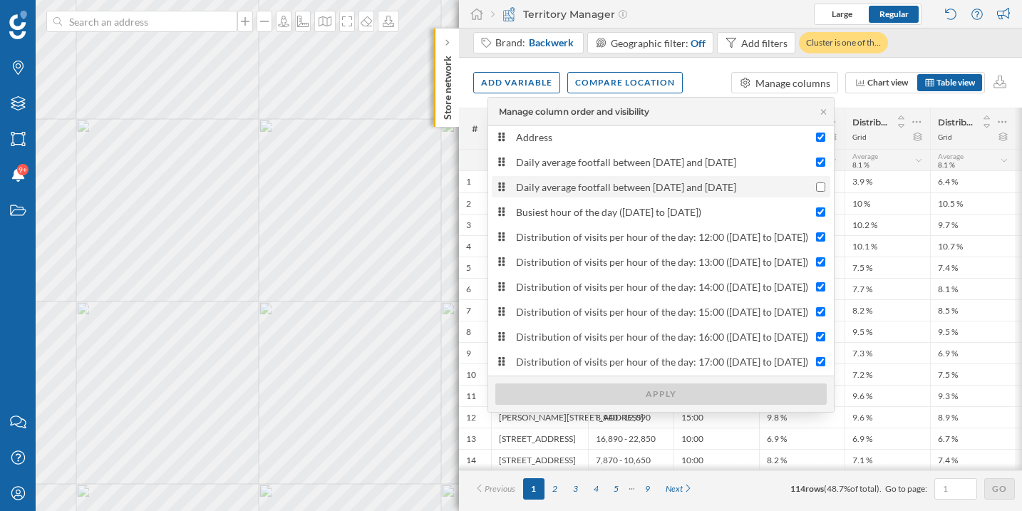
click at [816, 187] on input "Daily average footfall between 26/02/2024 and 11/08/2024" at bounding box center [820, 187] width 9 height 9
checkbox input "true"
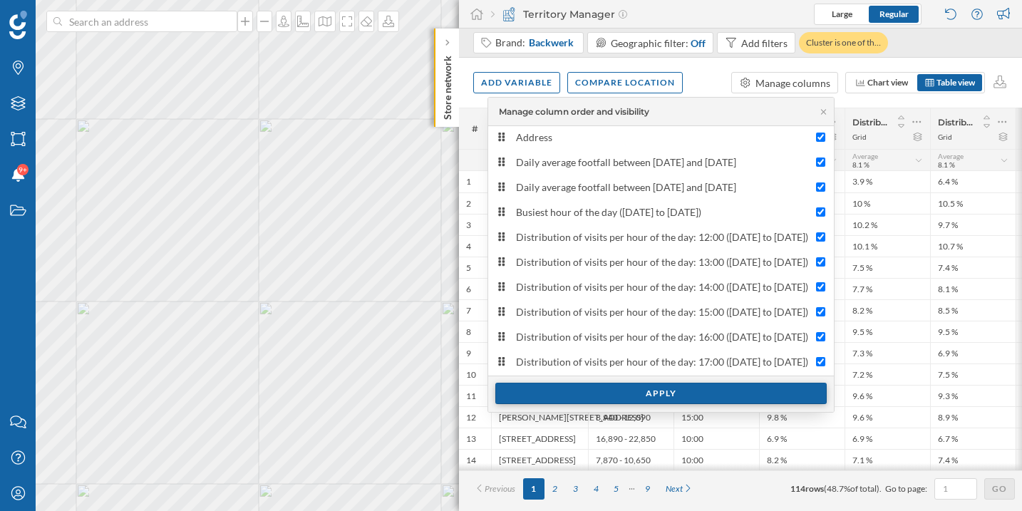
click at [660, 398] on div "Apply" at bounding box center [661, 393] width 332 height 21
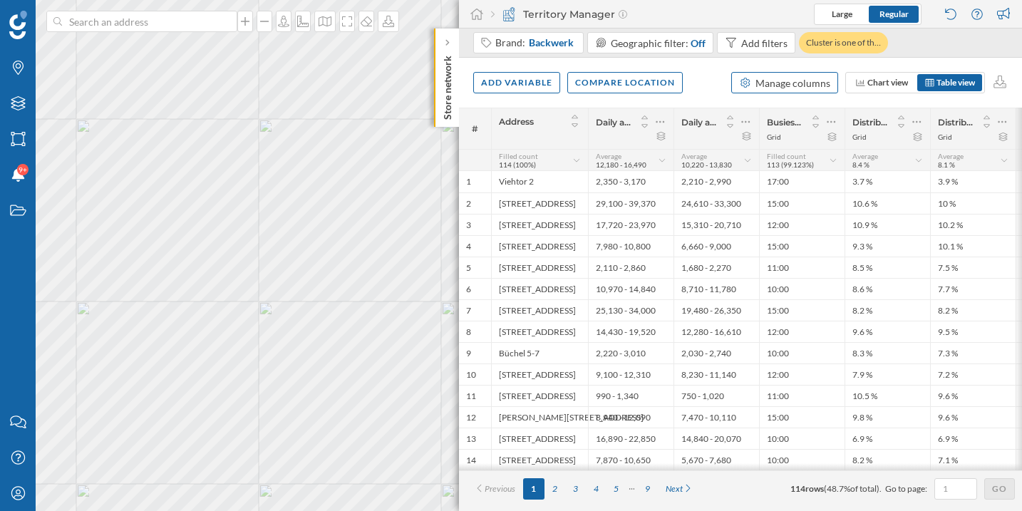
click at [793, 90] on div "Manage columns" at bounding box center [793, 83] width 75 height 15
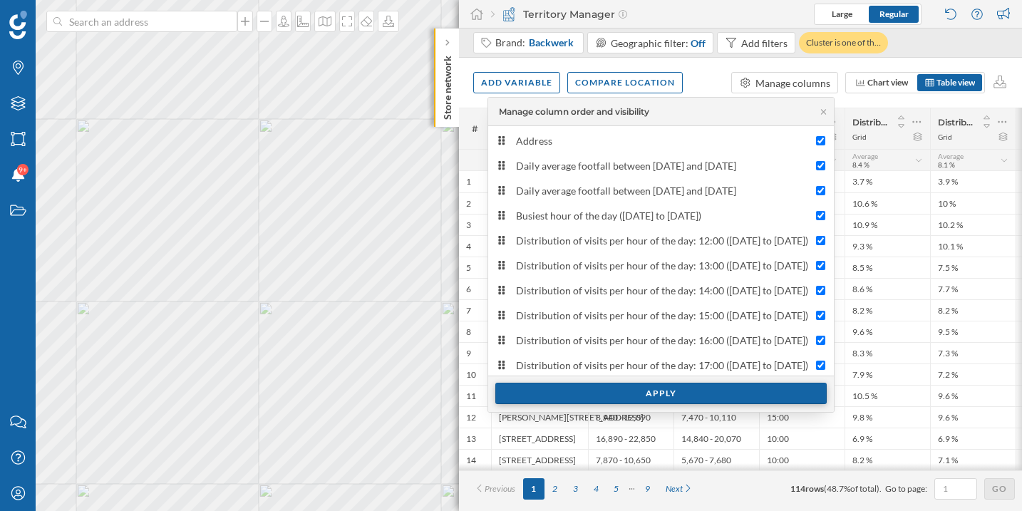
click at [667, 392] on div "Apply" at bounding box center [661, 393] width 332 height 21
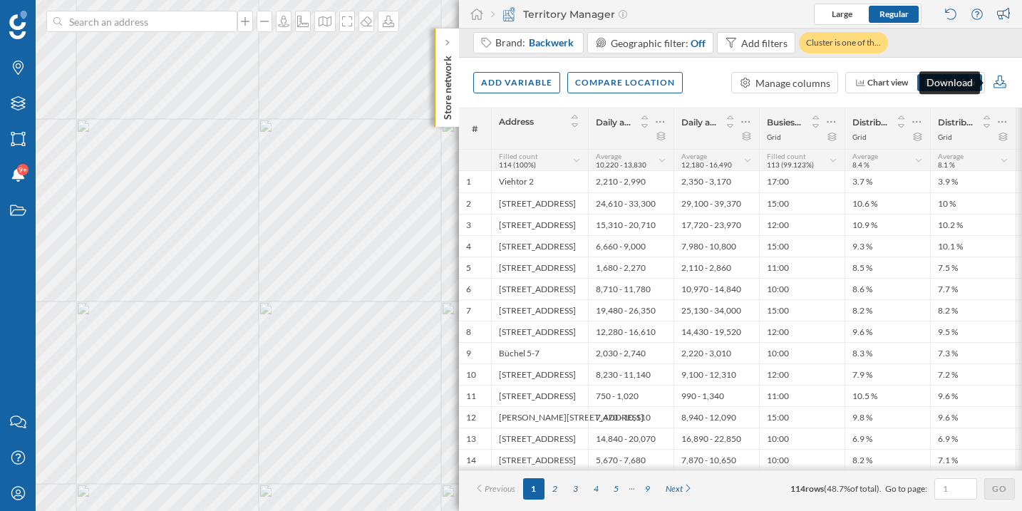
click at [1004, 83] on icon at bounding box center [1000, 82] width 13 height 13
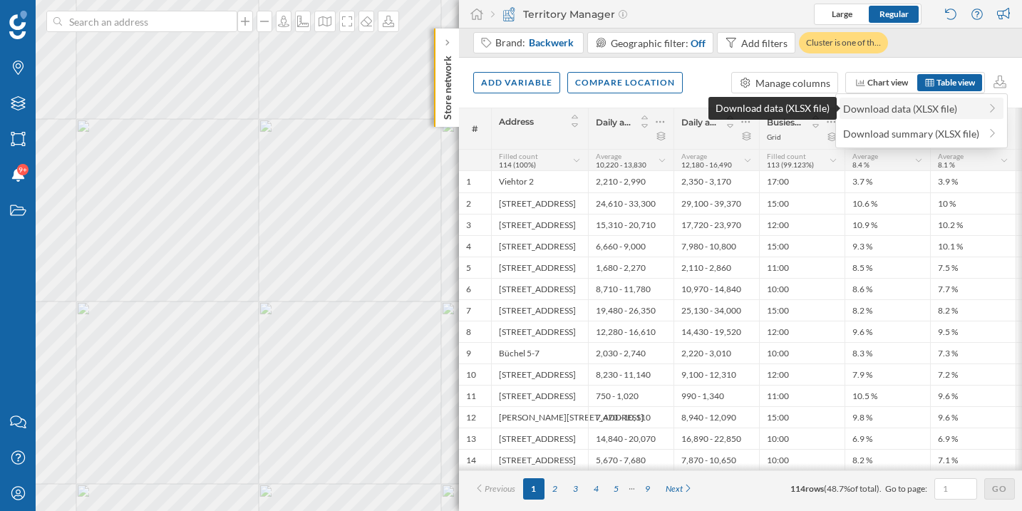
click at [934, 112] on div "Download data (XLSX file)" at bounding box center [911, 108] width 136 height 15
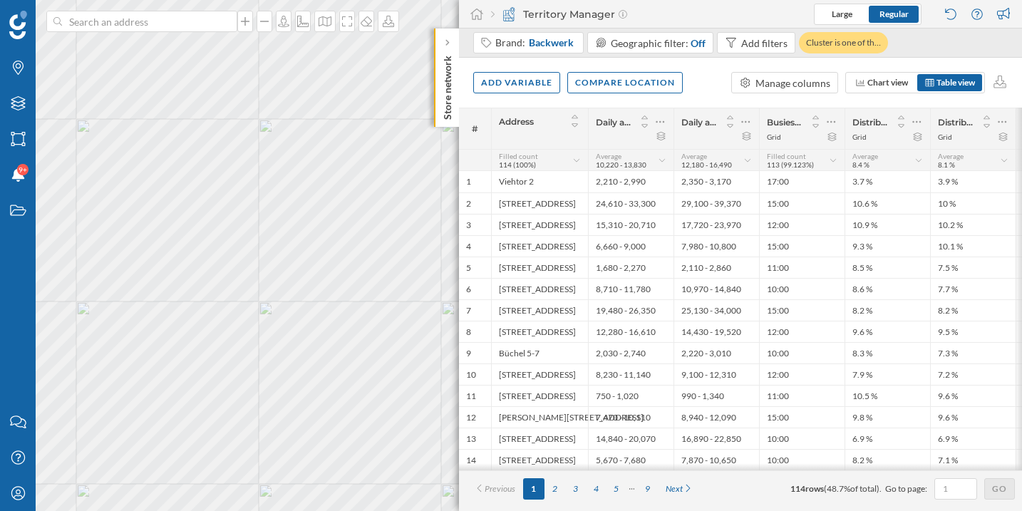
click at [580, 100] on div "Add variable Compare location Manage columns Chart view Table view" at bounding box center [740, 83] width 563 height 50
drag, startPoint x: 769, startPoint y: 473, endPoint x: 811, endPoint y: 473, distance: 42.1
click at [811, 471] on div "# Address Daily average footfall between 26/02/2024 and 11/08/2024 Daily averag…" at bounding box center [740, 289] width 563 height 363
drag, startPoint x: 798, startPoint y: 475, endPoint x: 836, endPoint y: 476, distance: 37.8
click at [836, 476] on div "Previous 1 2 3 4 5 9 Next 114 rows ( 48.7% of total). Go to page: Go" at bounding box center [740, 489] width 563 height 36
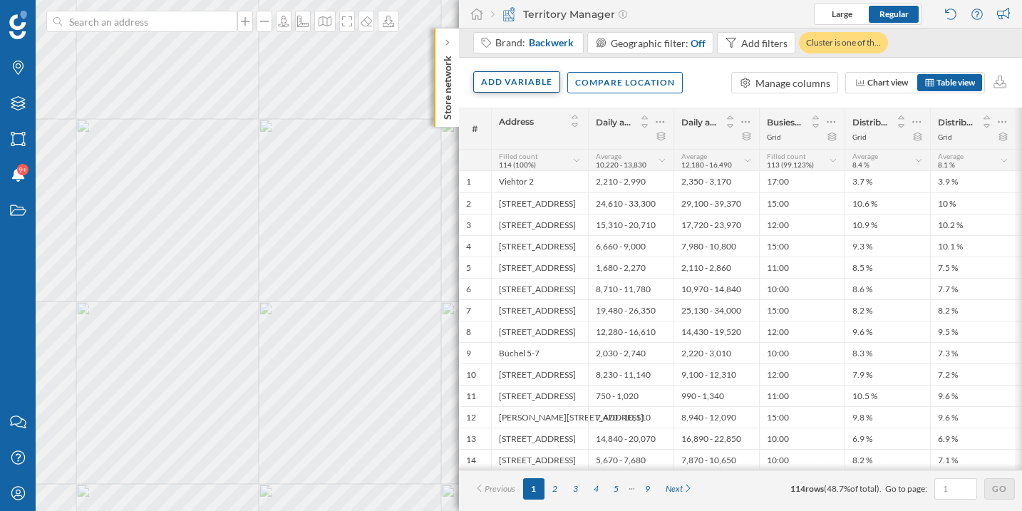
click at [506, 73] on div "Add variable" at bounding box center [516, 81] width 87 height 21
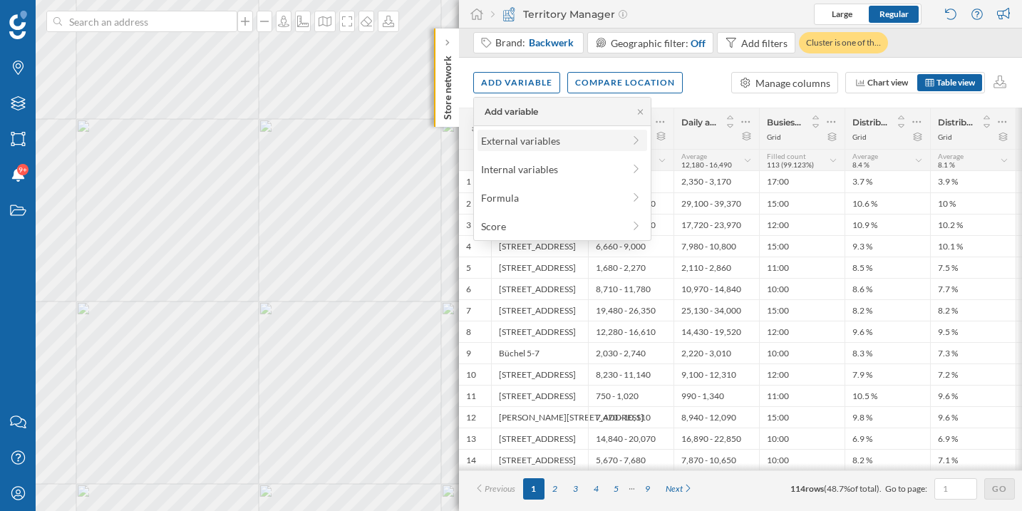
click at [504, 138] on div "External variables" at bounding box center [552, 140] width 142 height 15
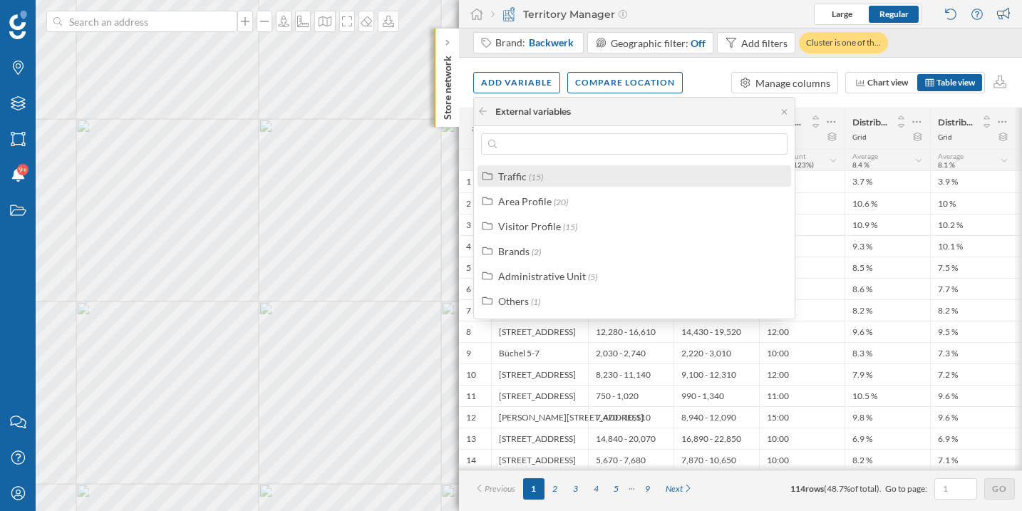
click at [523, 183] on label "Traffic (15)" at bounding box center [520, 176] width 45 height 15
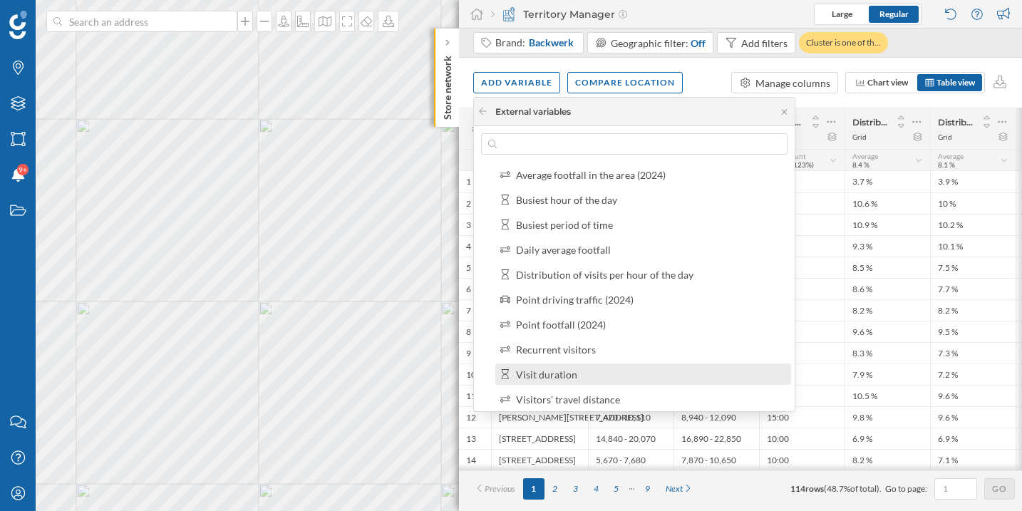
scroll to position [144, 0]
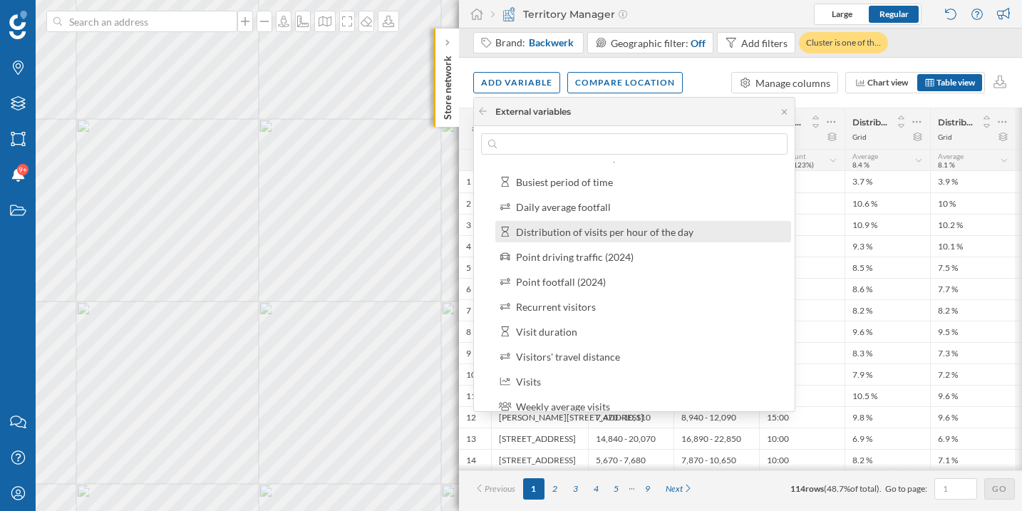
click at [587, 231] on div "Distribution of visits per hour of the day" at bounding box center [605, 232] width 178 height 12
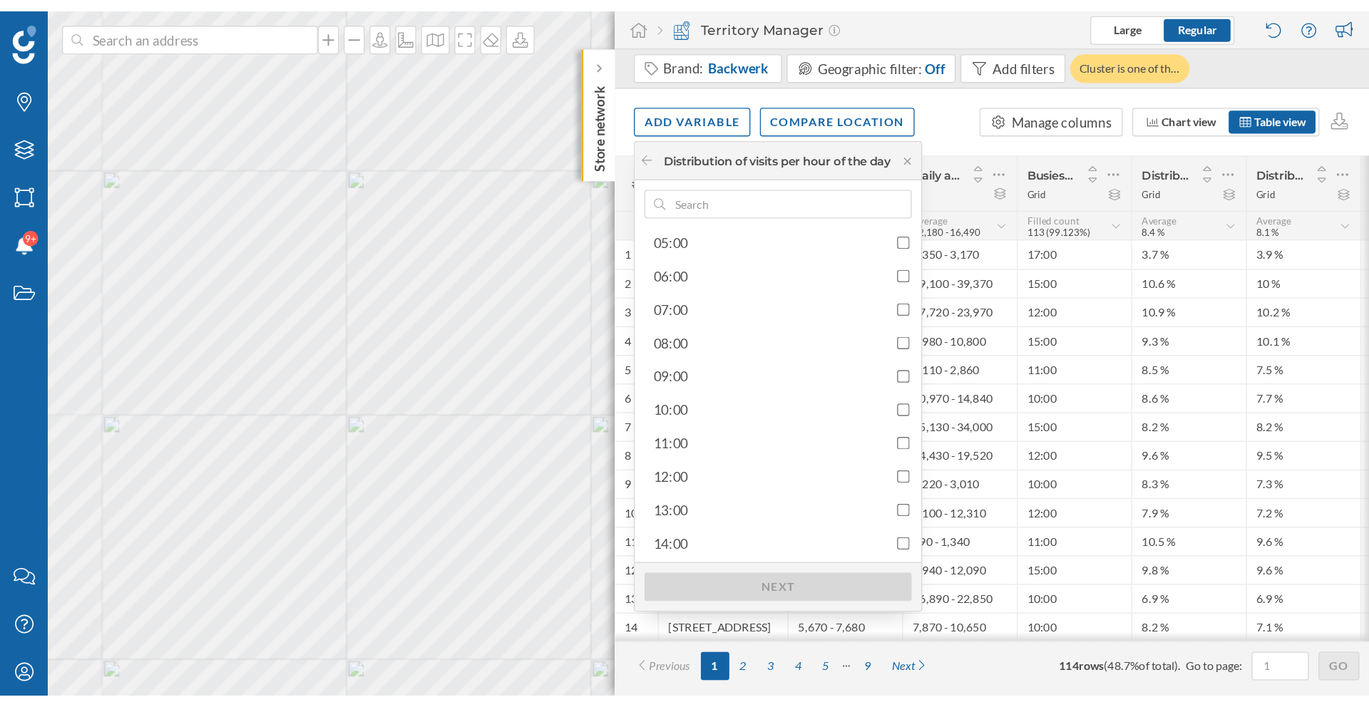
scroll to position [153, 0]
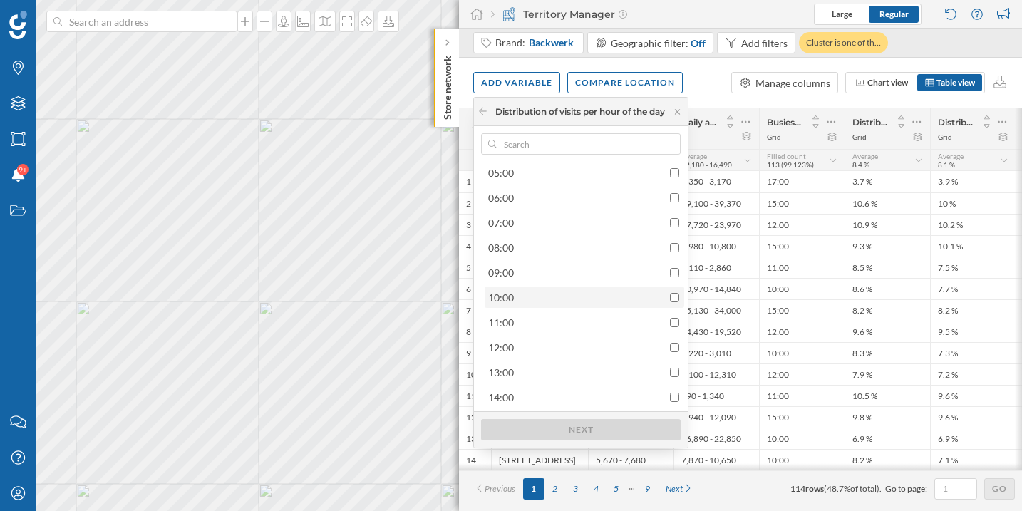
click at [674, 295] on input "checkbox" at bounding box center [674, 297] width 9 height 9
checkbox input "true"
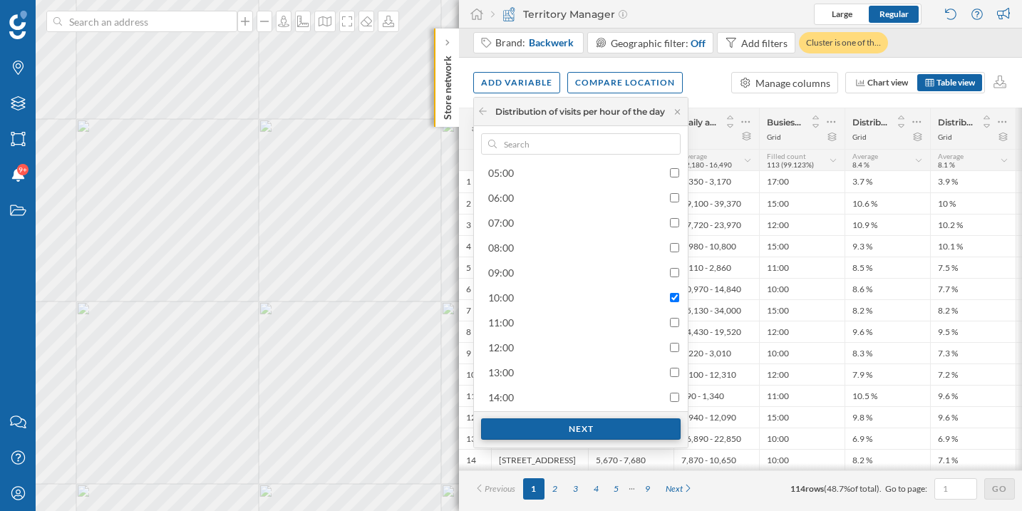
click at [602, 424] on div "Next" at bounding box center [581, 428] width 200 height 21
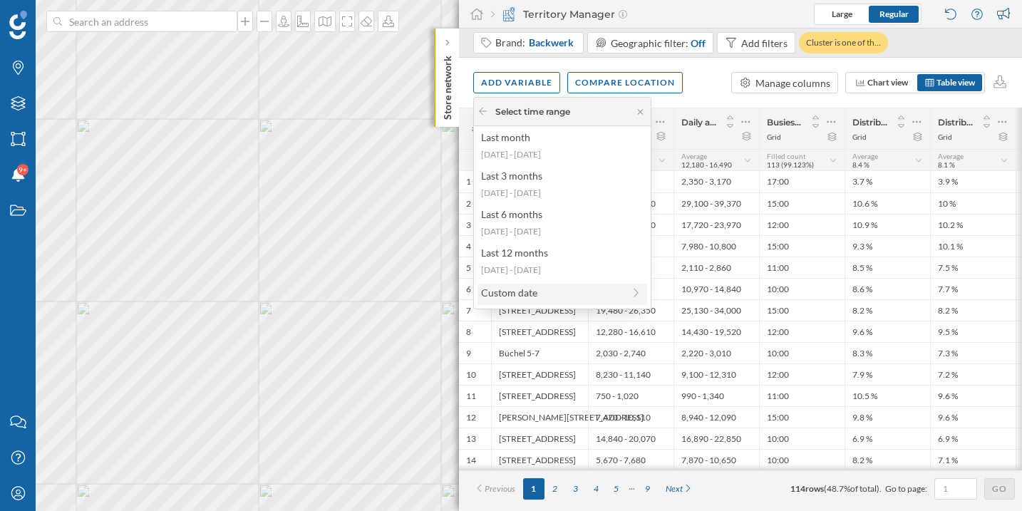
click at [548, 293] on div "Custom date" at bounding box center [552, 292] width 142 height 15
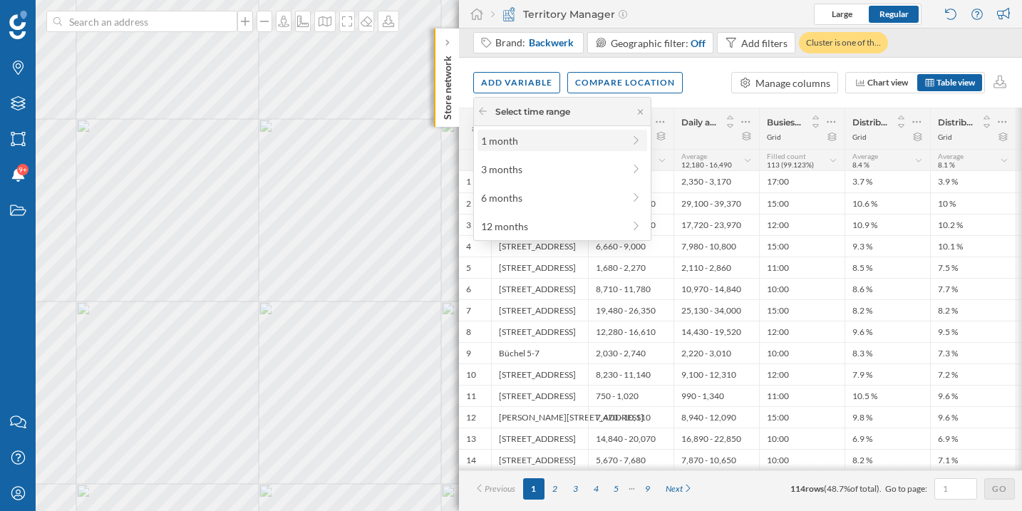
click at [510, 149] on div "1 month" at bounding box center [563, 140] width 170 height 21
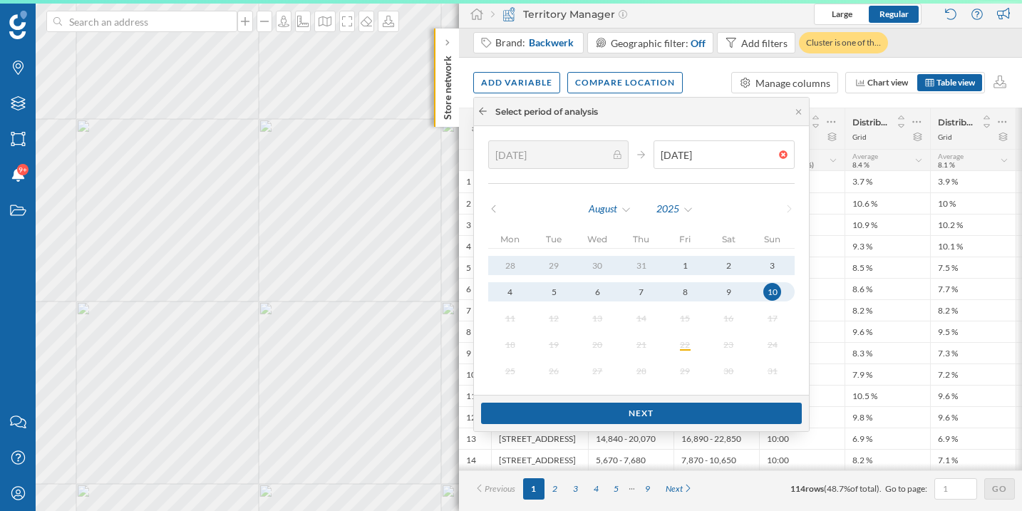
click at [486, 115] on icon at bounding box center [483, 111] width 11 height 9
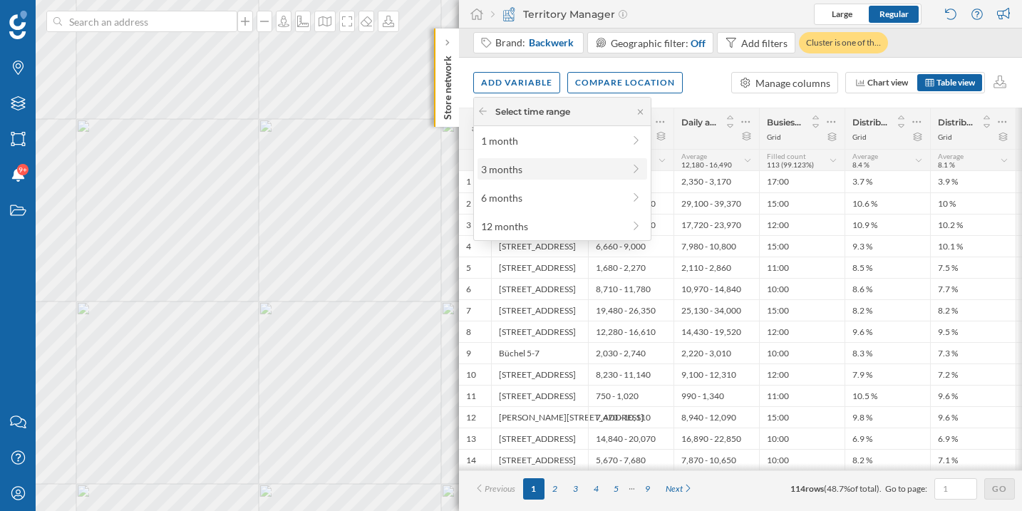
click at [500, 166] on div "3 months" at bounding box center [552, 169] width 142 height 15
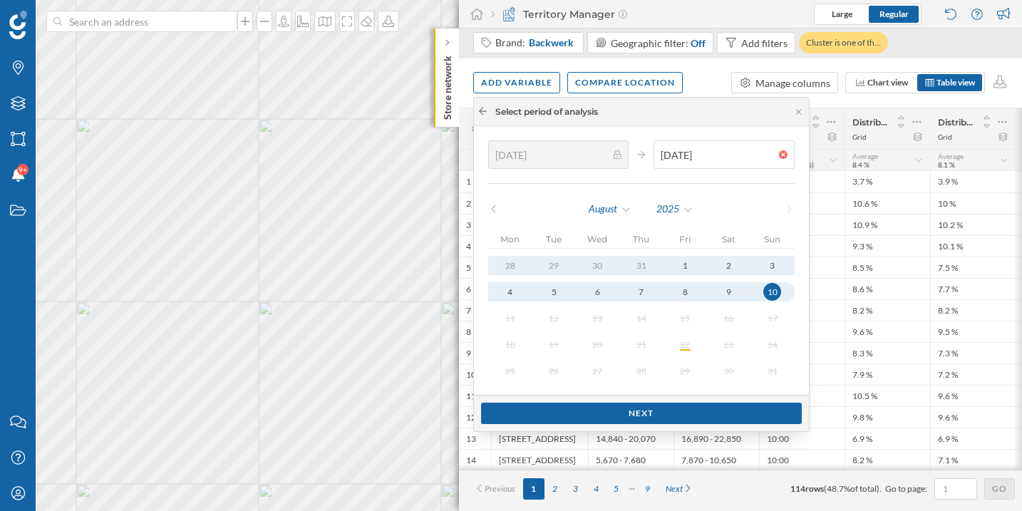
click at [481, 109] on icon at bounding box center [483, 111] width 11 height 9
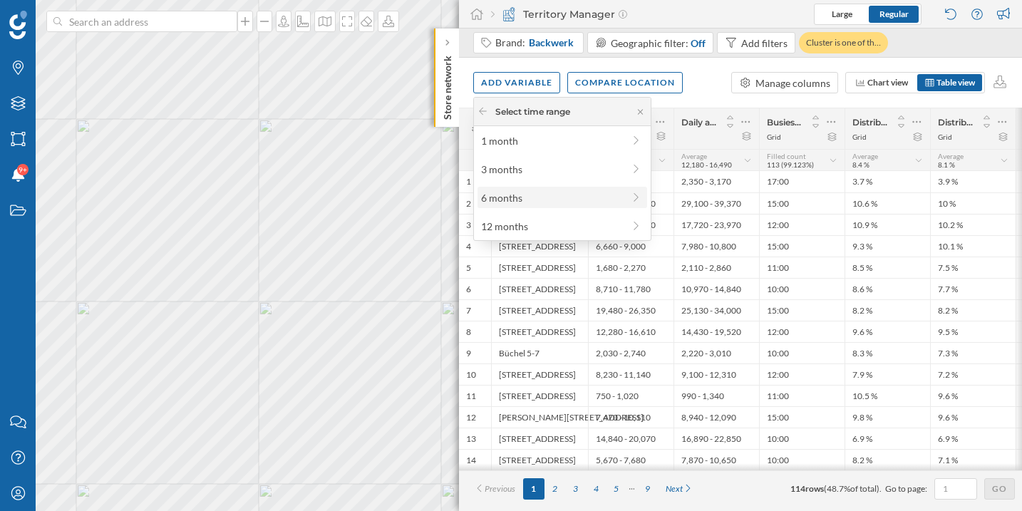
click at [503, 190] on div "6 months" at bounding box center [552, 197] width 142 height 15
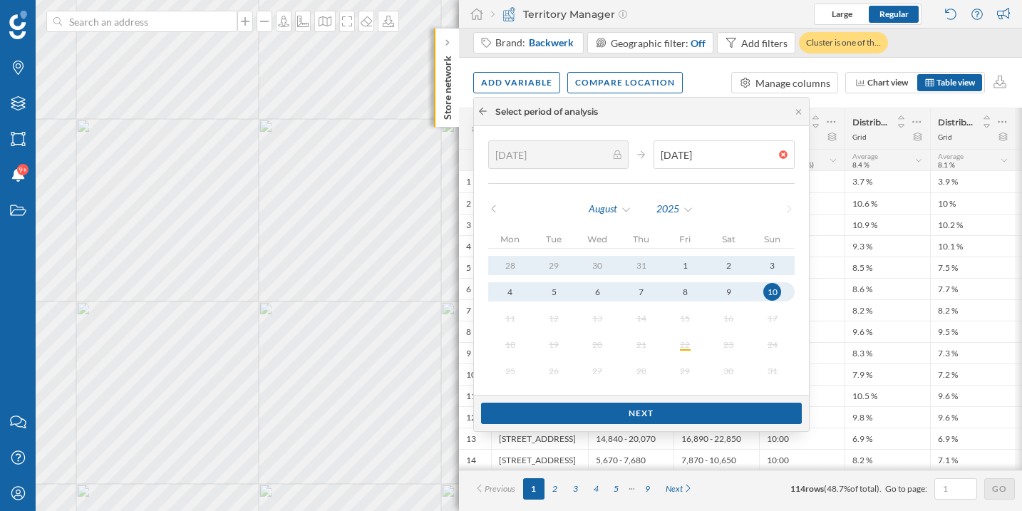
click at [480, 109] on icon at bounding box center [483, 111] width 11 height 9
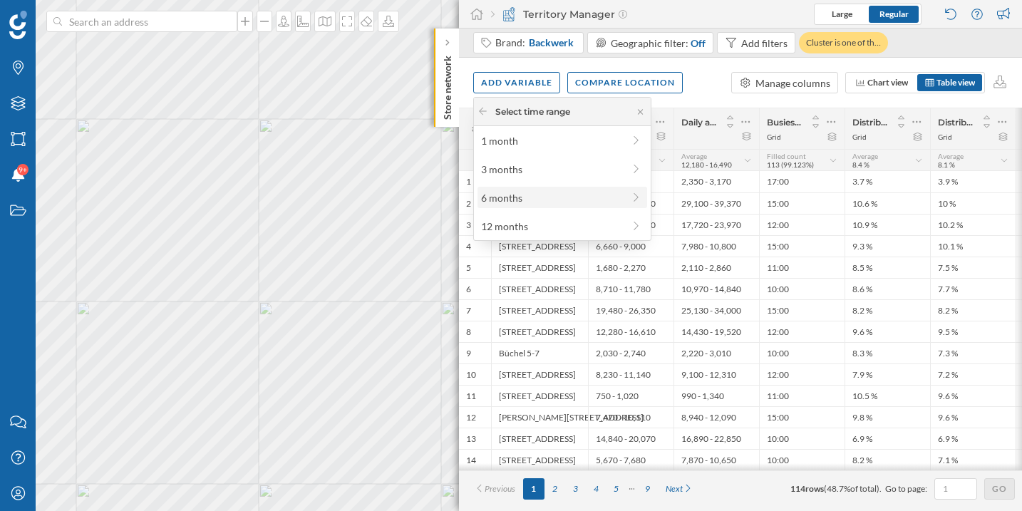
click at [521, 198] on div "6 months" at bounding box center [552, 197] width 142 height 15
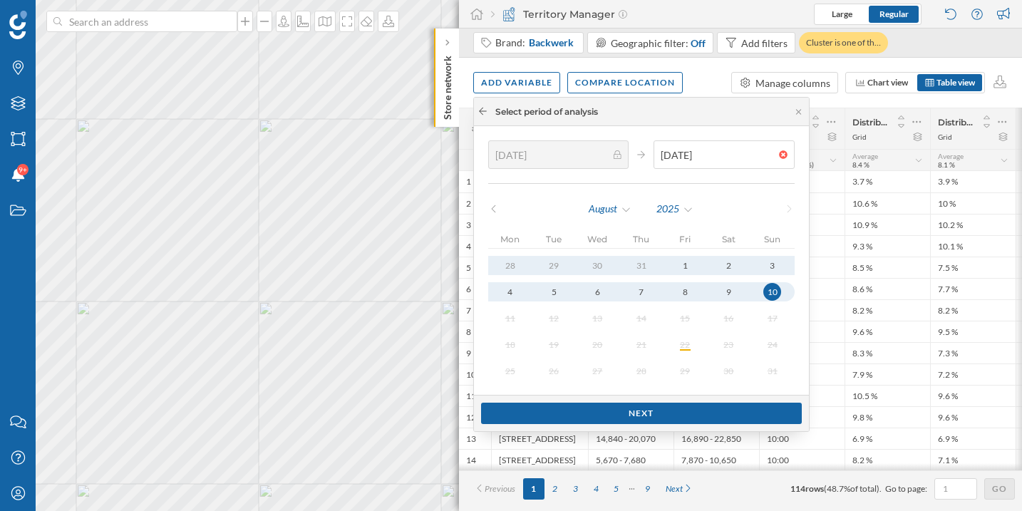
click at [487, 116] on div at bounding box center [483, 112] width 11 height 13
click at [480, 111] on icon at bounding box center [483, 111] width 8 height 7
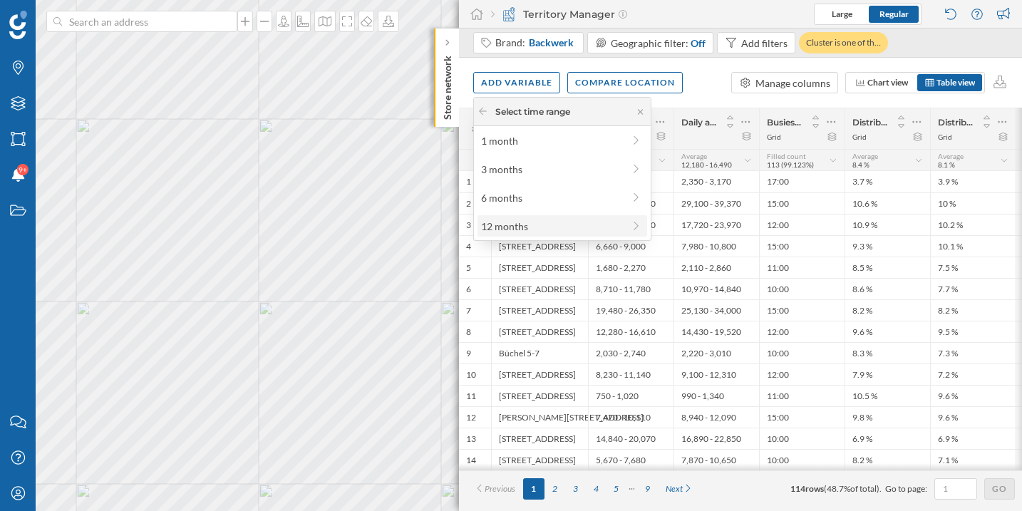
click at [533, 235] on div "12 months" at bounding box center [563, 225] width 170 height 21
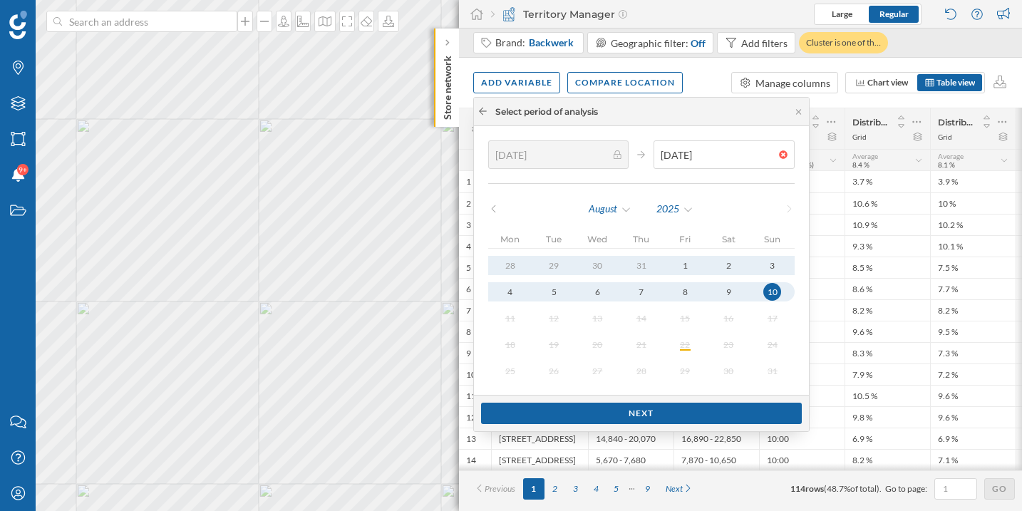
click at [487, 115] on icon at bounding box center [483, 111] width 11 height 9
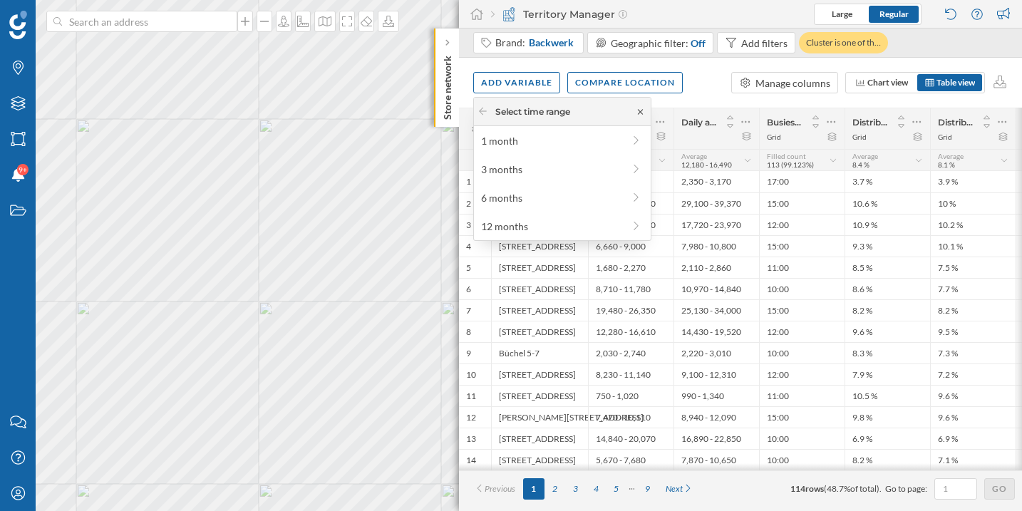
click at [637, 112] on icon at bounding box center [640, 112] width 11 height 9
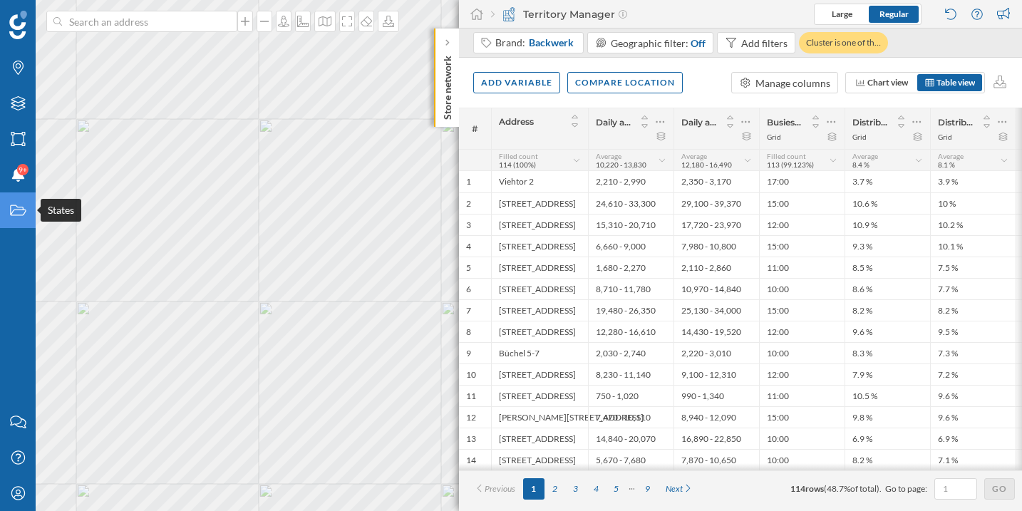
click at [17, 215] on icon at bounding box center [18, 210] width 16 height 11
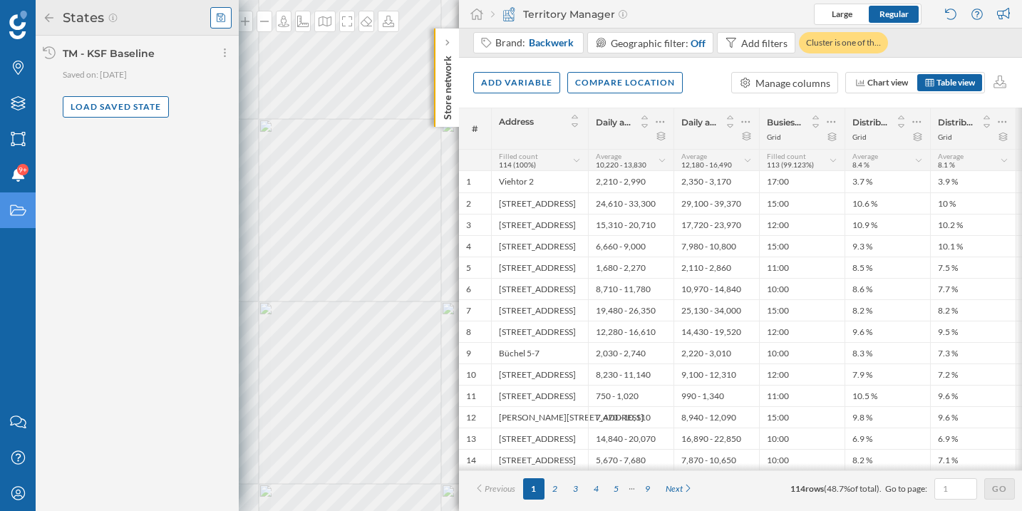
click at [226, 17] on div at bounding box center [220, 17] width 21 height 21
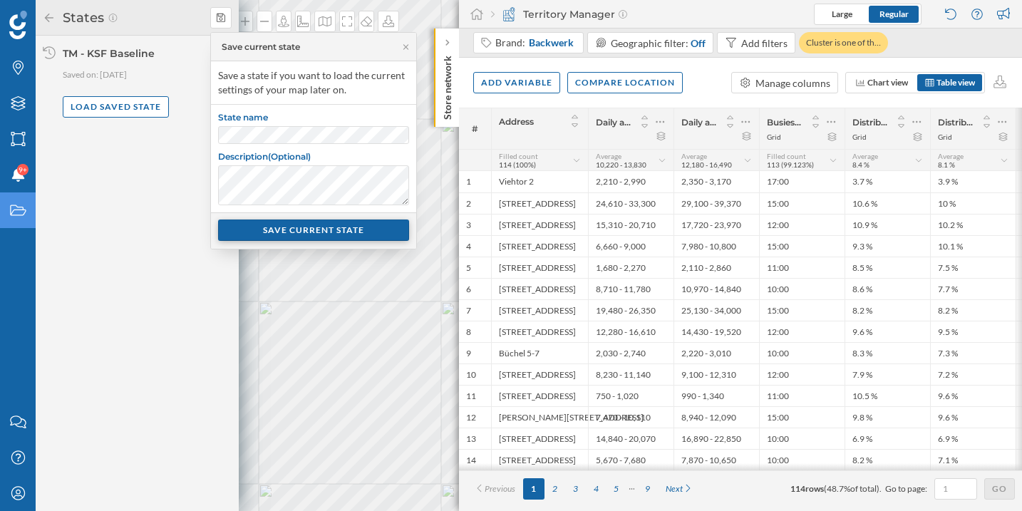
click at [357, 232] on div "SAVE CURRENT STATE" at bounding box center [313, 230] width 191 height 21
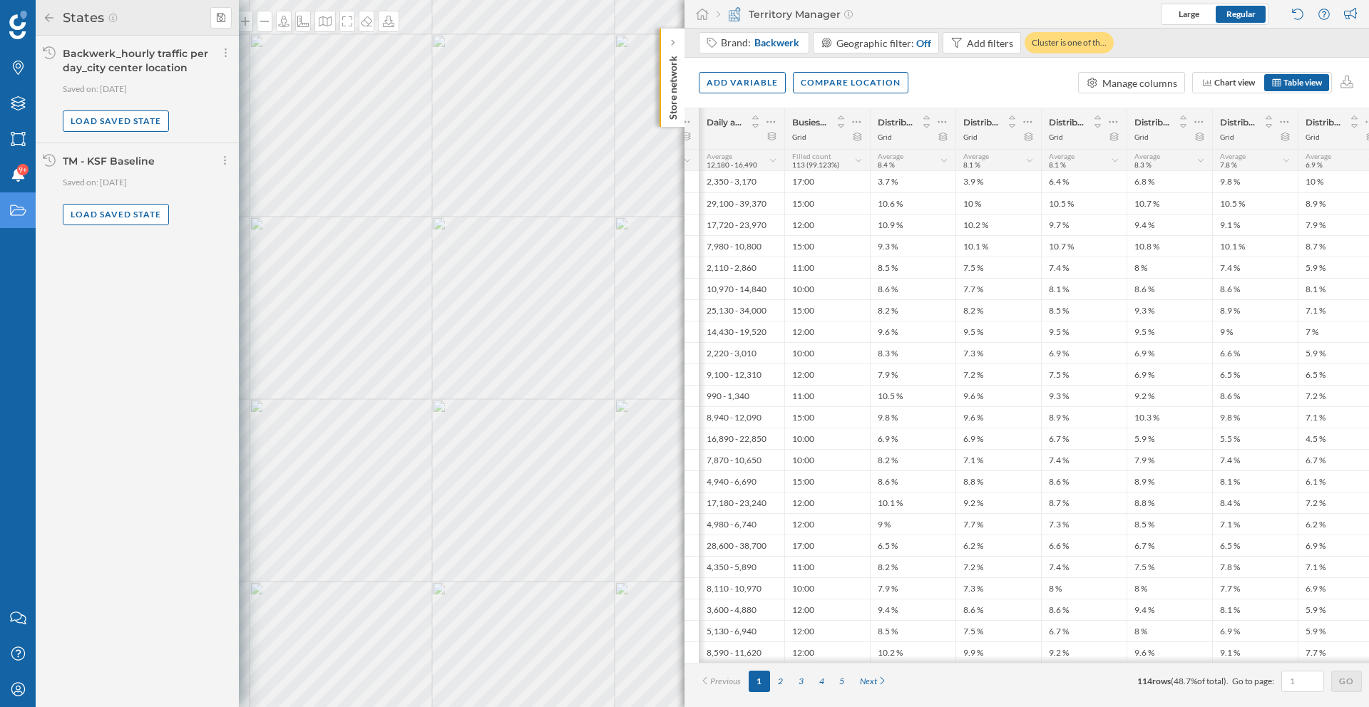
scroll to position [0, 221]
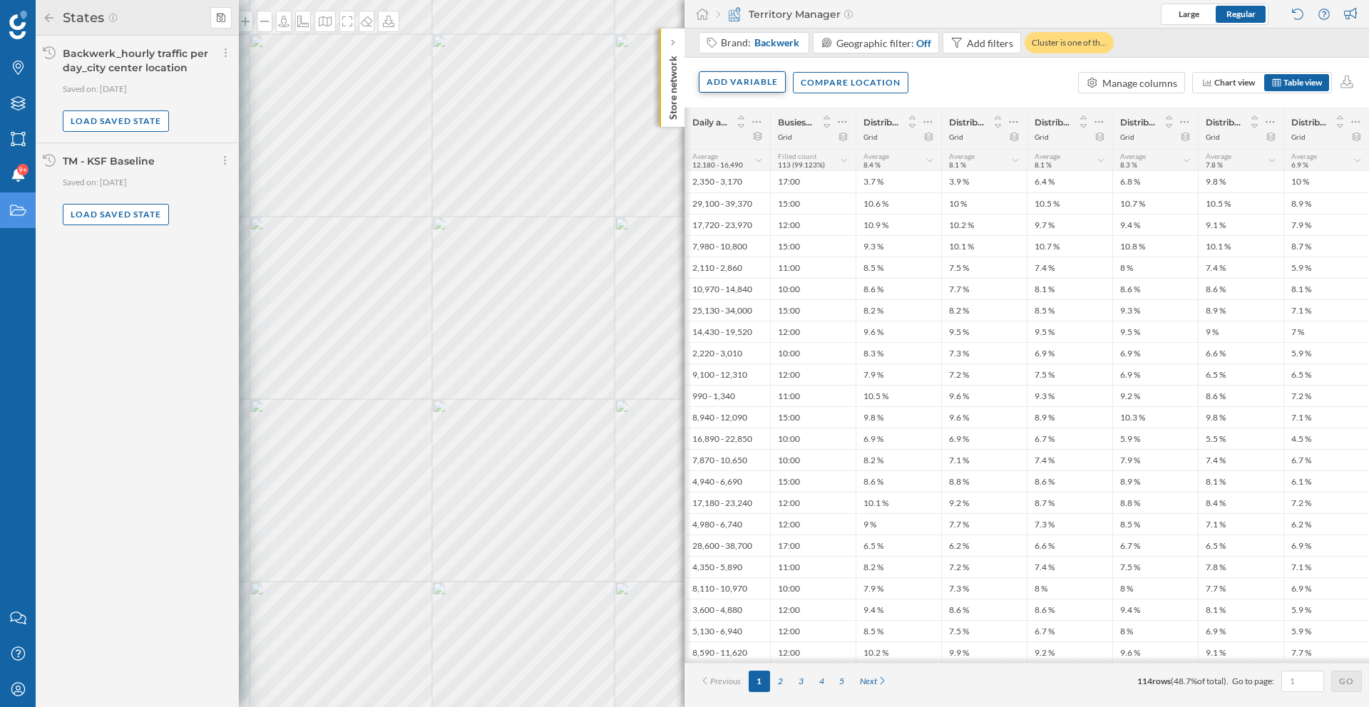
click at [745, 85] on div "Add variable" at bounding box center [742, 81] width 87 height 21
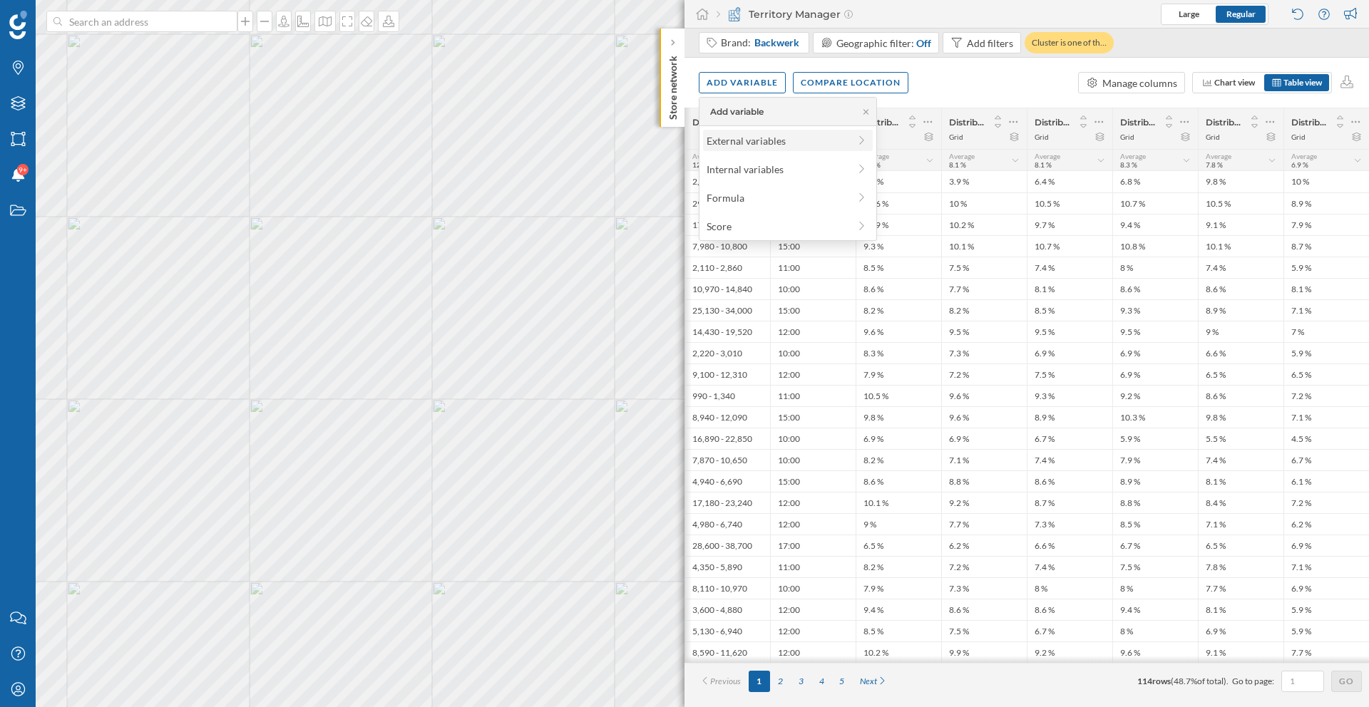
click at [742, 135] on div "External variables" at bounding box center [778, 140] width 142 height 15
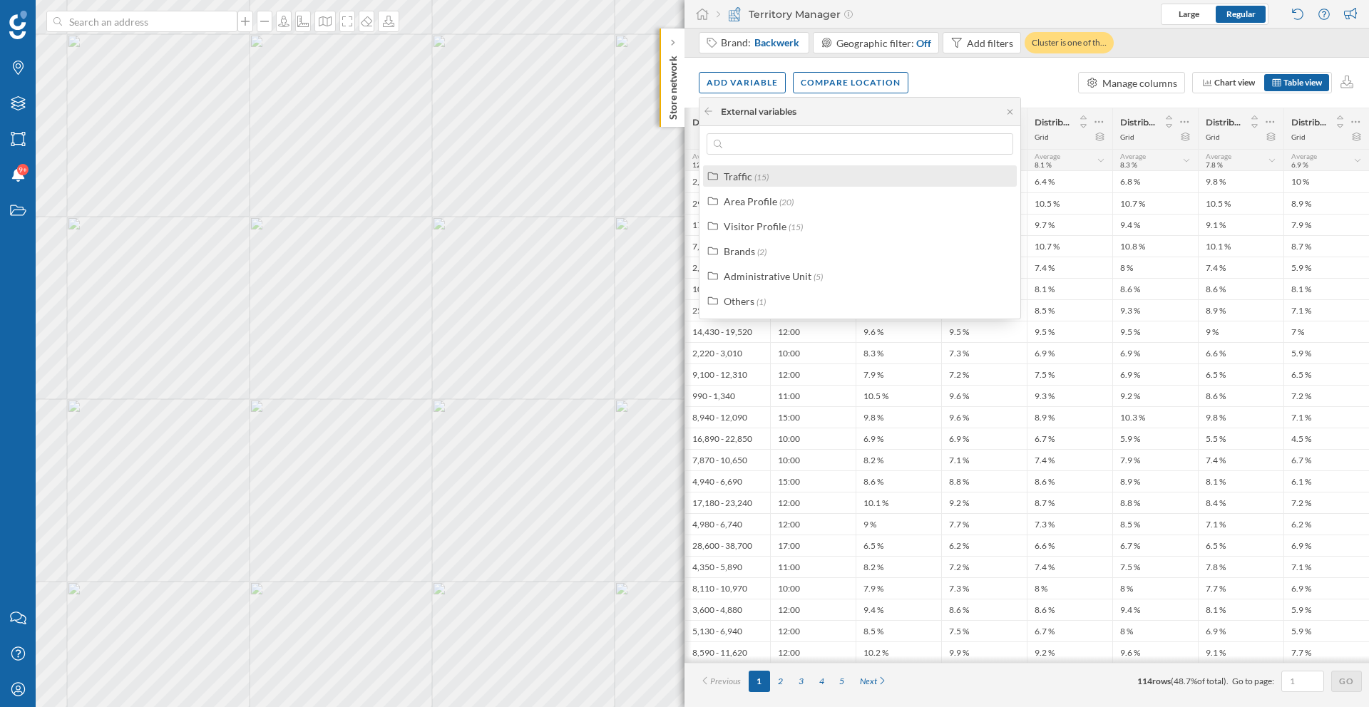
click at [804, 174] on div "Traffic (15)" at bounding box center [866, 176] width 284 height 15
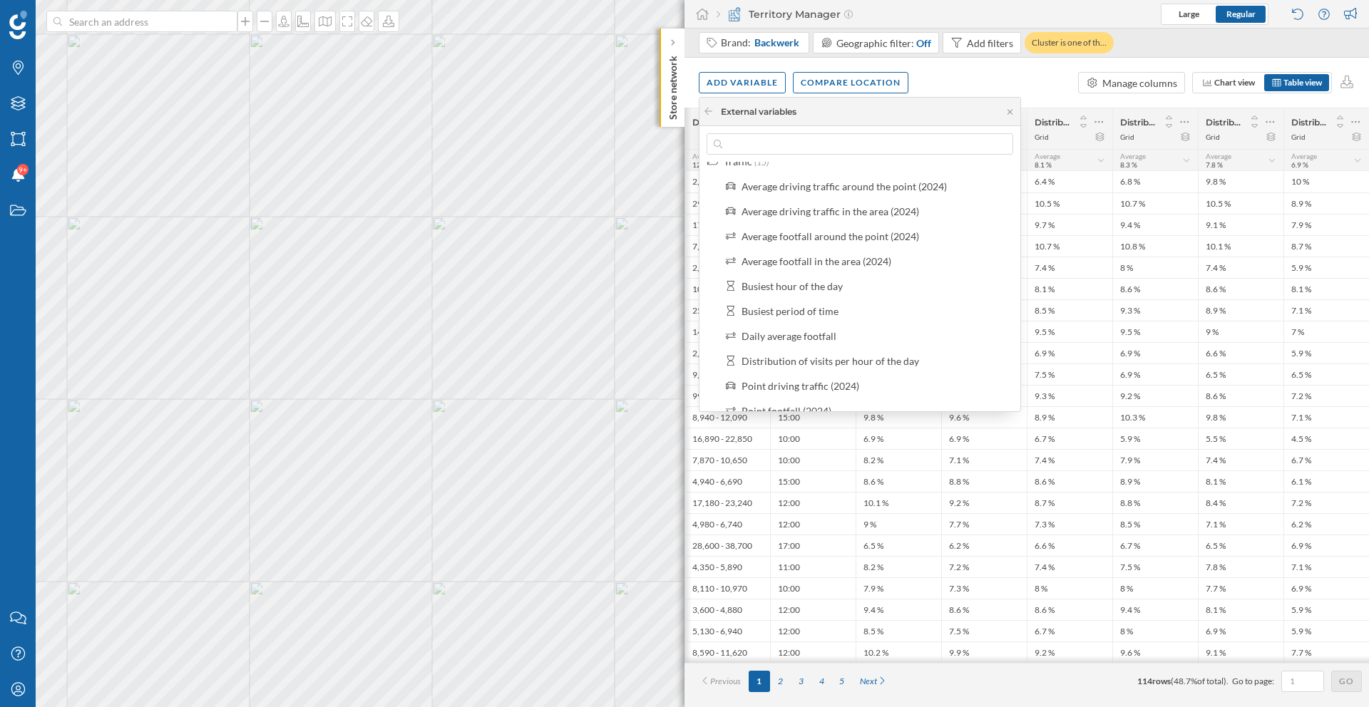
scroll to position [29, 0]
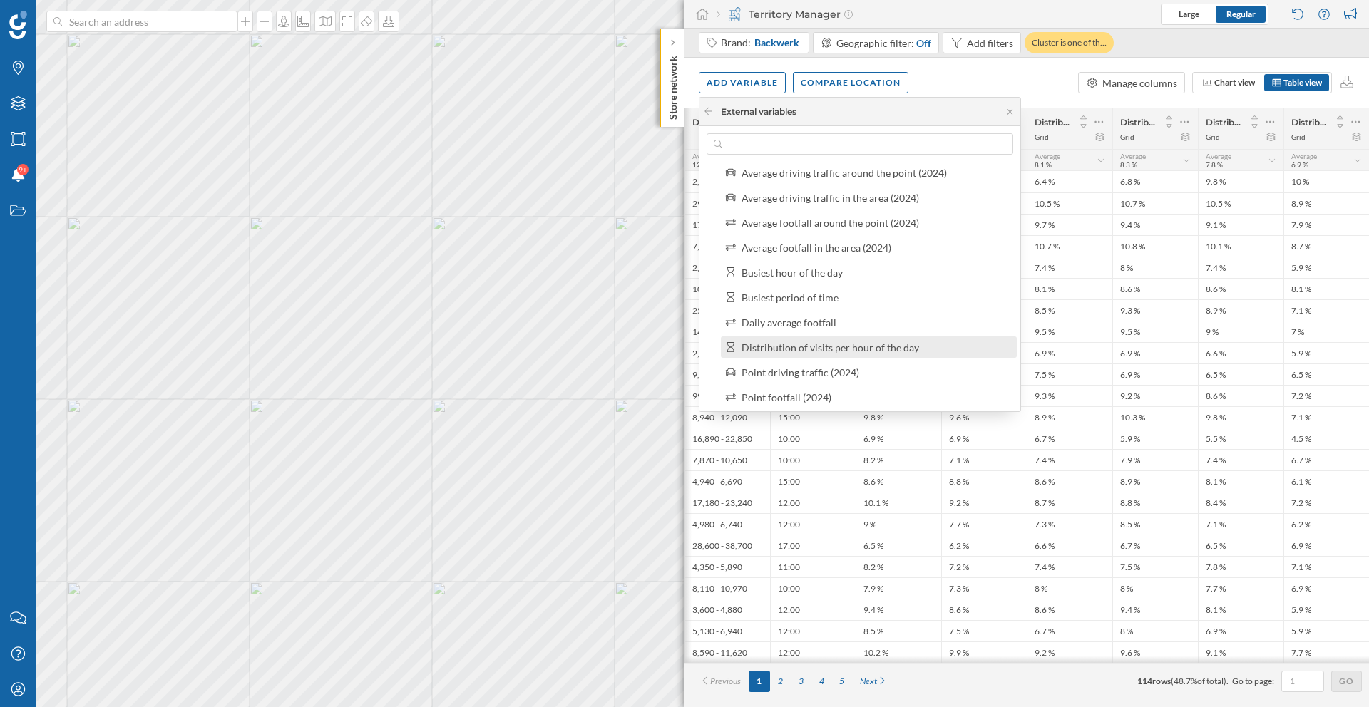
click at [809, 356] on div "Distribution of visits per hour of the day" at bounding box center [869, 347] width 296 height 21
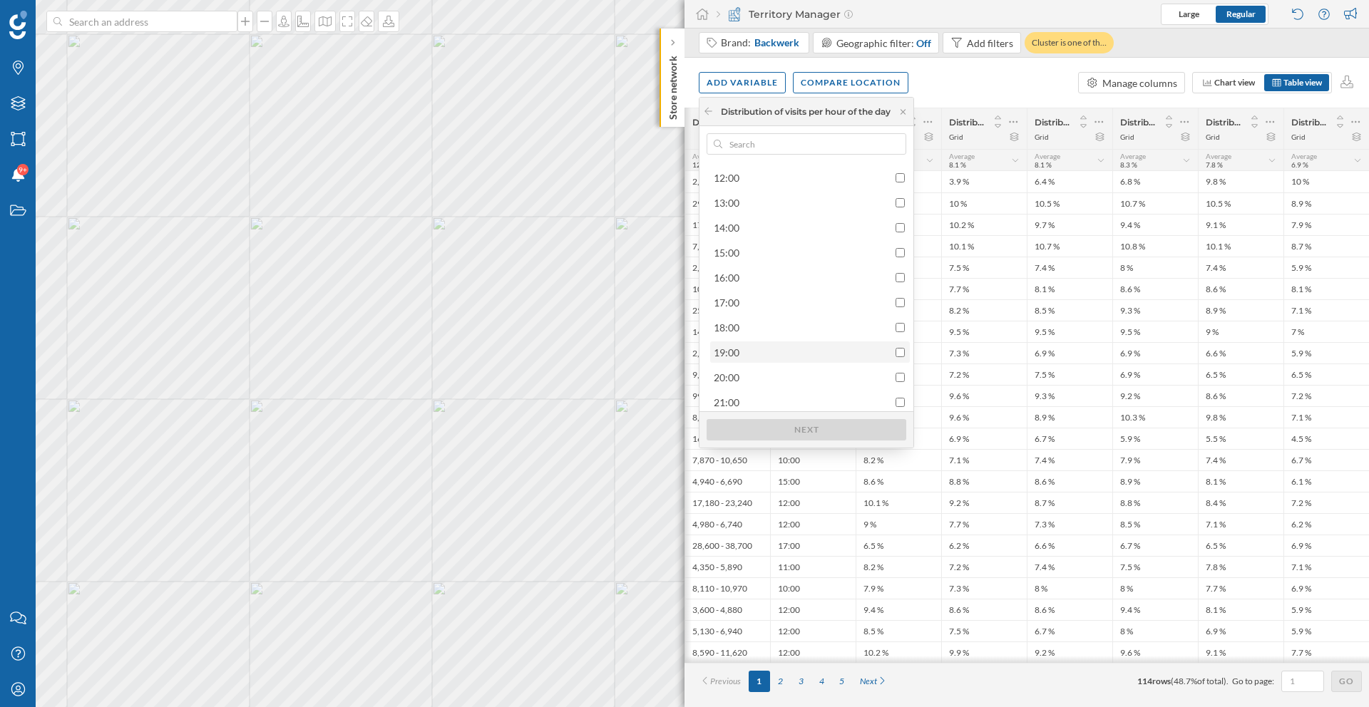
scroll to position [346, 0]
click at [898, 304] on input "checkbox" at bounding box center [899, 304] width 9 height 9
checkbox input "true"
click at [815, 423] on div "Next" at bounding box center [807, 428] width 200 height 21
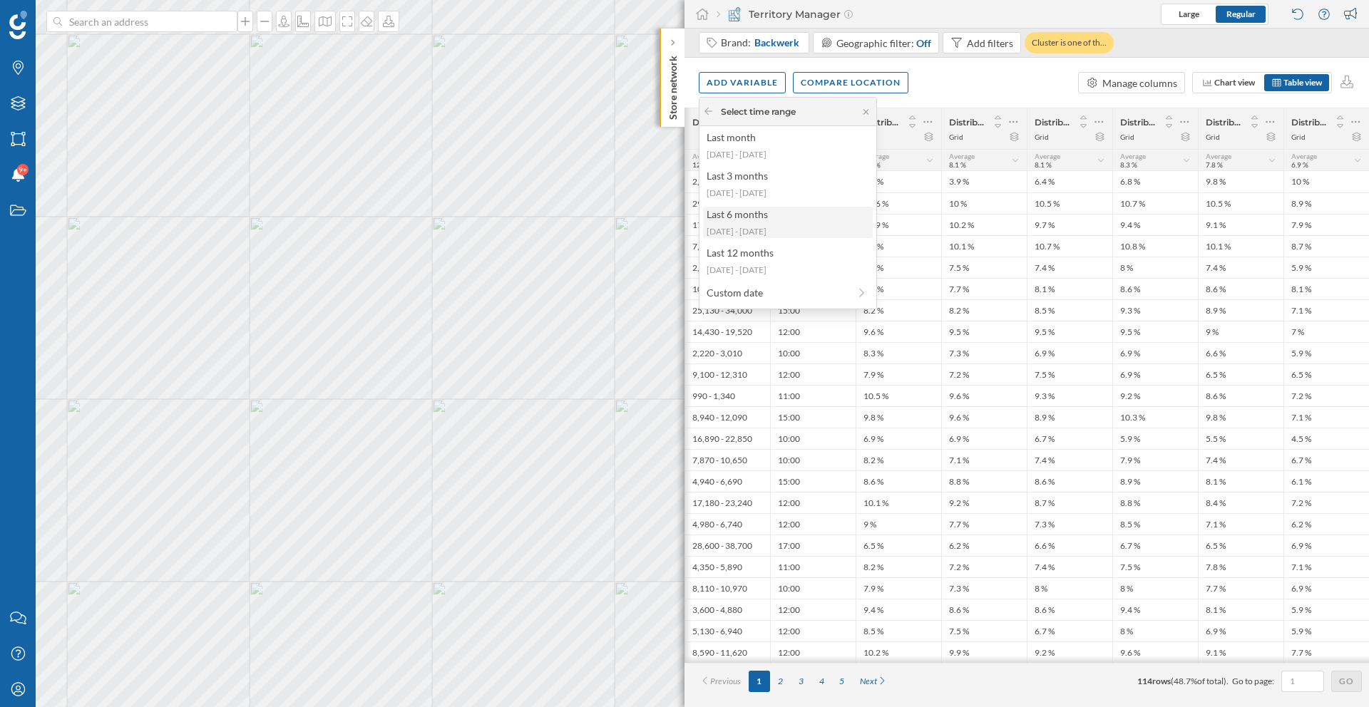
click at [783, 228] on div "2025-02-24 - 2025-08-10" at bounding box center [787, 231] width 161 height 13
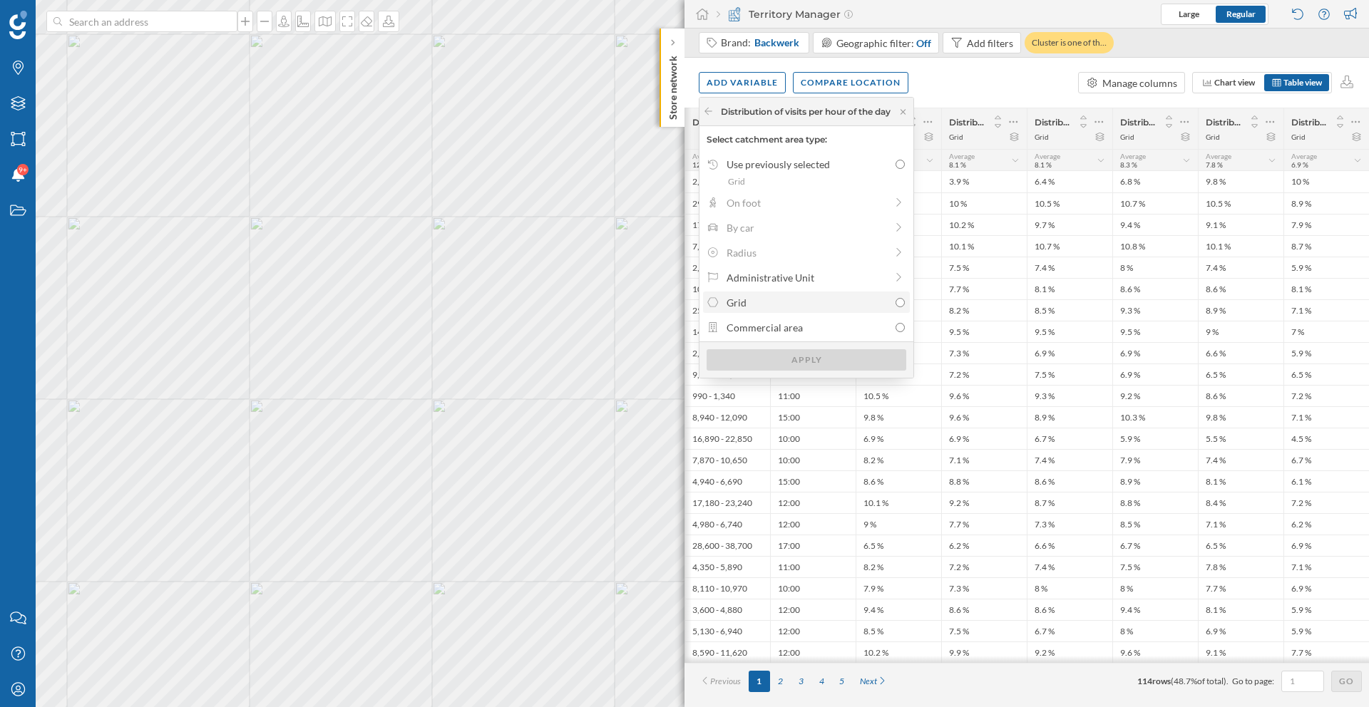
click at [784, 305] on div "Grid" at bounding box center [807, 302] width 162 height 15
click at [895, 305] on input "Grid" at bounding box center [899, 302] width 9 height 9
radio input "true"
click at [789, 354] on div "Apply" at bounding box center [807, 359] width 200 height 21
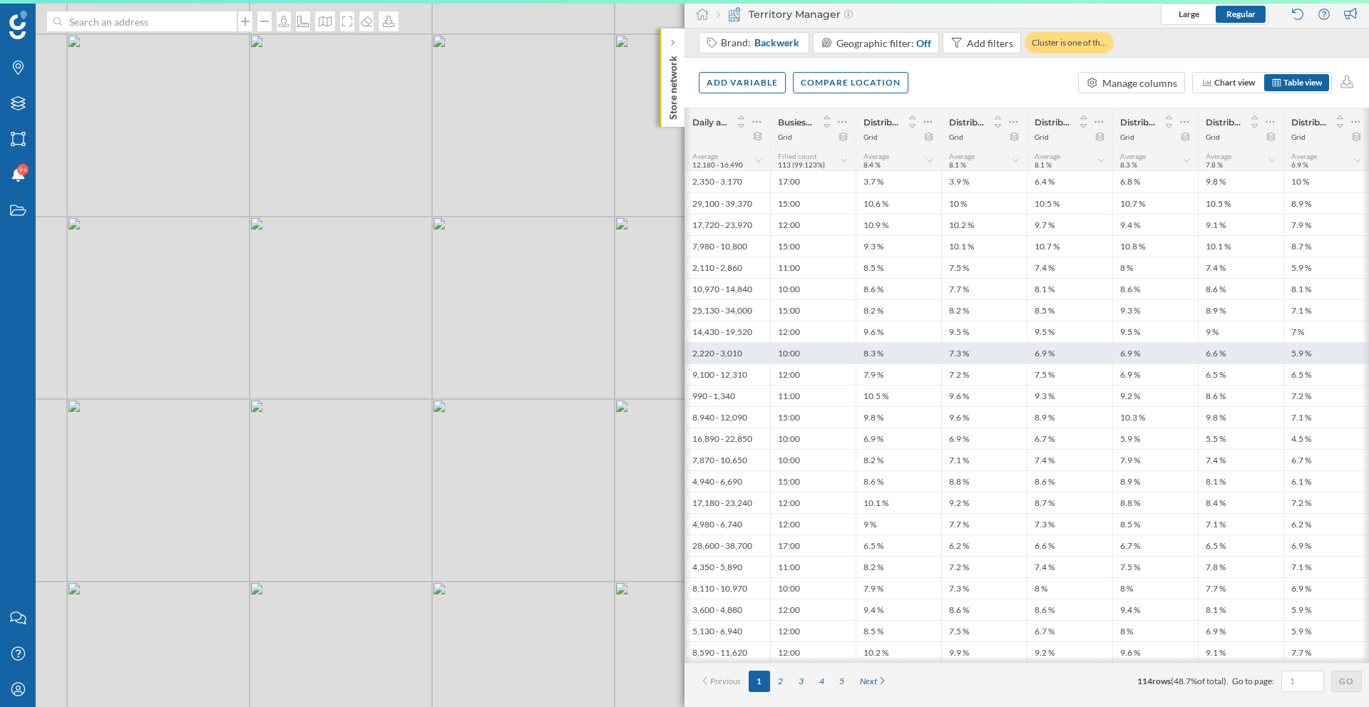
scroll to position [0, 221]
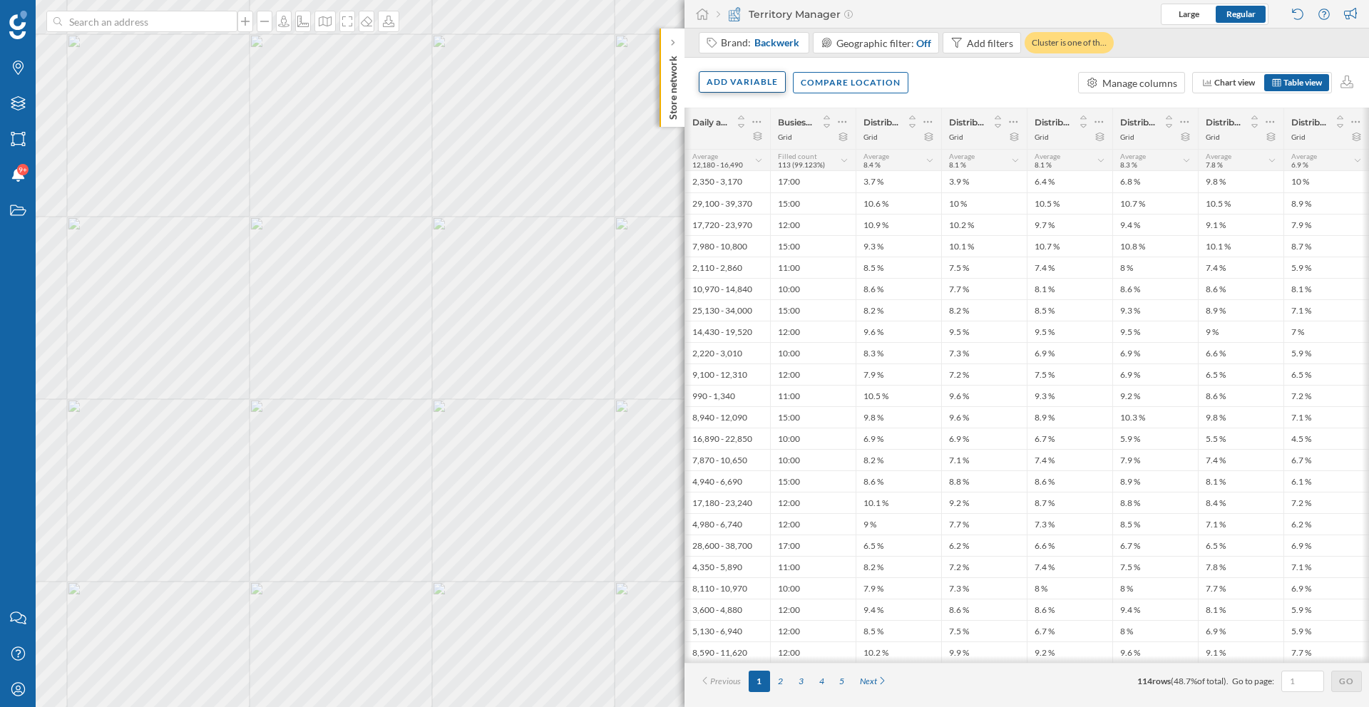
click at [759, 86] on div "Add variable" at bounding box center [742, 81] width 87 height 21
click at [743, 143] on div "External variables" at bounding box center [778, 140] width 142 height 15
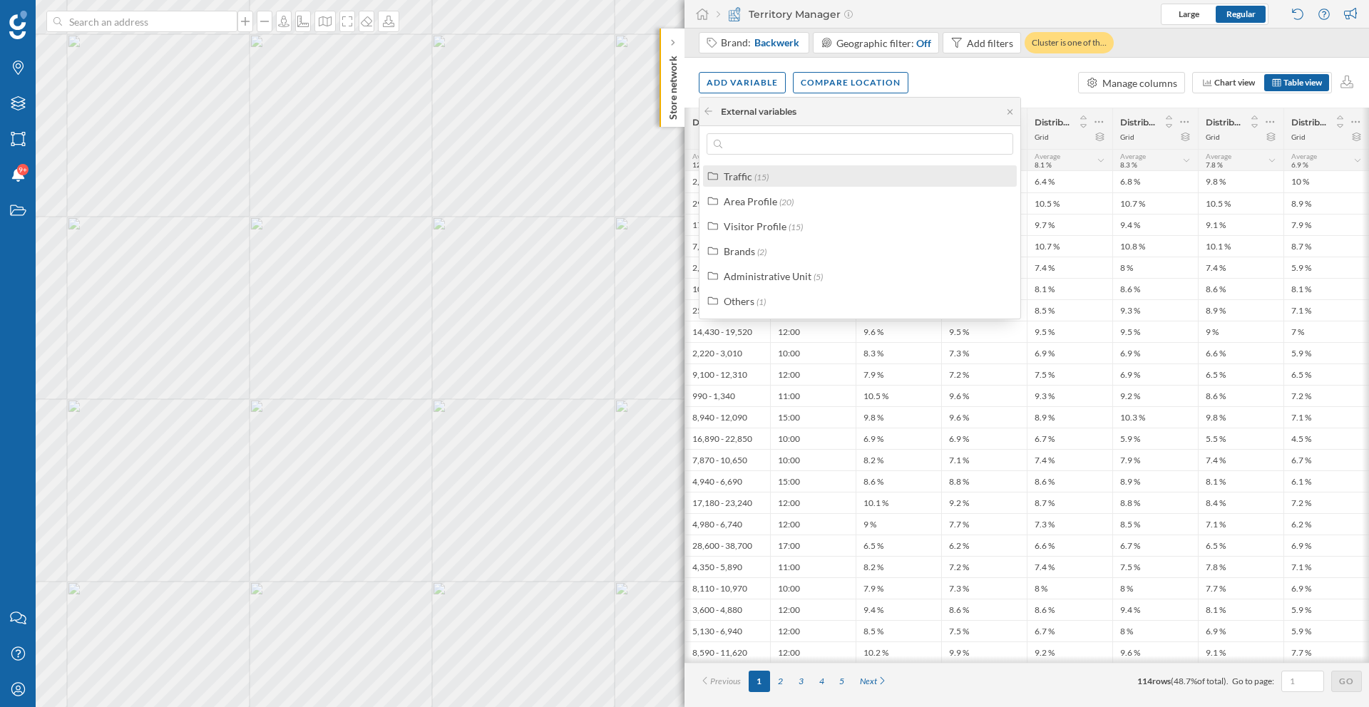
click at [758, 180] on span "(15)" at bounding box center [761, 177] width 14 height 11
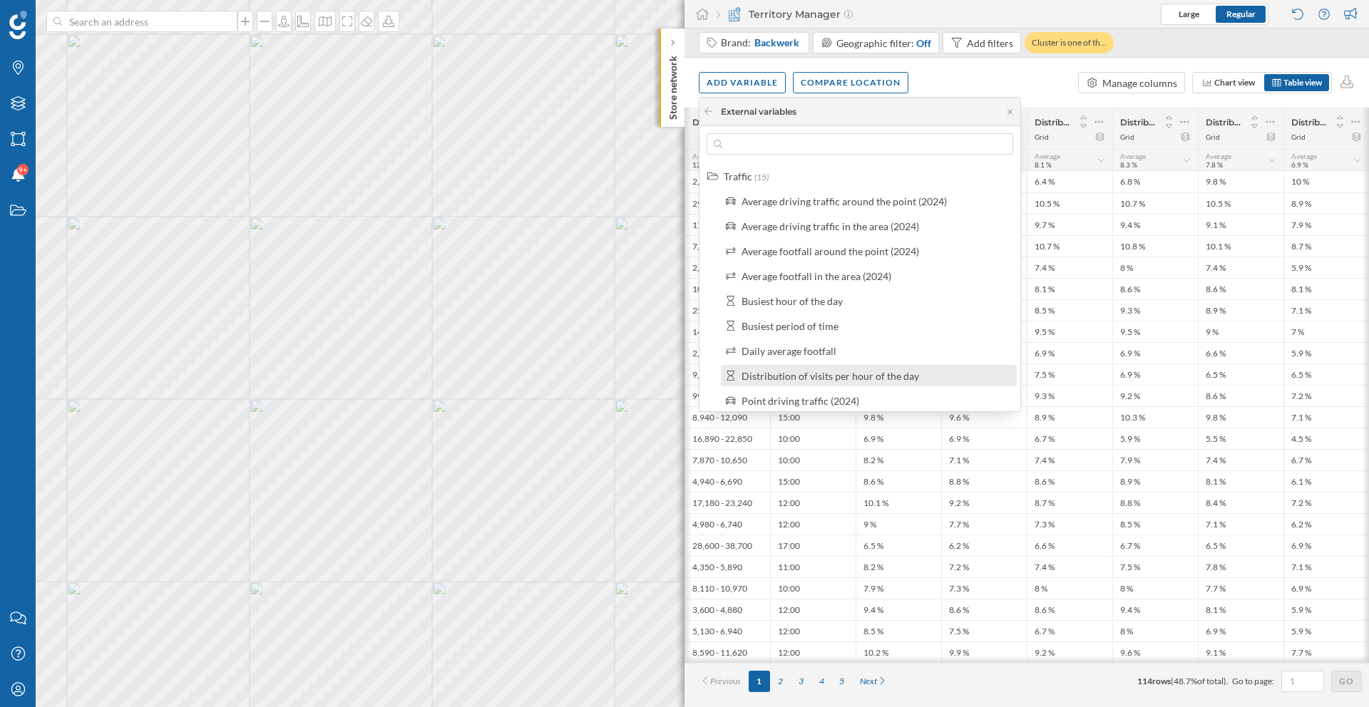
click at [788, 378] on div "Distribution of visits per hour of the day" at bounding box center [830, 376] width 178 height 12
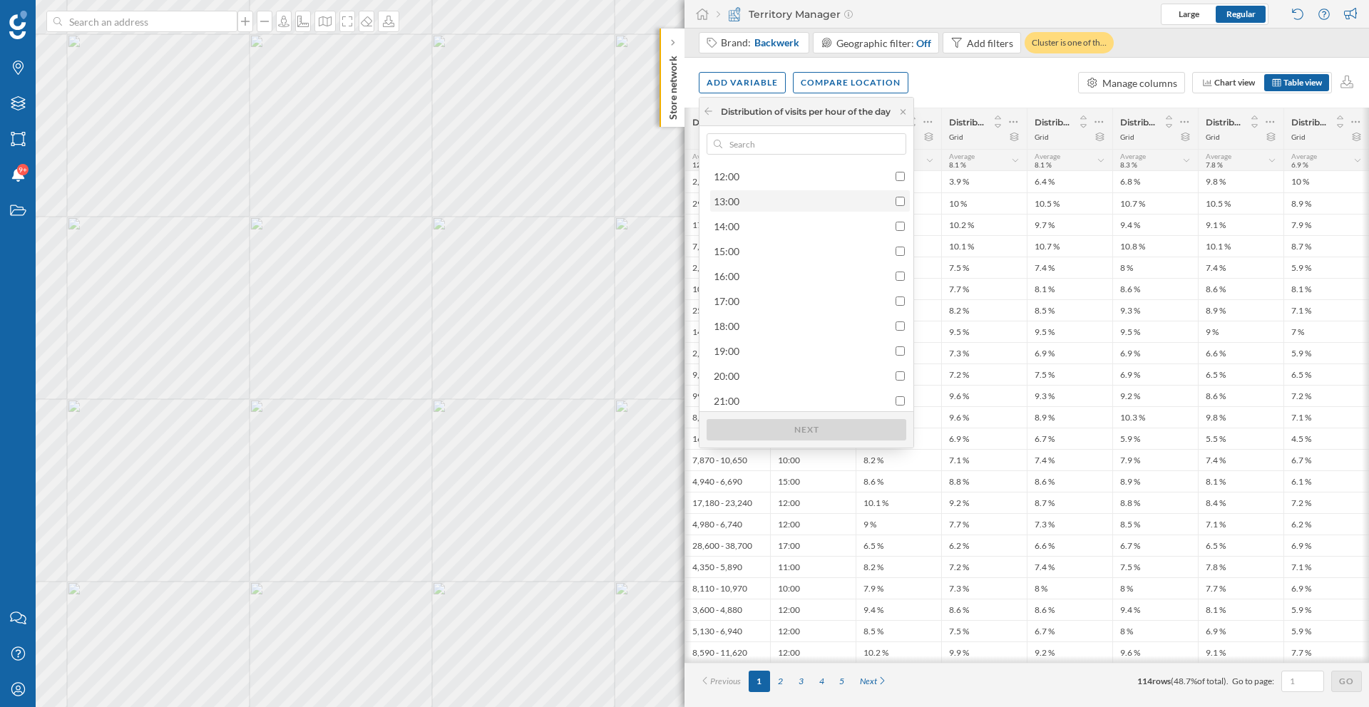
scroll to position [378, 0]
click at [798, 298] on div "19:00" at bounding box center [809, 297] width 191 height 15
checkbox input "true"
click at [761, 421] on div "Next" at bounding box center [807, 428] width 200 height 21
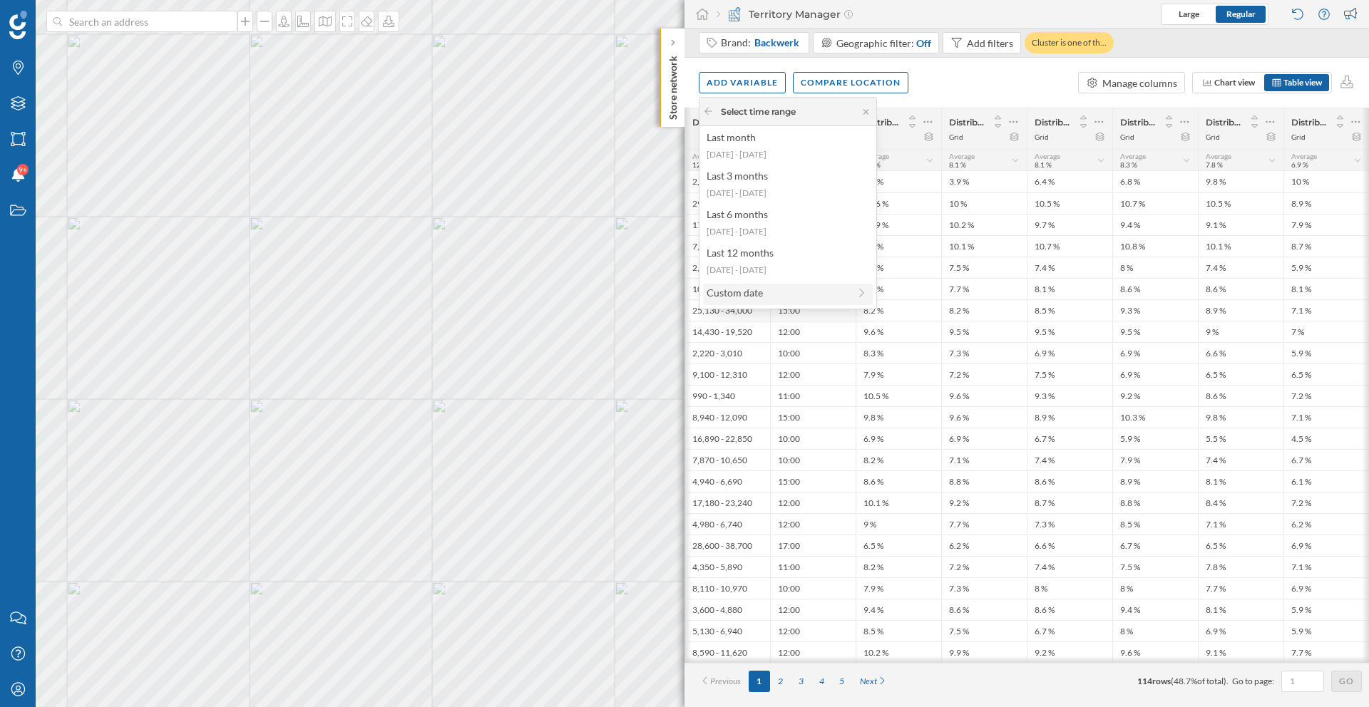
click at [754, 291] on div "Custom date" at bounding box center [778, 292] width 142 height 15
click at [861, 111] on icon at bounding box center [866, 112] width 11 height 9
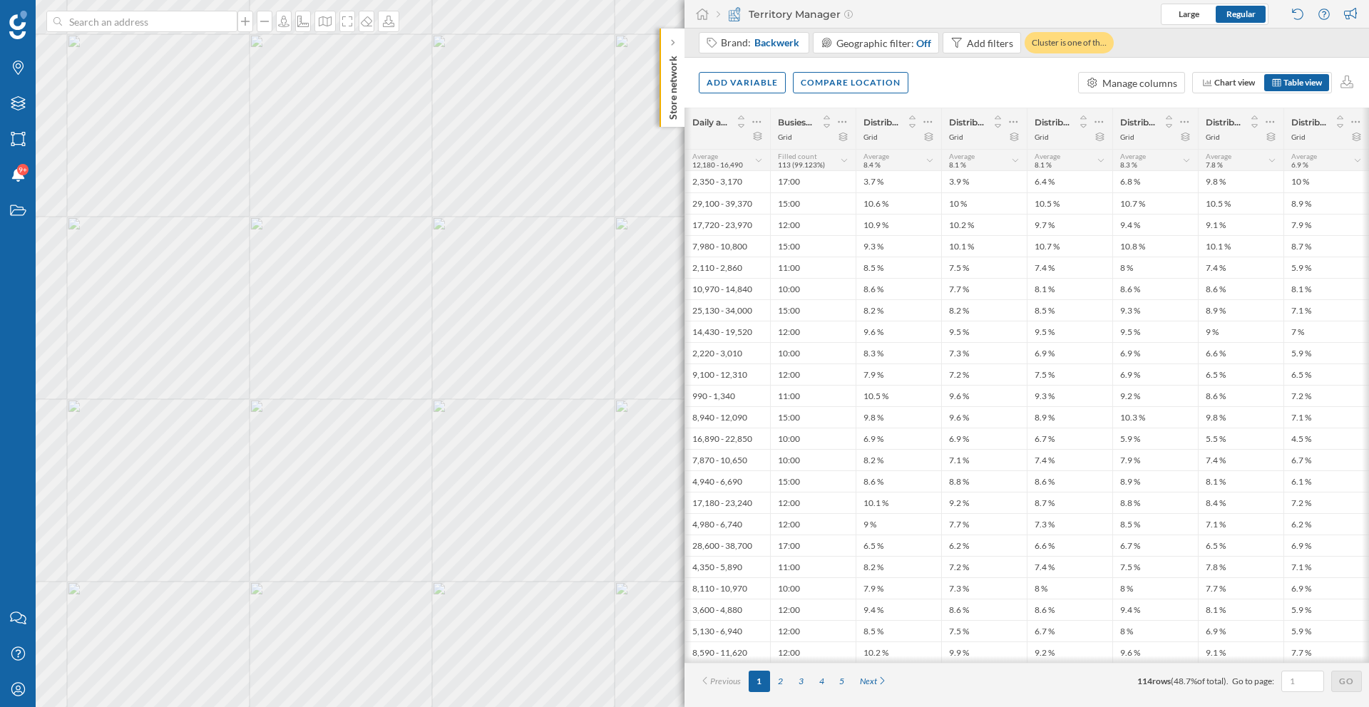
drag, startPoint x: 1052, startPoint y: 666, endPoint x: 1138, endPoint y: 669, distance: 86.3
click at [1022, 510] on div "# Address Daily average footfall between 26/02/2024 and 11/08/2024 Daily averag…" at bounding box center [1026, 408] width 684 height 600
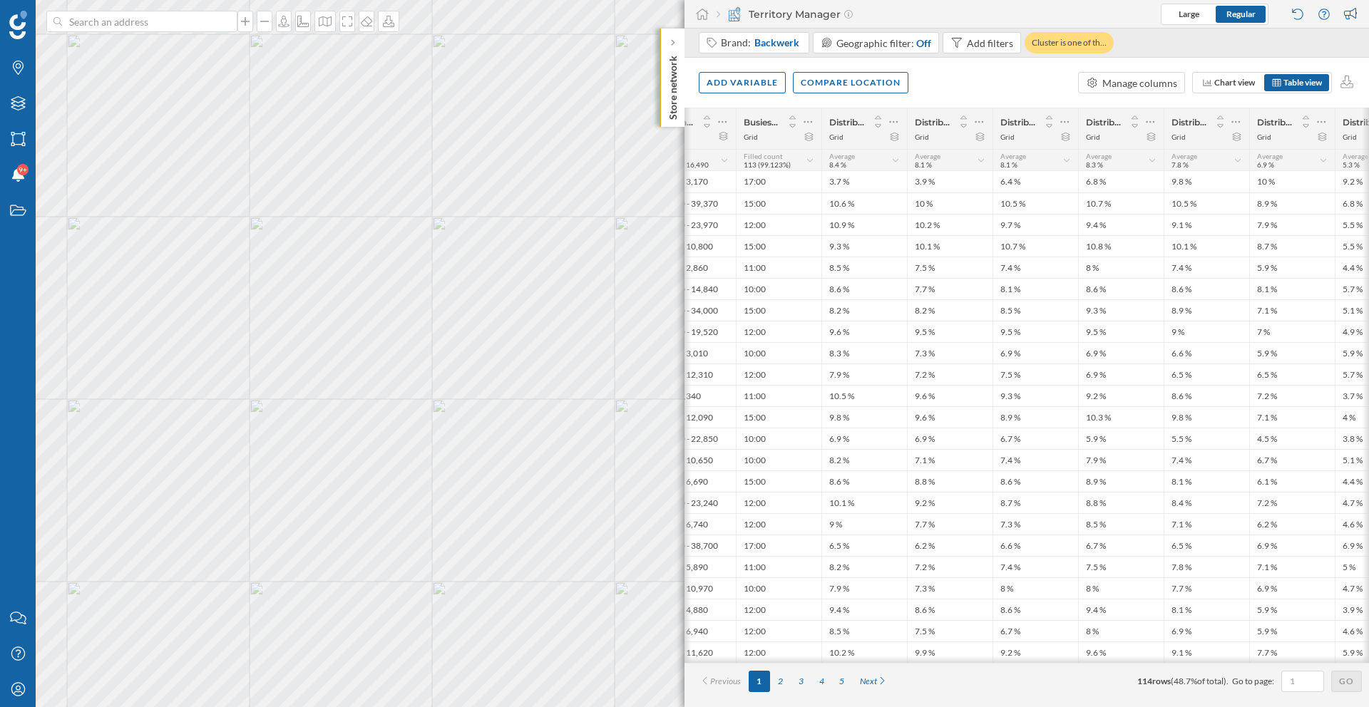
scroll to position [0, 307]
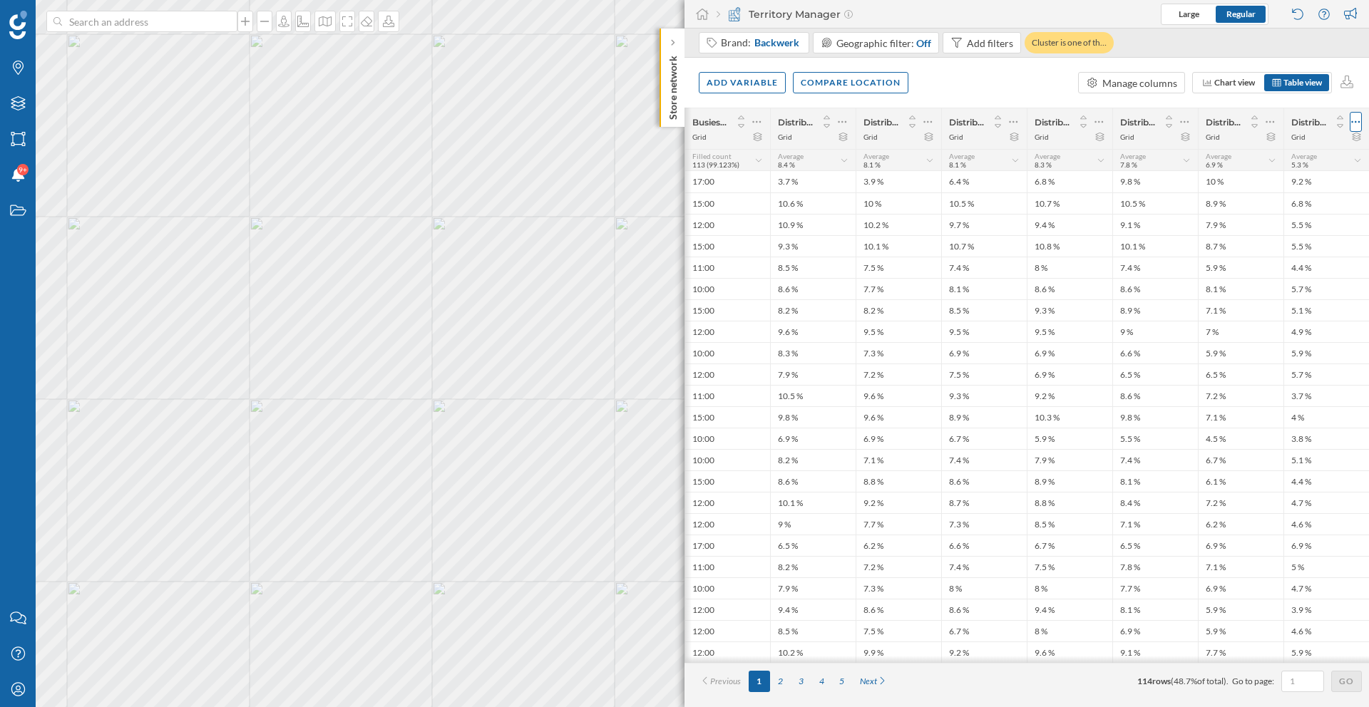
click at [1022, 118] on icon at bounding box center [1355, 122] width 9 height 14
click at [1022, 205] on div "Remove column" at bounding box center [1288, 207] width 130 height 15
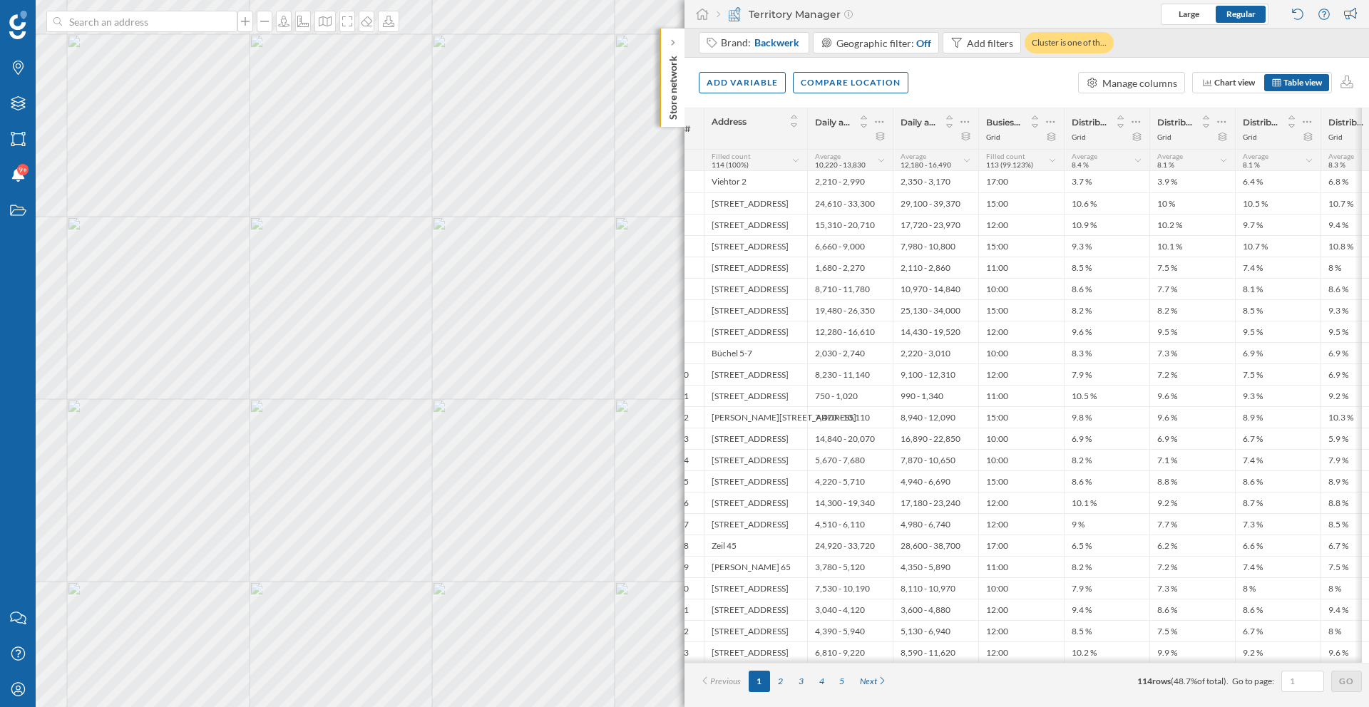
scroll to position [0, 0]
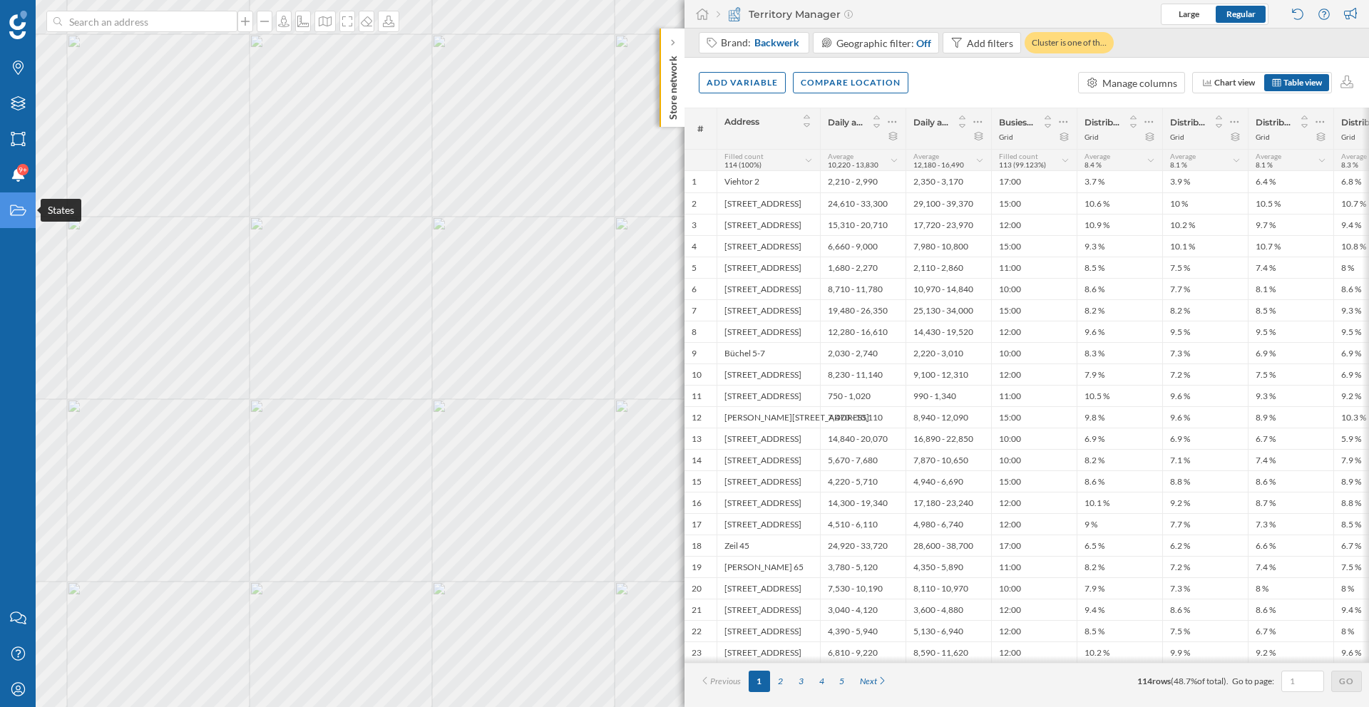
click at [21, 219] on div "States" at bounding box center [18, 210] width 36 height 36
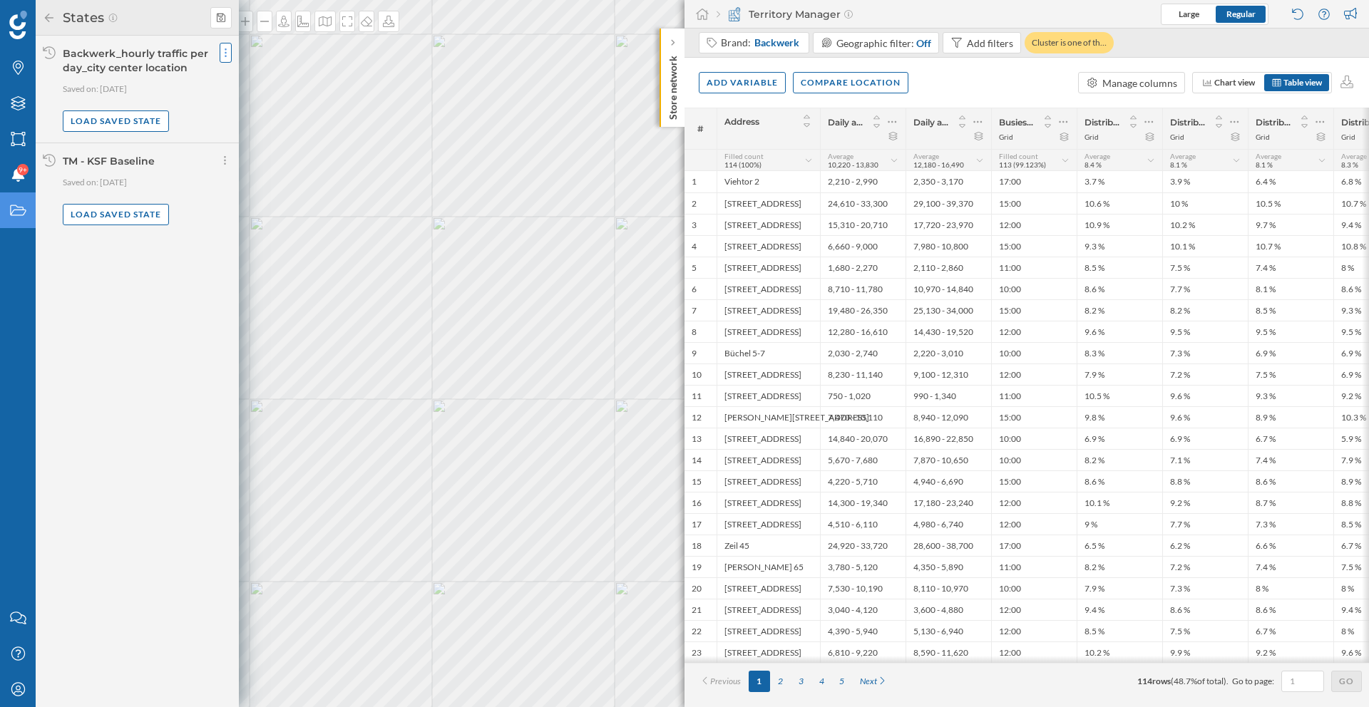
click at [224, 51] on icon at bounding box center [226, 53] width 4 height 14
click at [188, 86] on p "Saved on: 22/08/2025" at bounding box center [147, 89] width 169 height 14
click at [976, 51] on div "Add filters" at bounding box center [981, 42] width 78 height 21
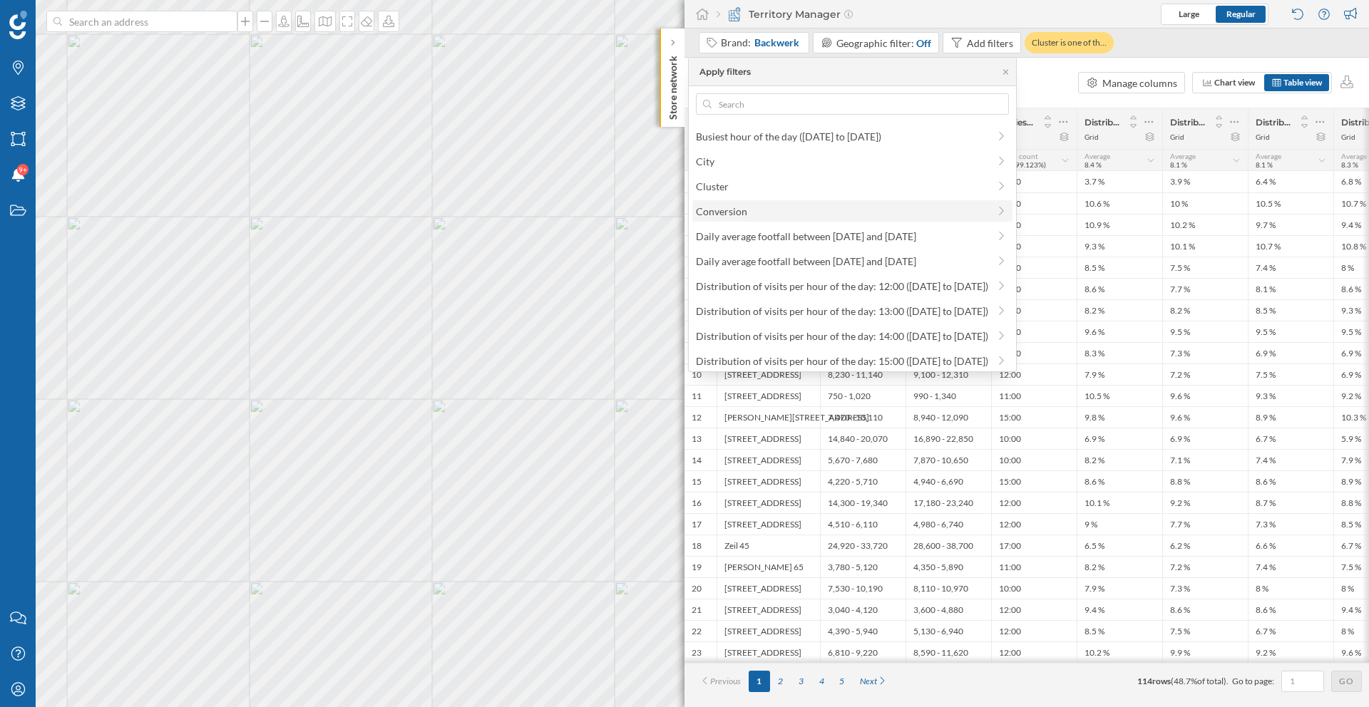
click at [792, 220] on div "Conversion" at bounding box center [852, 210] width 321 height 21
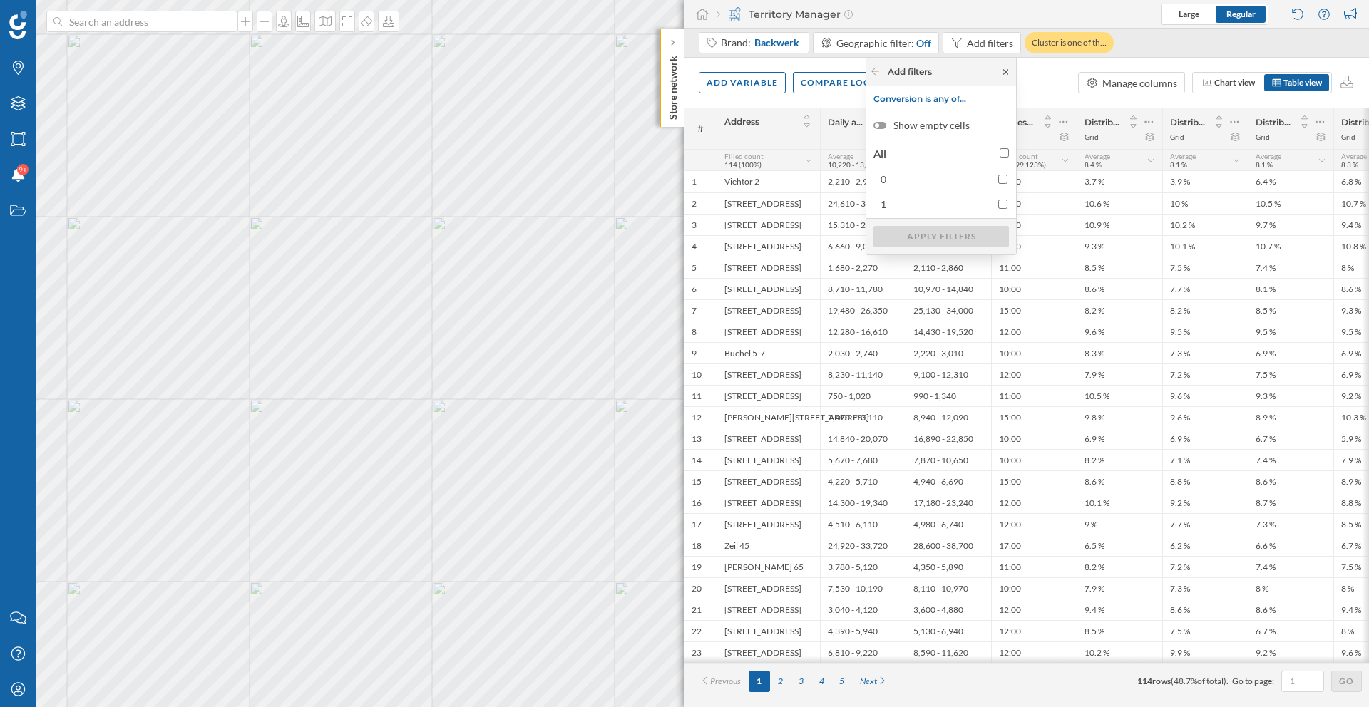
click at [1001, 74] on icon at bounding box center [1005, 72] width 11 height 9
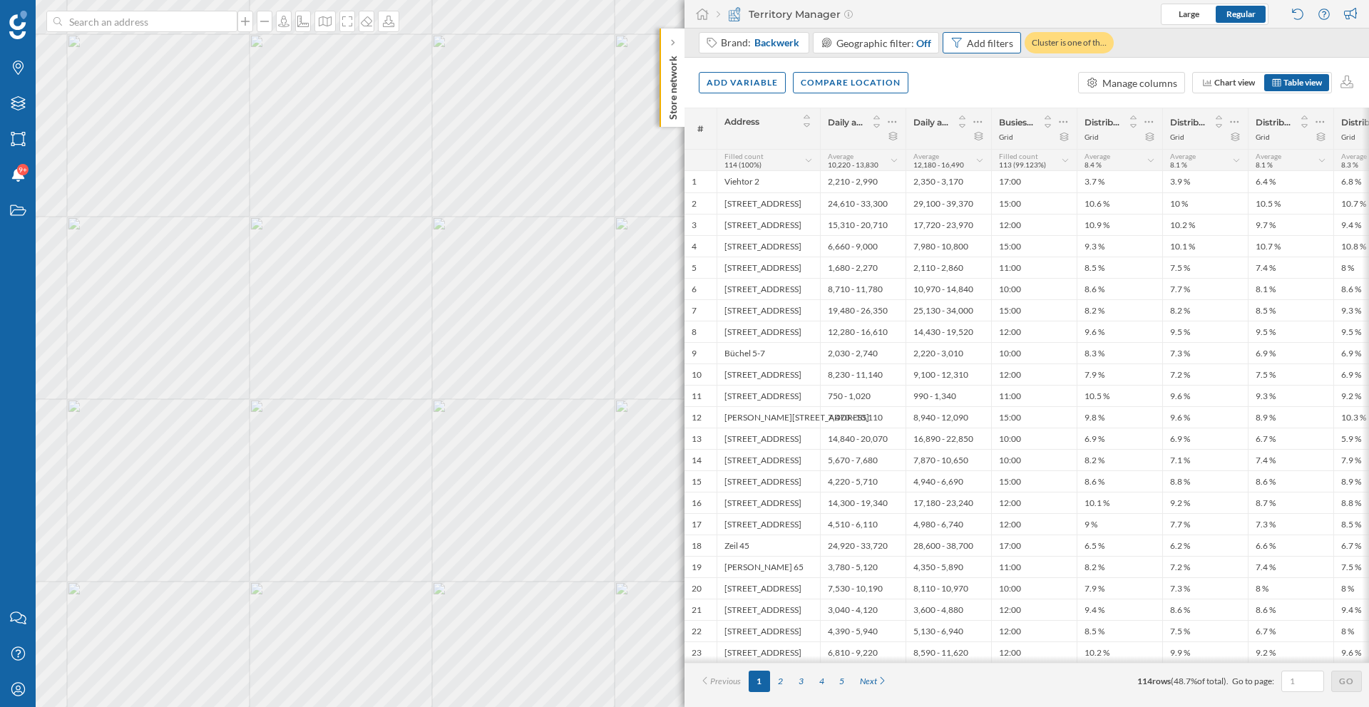
click at [970, 48] on div "Add filters" at bounding box center [990, 43] width 46 height 15
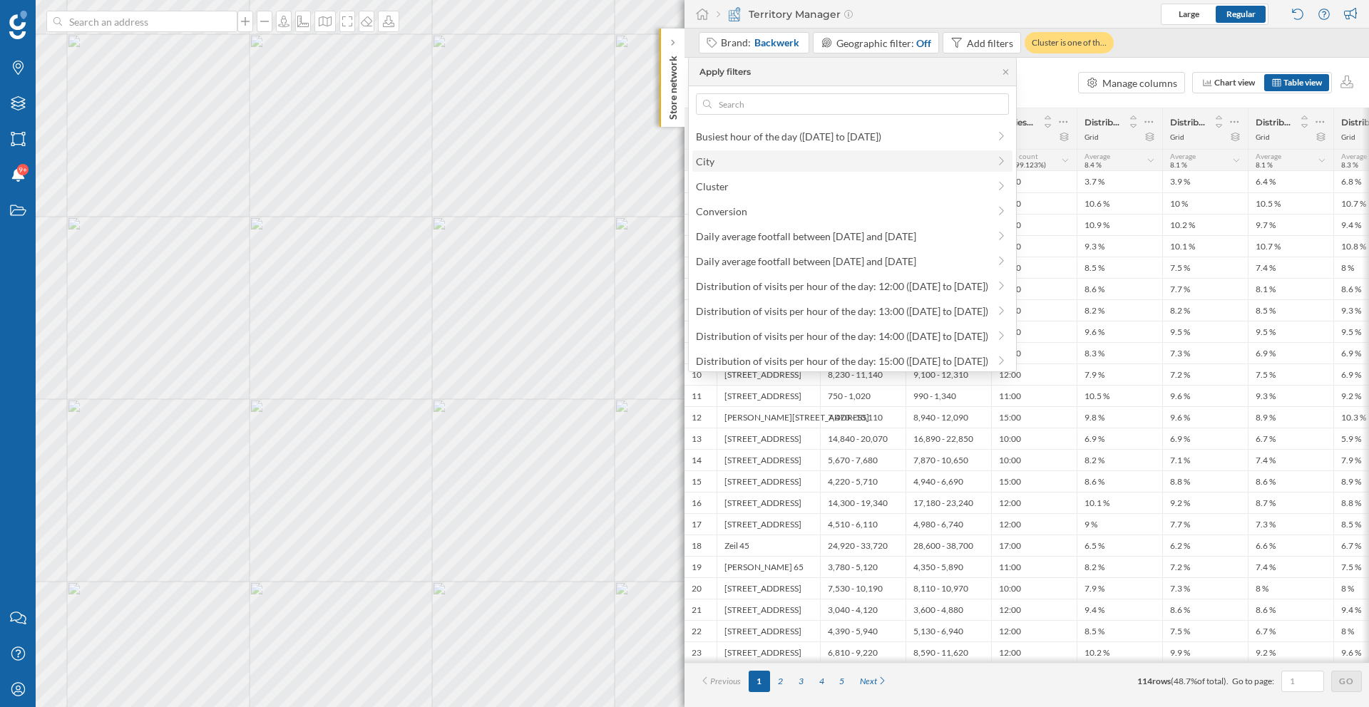
click at [805, 168] on div "City" at bounding box center [852, 160] width 321 height 21
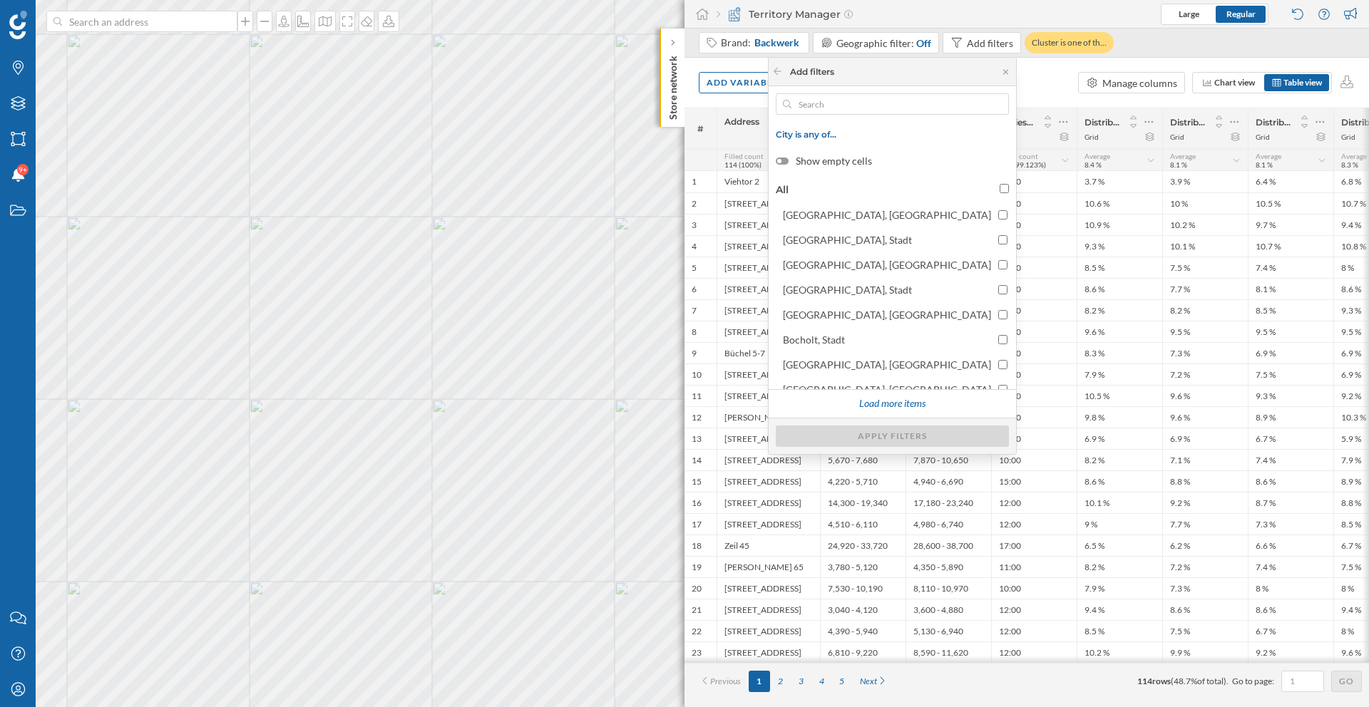
click at [1001, 192] on input "All" at bounding box center [1004, 188] width 9 height 9
checkbox input "true"
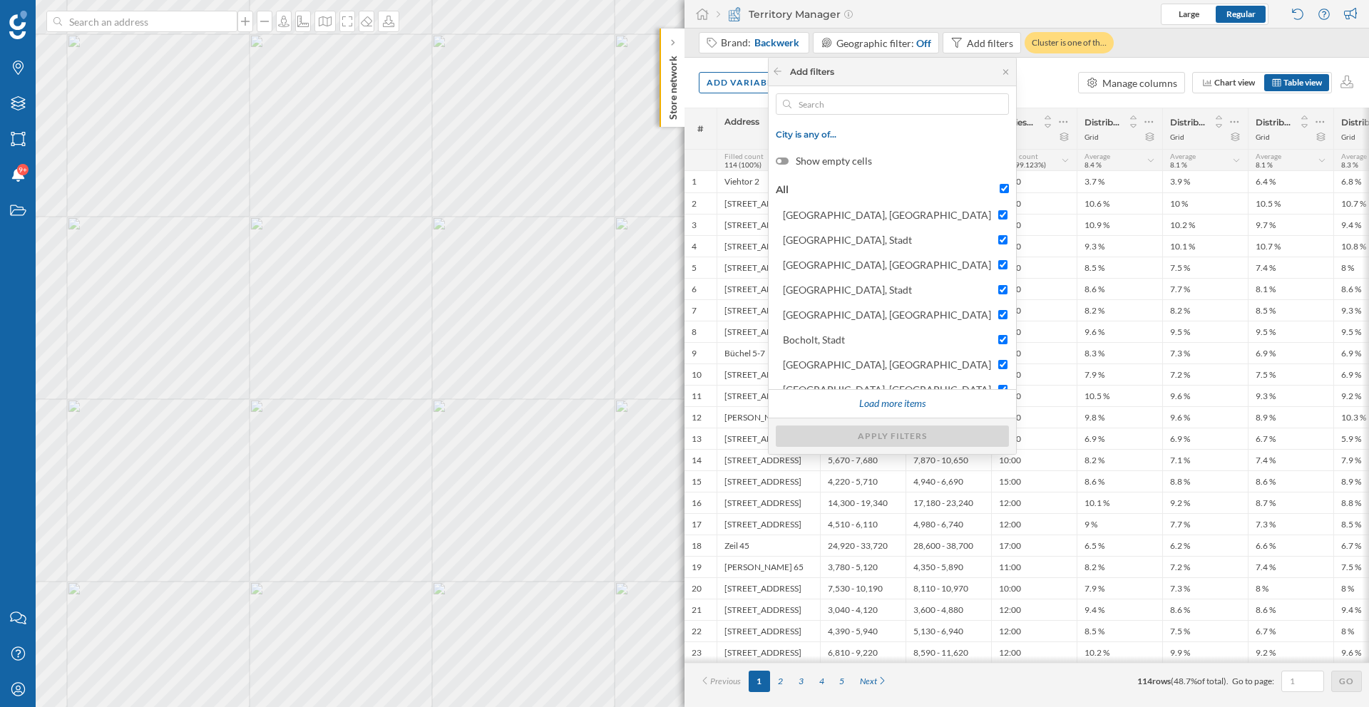
checkbox input "true"
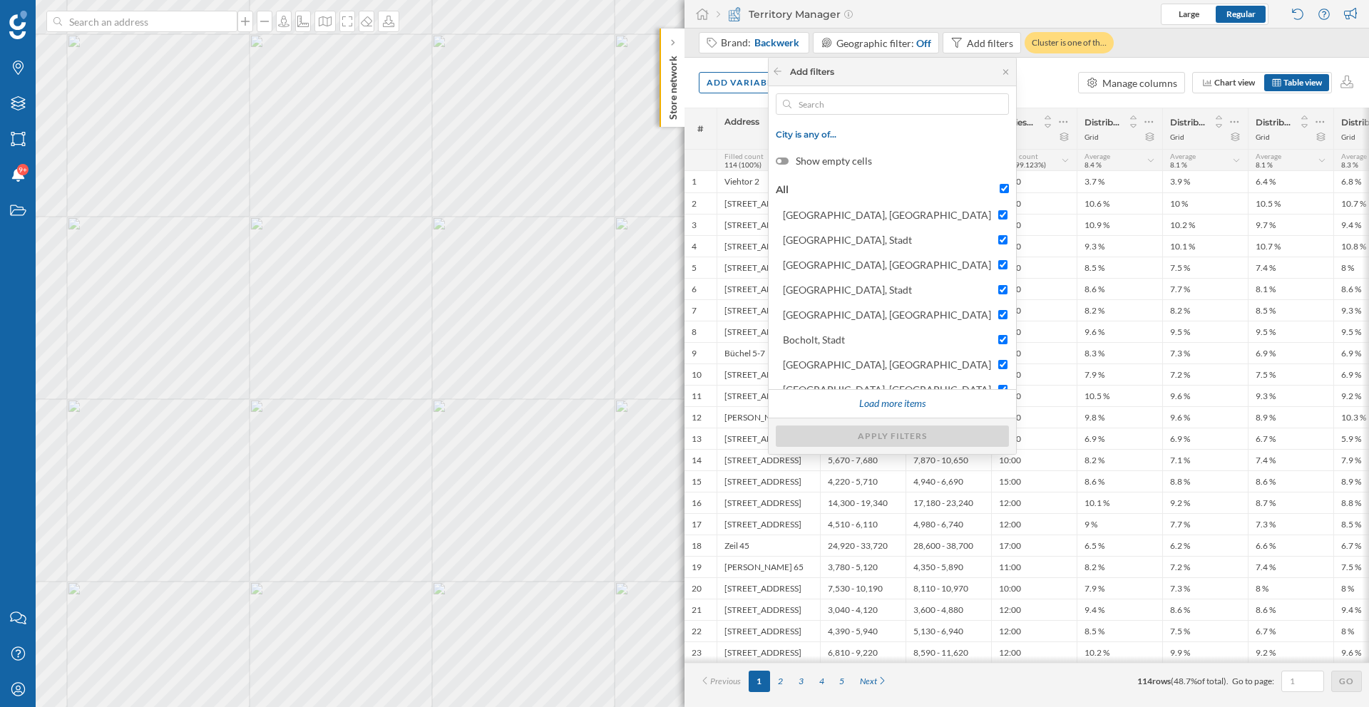
checkbox input "true"
click at [952, 442] on div "Apply filters" at bounding box center [892, 435] width 233 height 21
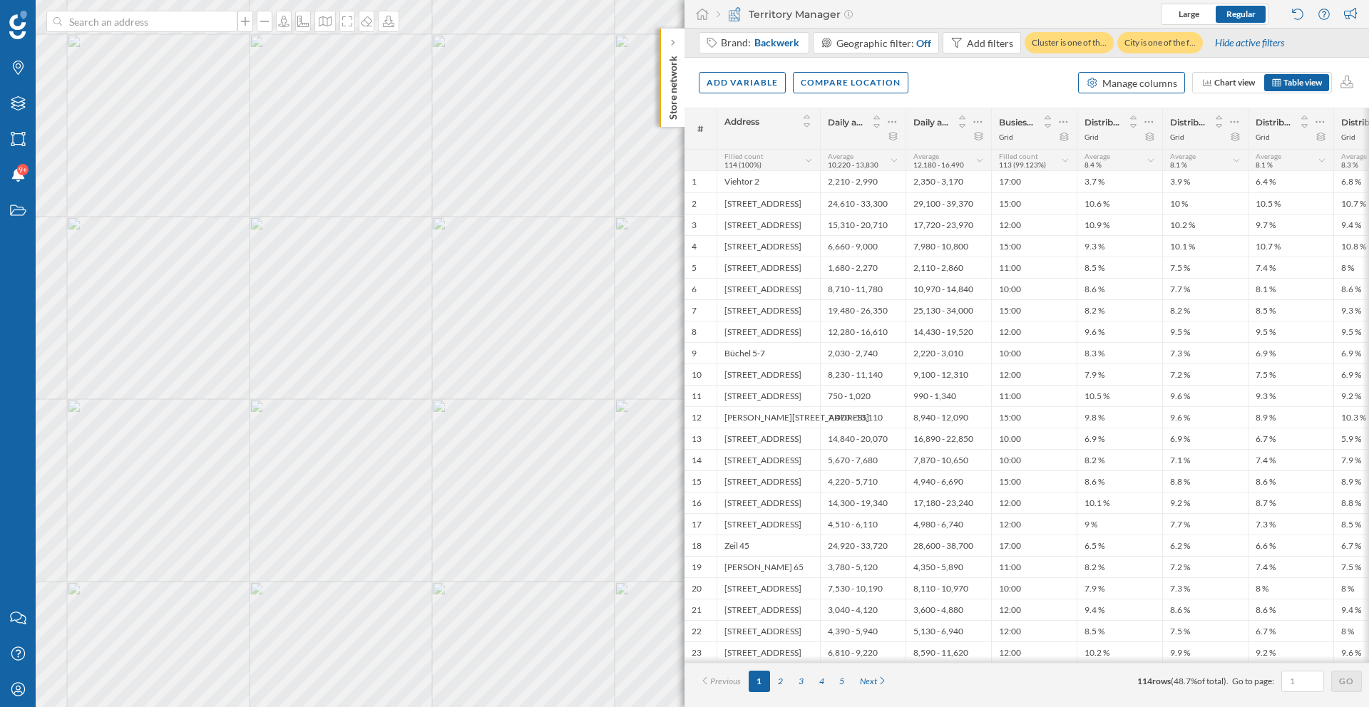
click at [1022, 86] on div "Manage columns" at bounding box center [1139, 83] width 75 height 15
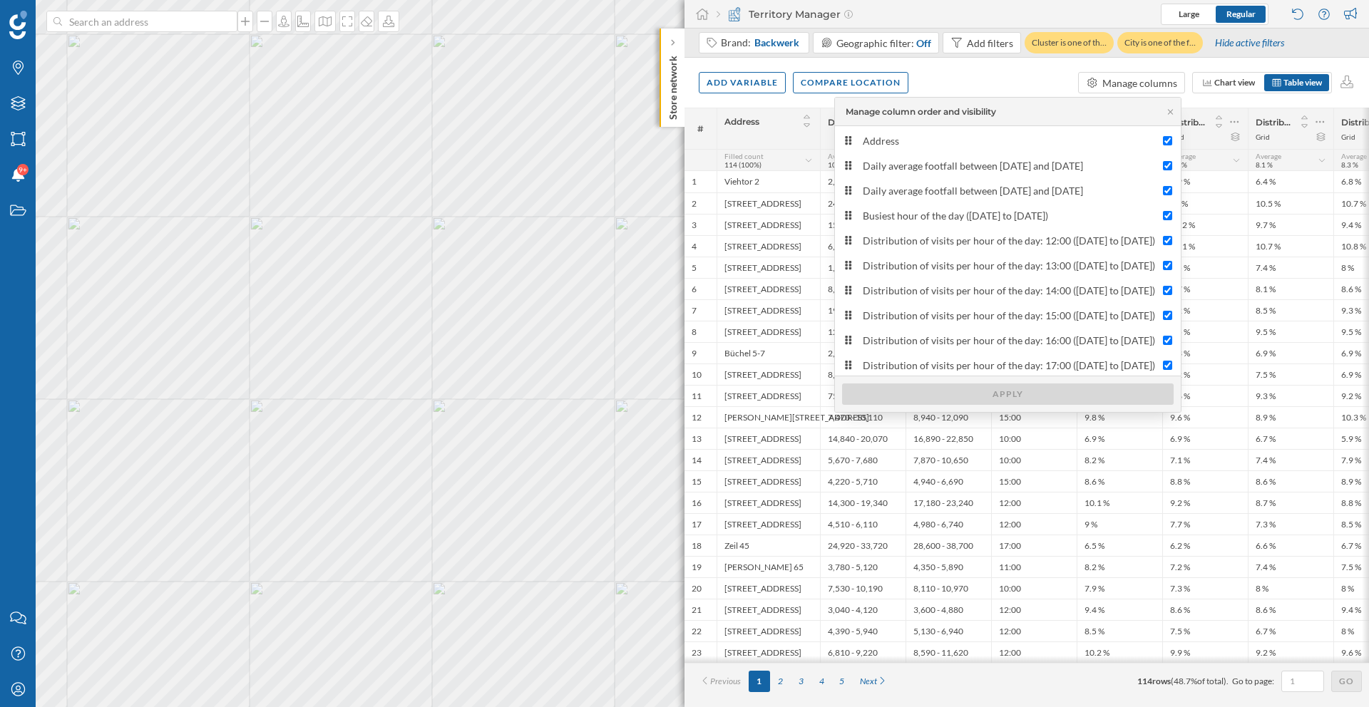
click at [955, 81] on div "Add variable Compare location Manage columns Chart view Table view" at bounding box center [1026, 83] width 684 height 50
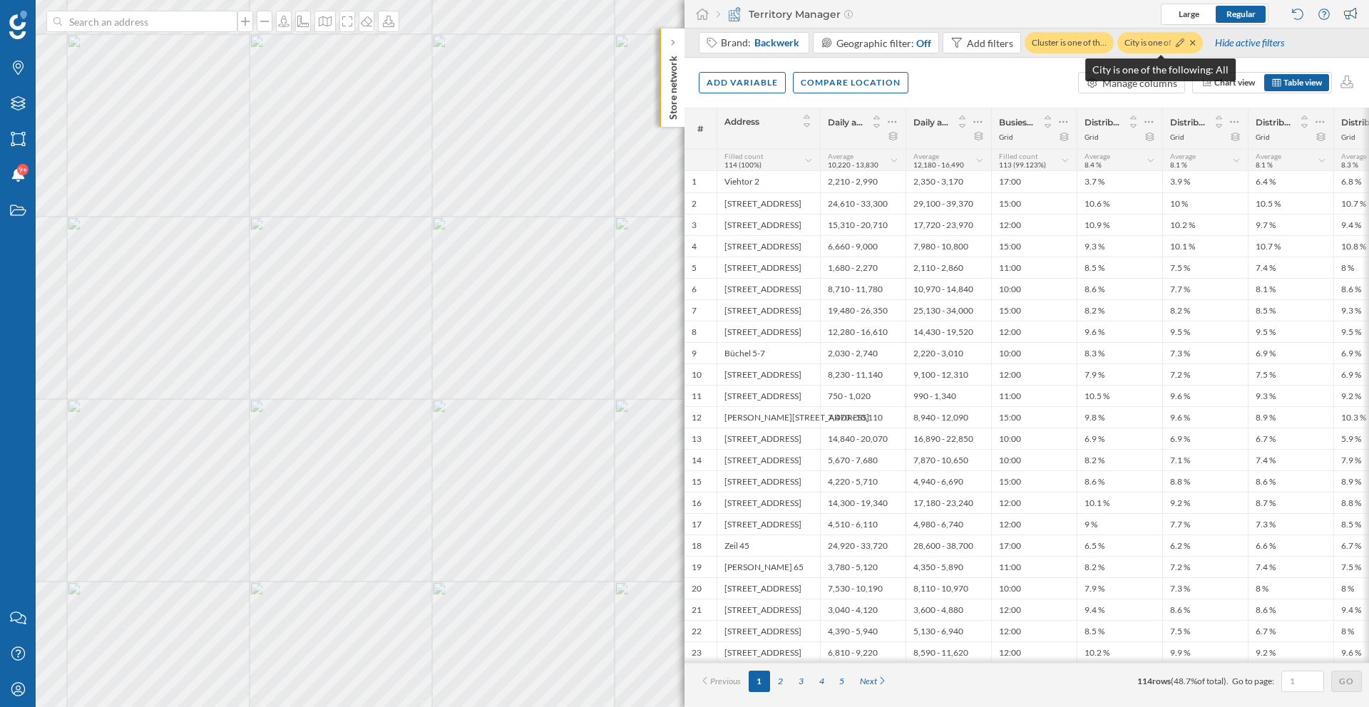
click at [1022, 45] on div "City is one of the f…" at bounding box center [1160, 42] width 86 height 21
click at [1022, 44] on icon at bounding box center [1180, 42] width 9 height 9
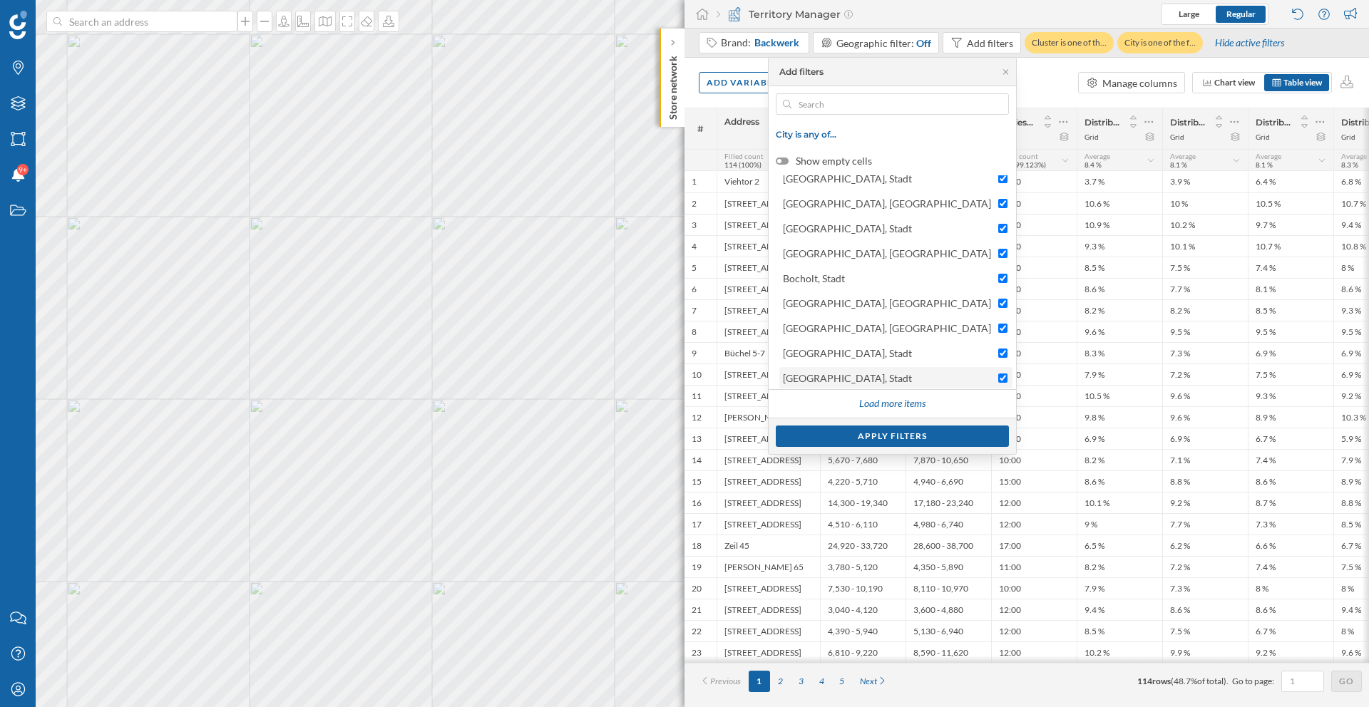
scroll to position [64, 0]
click at [933, 436] on div "Apply filters" at bounding box center [892, 435] width 233 height 21
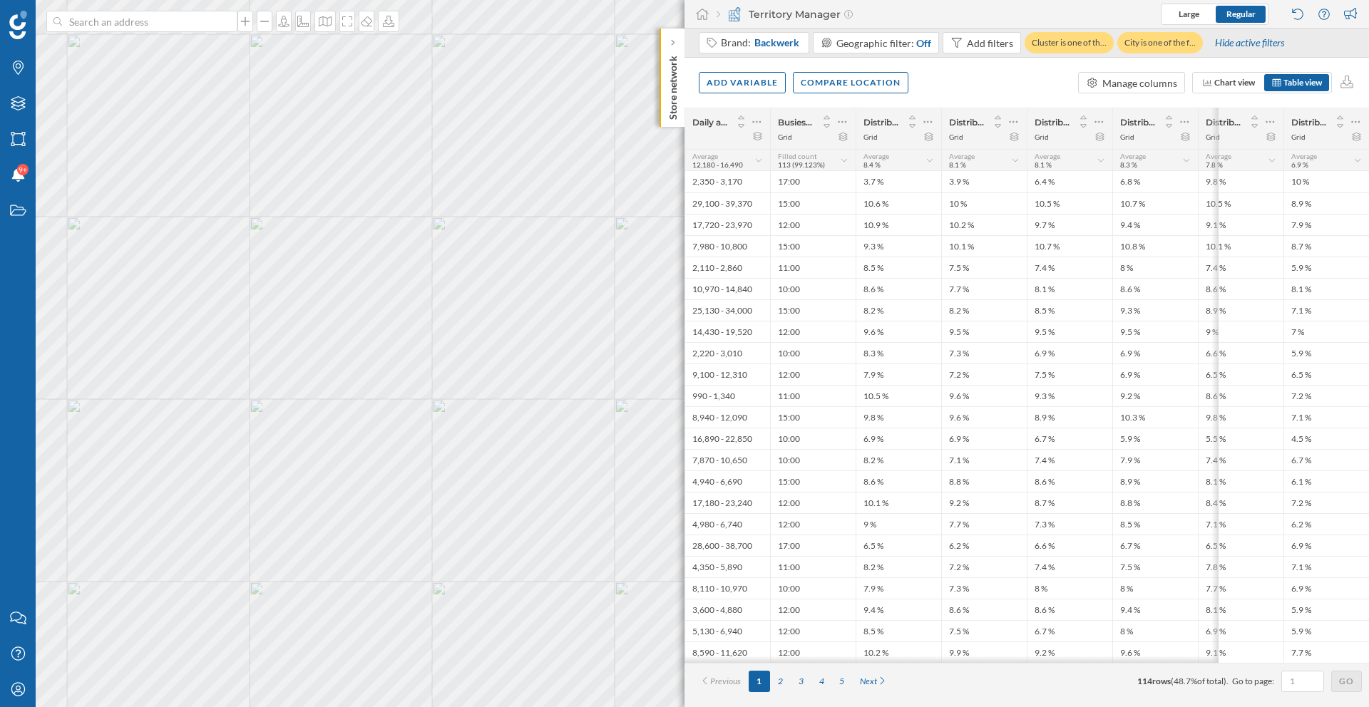
scroll to position [0, 0]
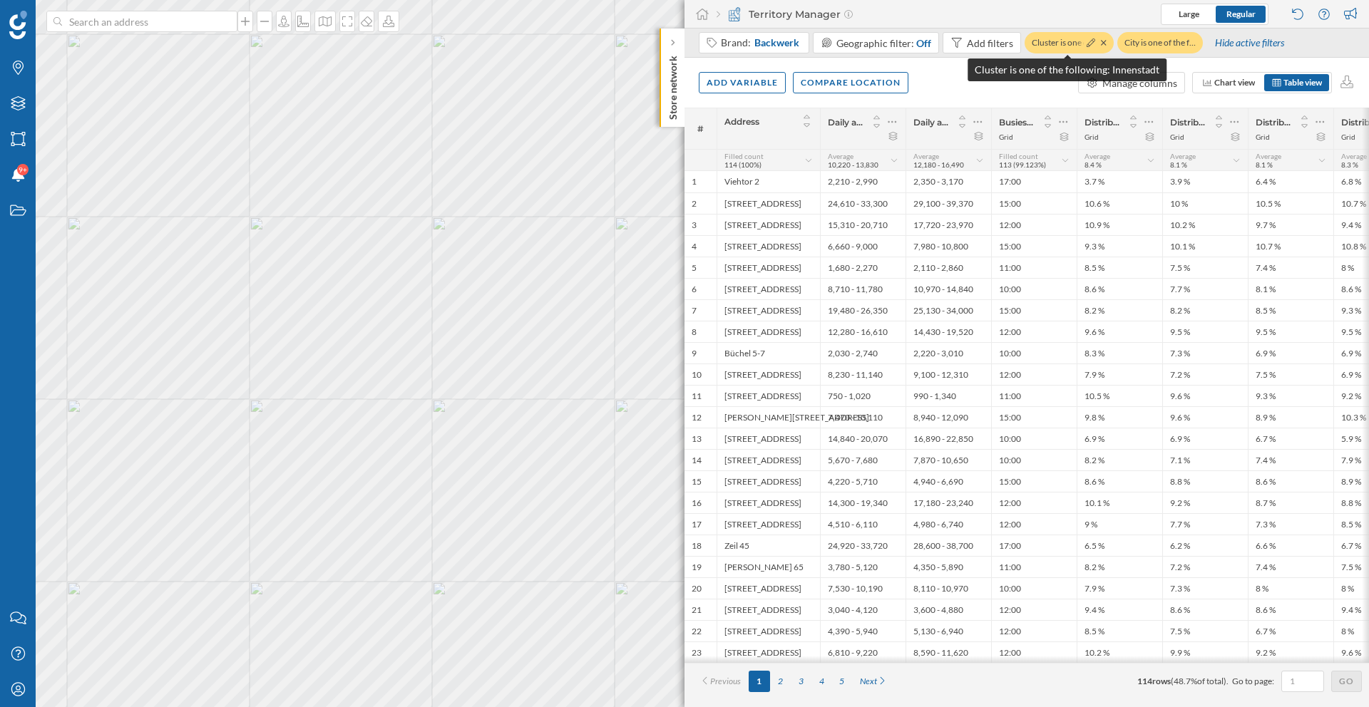
click at [1022, 43] on div "Cluster is one of th…" at bounding box center [1068, 42] width 89 height 21
click at [1022, 49] on div "City is one of the f…" at bounding box center [1160, 42] width 86 height 21
click at [1022, 43] on icon at bounding box center [1180, 42] width 9 height 9
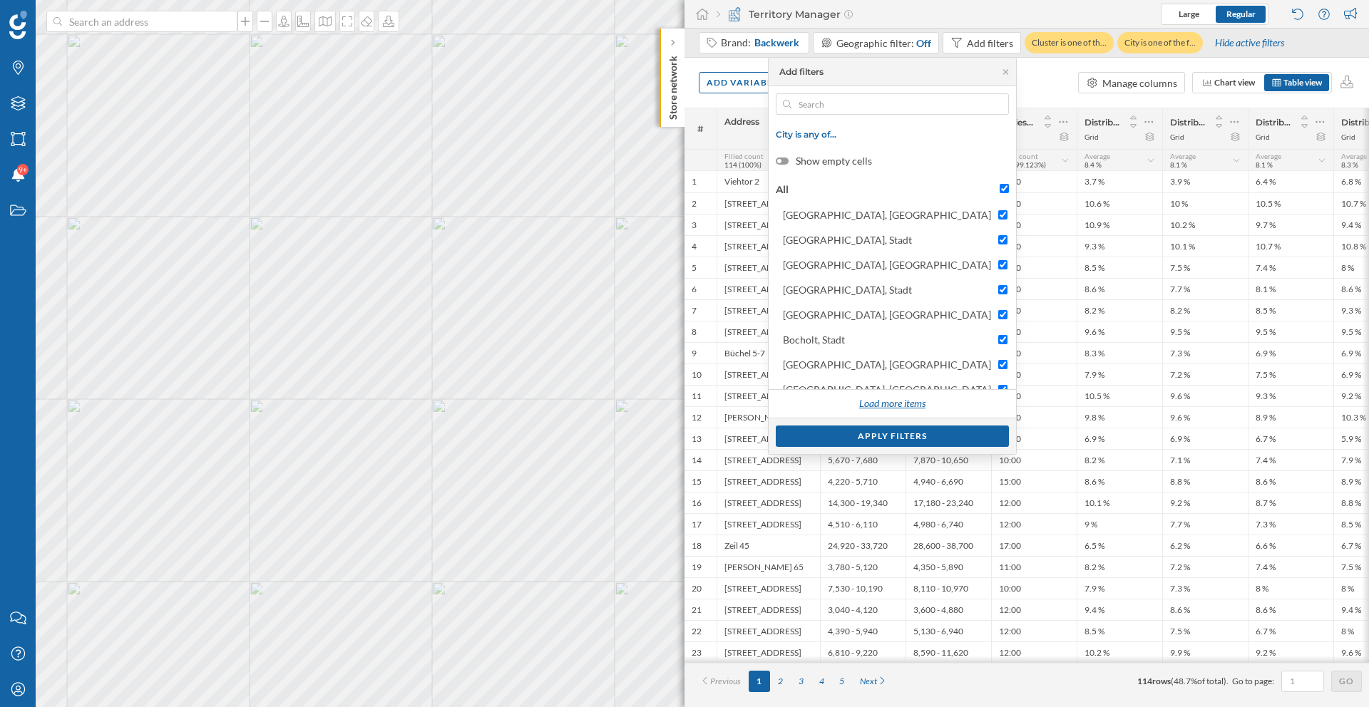
click at [934, 410] on div "Load more items" at bounding box center [892, 404] width 84 height 21
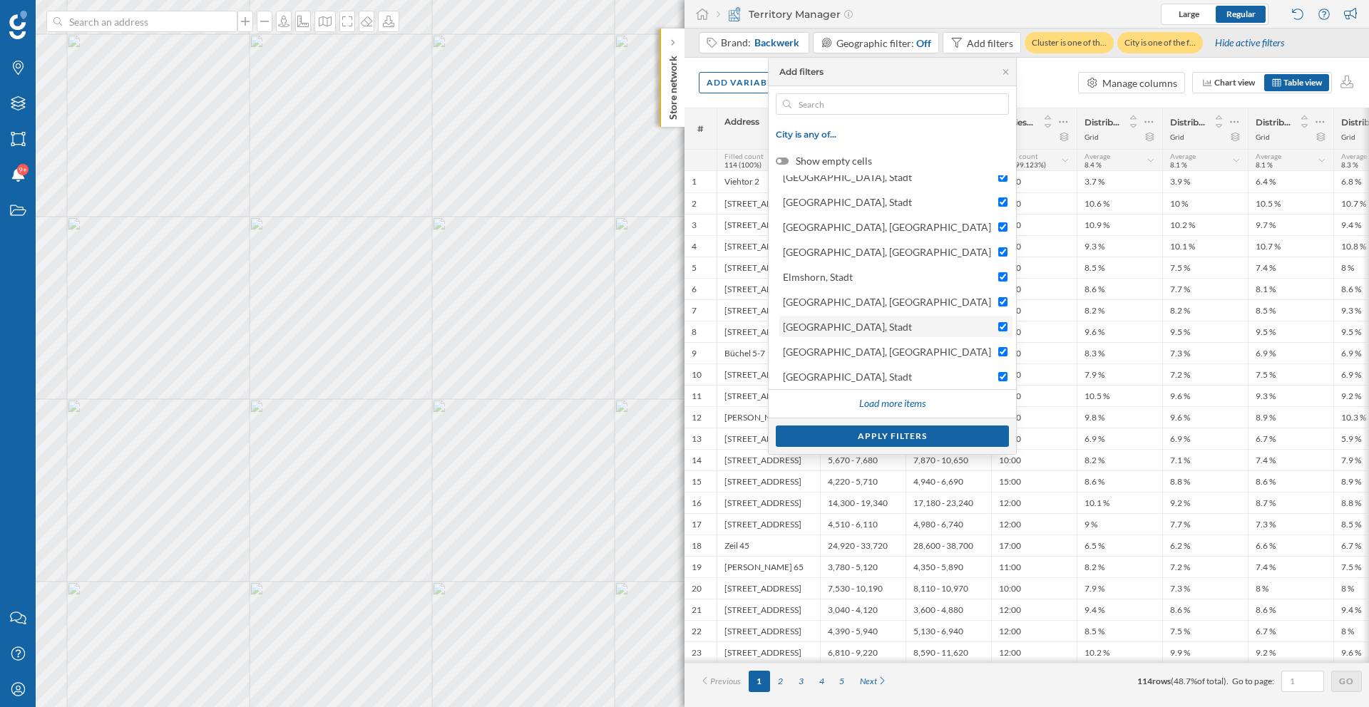
scroll to position [314, 0]
click at [954, 439] on div "Apply filters" at bounding box center [892, 435] width 233 height 21
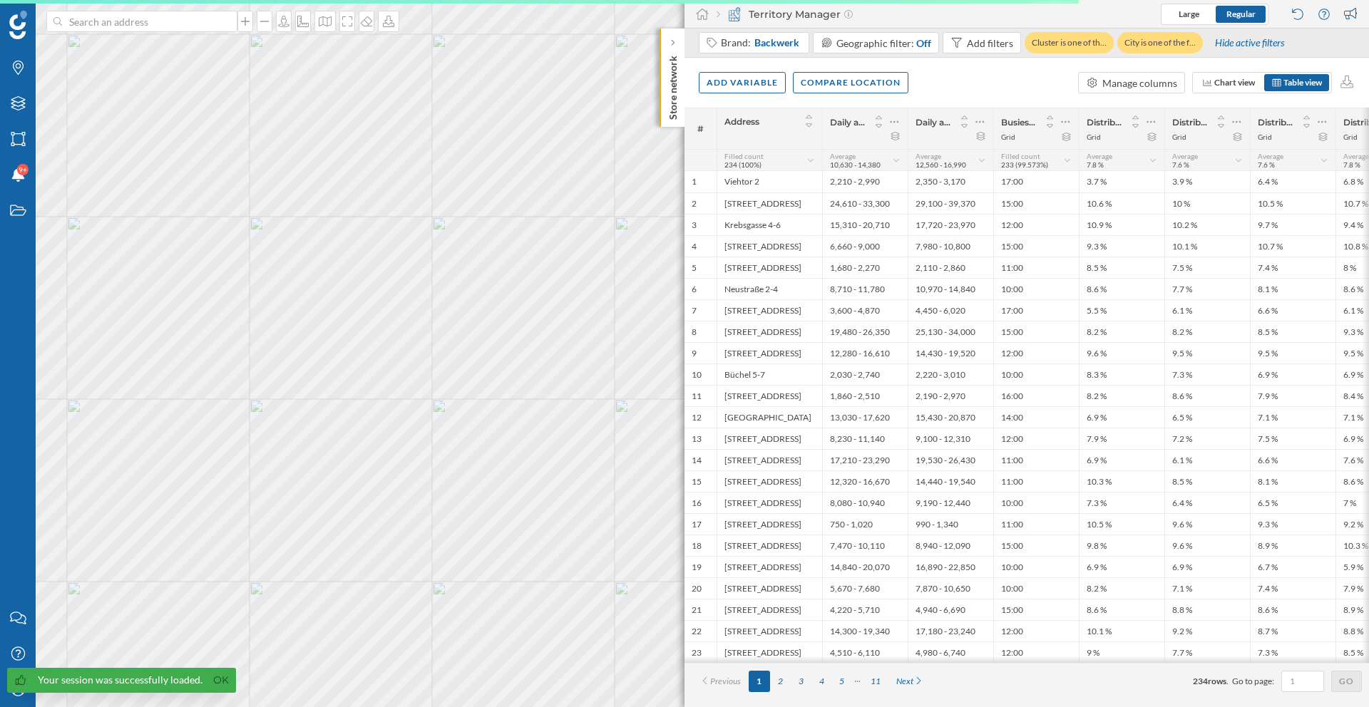
drag, startPoint x: 888, startPoint y: 667, endPoint x: 1060, endPoint y: 665, distance: 171.8
click at [1060, 665] on div "# Address Daily average footfall between 26/02/2024 and 11/08/2024 Daily averag…" at bounding box center [1026, 408] width 684 height 600
drag, startPoint x: 1058, startPoint y: 667, endPoint x: 1128, endPoint y: 667, distance: 69.9
click at [1128, 667] on div "Previous 1 2 3 4 5 11 Next 234 rows . Go to page: Go" at bounding box center [1026, 681] width 684 height 36
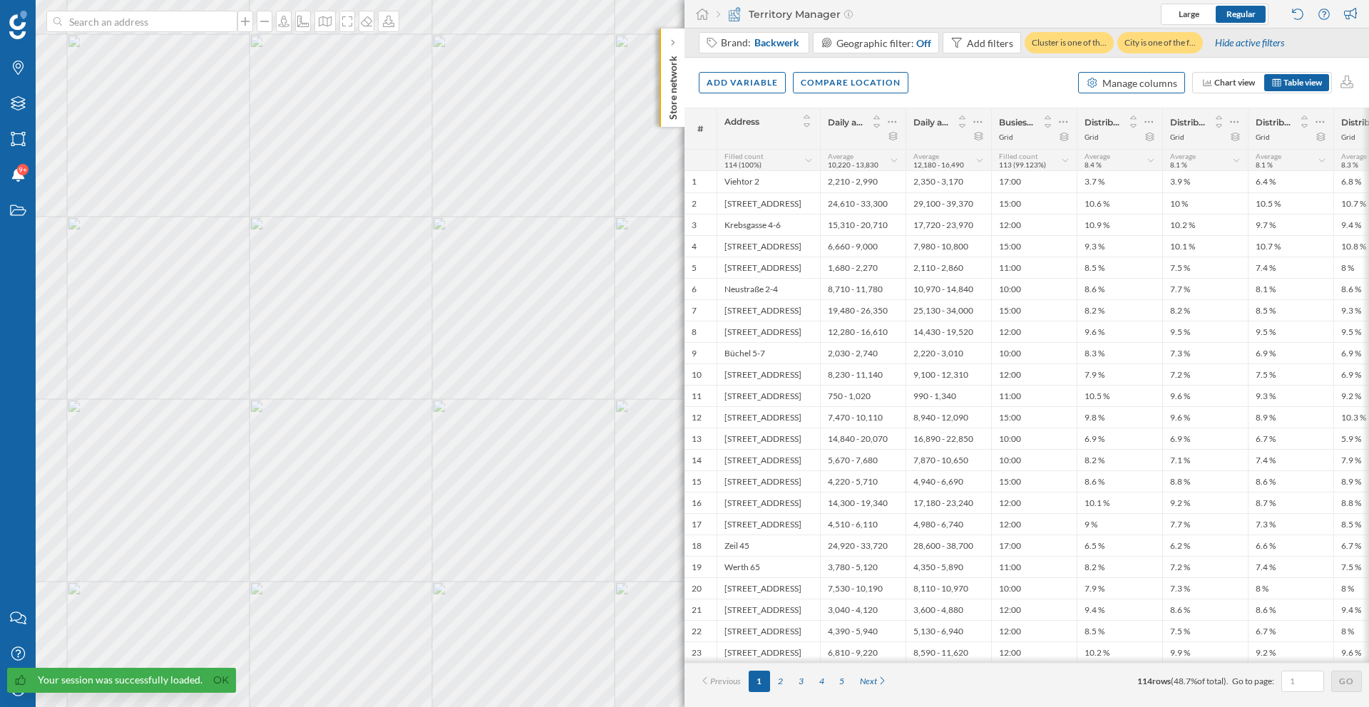
click at [1166, 83] on div "Manage columns" at bounding box center [1139, 83] width 75 height 15
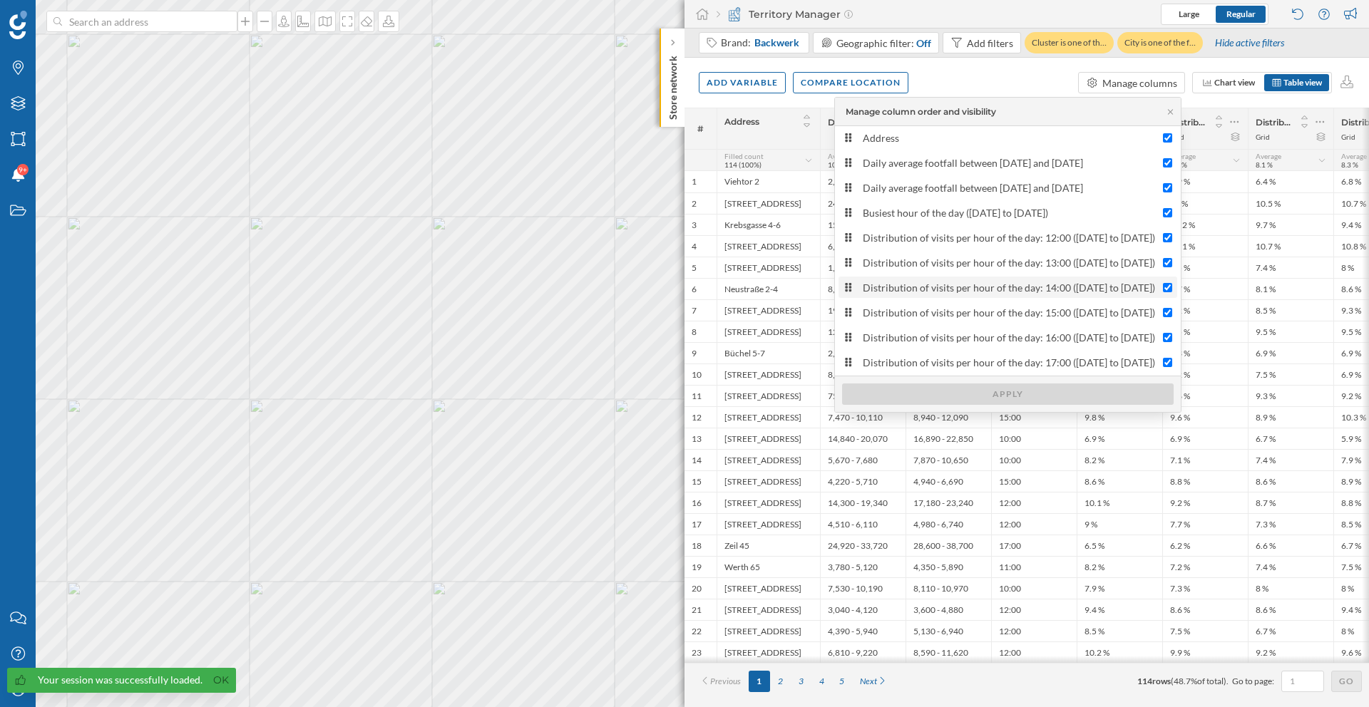
scroll to position [4, 0]
drag, startPoint x: 1001, startPoint y: 75, endPoint x: 1001, endPoint y: 86, distance: 10.7
click at [1001, 78] on div "Add variable Compare location Manage columns Chart view Table view" at bounding box center [1026, 83] width 684 height 50
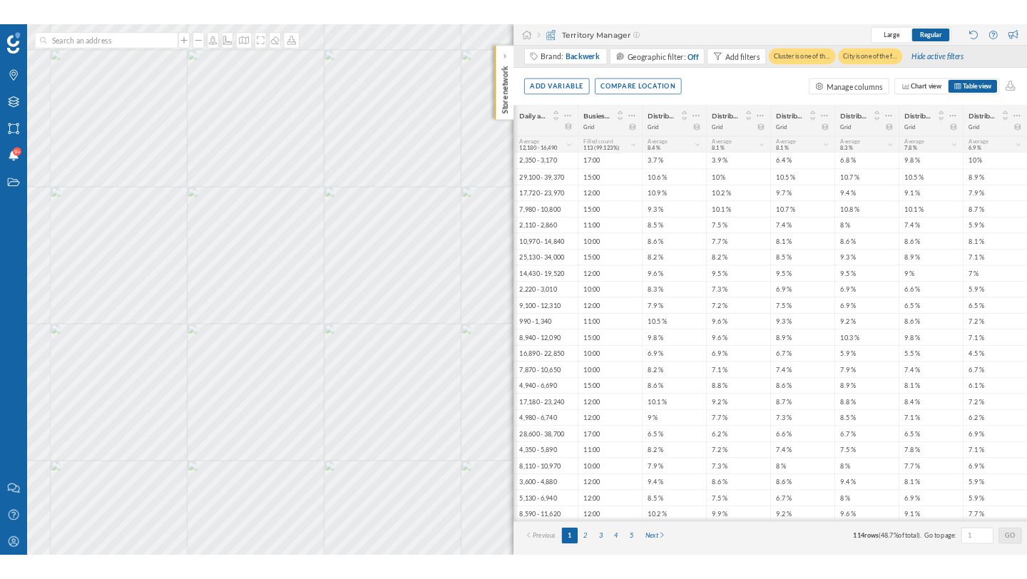
scroll to position [0, 0]
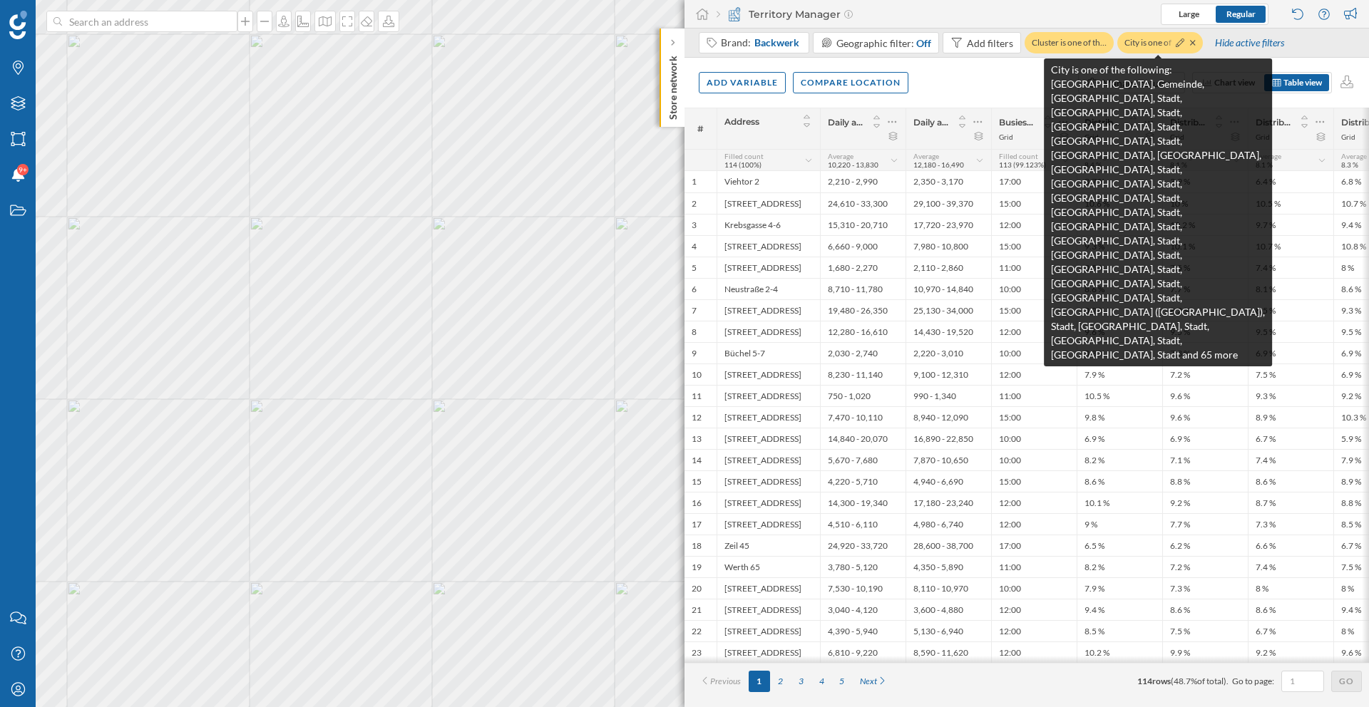
click at [1194, 42] on div "City is one of the f…" at bounding box center [1160, 42] width 86 height 21
click at [1191, 42] on icon at bounding box center [1192, 42] width 5 height 5
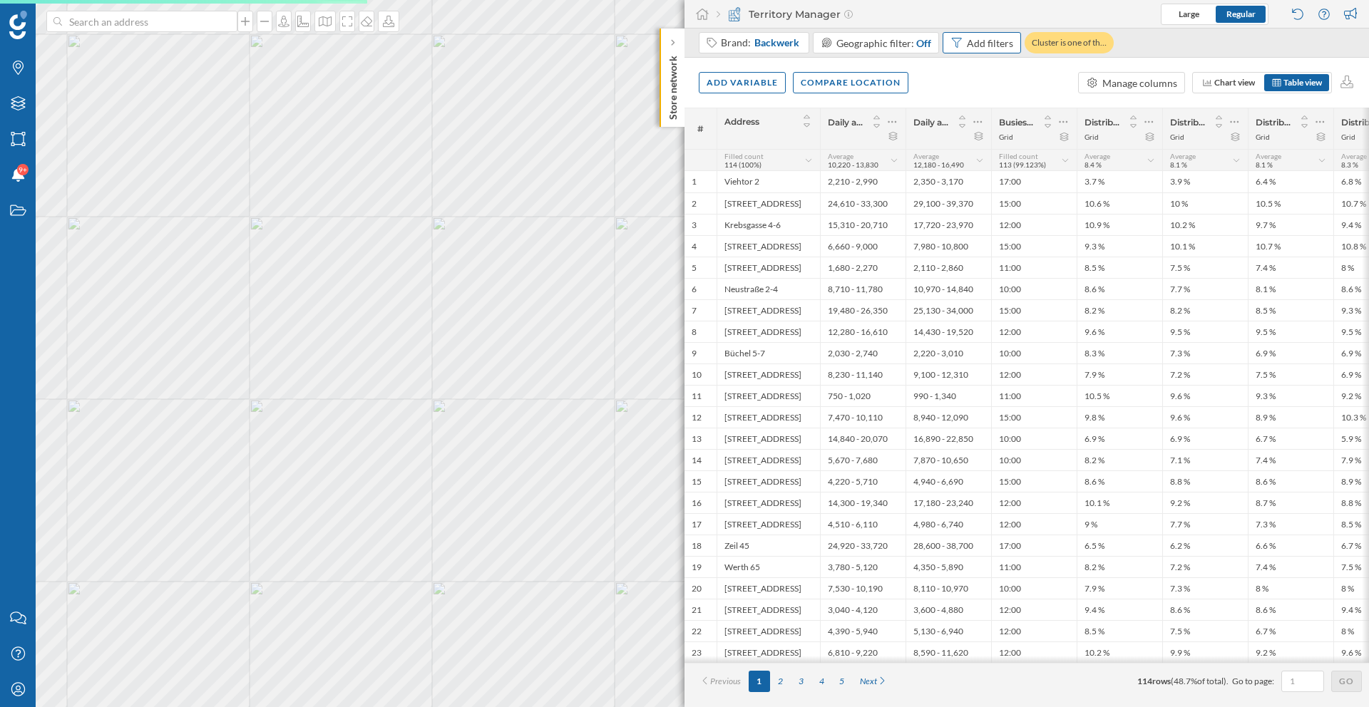
click at [977, 49] on div "Add filters" at bounding box center [990, 43] width 46 height 15
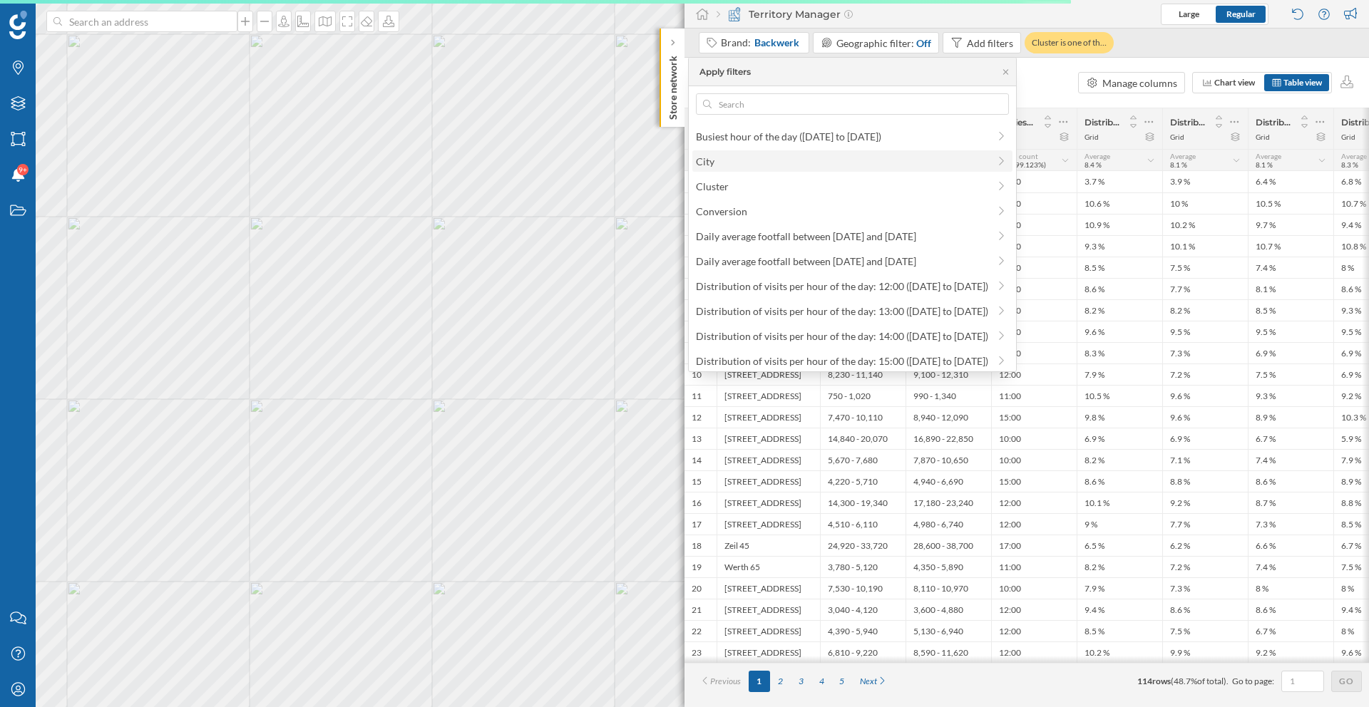
click at [720, 159] on span "City" at bounding box center [842, 161] width 292 height 15
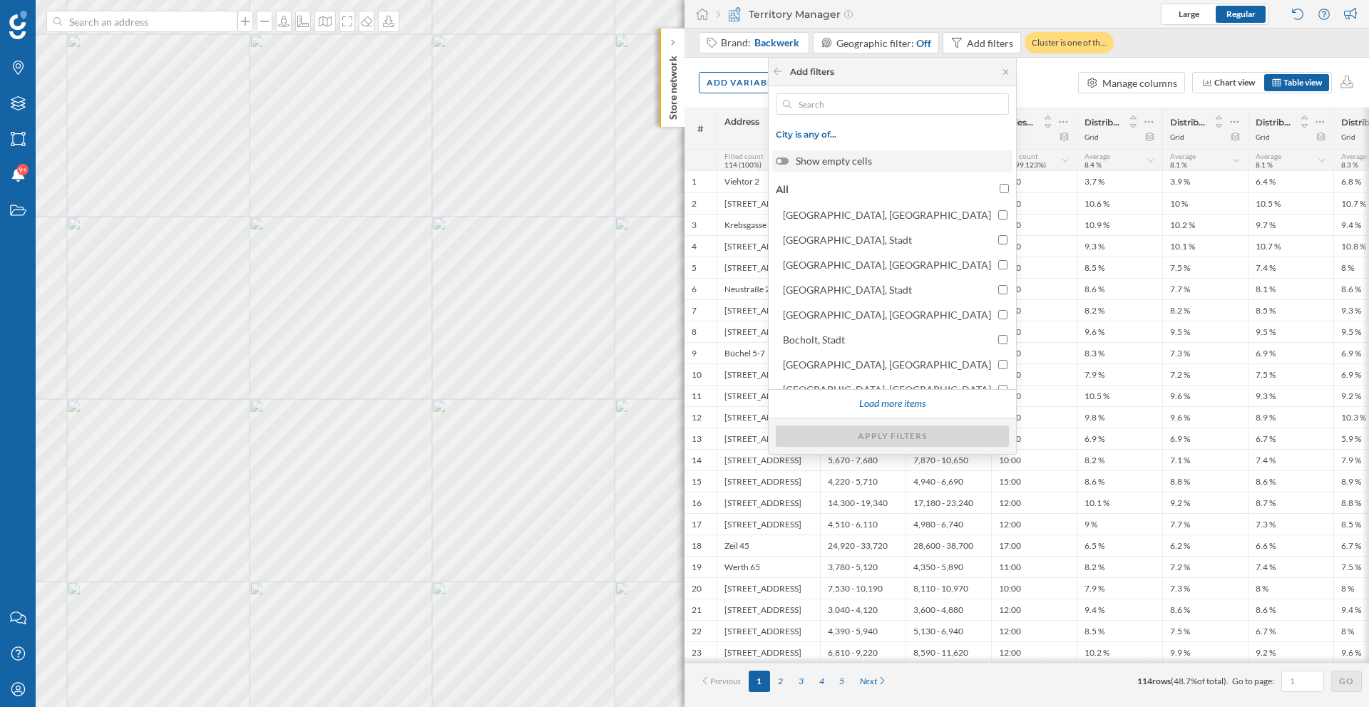
click at [788, 161] on div at bounding box center [782, 161] width 13 height 7
click at [0, 0] on input "Show empty cells" at bounding box center [0, 0] width 0 height 0
click at [788, 161] on div at bounding box center [782, 161] width 13 height 7
click at [0, 0] on input "Show empty cells" at bounding box center [0, 0] width 0 height 0
click at [1004, 186] on input "All" at bounding box center [1004, 188] width 9 height 9
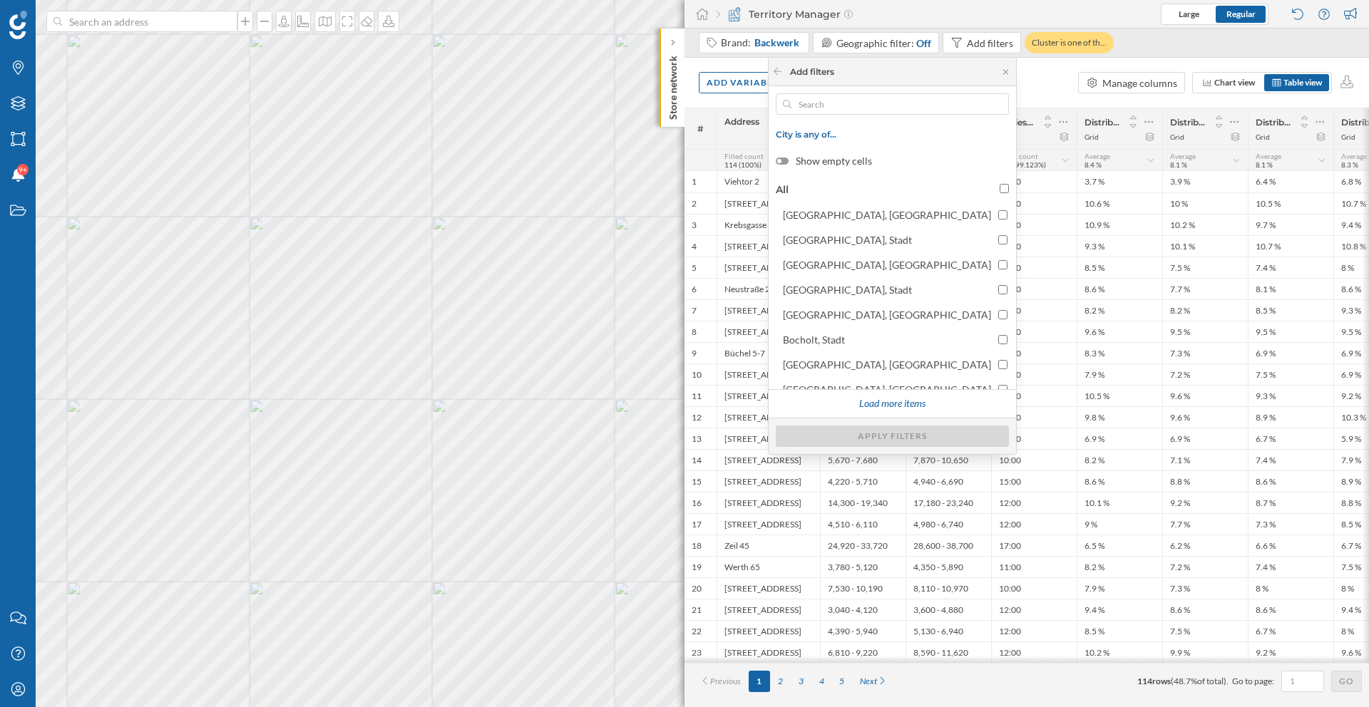
checkbox input "true"
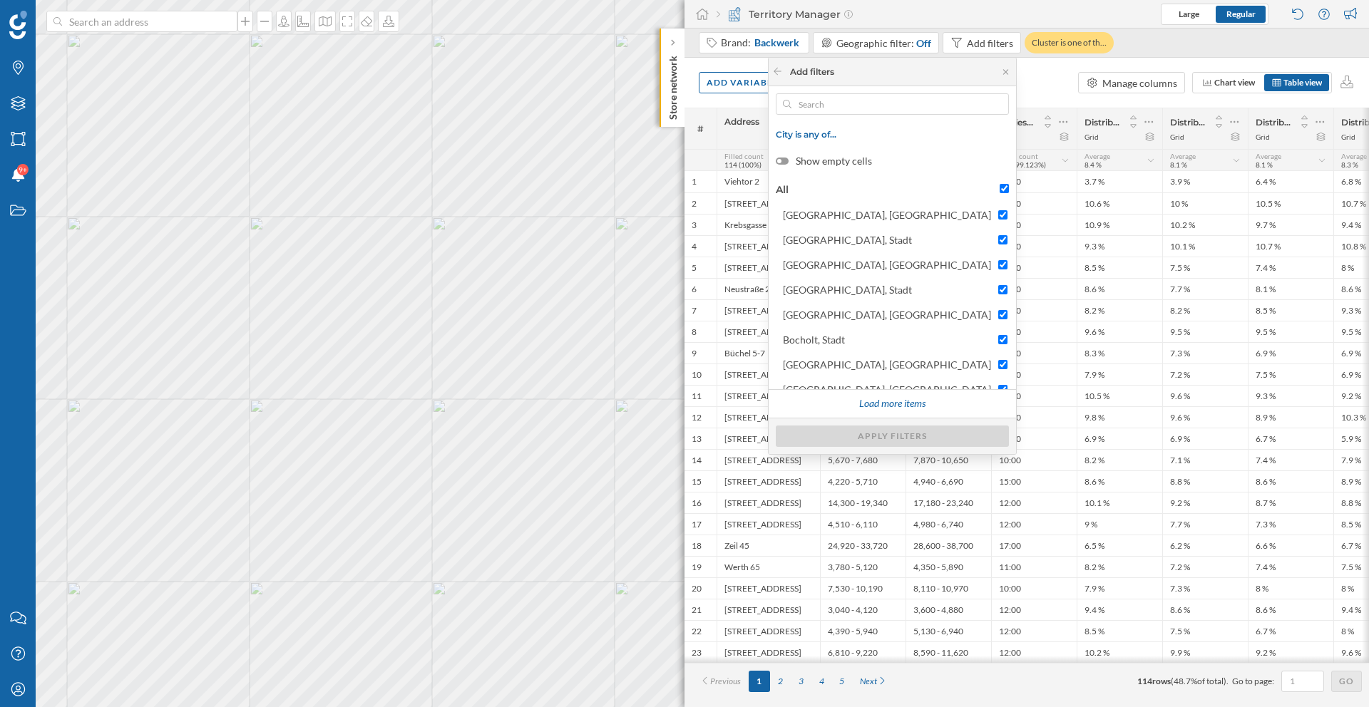
checkbox input "true"
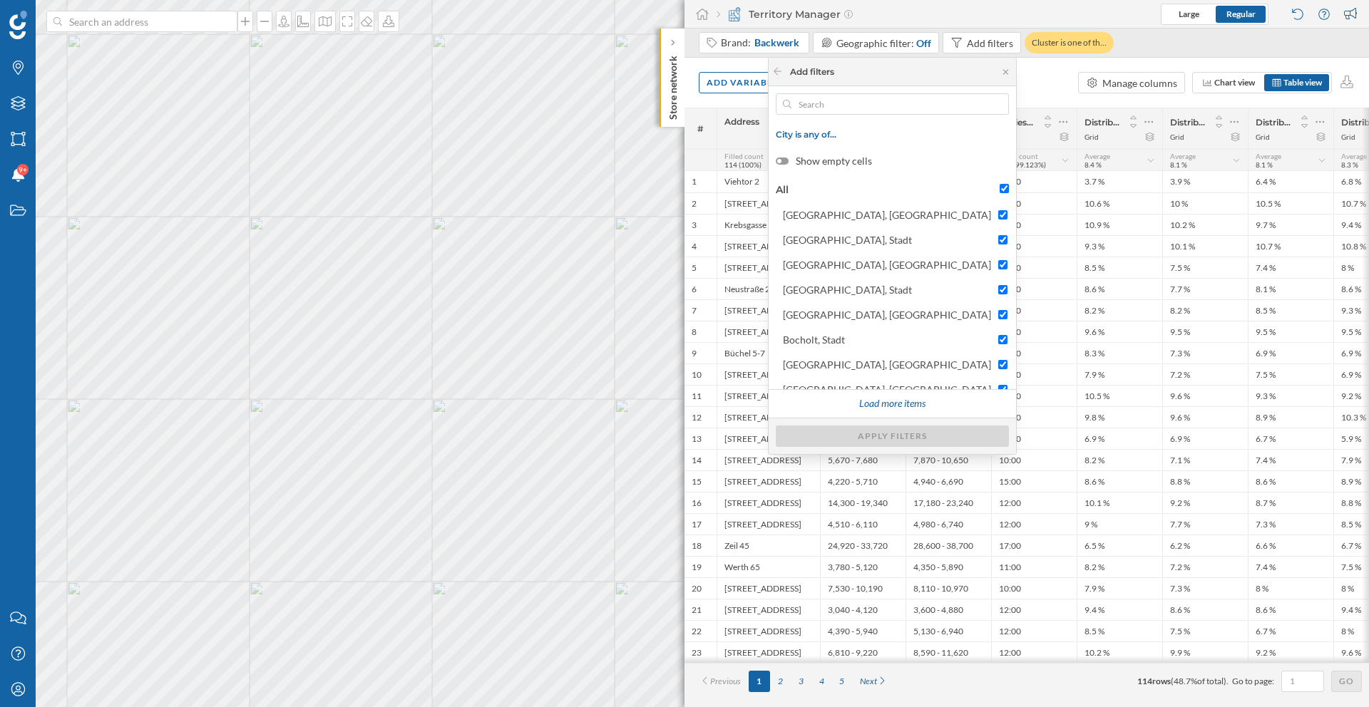
checkbox input "true"
click at [935, 440] on div "Apply filters" at bounding box center [892, 435] width 233 height 21
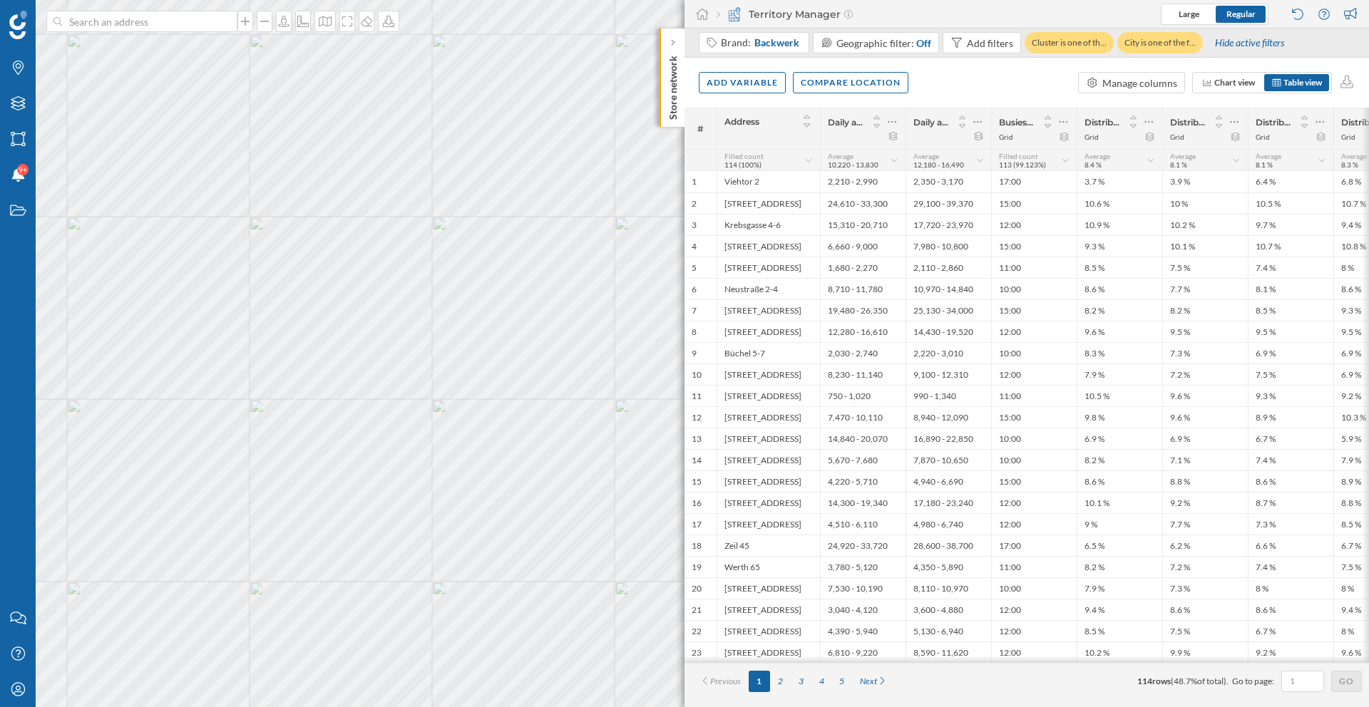
drag, startPoint x: 925, startPoint y: 667, endPoint x: 1036, endPoint y: 662, distance: 110.6
click at [1036, 662] on div "# Address Daily average footfall between 26/02/2024 and 11/08/2024 Daily averag…" at bounding box center [1026, 408] width 684 height 600
